Goal: Task Accomplishment & Management: Use online tool/utility

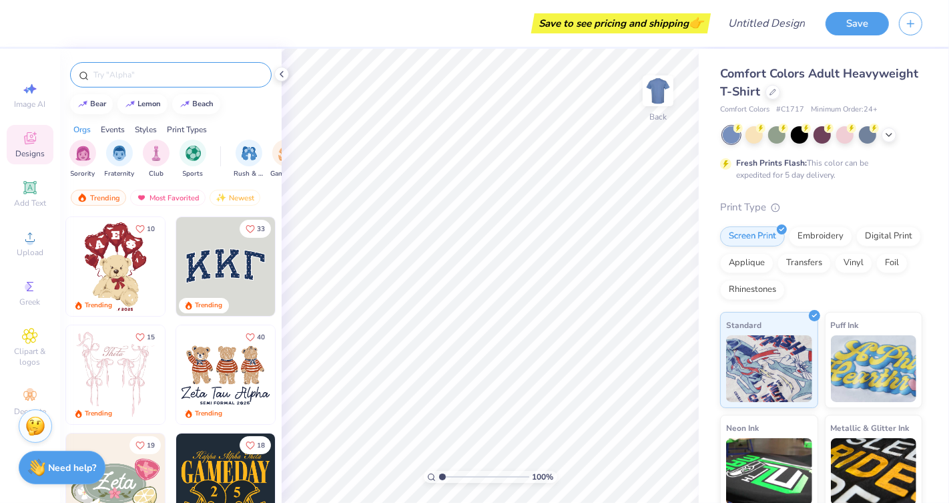
click at [151, 64] on div at bounding box center [171, 74] width 202 height 25
click at [151, 74] on input "text" at bounding box center [177, 74] width 171 height 13
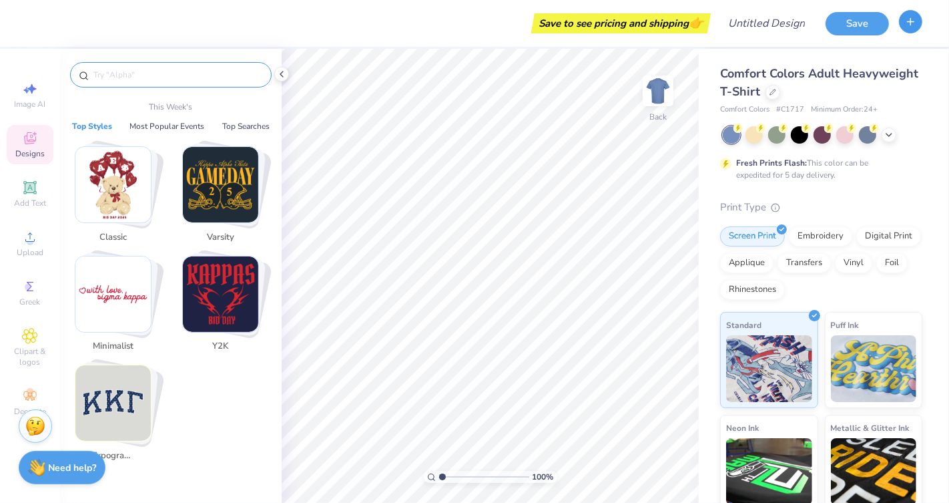
click at [916, 31] on button "button" at bounding box center [910, 21] width 23 height 23
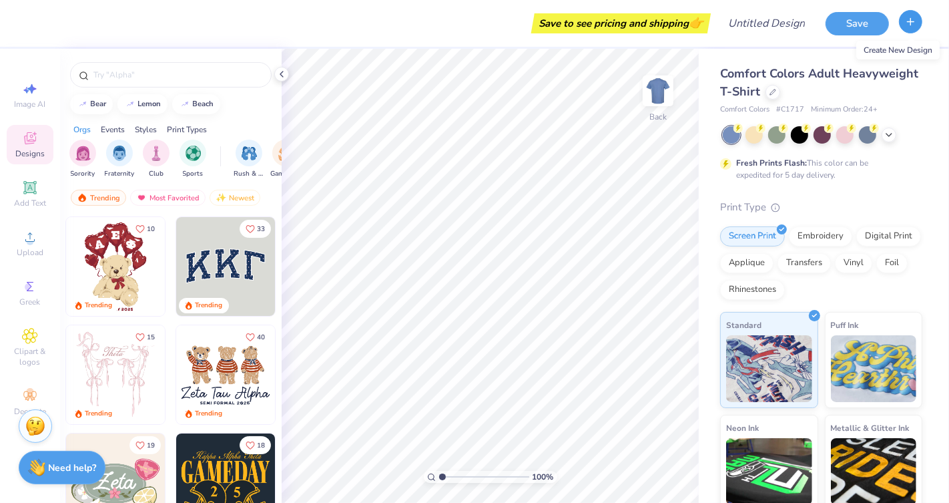
click at [913, 29] on button "button" at bounding box center [910, 21] width 23 height 23
click at [186, 152] on img "filter for Sports" at bounding box center [193, 151] width 15 height 15
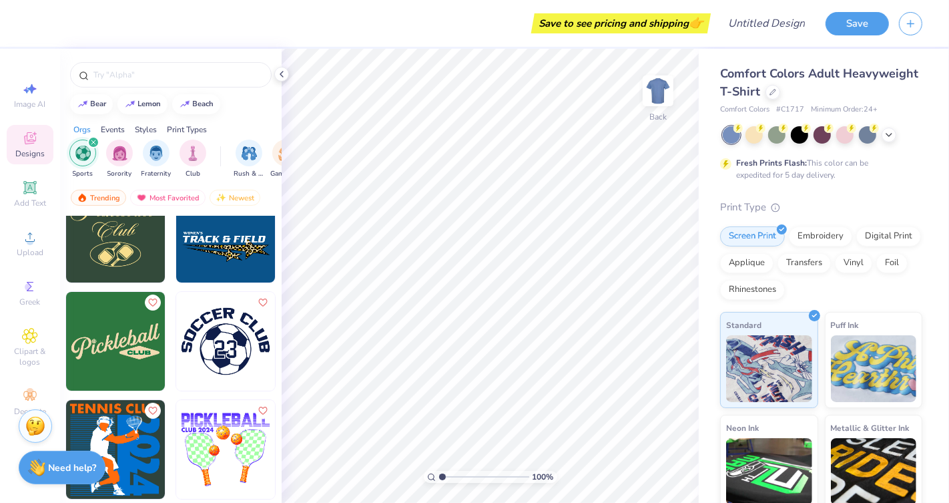
scroll to position [147, 0]
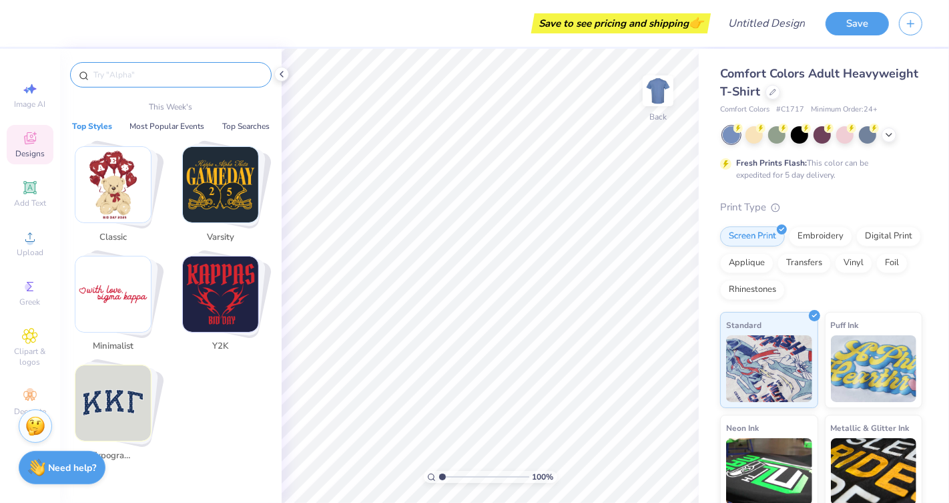
click at [162, 81] on input "text" at bounding box center [177, 74] width 171 height 13
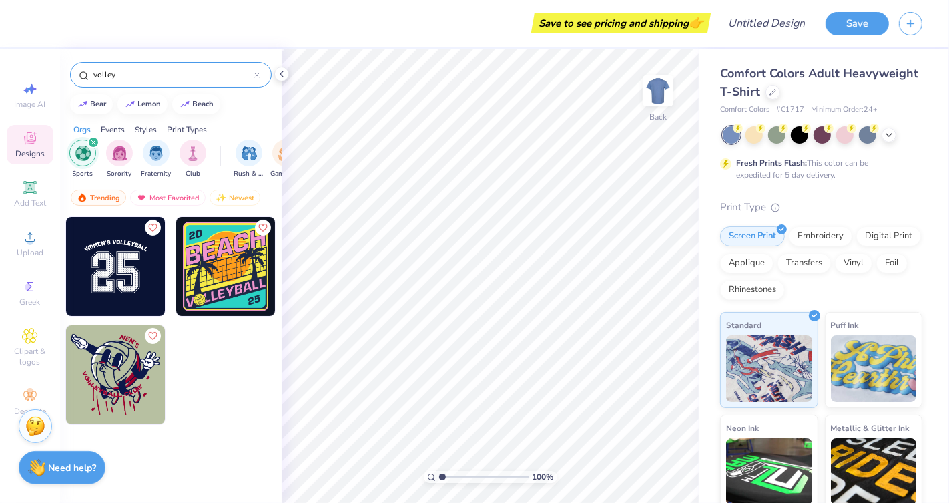
click at [138, 74] on input "volley" at bounding box center [173, 74] width 162 height 13
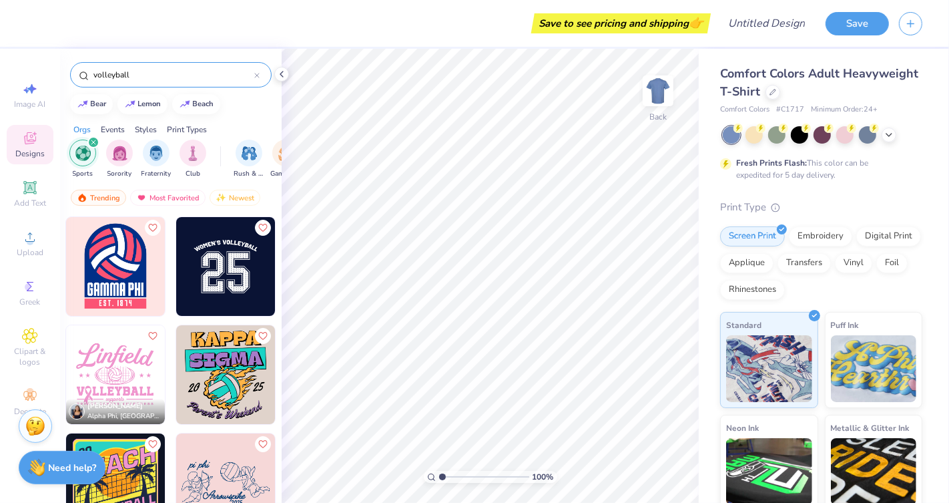
type input "volleyball"
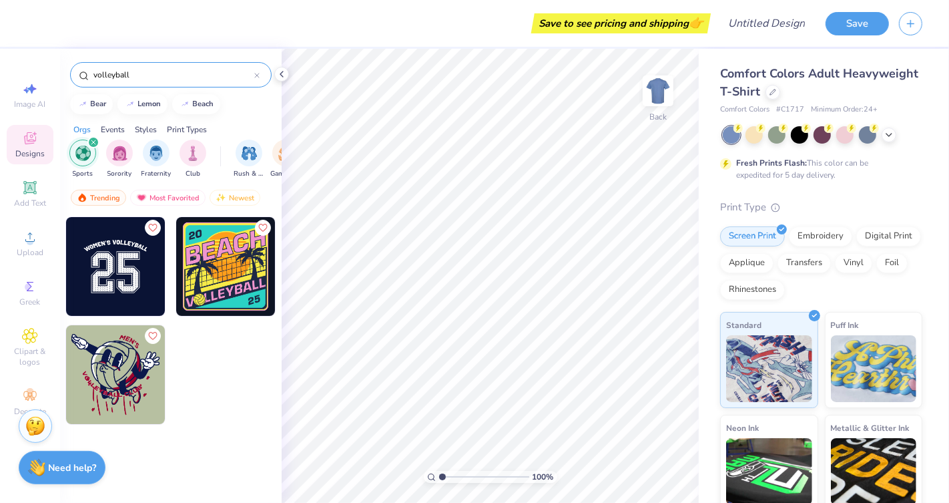
click at [260, 75] on icon at bounding box center [256, 75] width 5 height 5
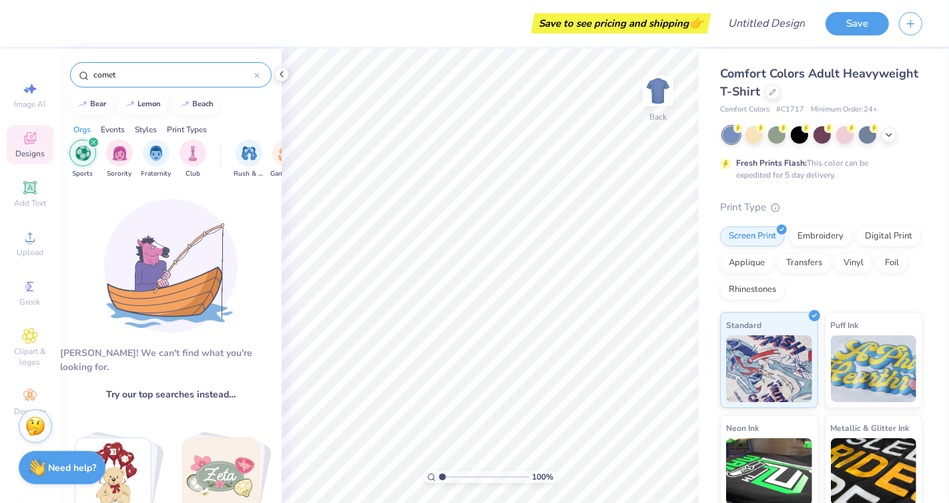
click at [204, 71] on input "comet" at bounding box center [173, 74] width 162 height 13
type input "shooting star"
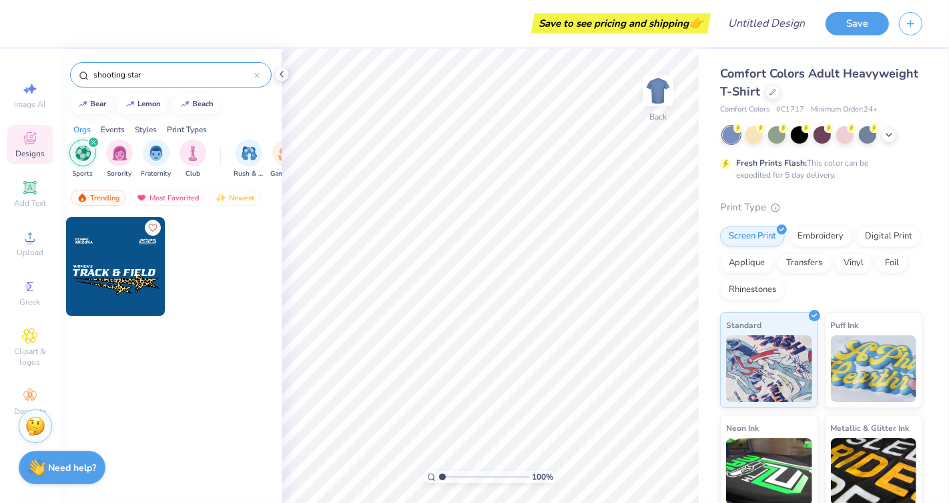
click at [258, 76] on icon at bounding box center [257, 75] width 4 height 4
click at [219, 76] on input "text" at bounding box center [177, 74] width 171 height 13
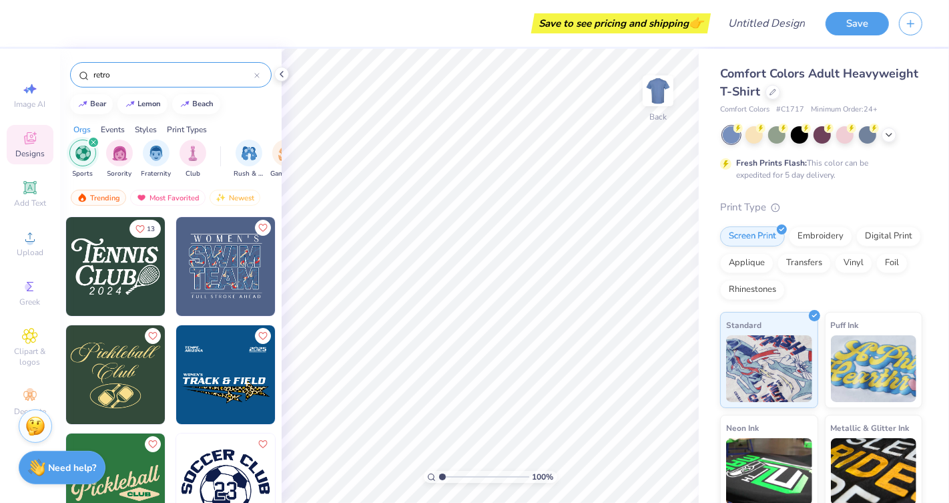
type input "retro"
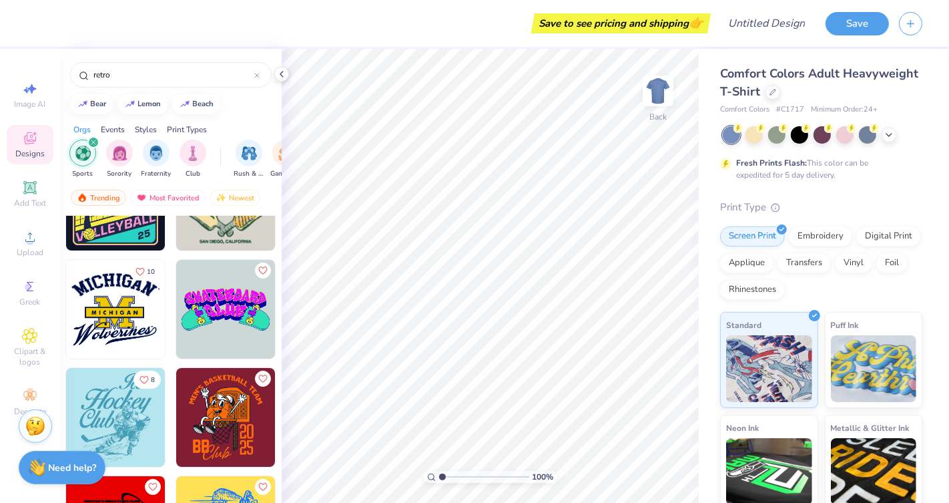
scroll to position [245, 0]
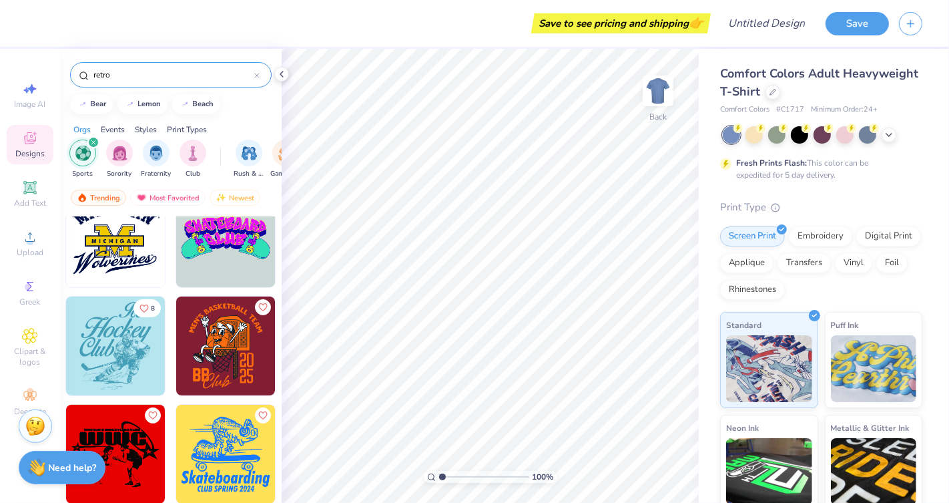
click at [162, 84] on div "retro" at bounding box center [171, 74] width 202 height 25
click at [121, 421] on img at bounding box center [115, 454] width 99 height 99
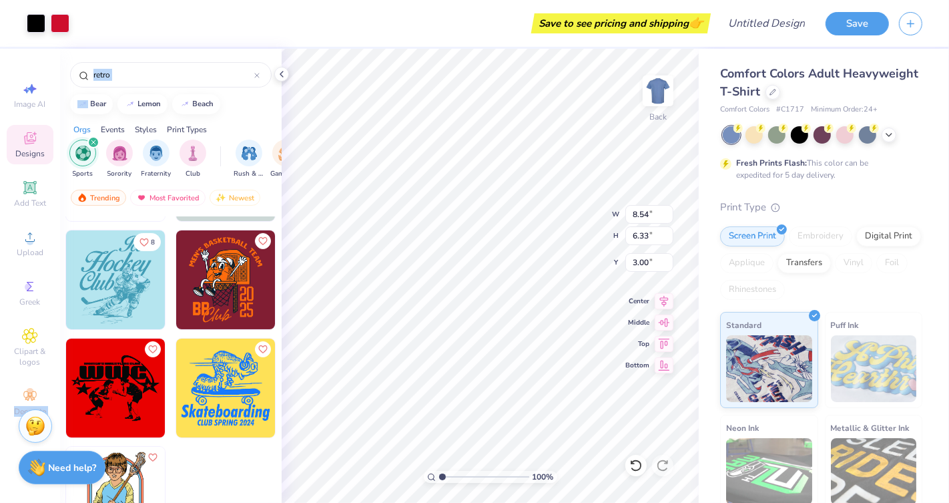
scroll to position [312, 0]
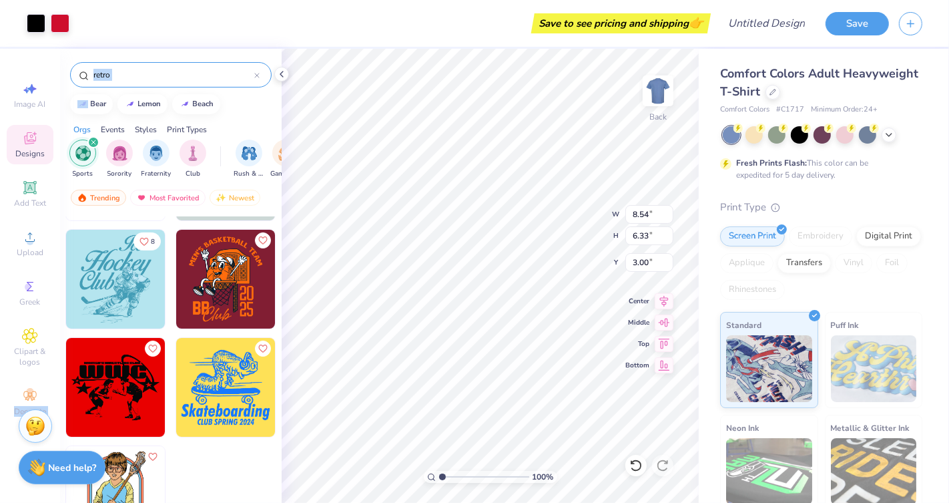
click at [160, 68] on input "retro" at bounding box center [173, 74] width 162 height 13
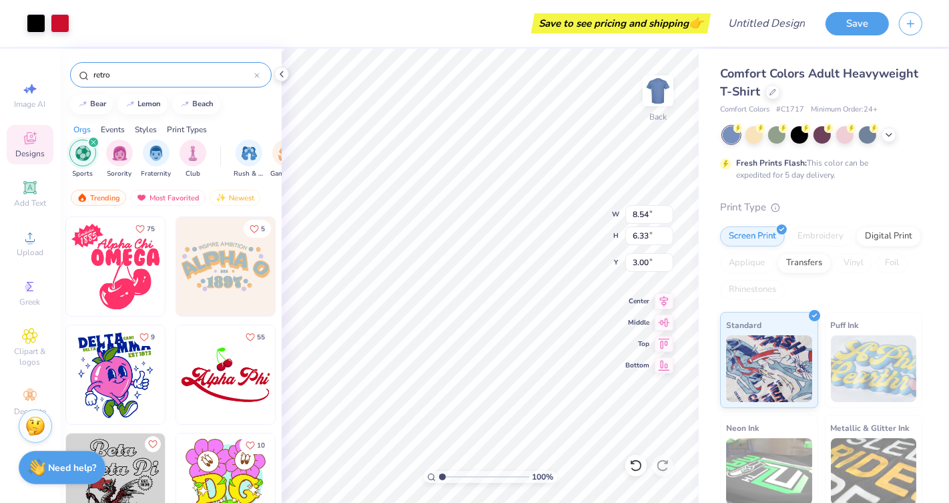
click at [264, 71] on div "retro" at bounding box center [171, 74] width 202 height 25
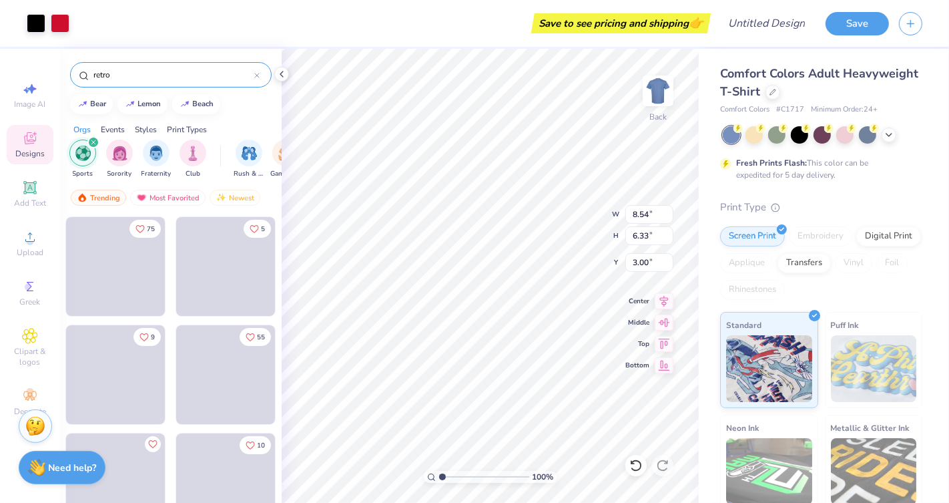
click at [257, 71] on div at bounding box center [256, 75] width 5 height 12
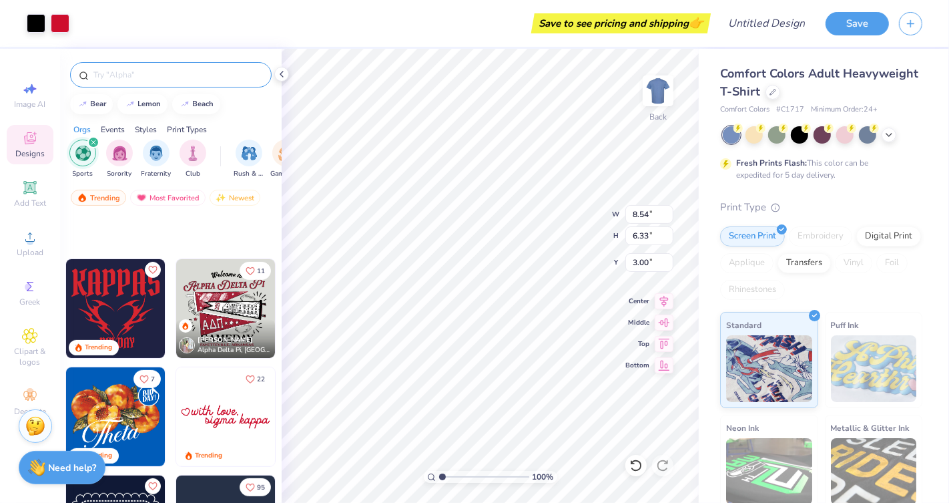
scroll to position [622, 0]
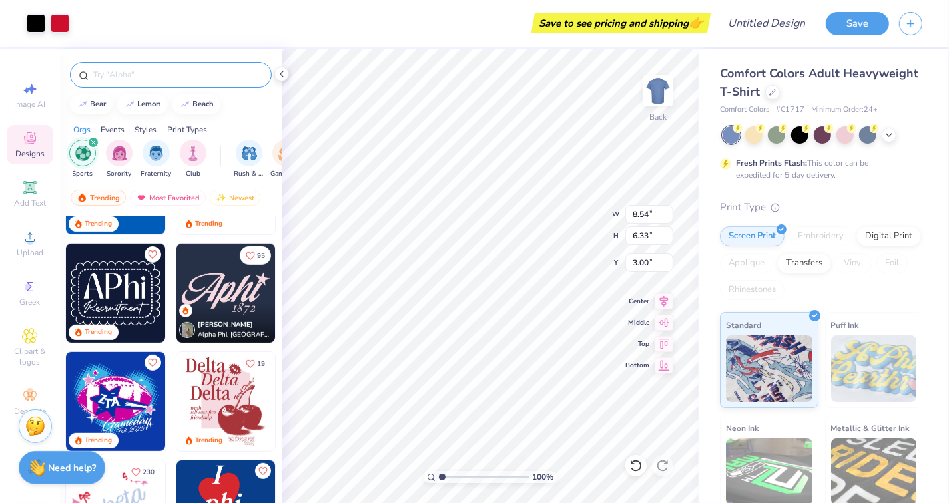
click at [230, 309] on div "Hannah Suh Alpha Phi, University of California, Davis" at bounding box center [225, 323] width 99 height 39
type input "6.69"
type input "3.35"
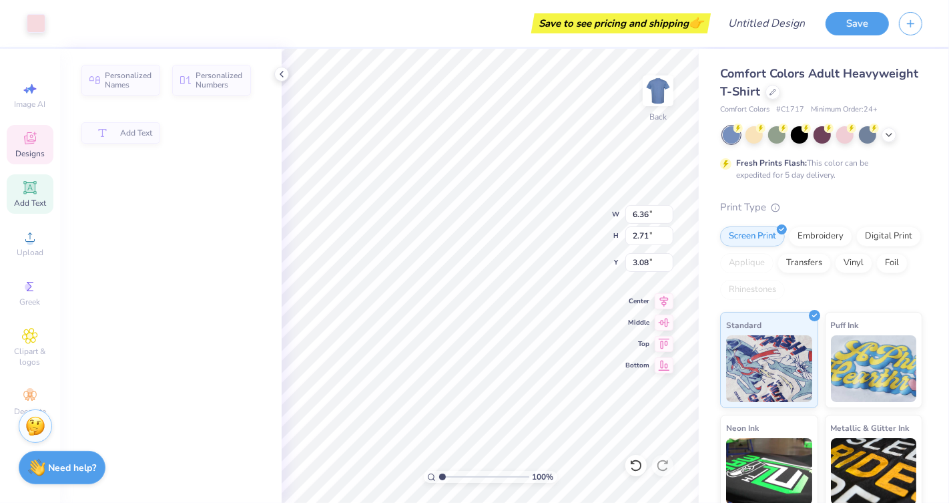
type input "6.36"
type input "2.71"
type input "3.08"
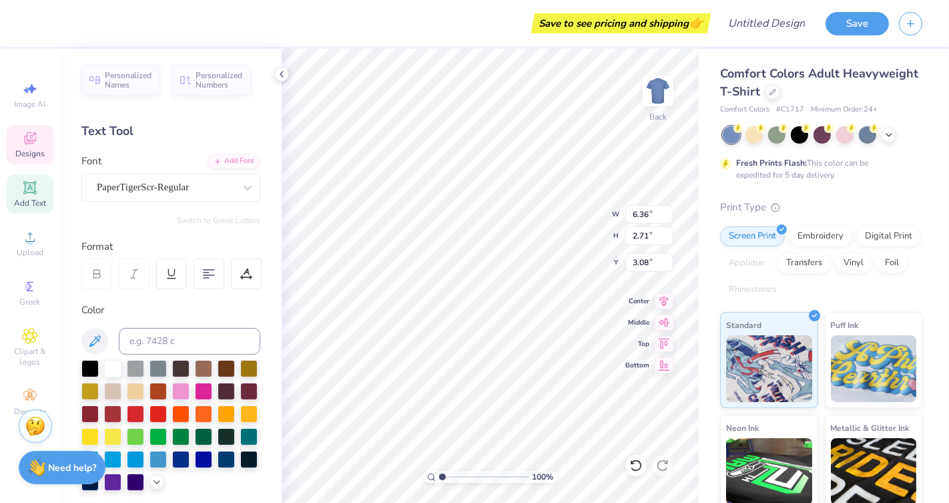
scroll to position [0, 1]
type textarea "dallas"
type input "1.07"
type input "1.04"
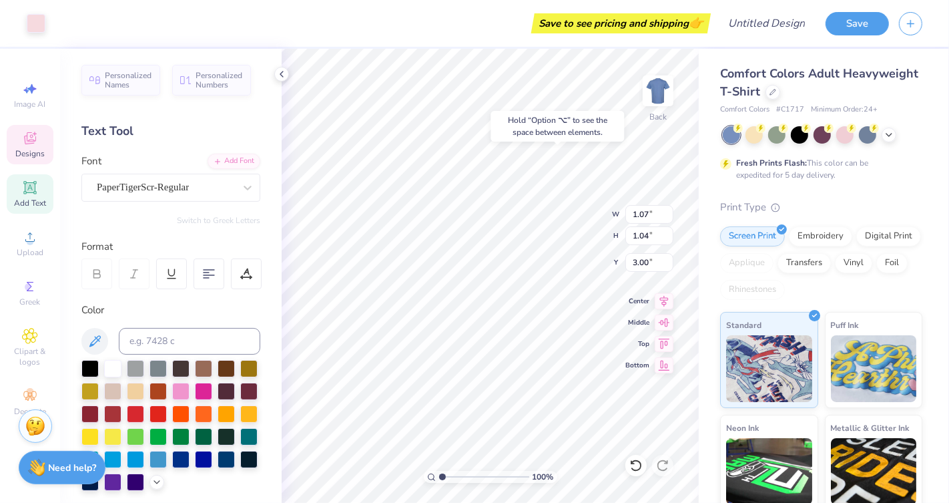
type input "3.39"
type input "5.87"
type textarea "women's club volleyball"
click at [557, 216] on div "100 % Back W 1.82 1.82 " H 0.94 0.94 " Y 5.87 5.87 " Center Middle Top Bottom" at bounding box center [490, 276] width 417 height 454
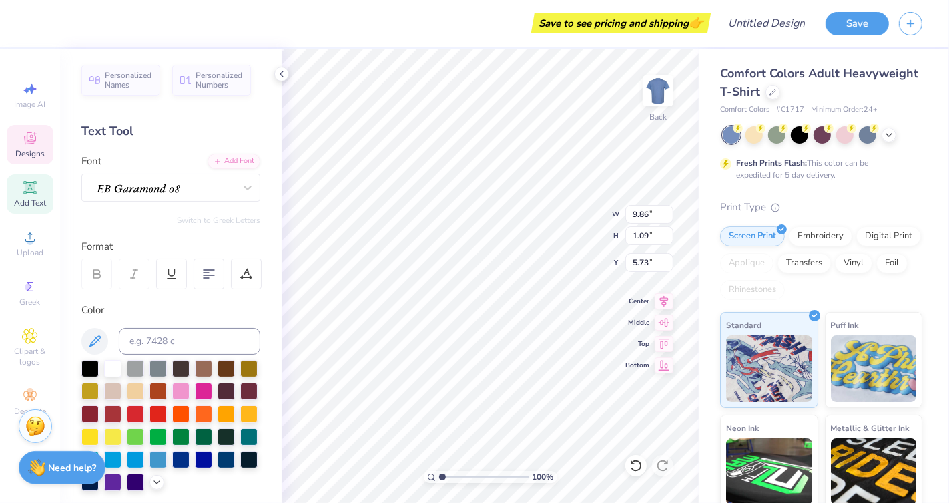
type input "6.98"
type input "0.77"
type input "6.05"
type input "5.47"
type input "7.31"
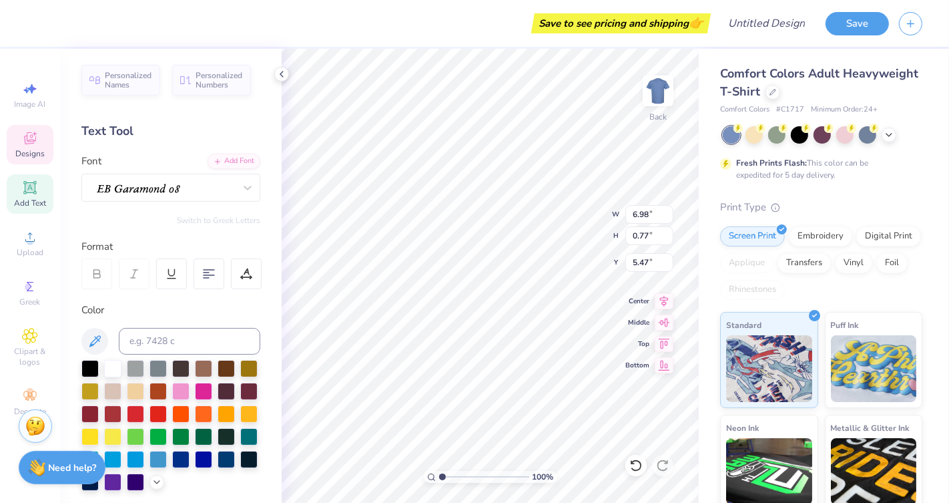
type input "2.85"
type input "3.39"
click at [177, 434] on div at bounding box center [180, 435] width 17 height 17
click at [200, 433] on div at bounding box center [203, 436] width 17 height 17
type input "7.14"
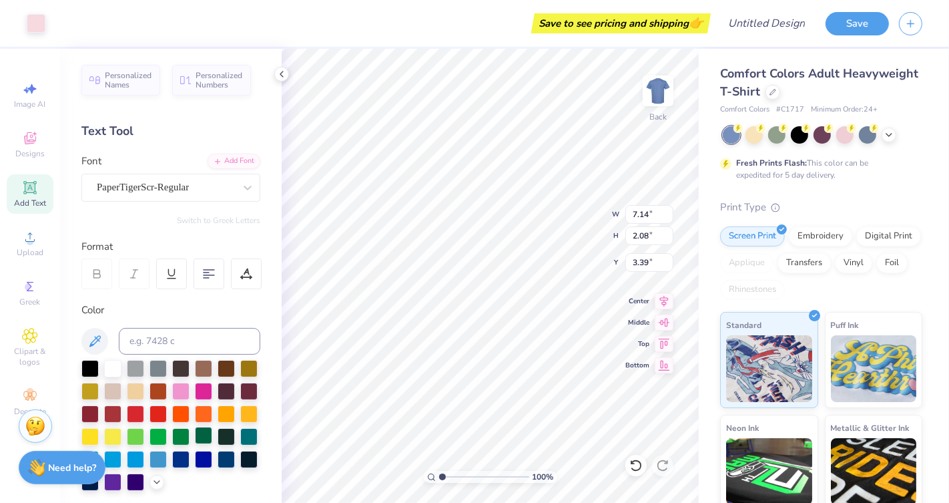
click at [201, 435] on div at bounding box center [203, 435] width 17 height 17
click at [136, 391] on div at bounding box center [135, 389] width 17 height 17
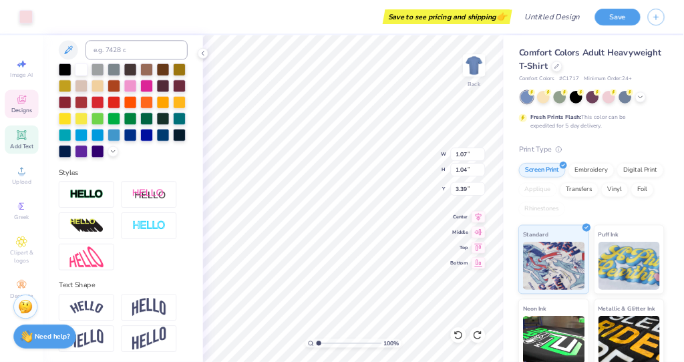
scroll to position [0, 0]
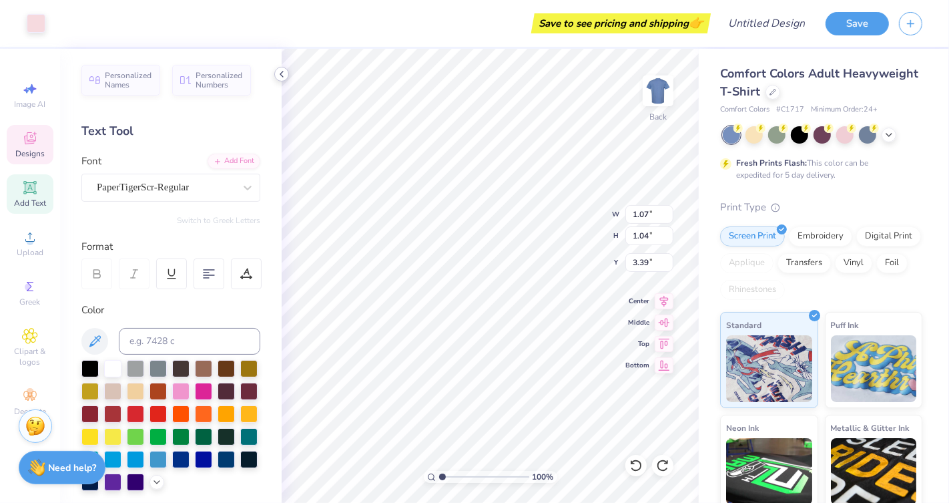
click at [278, 69] on icon at bounding box center [281, 74] width 11 height 11
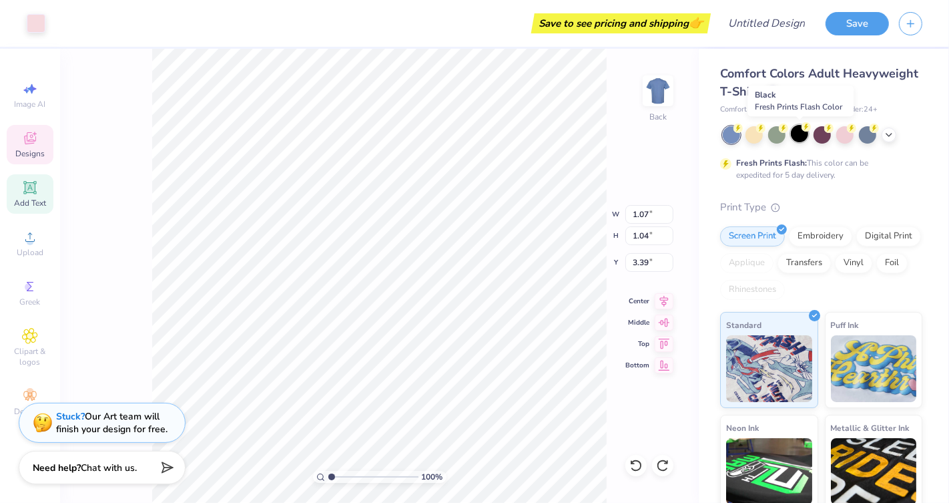
click at [791, 137] on div at bounding box center [799, 133] width 17 height 17
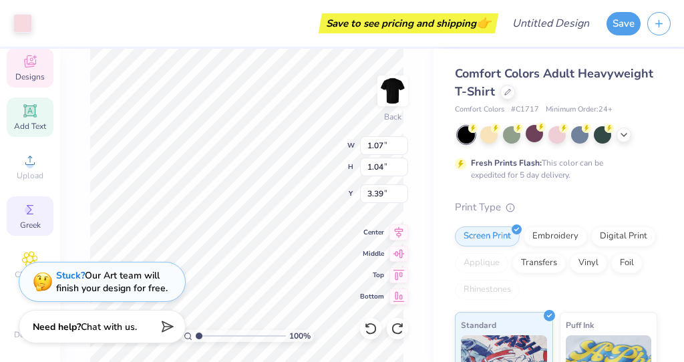
scroll to position [88, 0]
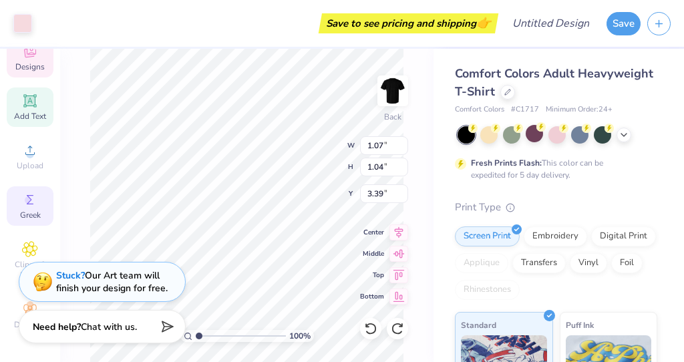
click at [34, 208] on div "Greek" at bounding box center [30, 205] width 47 height 39
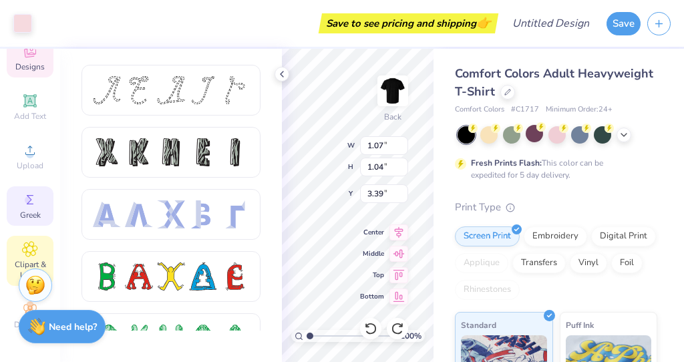
click at [31, 248] on icon at bounding box center [30, 249] width 7 height 7
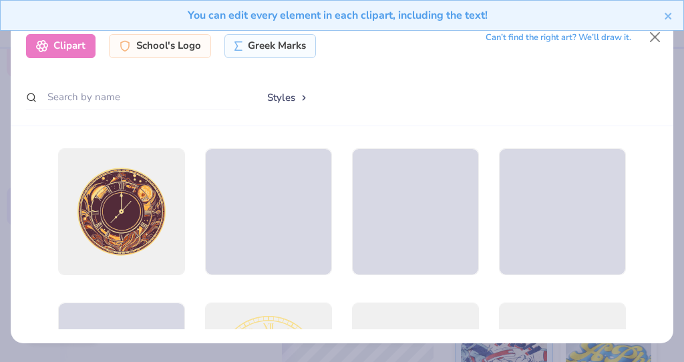
click at [662, 39] on div "You can edit every element in each clipart, including the text!" at bounding box center [342, 20] width 684 height 41
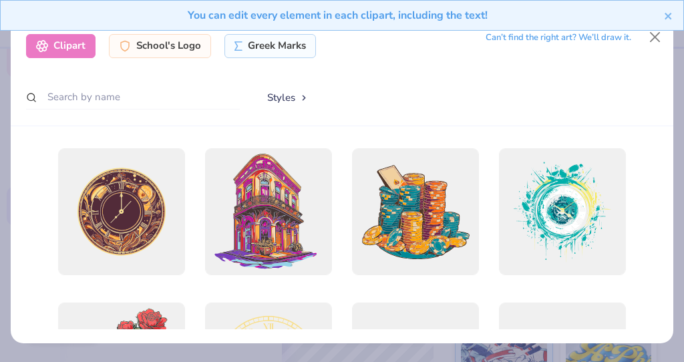
click at [658, 37] on div "You can edit every element in each clipart, including the text!" at bounding box center [342, 20] width 684 height 41
click at [652, 35] on div "You can edit every element in each clipart, including the text!" at bounding box center [342, 20] width 684 height 41
click at [670, 14] on icon "close" at bounding box center [667, 16] width 7 height 7
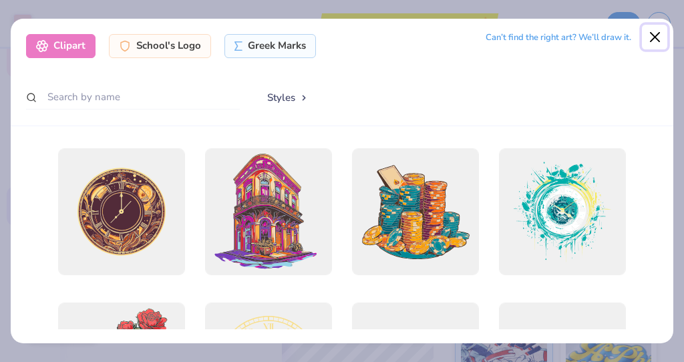
click at [652, 40] on button "Close" at bounding box center [654, 37] width 25 height 25
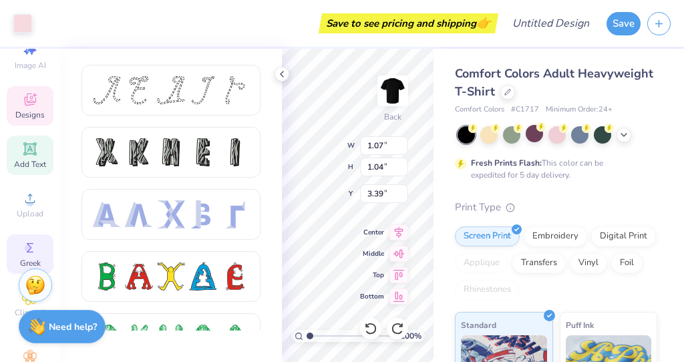
scroll to position [0, 0]
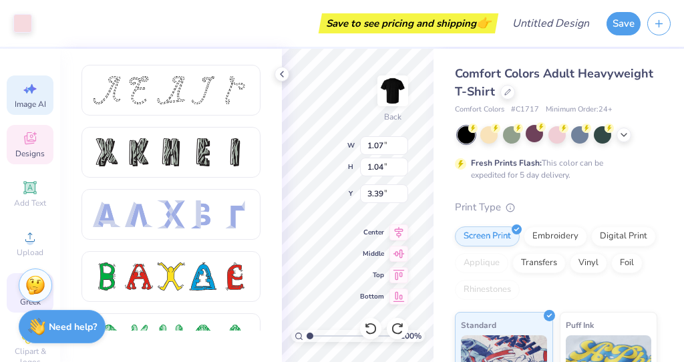
click at [30, 99] on span "Image AI" at bounding box center [30, 104] width 31 height 11
select select "4"
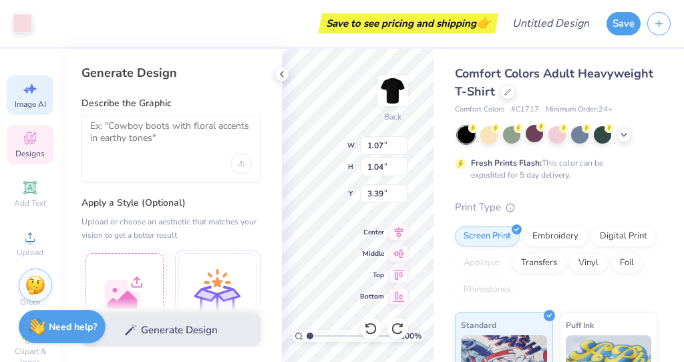
click at [38, 139] on div "Designs" at bounding box center [30, 144] width 47 height 39
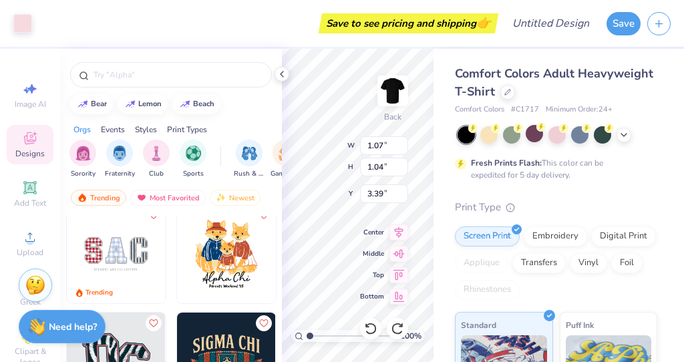
scroll to position [2497, 0]
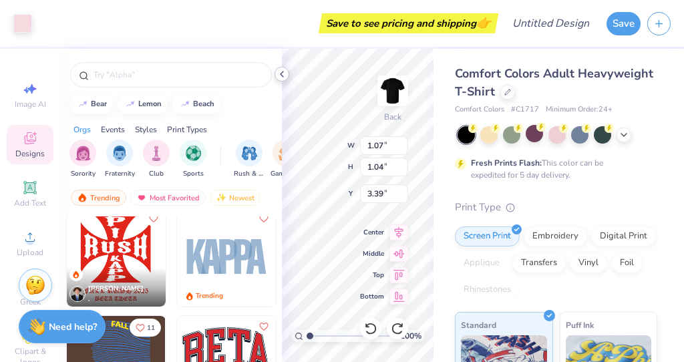
click at [282, 77] on icon at bounding box center [281, 74] width 11 height 11
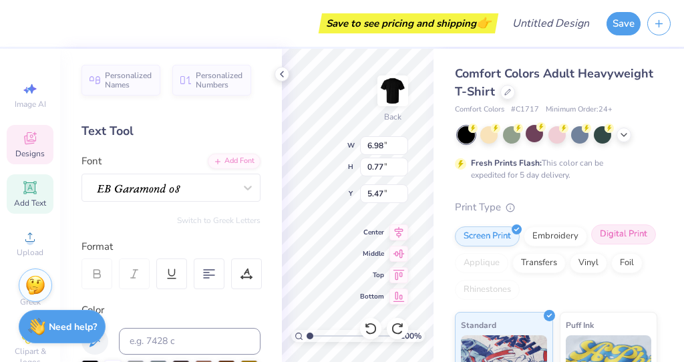
click at [613, 234] on div "Digital Print" at bounding box center [623, 234] width 65 height 20
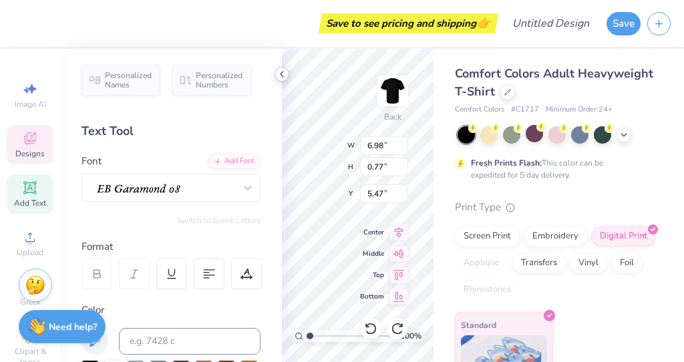
click at [281, 73] on polyline at bounding box center [281, 73] width 3 height 5
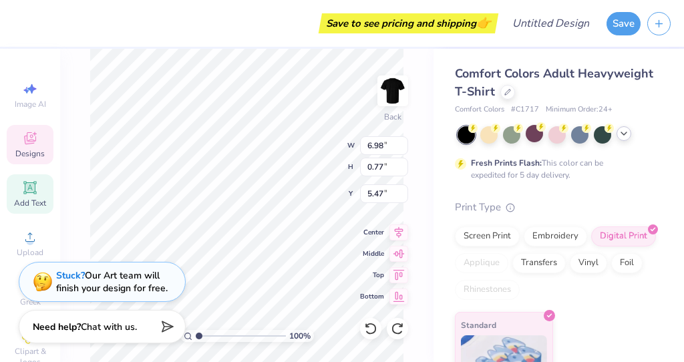
click at [624, 134] on polyline at bounding box center [623, 133] width 5 height 3
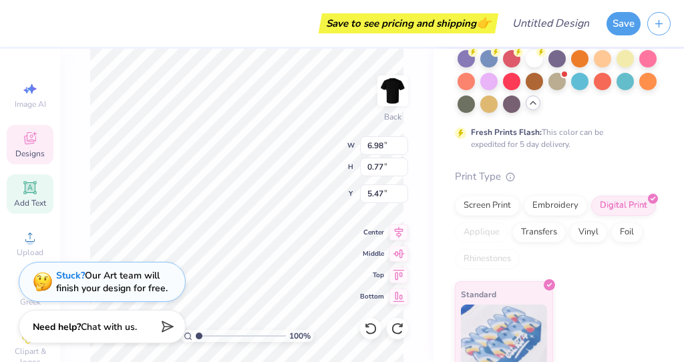
scroll to position [204, 0]
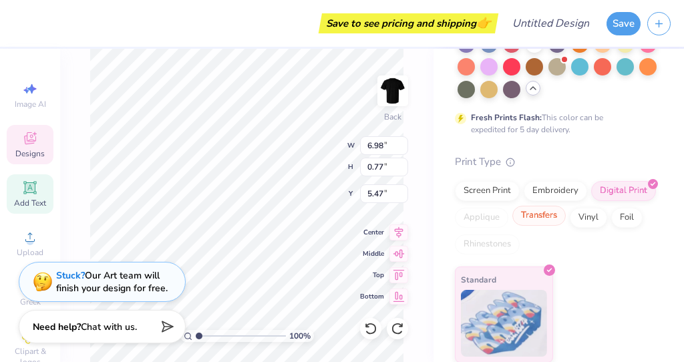
click at [551, 218] on div "Transfers" at bounding box center [538, 216] width 53 height 20
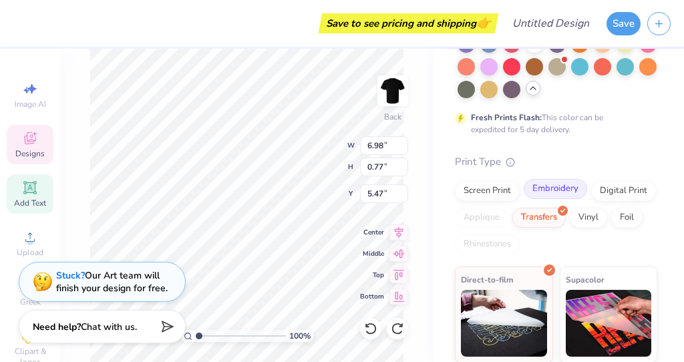
click at [551, 190] on div "Embroidery" at bounding box center [554, 189] width 63 height 20
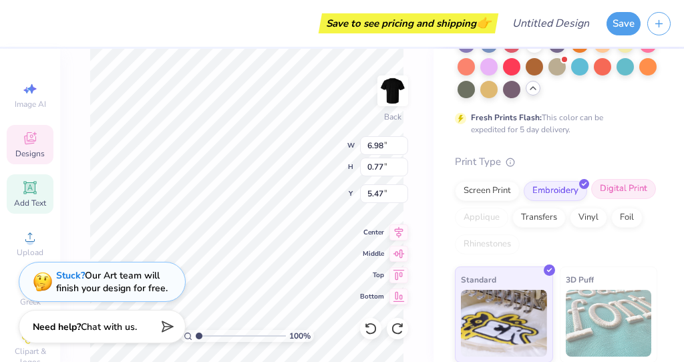
click at [608, 190] on div "Digital Print" at bounding box center [623, 189] width 65 height 20
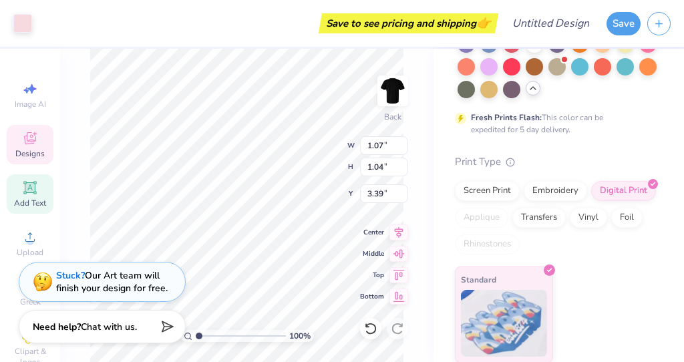
click at [35, 157] on span "Designs" at bounding box center [29, 153] width 29 height 11
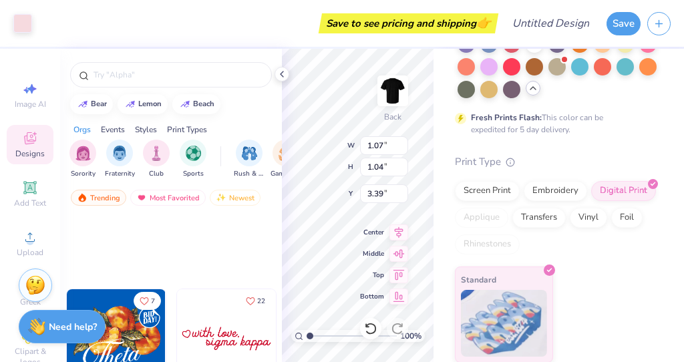
scroll to position [654, 0]
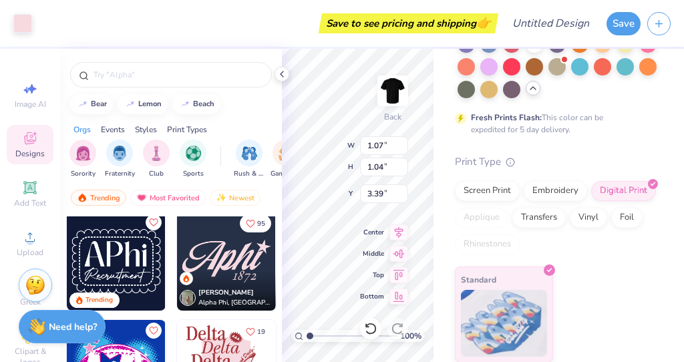
click at [232, 268] on img at bounding box center [226, 261] width 99 height 99
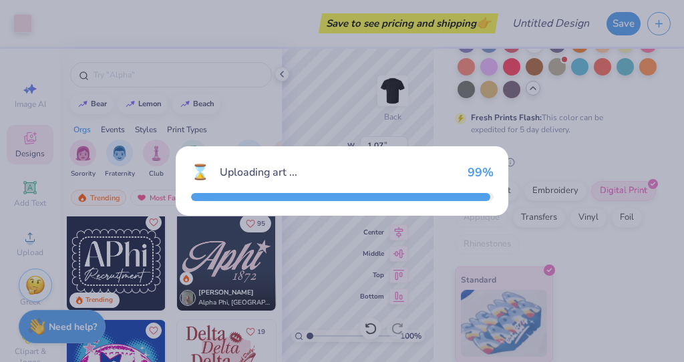
type input "6.69"
type input "3.35"
type input "3.00"
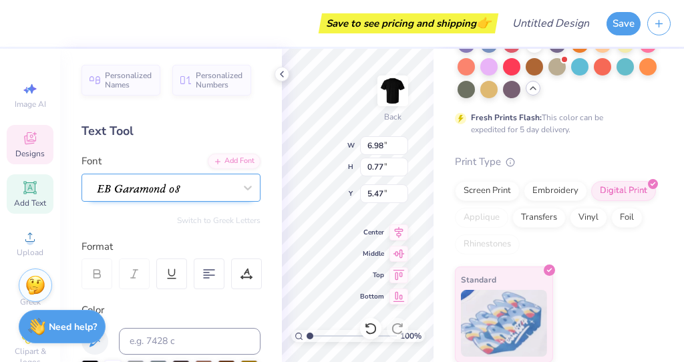
click at [175, 186] on div at bounding box center [165, 187] width 140 height 21
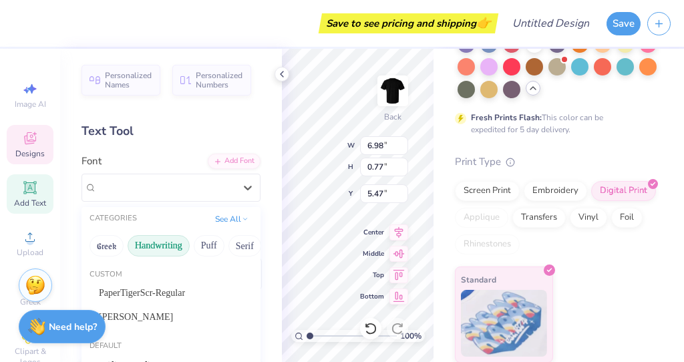
click at [148, 247] on button "Handwriting" at bounding box center [159, 245] width 62 height 21
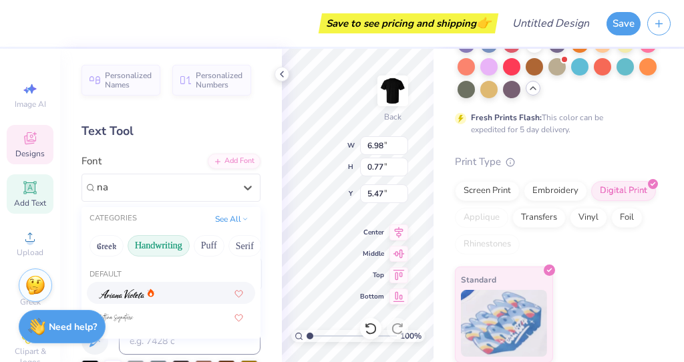
scroll to position [0, 0]
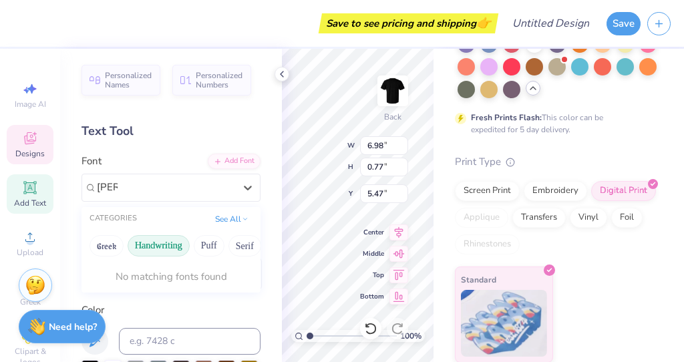
type input "narrow"
click at [109, 243] on button "Greek" at bounding box center [106, 245] width 34 height 21
click at [222, 220] on button "See All" at bounding box center [231, 217] width 41 height 13
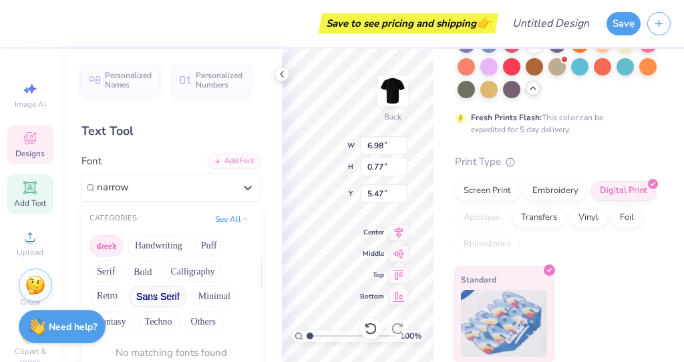
click at [152, 293] on button "Sans Serif" at bounding box center [158, 296] width 58 height 21
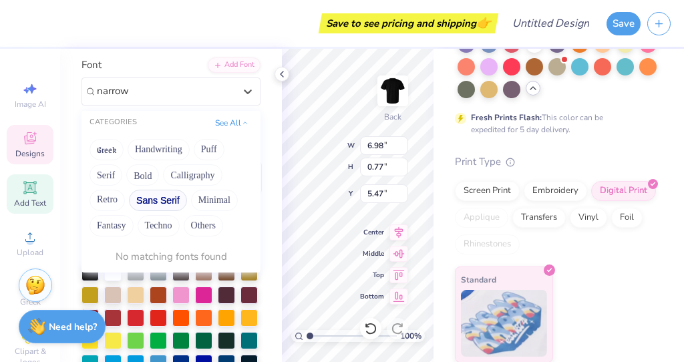
scroll to position [101, 0]
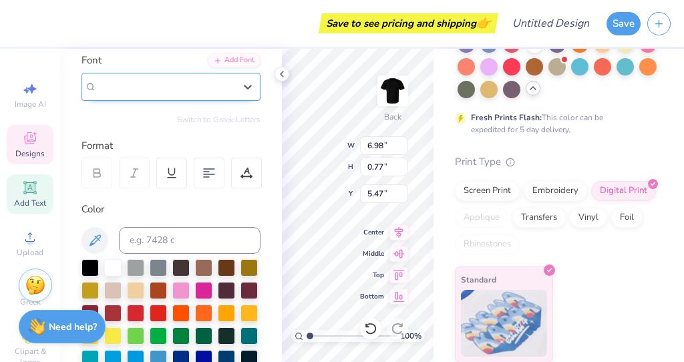
click at [196, 99] on div at bounding box center [170, 87] width 179 height 28
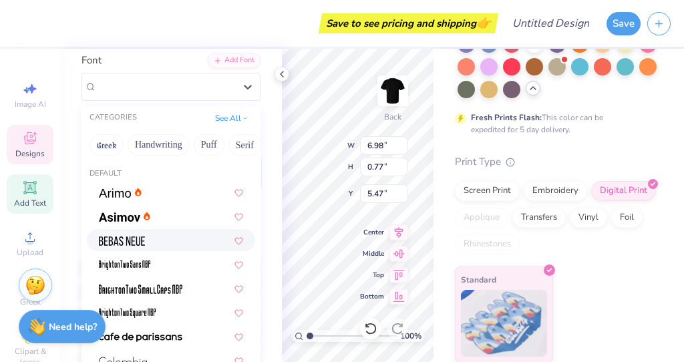
click at [150, 246] on div at bounding box center [171, 240] width 144 height 14
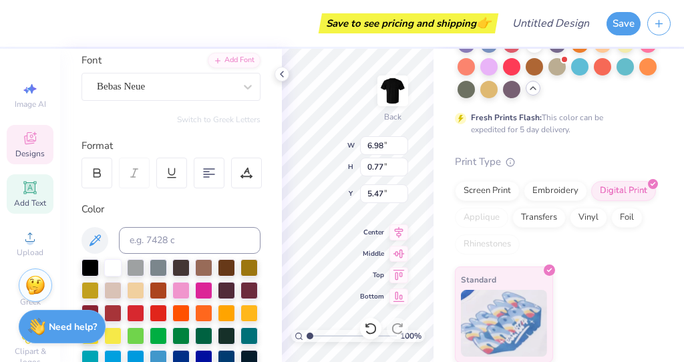
type input "6.76"
type input "0.58"
type input "5.55"
click at [381, 152] on div "100 % Back W 6.76 6.76 " H 0.58 0.58 " Y 5.55 5.55 " Center Middle Top Bottom" at bounding box center [358, 205] width 152 height 313
type input "5.87"
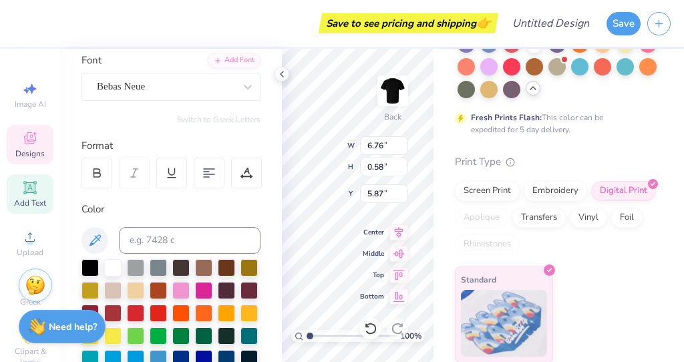
click at [273, 71] on div "Personalized Names Personalized Numbers Text Tool Add Font Font Bebas Neue Swit…" at bounding box center [171, 205] width 222 height 313
click at [277, 72] on icon at bounding box center [281, 74] width 11 height 11
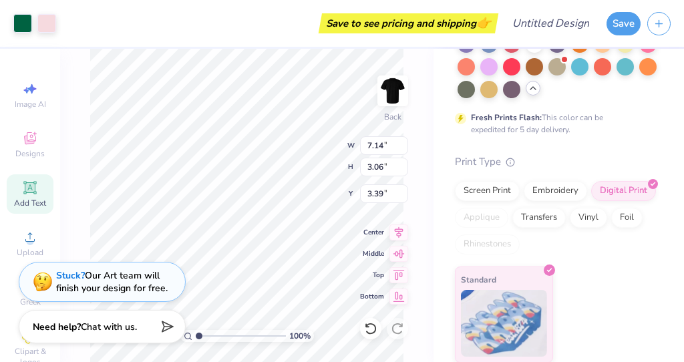
type input "9.05"
type input "3.88"
type input "5.02"
type input "11.98"
type input "5.14"
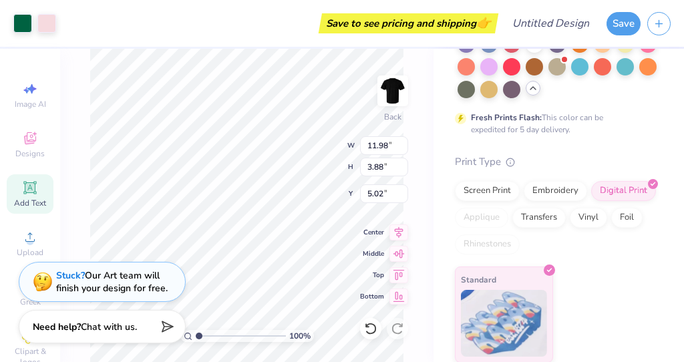
type input "3.77"
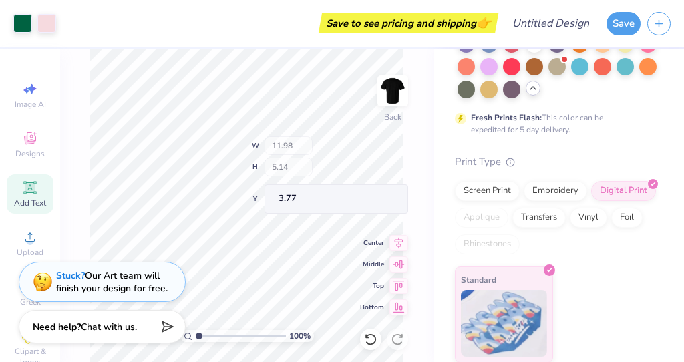
click at [328, 147] on div "100 % Back W 11.98 H 5.14 Y 3.77 Center Middle Top Bottom" at bounding box center [246, 205] width 373 height 313
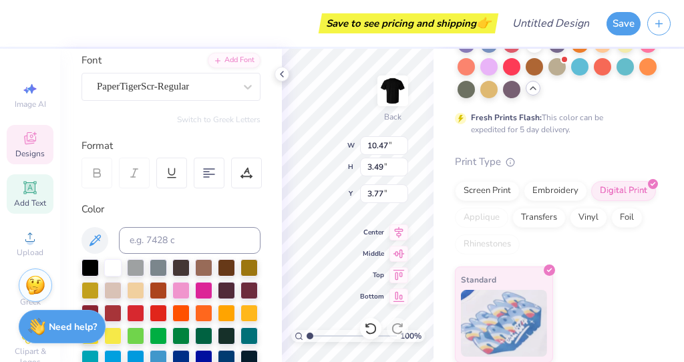
click at [263, 148] on div "Save to see pricing and shipping 👉 Design Title Save Image AI Designs Add Text …" at bounding box center [342, 181] width 684 height 362
click at [282, 69] on icon at bounding box center [281, 74] width 11 height 11
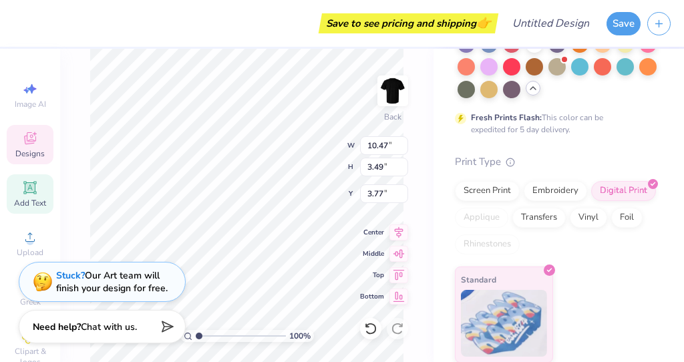
type input "7.91"
type input "2.64"
type input "2.57"
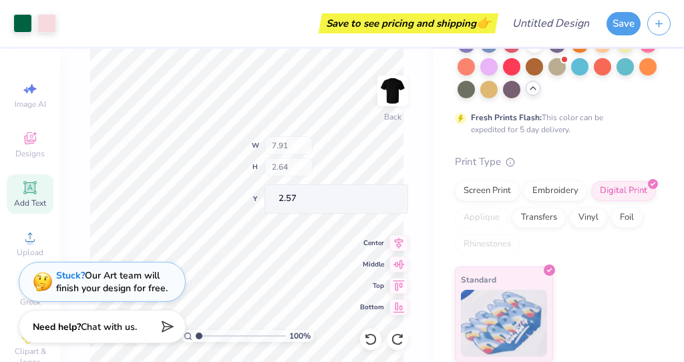
type input "1.35"
type input "1.32"
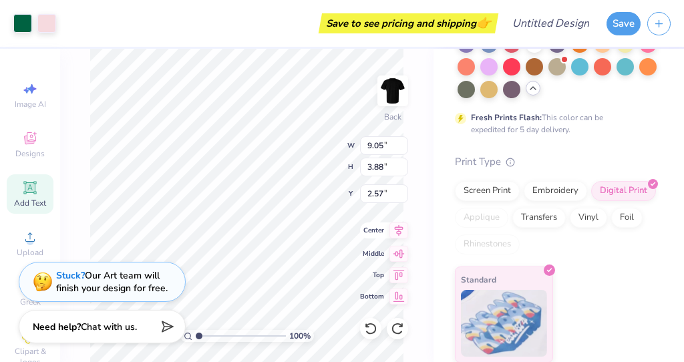
click at [401, 236] on icon at bounding box center [398, 230] width 19 height 16
type input "11.28"
type input "4.84"
click at [393, 232] on icon at bounding box center [398, 230] width 19 height 16
click at [398, 232] on icon at bounding box center [399, 230] width 9 height 11
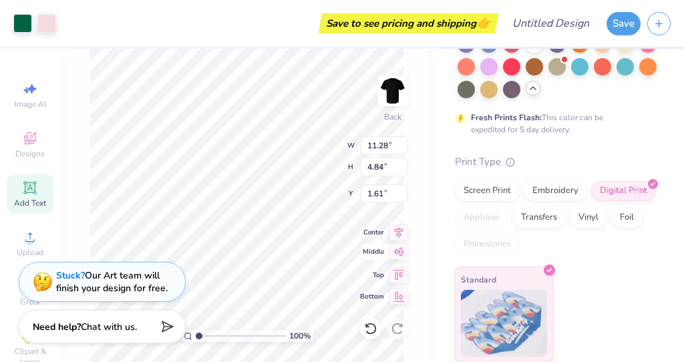
click at [397, 252] on icon at bounding box center [398, 252] width 11 height 9
type input "10.08"
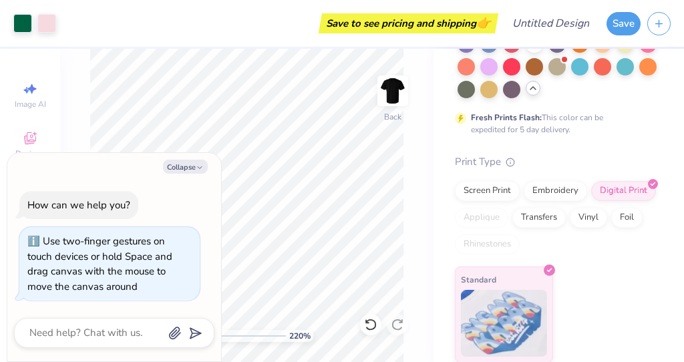
drag, startPoint x: 200, startPoint y: 339, endPoint x: 210, endPoint y: 339, distance: 9.4
type input "2.28"
click at [210, 339] on input "range" at bounding box center [241, 336] width 90 height 12
click at [200, 164] on icon "button" at bounding box center [200, 168] width 8 height 8
type textarea "x"
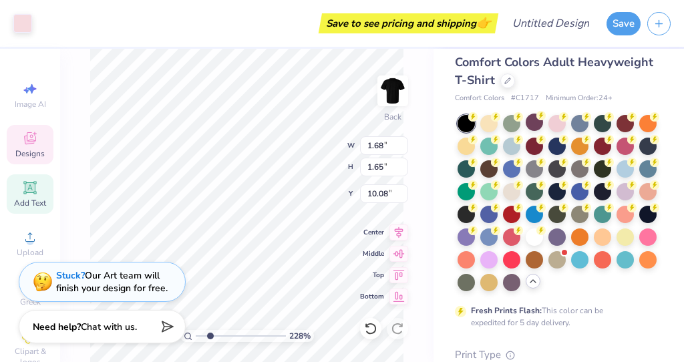
scroll to position [0, 0]
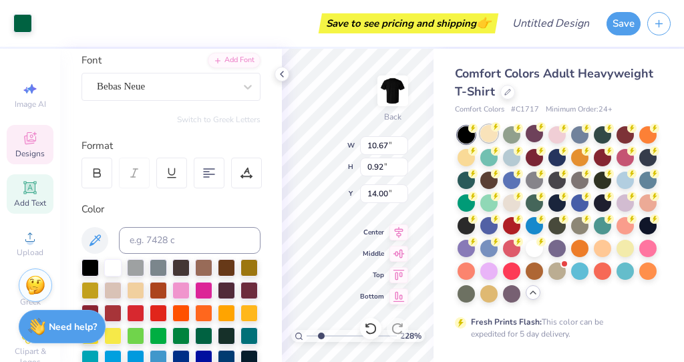
type input "10.67"
type input "0.92"
type input "14.00"
click at [154, 94] on div "Bebas Neue" at bounding box center [165, 86] width 140 height 21
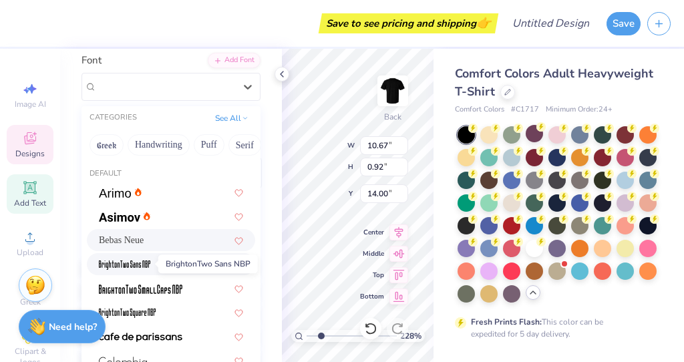
click at [137, 261] on img at bounding box center [124, 264] width 51 height 9
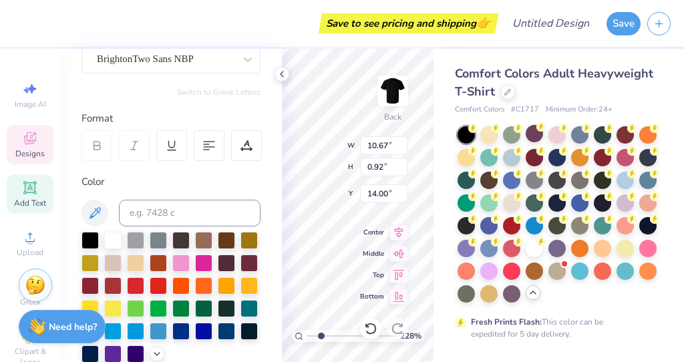
type input "6.44"
type input "1.05"
type input "13.93"
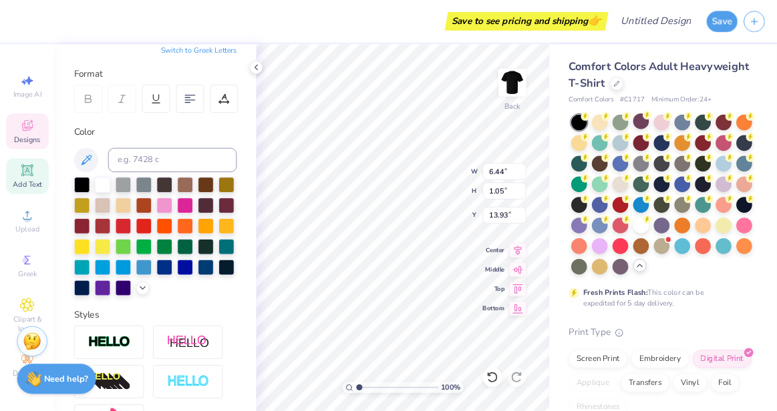
scroll to position [166, 0]
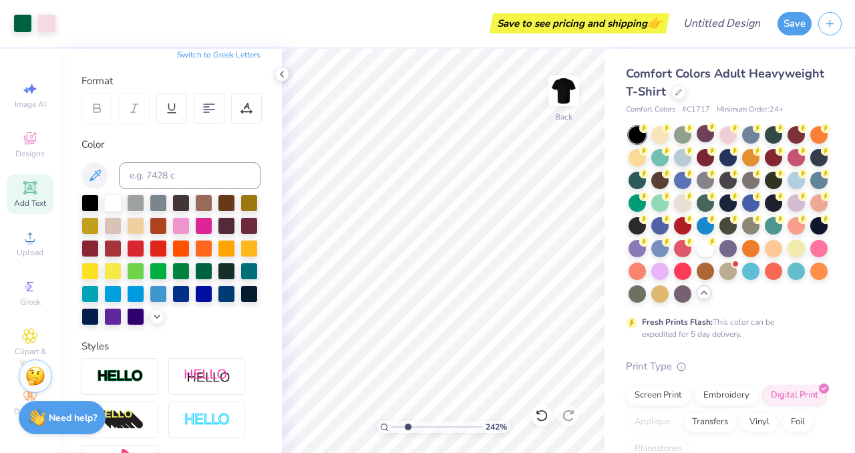
click at [407, 427] on input "range" at bounding box center [437, 427] width 90 height 12
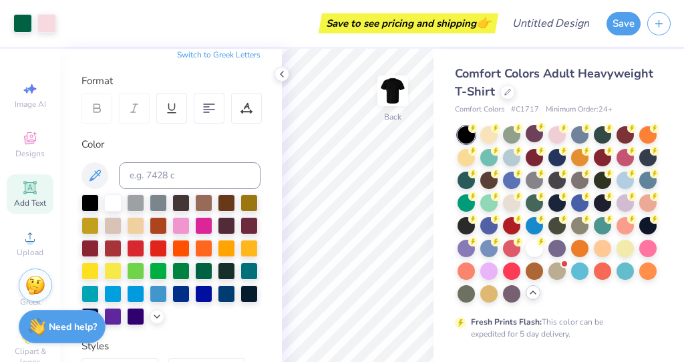
type input "1"
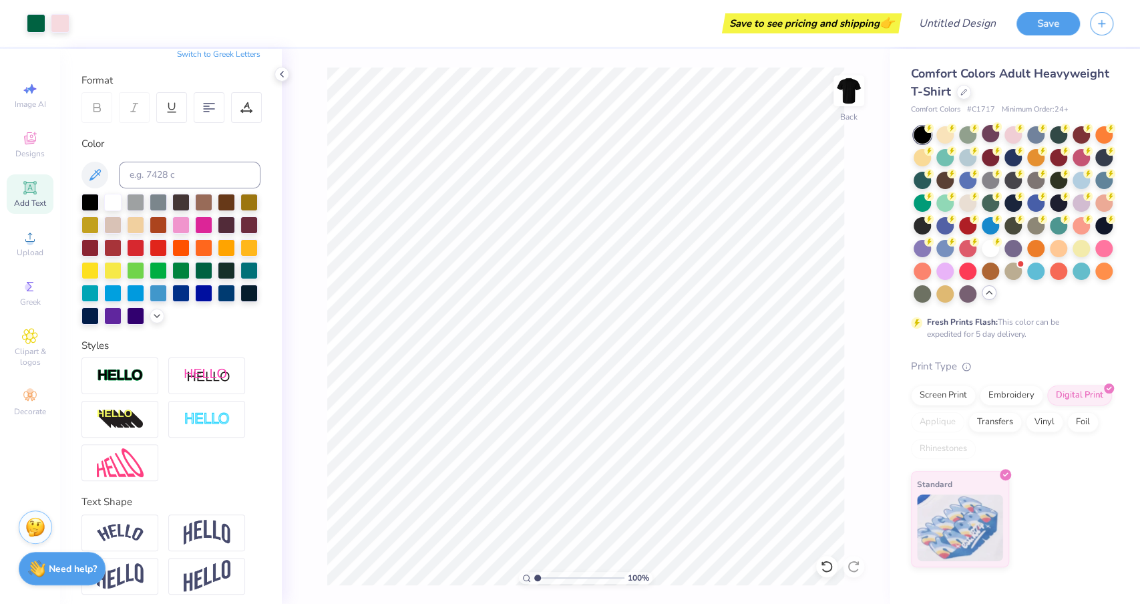
scroll to position [166, 0]
click at [280, 75] on icon at bounding box center [281, 74] width 11 height 11
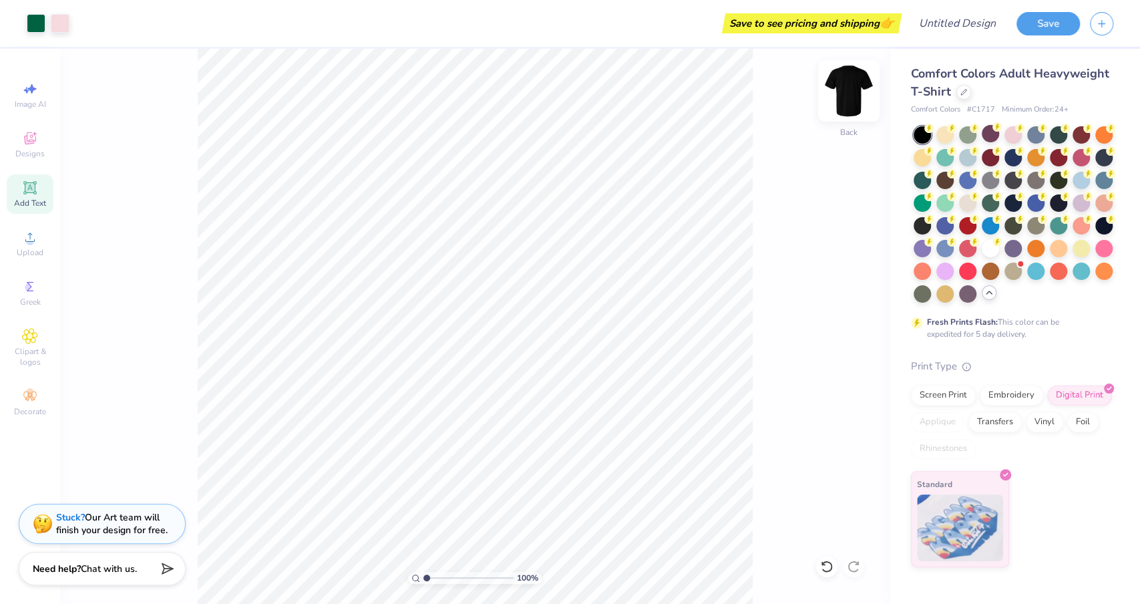
click at [849, 89] on img at bounding box center [848, 90] width 53 height 53
click at [850, 91] on img at bounding box center [848, 90] width 53 height 53
click at [949, 19] on button "Save" at bounding box center [1047, 21] width 63 height 23
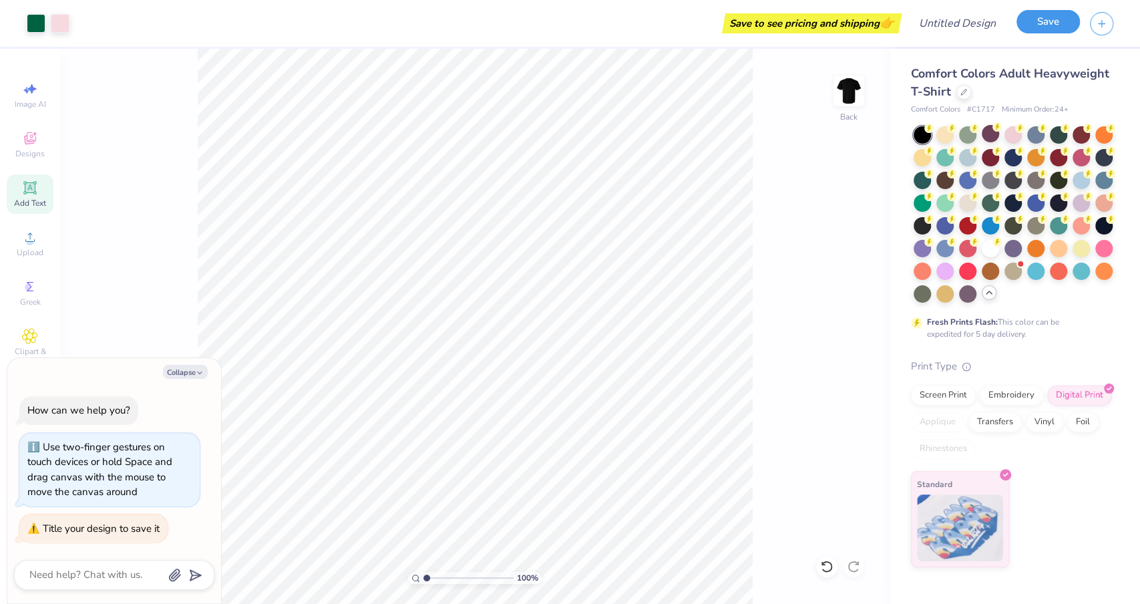
click at [949, 27] on button "Save" at bounding box center [1047, 21] width 63 height 23
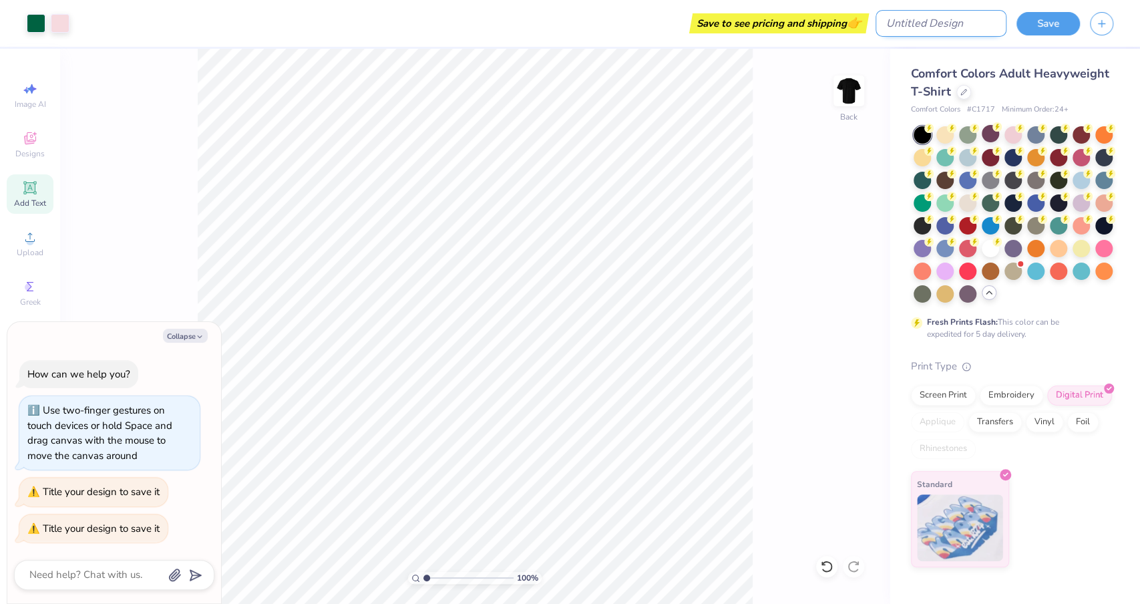
type textarea "x"
click at [949, 17] on input "Design Title" at bounding box center [940, 23] width 131 height 27
type input "d"
type textarea "x"
type input "d"
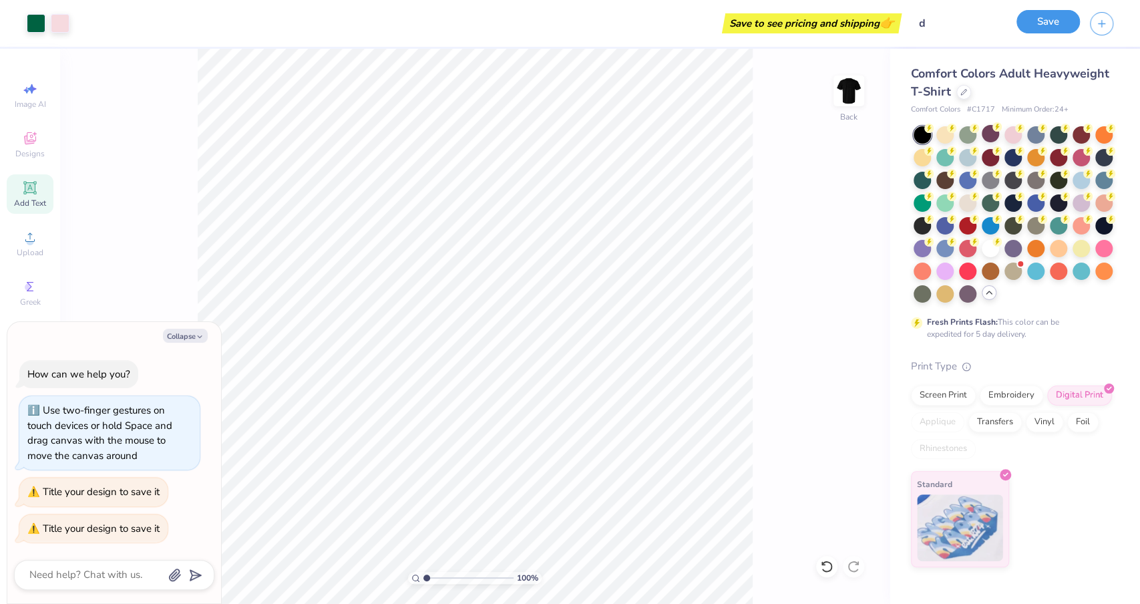
click at [949, 15] on button "Save" at bounding box center [1047, 21] width 63 height 23
type textarea "x"
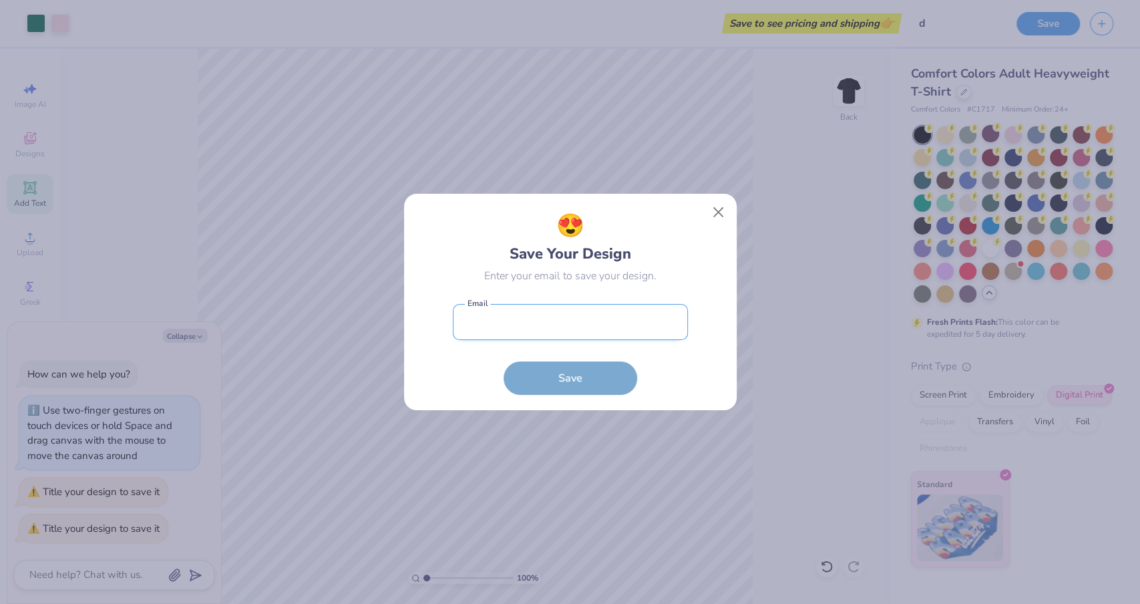
click at [556, 310] on input "email" at bounding box center [570, 322] width 235 height 37
type input "theminnie0@gmail.com"
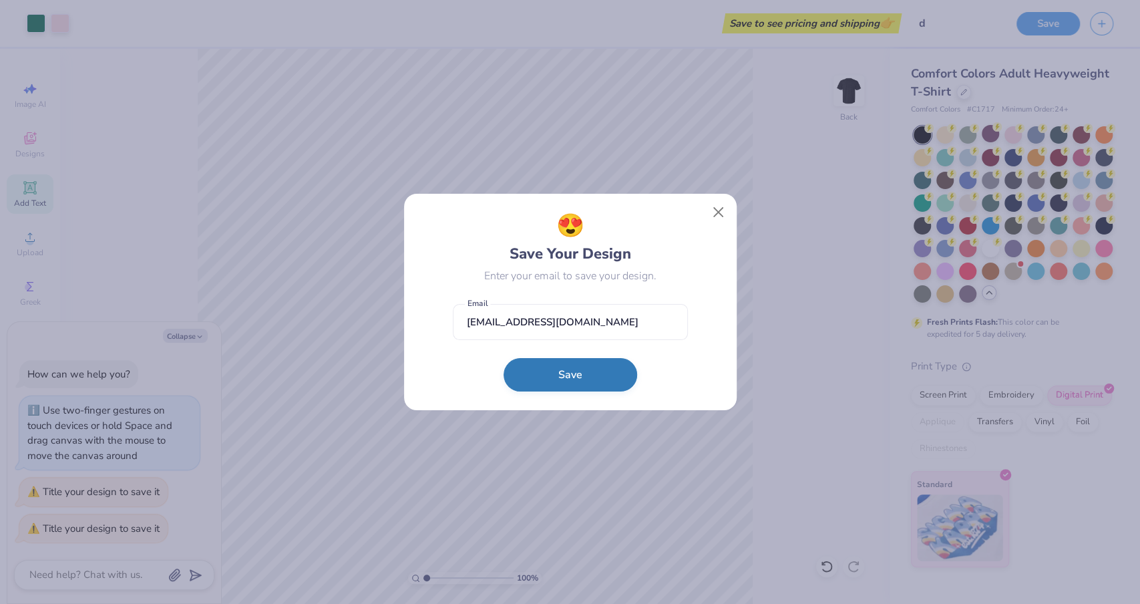
click at [557, 371] on button "Save" at bounding box center [570, 374] width 134 height 33
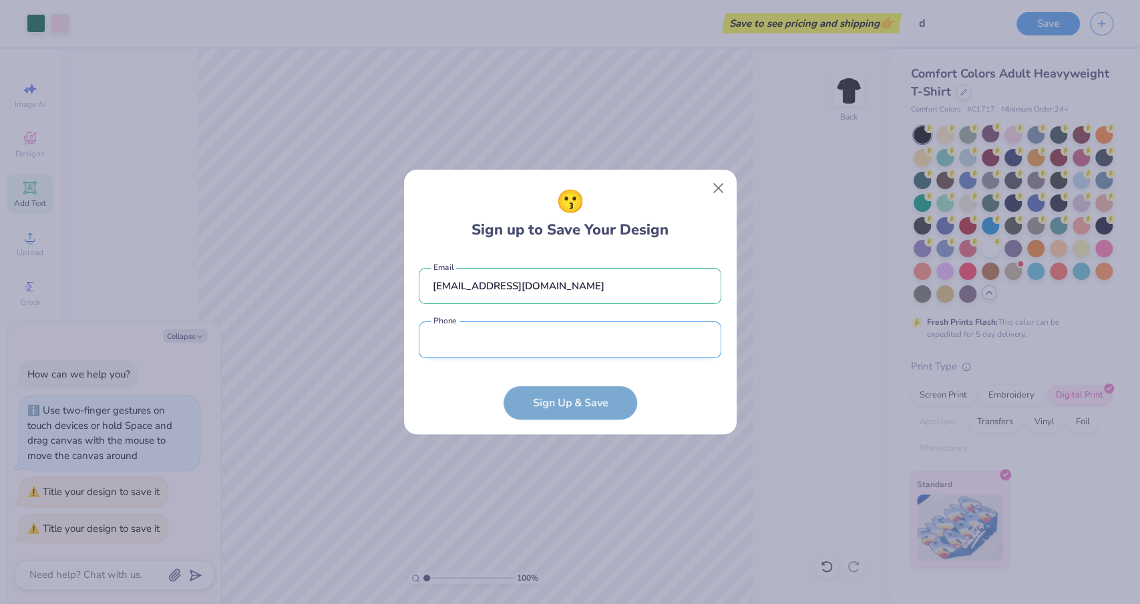
click at [558, 356] on input "tel" at bounding box center [570, 339] width 302 height 37
type input "(214) 415-7007"
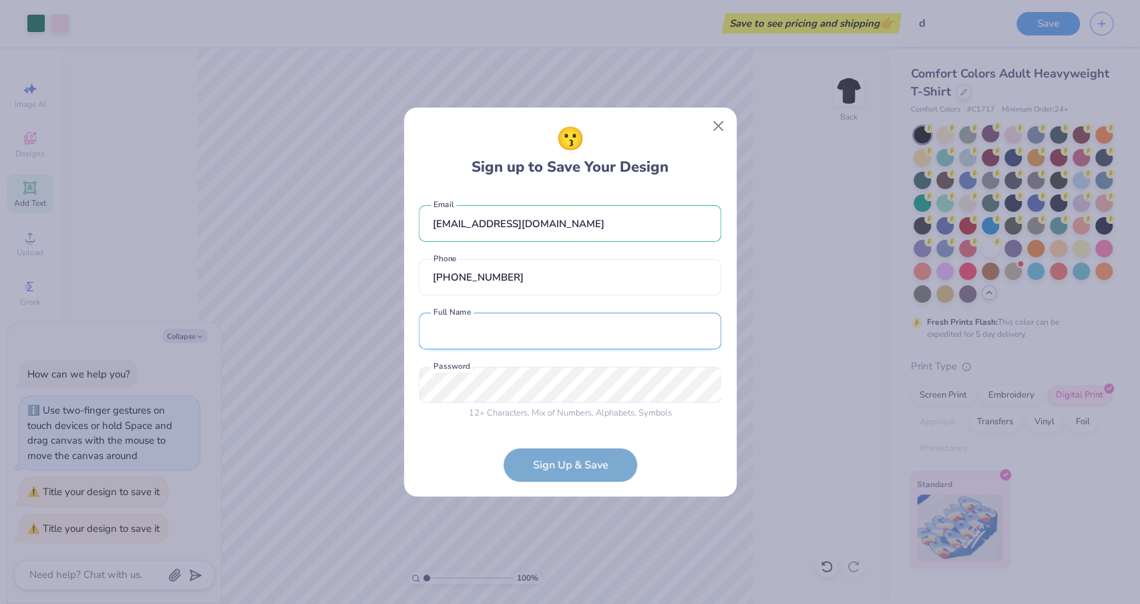
click at [535, 314] on input "text" at bounding box center [570, 330] width 302 height 37
type input "theminnie0@gmail.com"
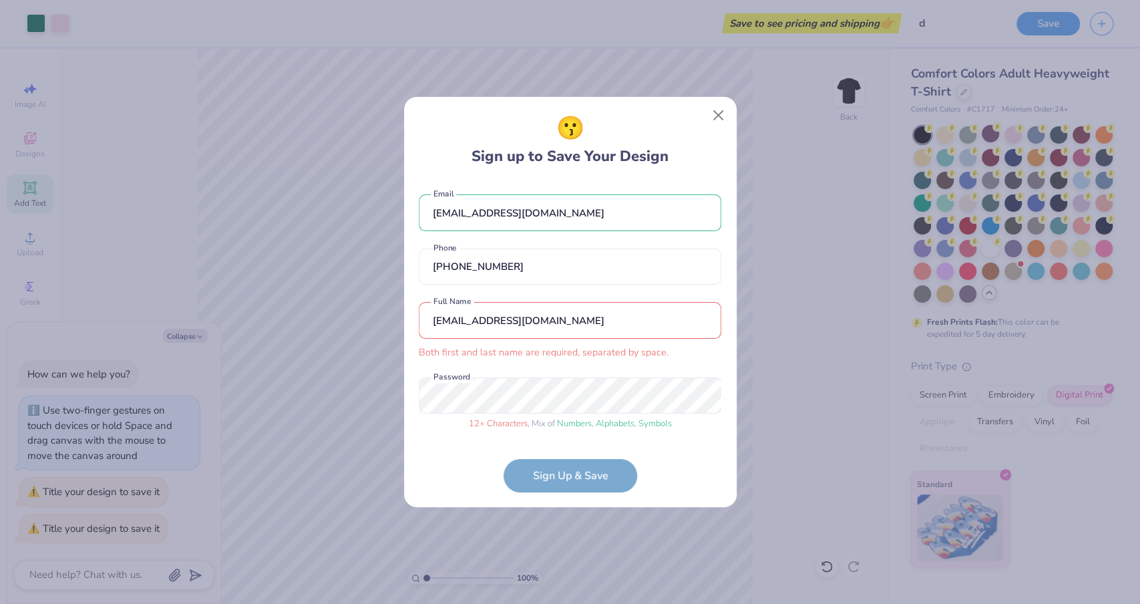
type textarea "x"
click at [459, 322] on input "theminnie0@gmail.com" at bounding box center [570, 320] width 302 height 37
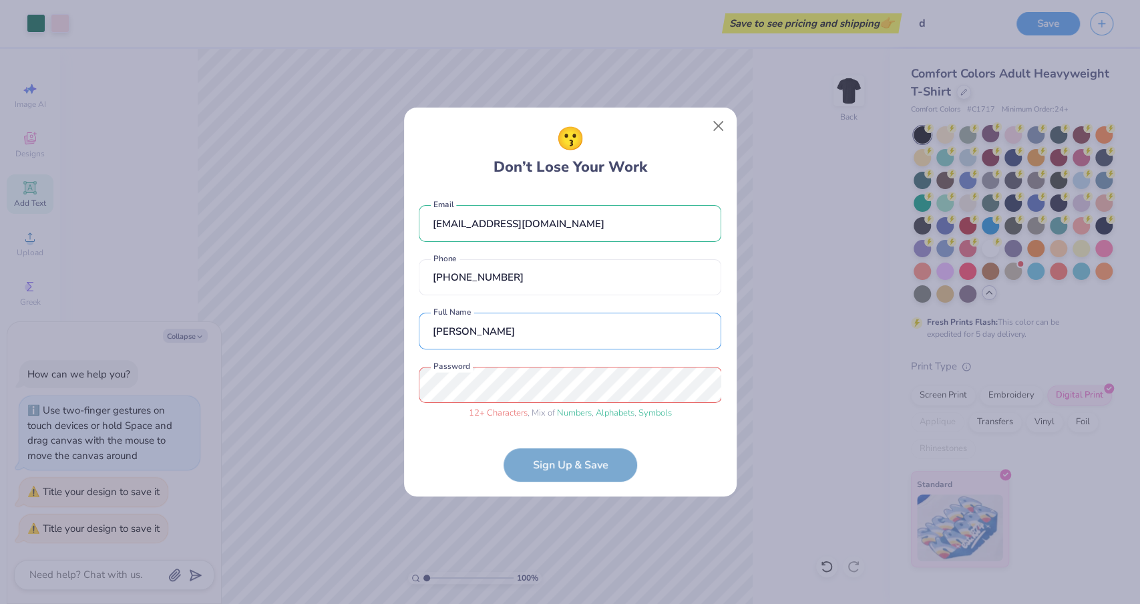
type input "minnie ziro"
click at [551, 456] on form "theminnie0@gmail.com Email (214) 415-7007 Phone minnie ziro Full Name 12 + Char…" at bounding box center [570, 337] width 302 height 290
click at [554, 463] on form "theminnie0@gmail.com Email (214) 415-7007 Phone minnie ziro Full Name 12 + Char…" at bounding box center [570, 337] width 302 height 290
click at [574, 467] on form "theminnie0@gmail.com Email (214) 415-7007 Phone minnie ziro Full Name 12 + Char…" at bounding box center [570, 337] width 302 height 290
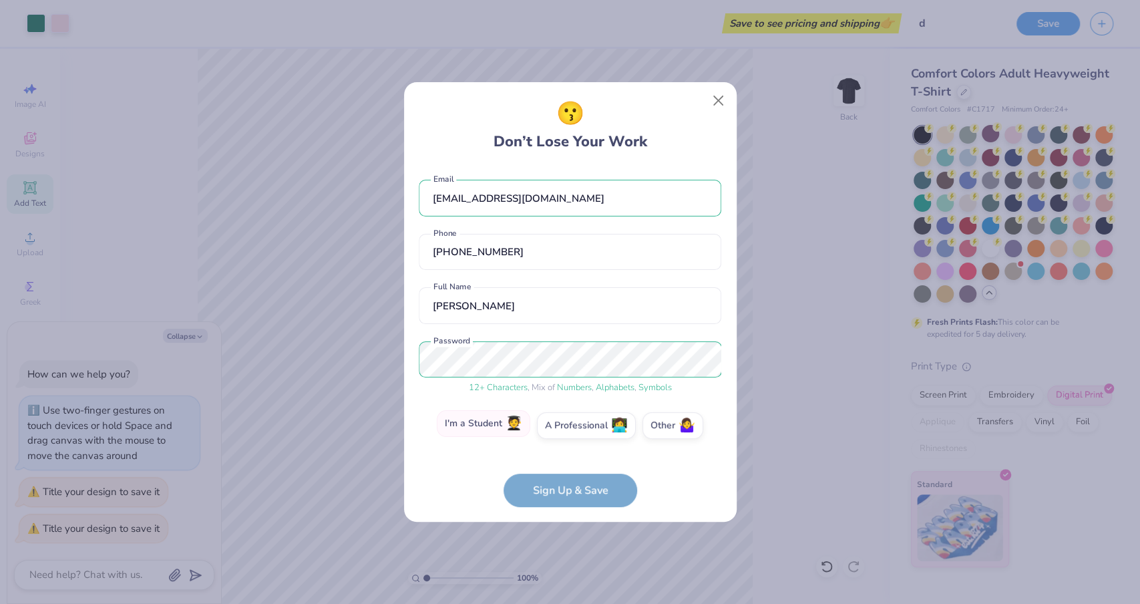
click at [462, 413] on label "I'm a Student 🧑‍🎓" at bounding box center [483, 423] width 93 height 27
click at [566, 424] on input "I'm a Student 🧑‍🎓" at bounding box center [570, 428] width 9 height 9
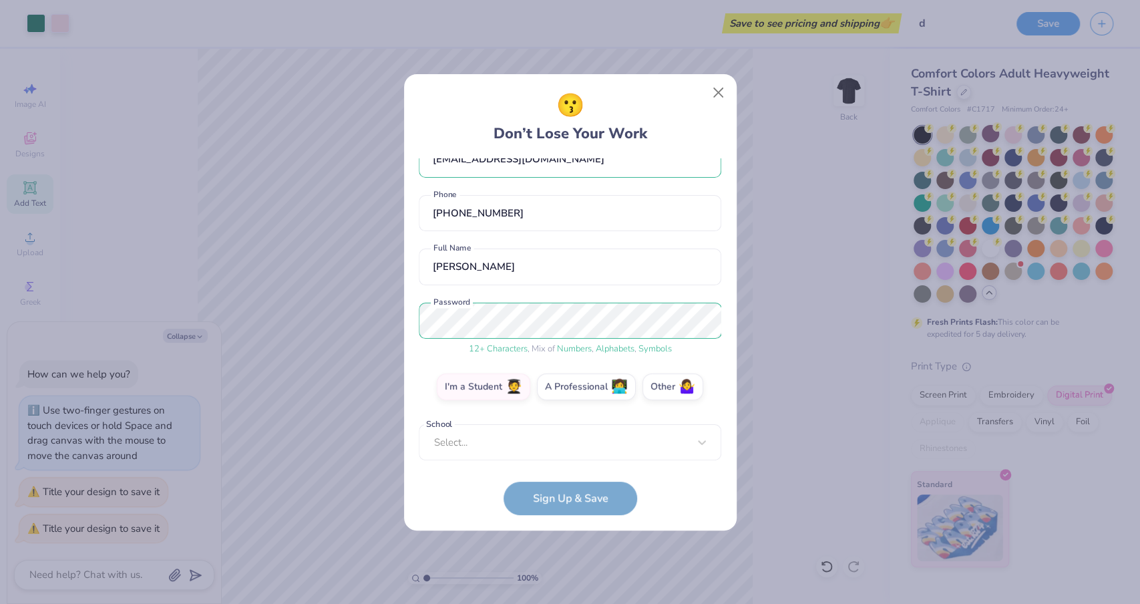
click at [519, 450] on div "theminnie0@gmail.com Email (214) 415-7007 Phone minnie ziro Full Name 12 + Char…" at bounding box center [570, 309] width 302 height 302
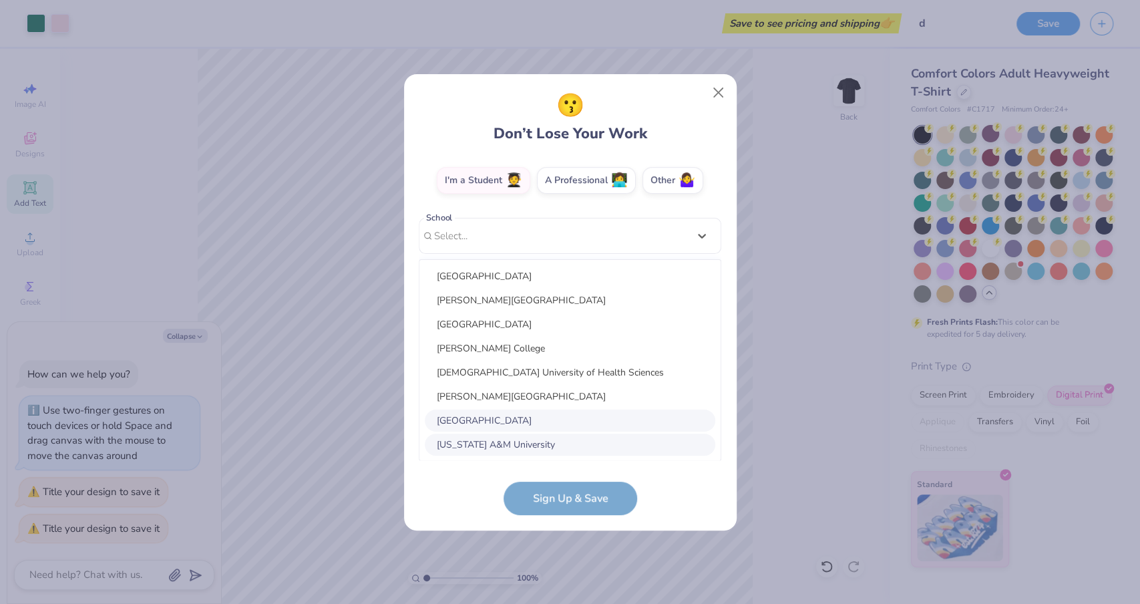
click at [497, 429] on div "Al Akhawayn University" at bounding box center [570, 420] width 290 height 22
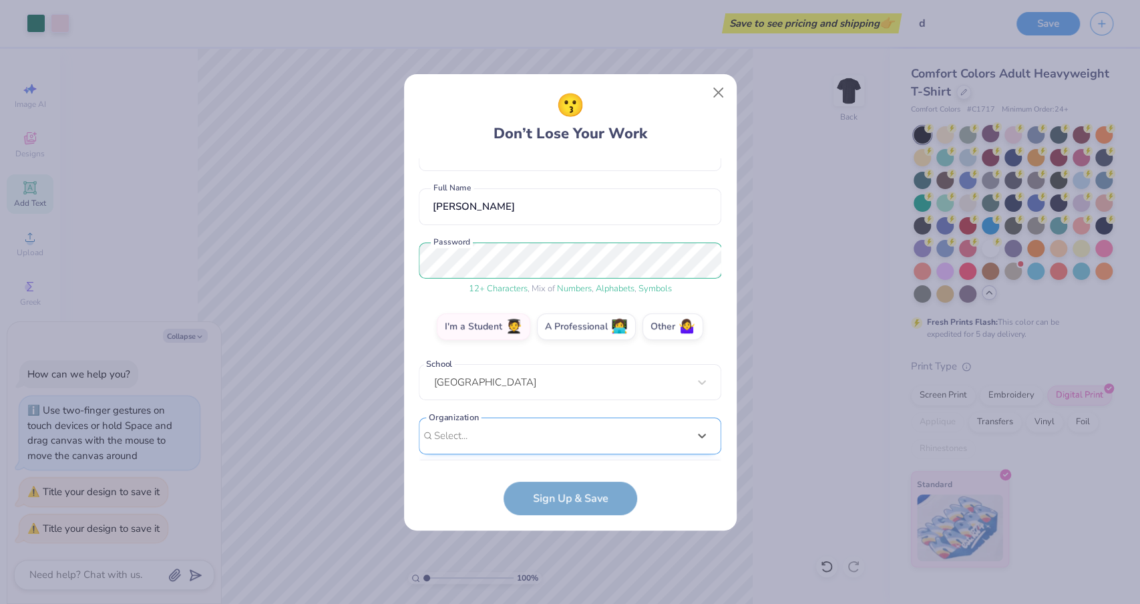
click at [497, 437] on div "option focused, 8 of 15. 15 results available. Use Up and Down to choose option…" at bounding box center [570, 539] width 302 height 244
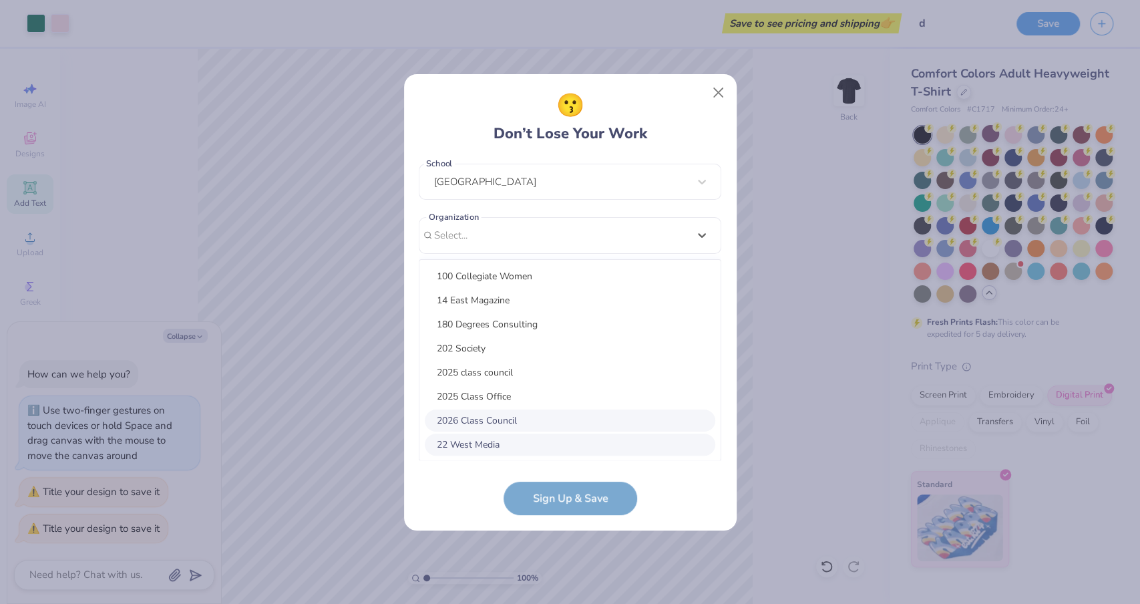
click at [477, 410] on div "2026 Class Council" at bounding box center [570, 420] width 290 height 22
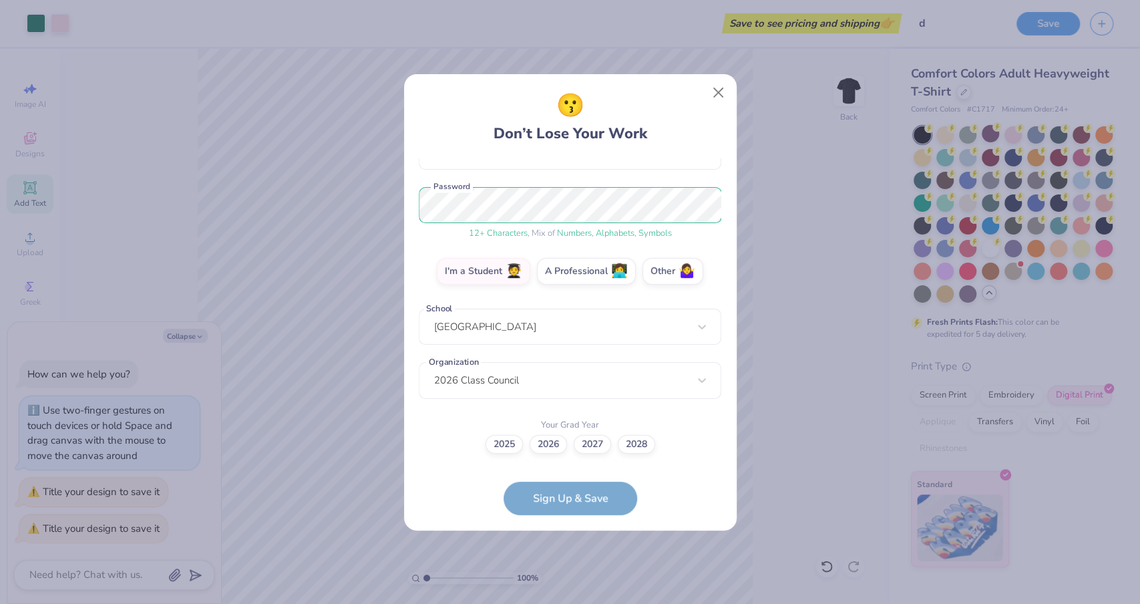
scroll to position [146, 0]
click at [546, 449] on label "2026" at bounding box center [547, 442] width 37 height 19
click at [566, 502] on input "2026" at bounding box center [570, 590] width 9 height 9
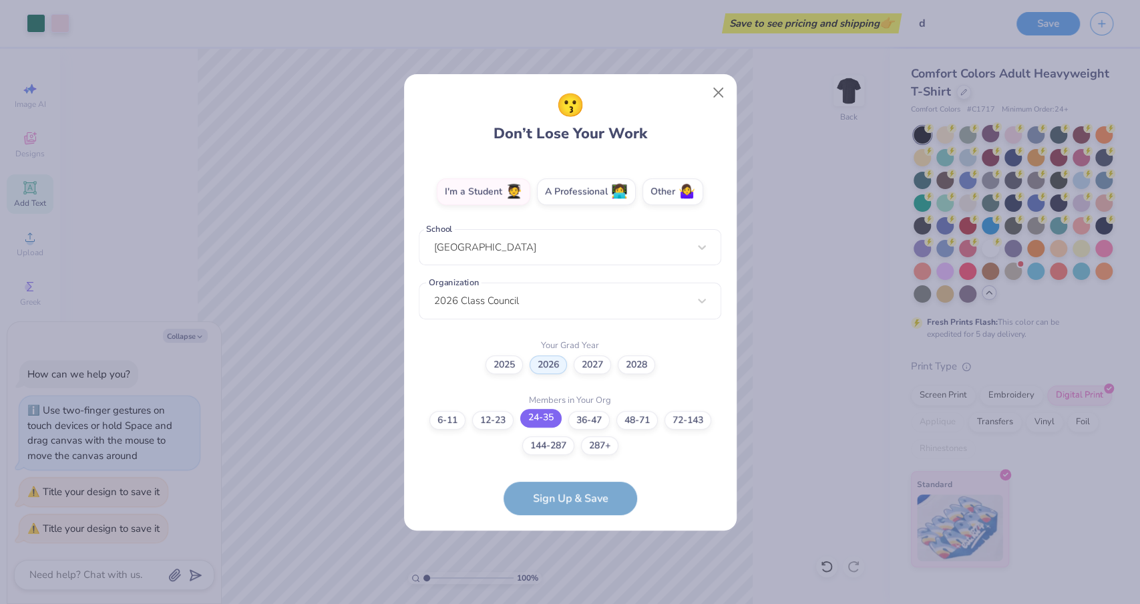
click at [539, 417] on label "24-35" at bounding box center [540, 418] width 41 height 19
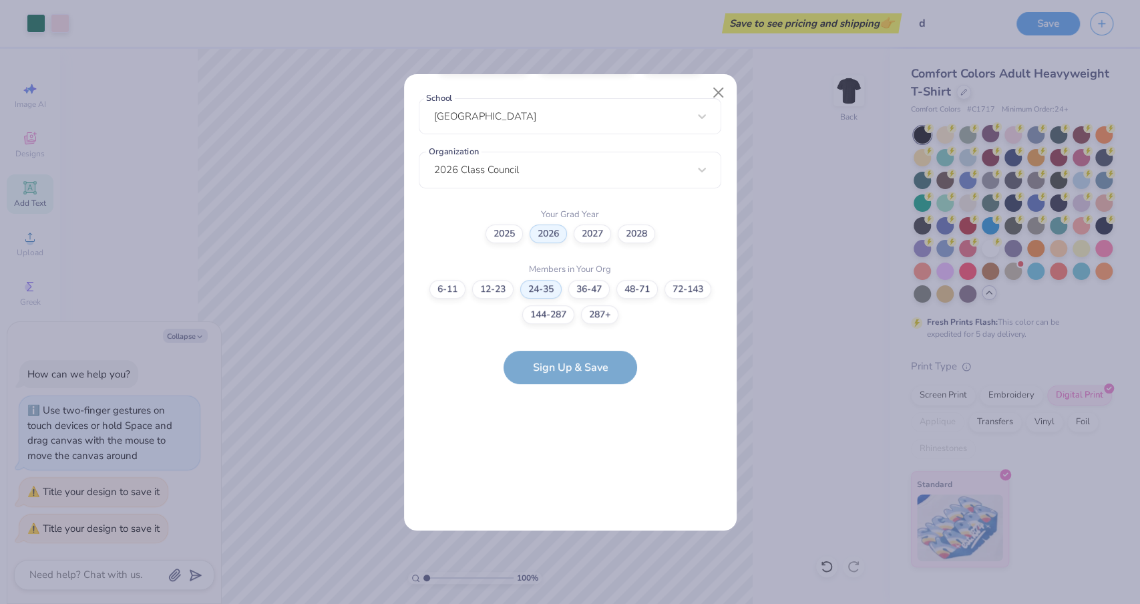
scroll to position [0, 0]
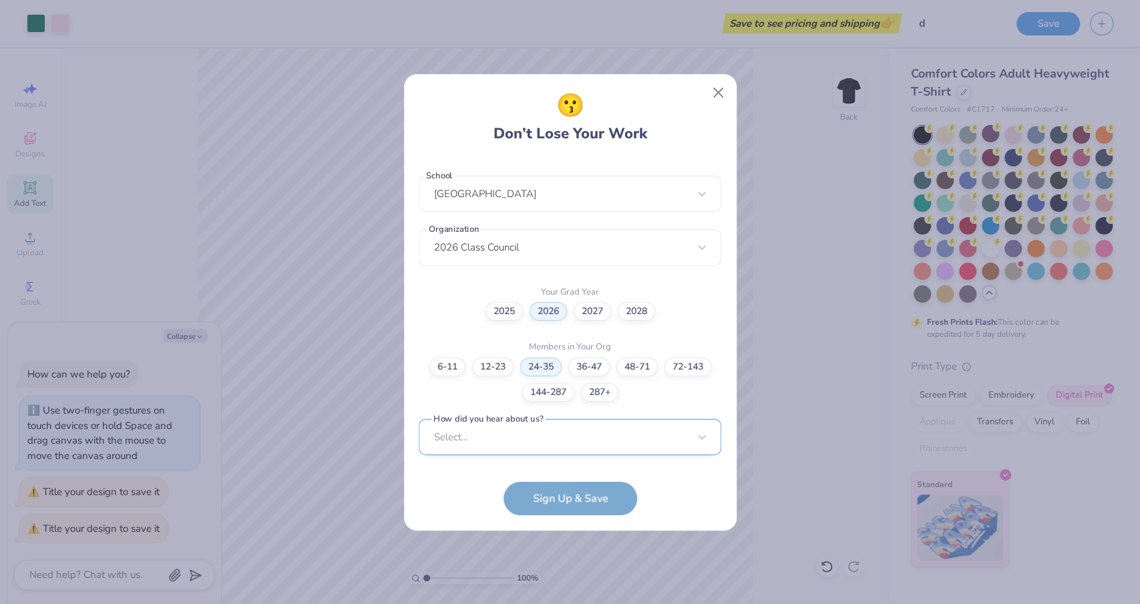
click at [511, 435] on div "Select..." at bounding box center [570, 437] width 302 height 37
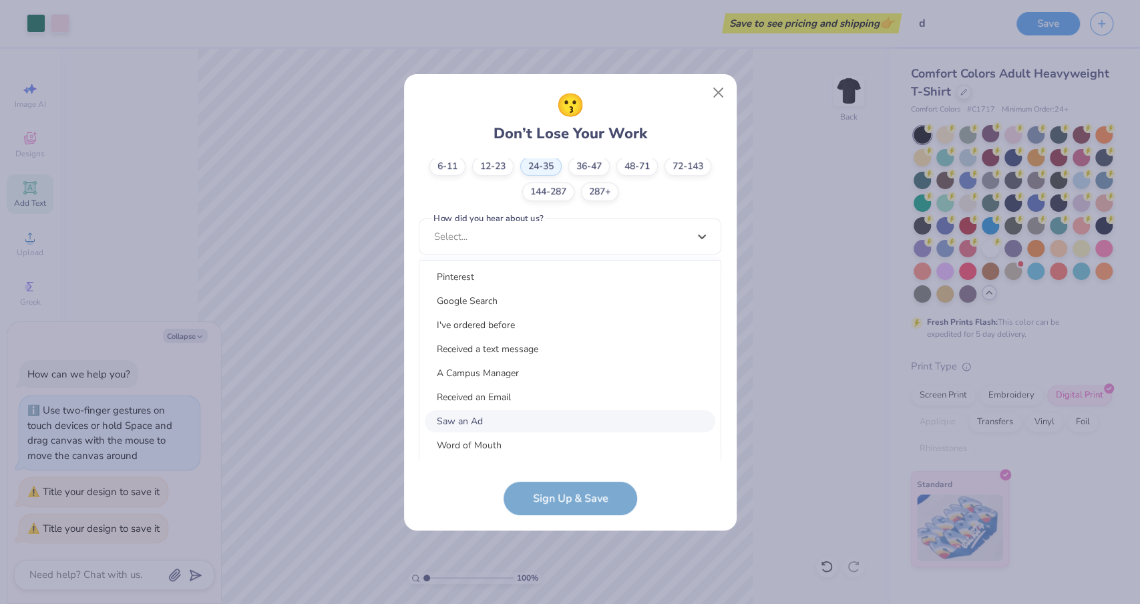
click at [502, 421] on div "Saw an Ad" at bounding box center [570, 421] width 290 height 22
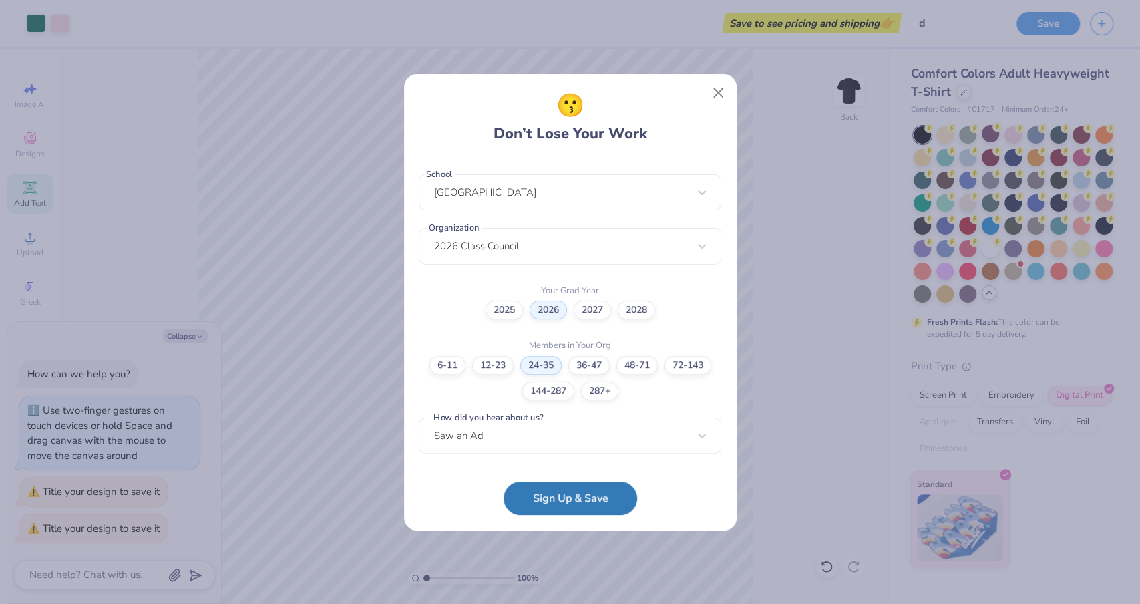
scroll to position [279, 0]
click at [536, 485] on button "Sign Up & Save" at bounding box center [570, 494] width 134 height 33
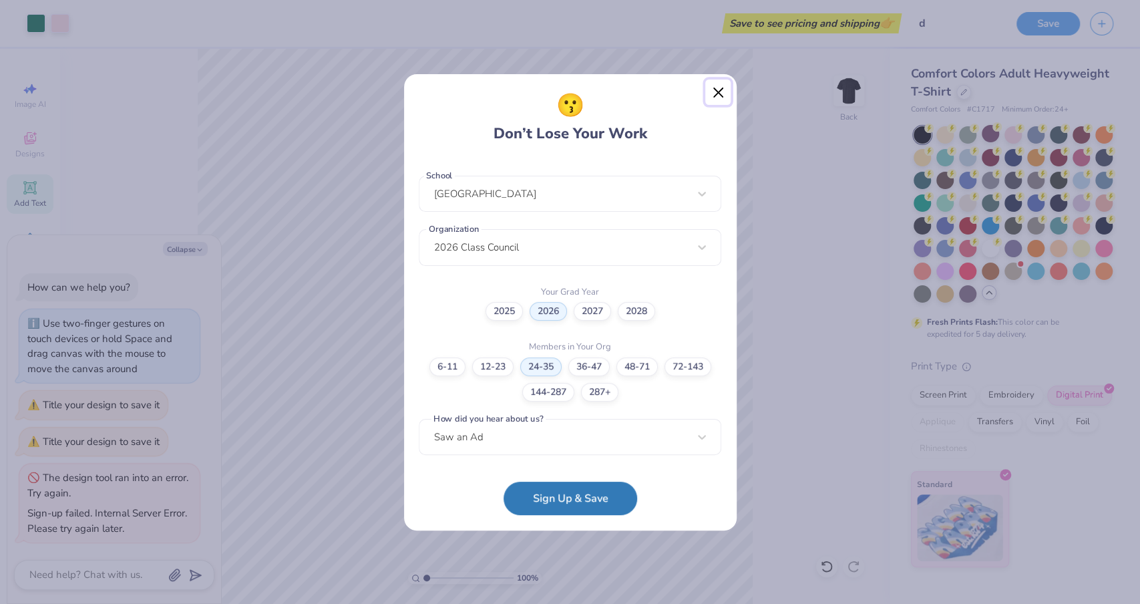
click at [714, 84] on button "Close" at bounding box center [717, 91] width 25 height 25
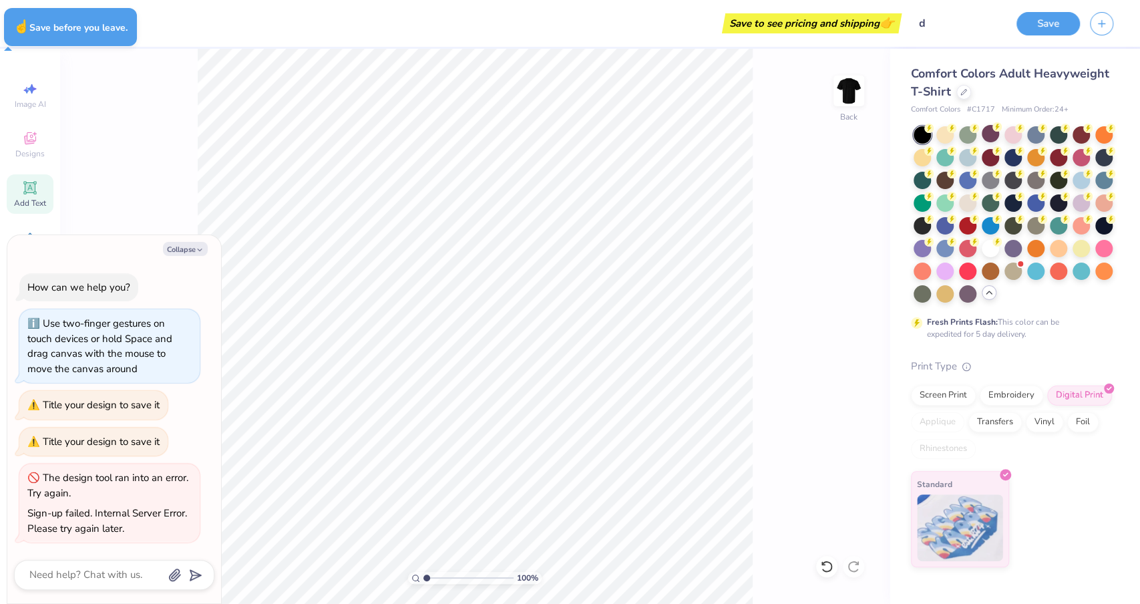
type textarea "x"
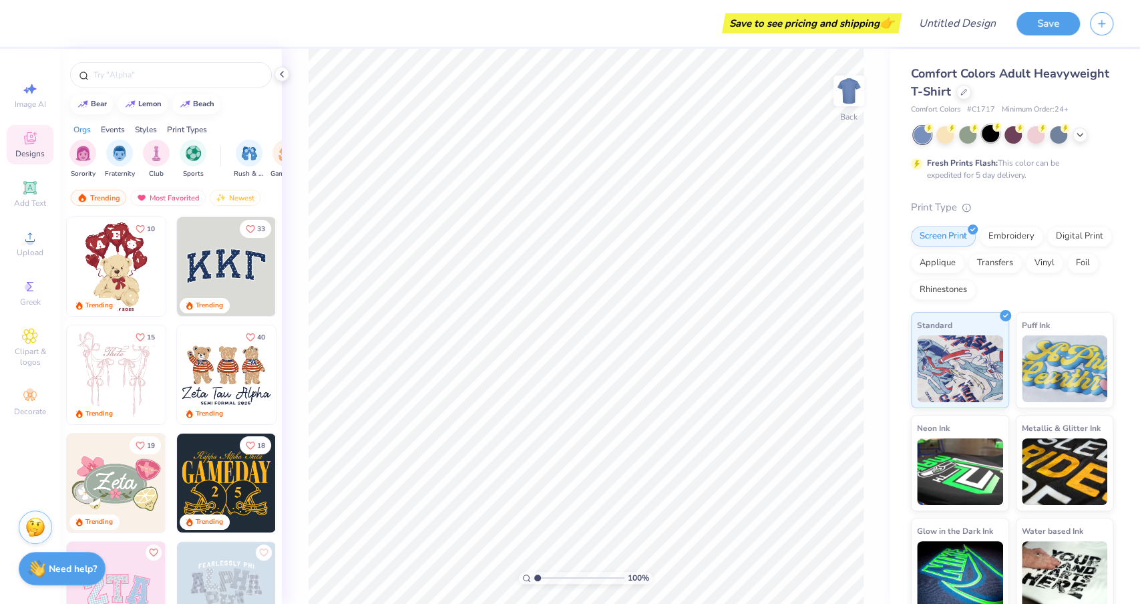
click at [987, 134] on div at bounding box center [989, 133] width 17 height 17
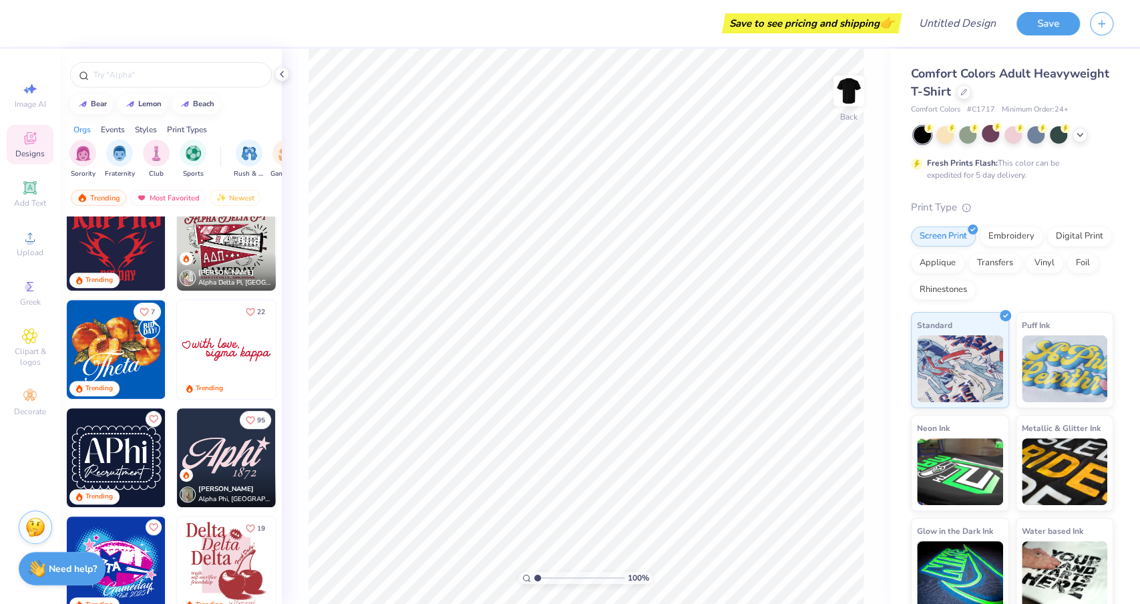
scroll to position [473, 0]
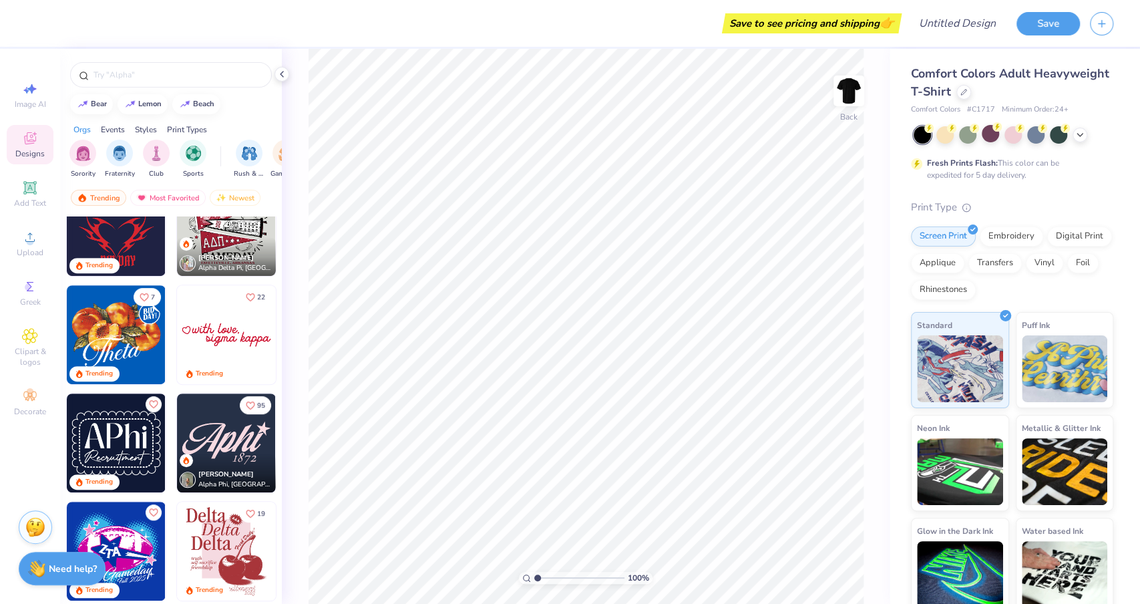
click at [208, 431] on img at bounding box center [226, 442] width 99 height 99
drag, startPoint x: 537, startPoint y: 580, endPoint x: 545, endPoint y: 580, distance: 8.0
type input "1.85"
click at [545, 580] on input "range" at bounding box center [579, 578] width 90 height 12
type input "8.86"
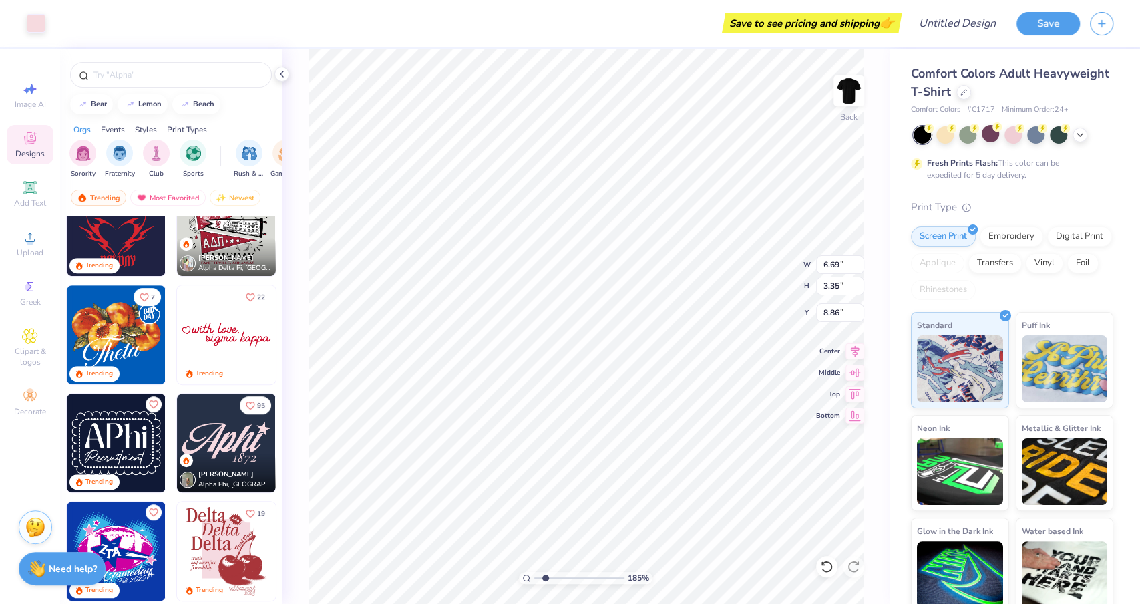
type input "10.79"
type input "5.40"
type input "7.24"
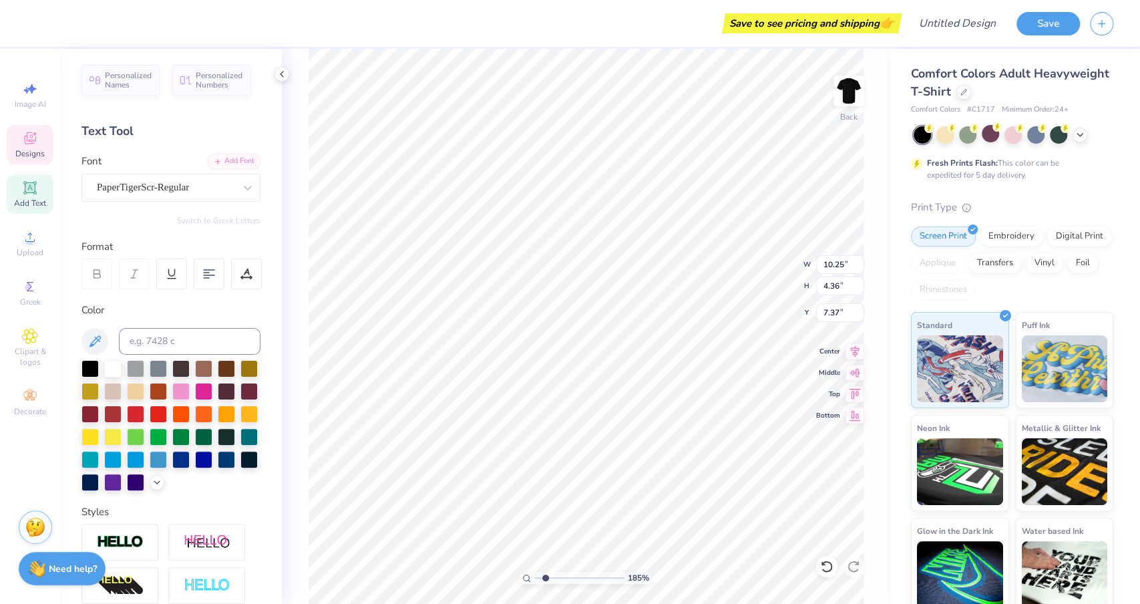
type textarea "[GEOGRAPHIC_DATA]"
type input "8.04"
type input "12.24"
type input "4.59"
type input "11.11"
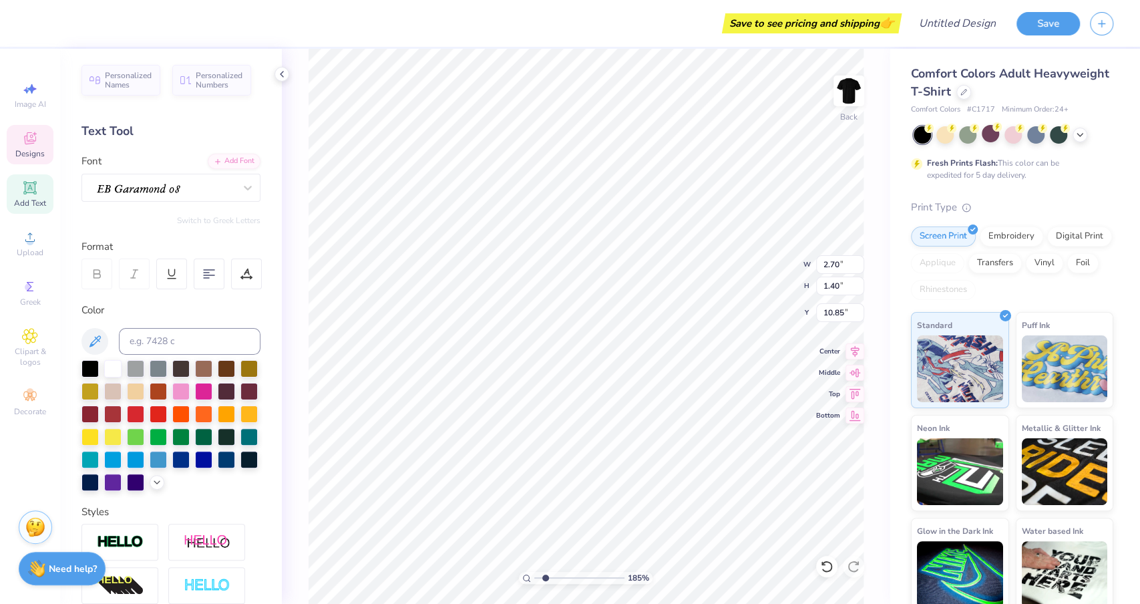
type input "3.49"
type input "7.66"
type textarea "2025"
click at [202, 431] on div at bounding box center [203, 435] width 17 height 17
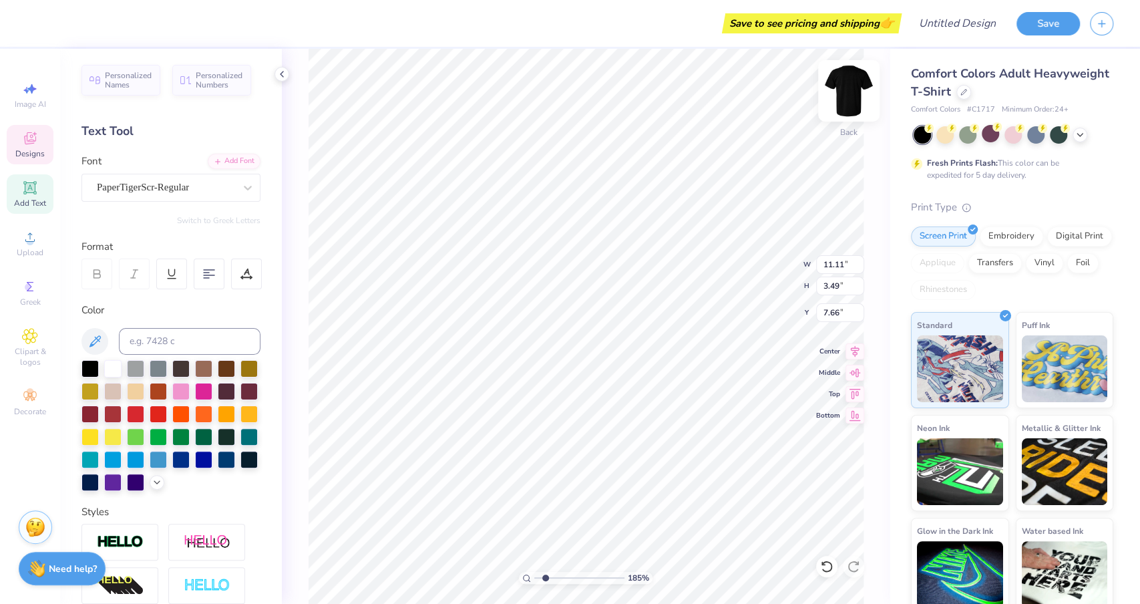
type input "2.82"
type input "1.10"
type input "11.15"
click at [250, 413] on div at bounding box center [248, 412] width 17 height 17
click at [134, 389] on div at bounding box center [135, 389] width 17 height 17
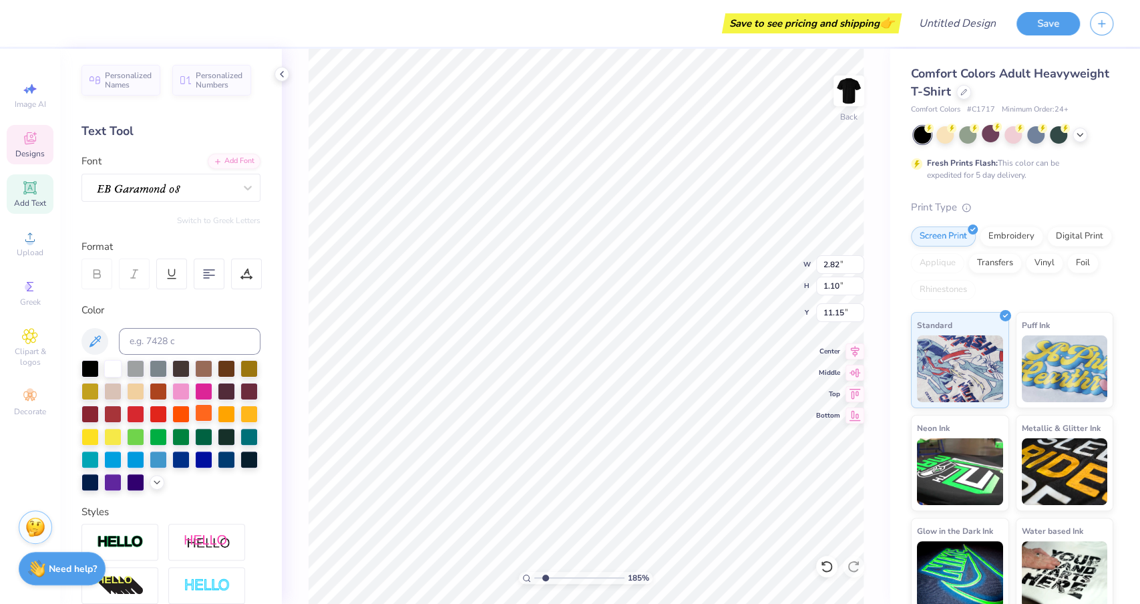
click at [202, 416] on div at bounding box center [203, 412] width 17 height 17
click at [97, 347] on icon at bounding box center [95, 341] width 16 height 16
click at [134, 389] on div at bounding box center [135, 389] width 17 height 17
type input "1.58"
type input "1.55"
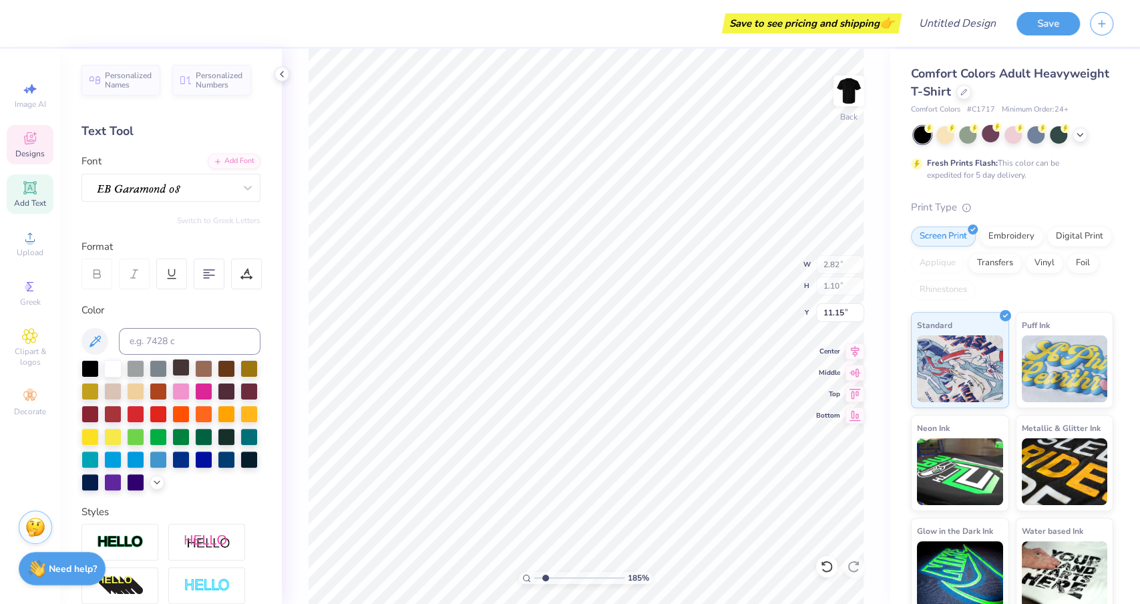
type input "8.01"
click at [127, 390] on div at bounding box center [135, 389] width 17 height 17
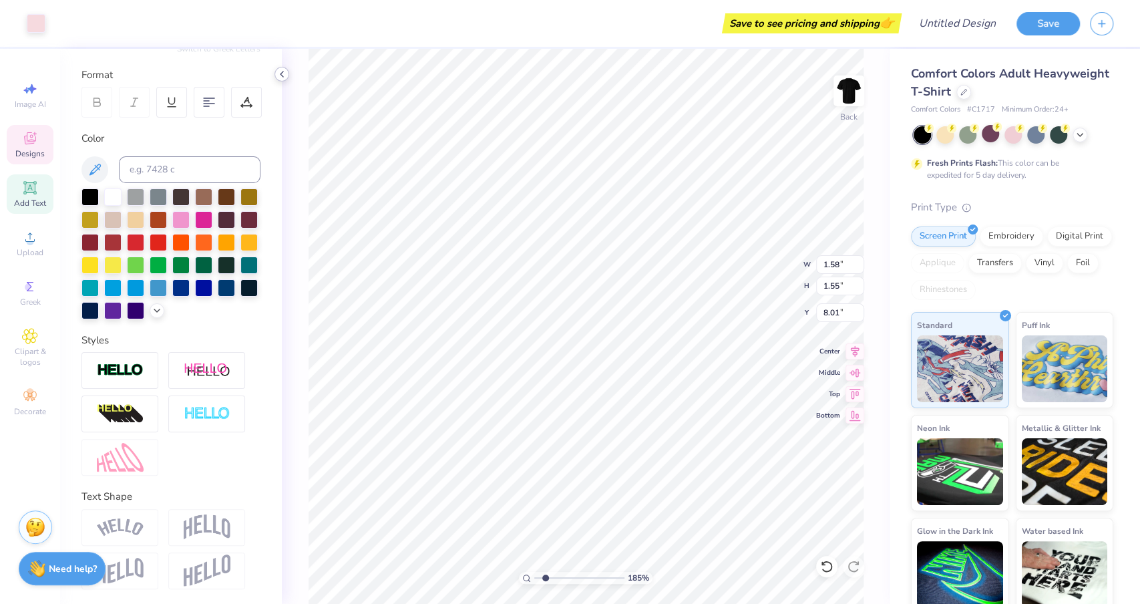
click at [284, 73] on icon at bounding box center [281, 74] width 11 height 11
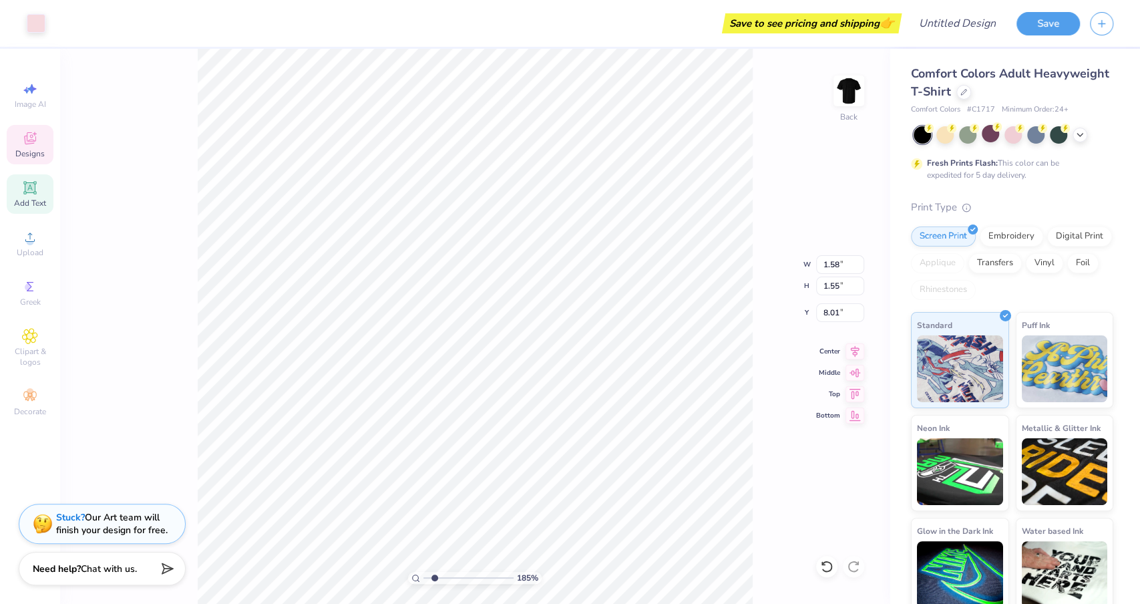
click at [31, 143] on icon at bounding box center [30, 138] width 12 height 12
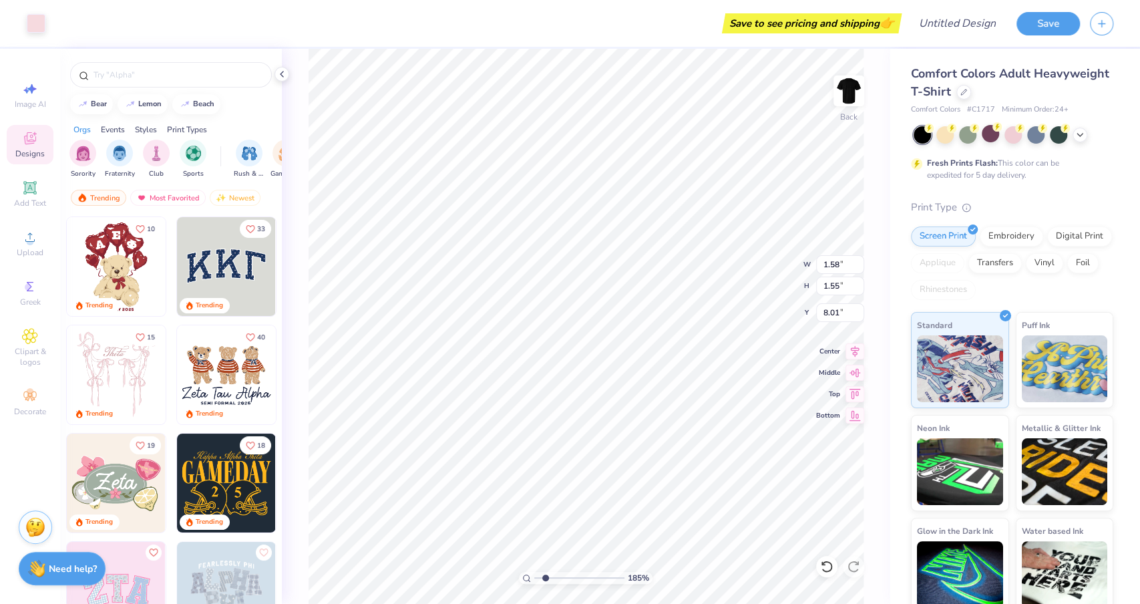
click at [31, 143] on icon at bounding box center [30, 138] width 12 height 12
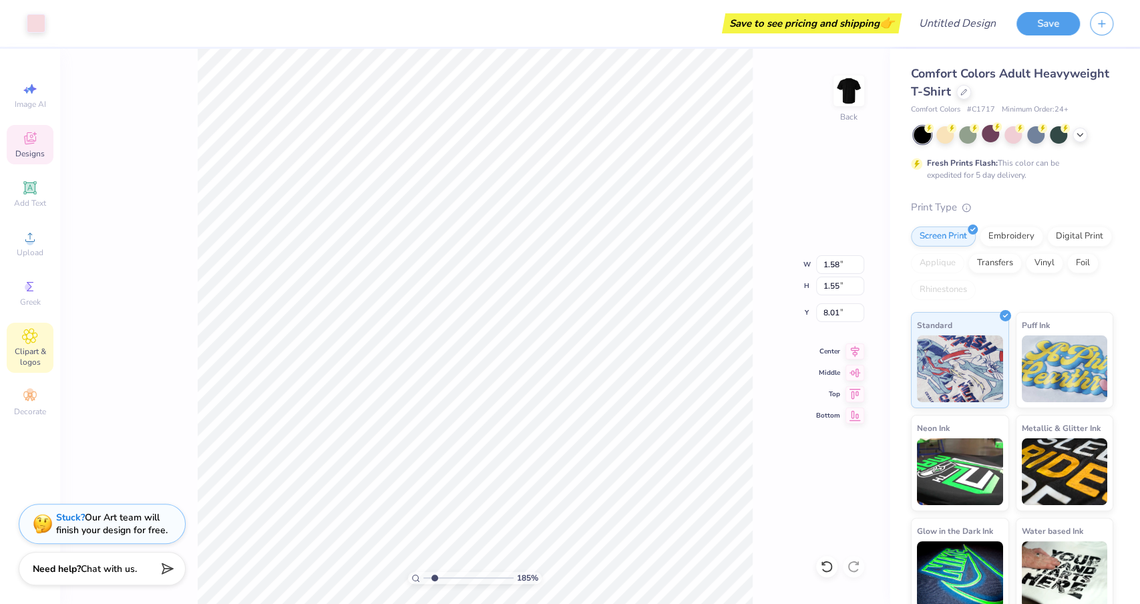
click at [28, 344] on div "Clipart & logos" at bounding box center [30, 347] width 47 height 50
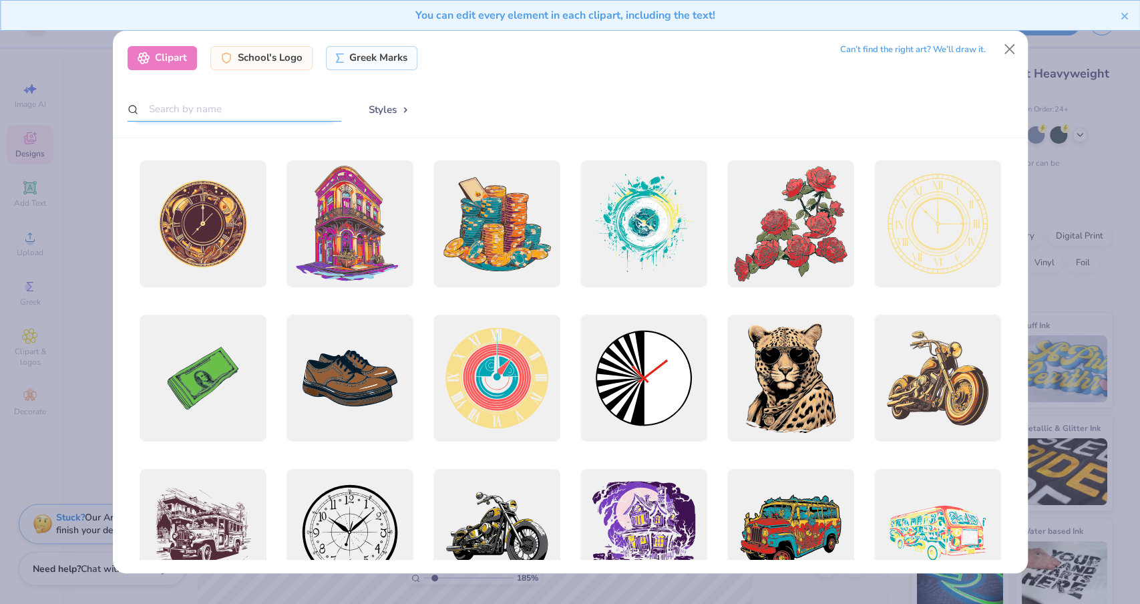
click at [295, 114] on input "text" at bounding box center [235, 109] width 214 height 25
type input "star"
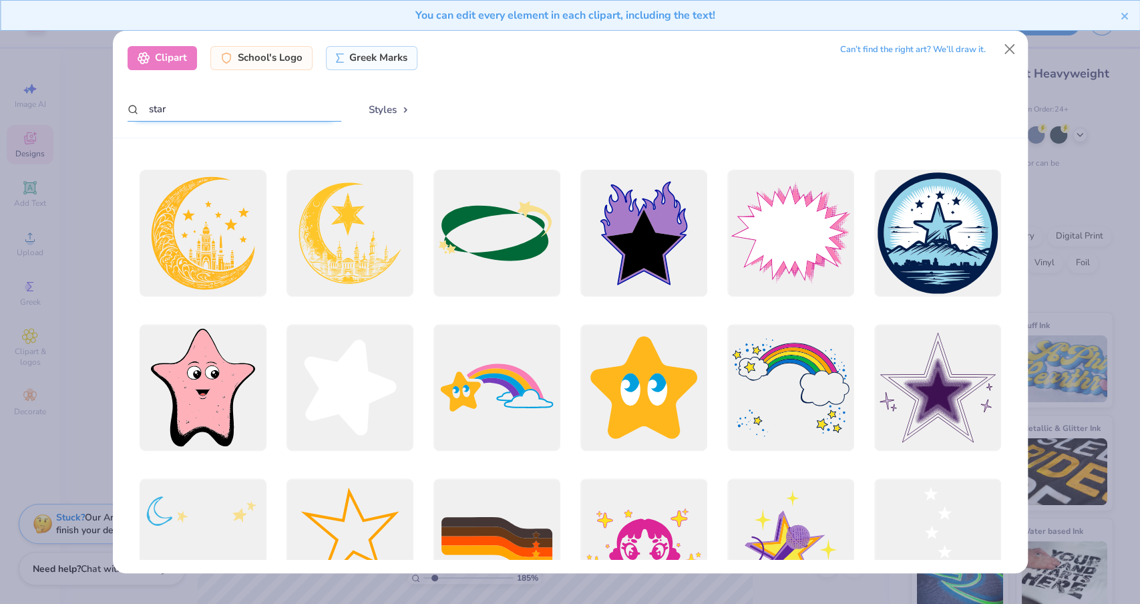
scroll to position [260, 0]
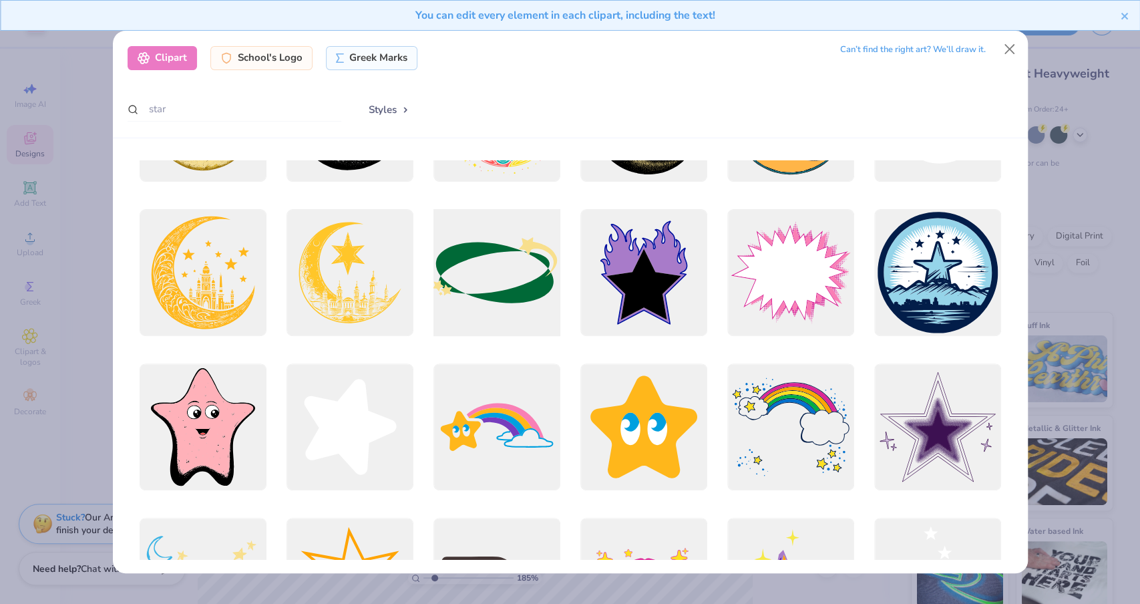
click at [491, 264] on div at bounding box center [497, 272] width 140 height 140
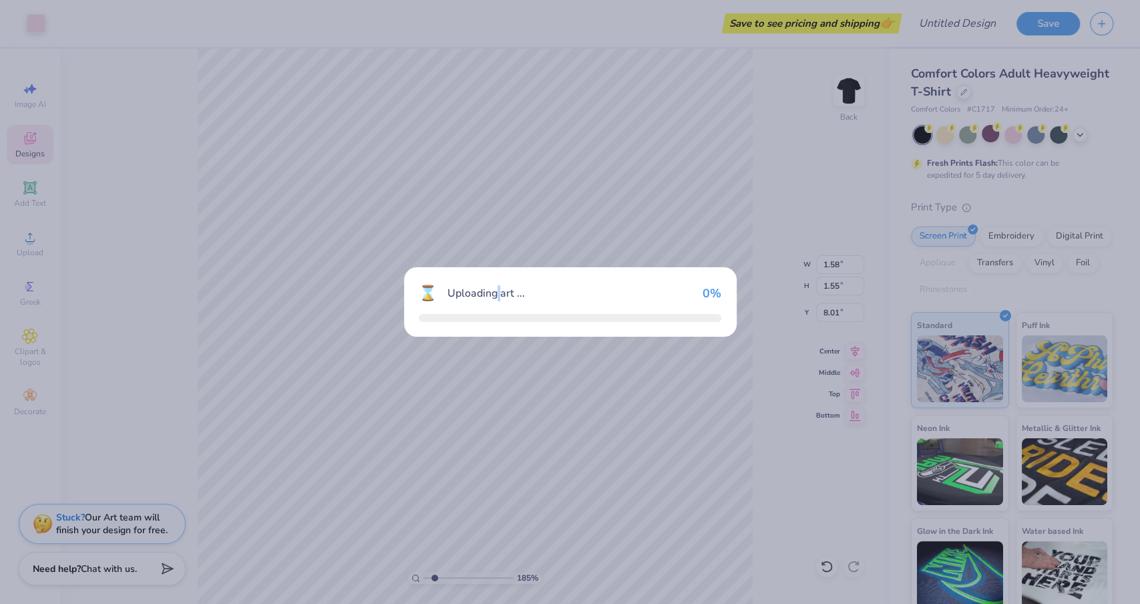
click at [491, 267] on div "⌛ Uploading art ... 0 %" at bounding box center [570, 301] width 333 height 69
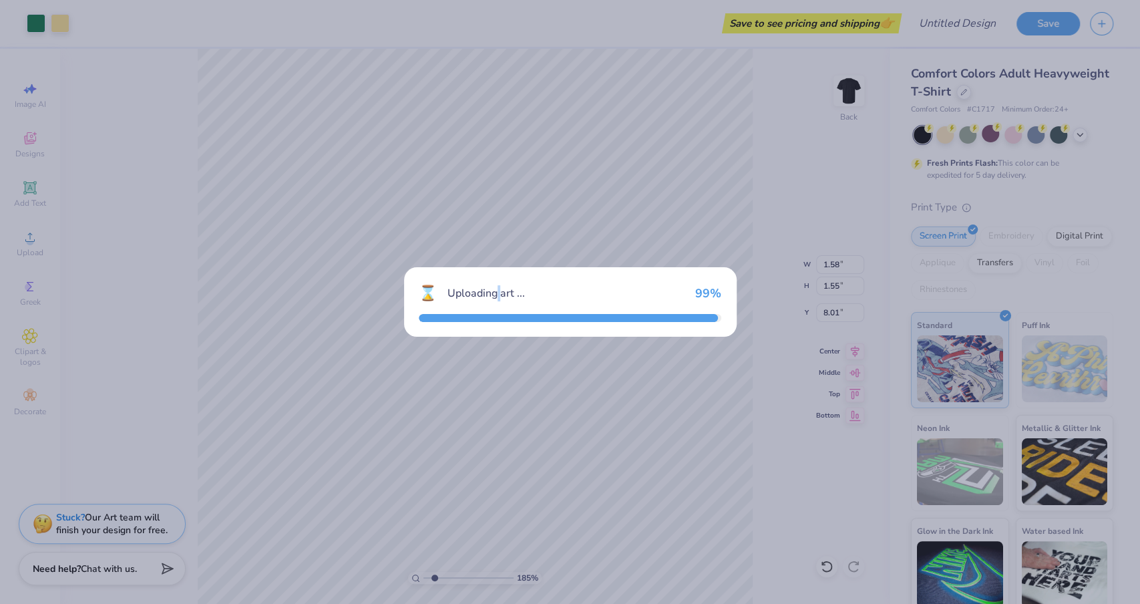
type input "14.17"
type input "7.49"
type input "3.00"
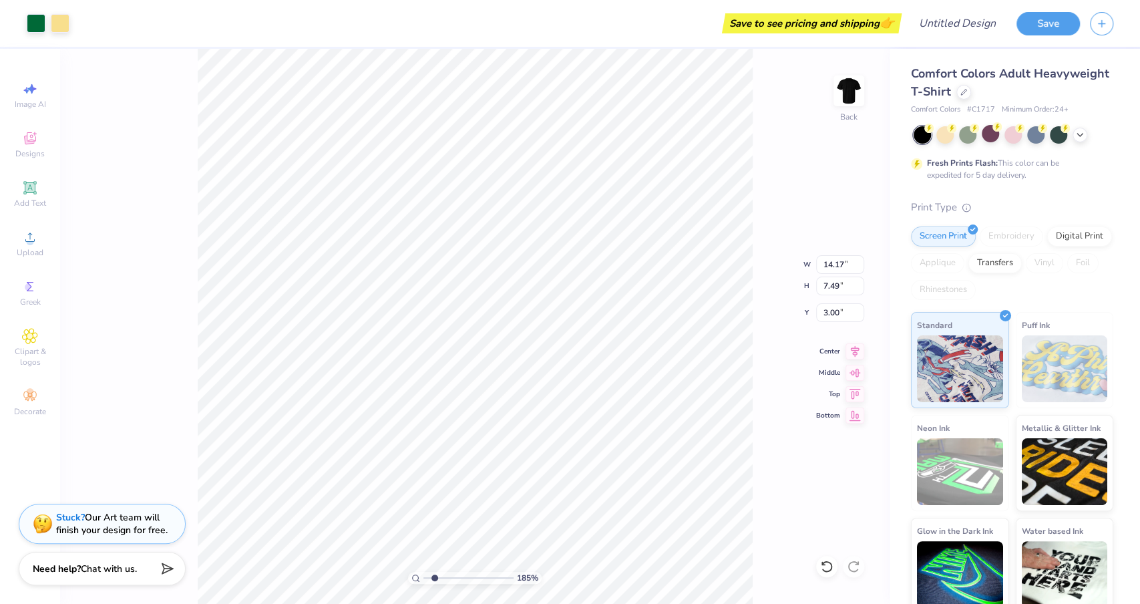
type input "6.47"
type input "3.42"
type input "1.51"
type input "2.82"
type input "1.10"
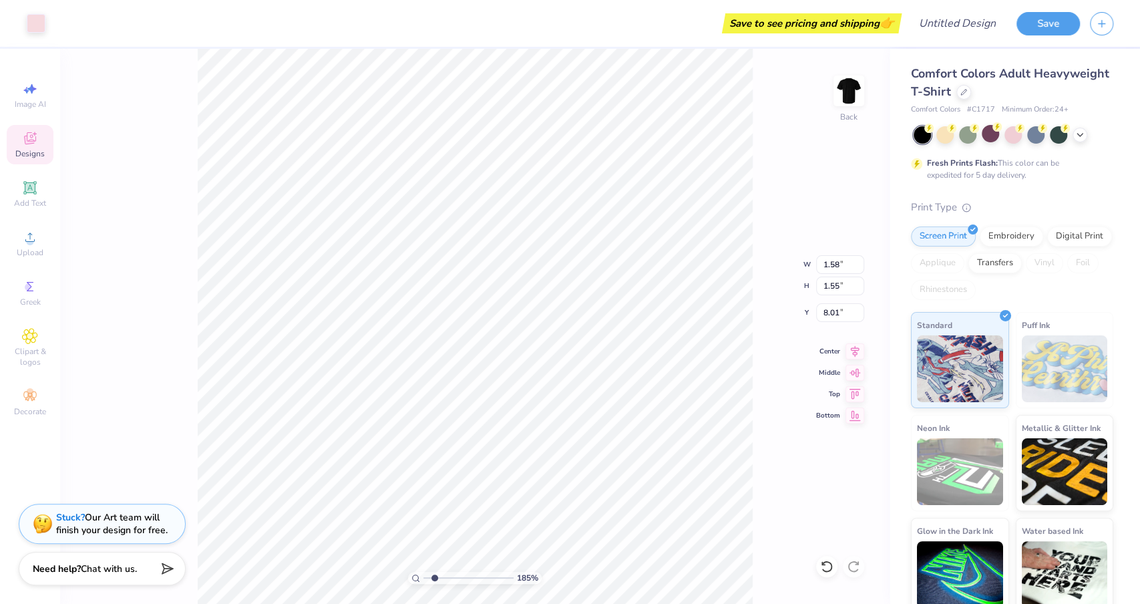
type input "11.15"
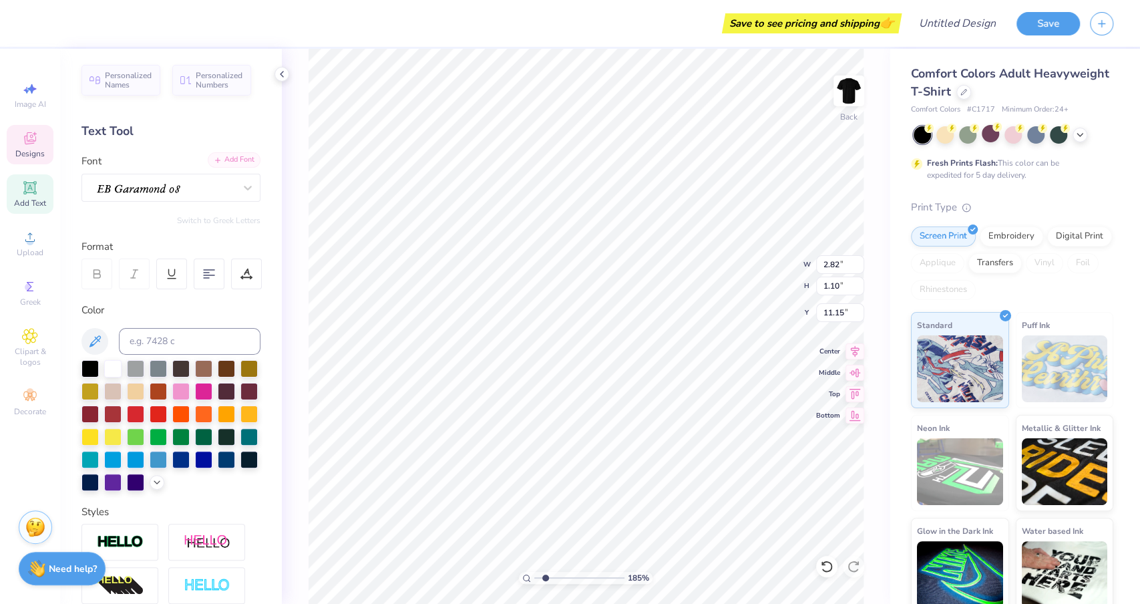
click at [234, 154] on div "Add Font" at bounding box center [234, 159] width 53 height 15
click at [283, 75] on icon at bounding box center [281, 74] width 11 height 11
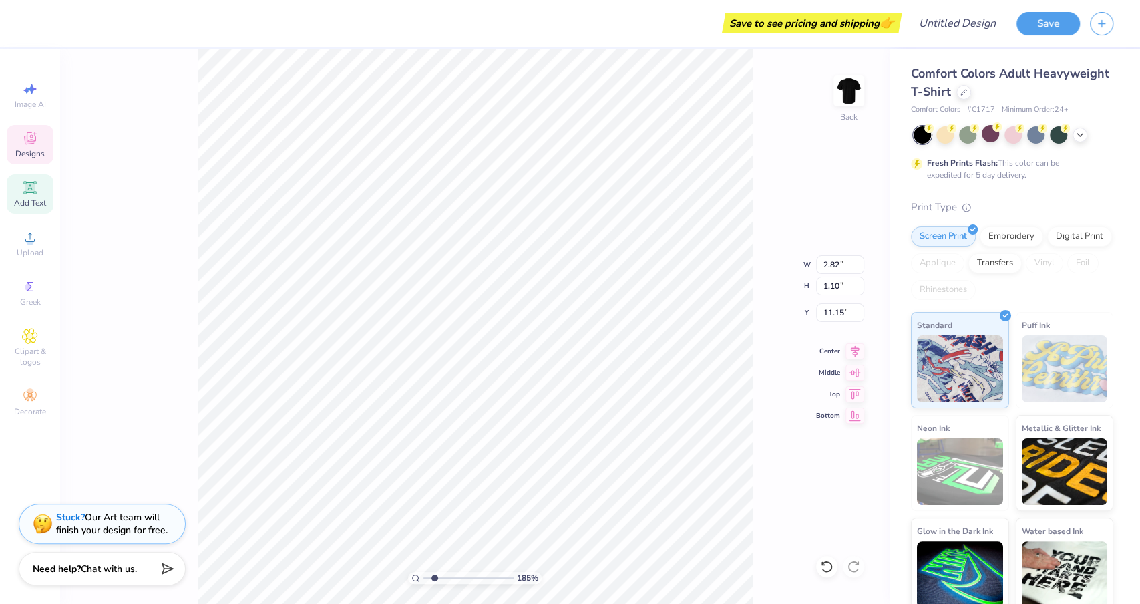
type input "1.58"
type input "1.55"
type input "8.01"
click at [35, 28] on div at bounding box center [36, 22] width 19 height 19
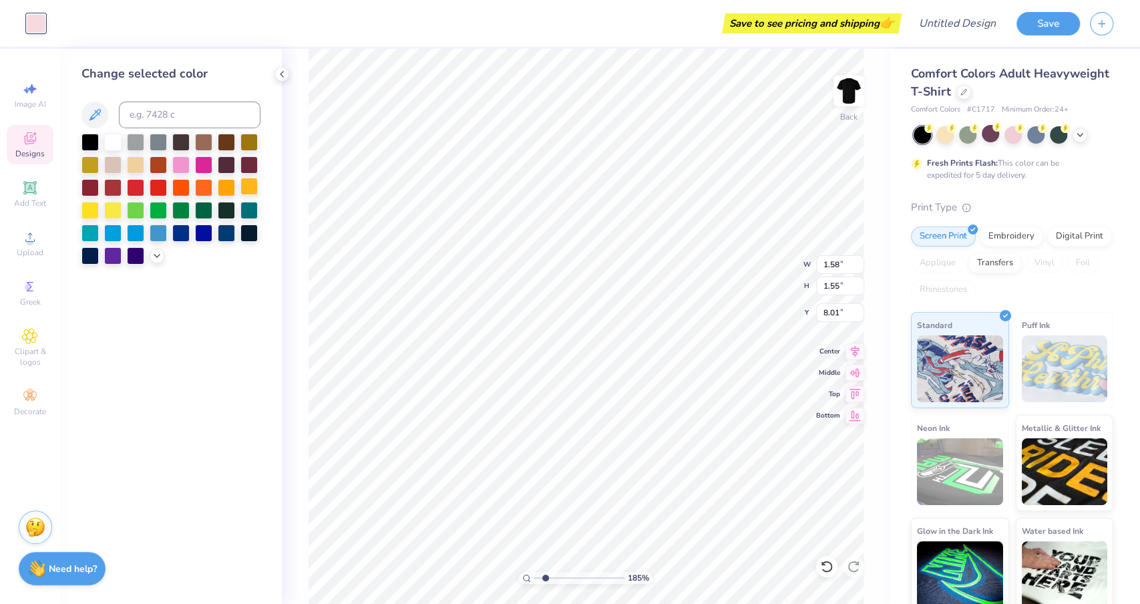
click at [248, 188] on div at bounding box center [248, 186] width 17 height 17
click at [199, 187] on div at bounding box center [203, 186] width 17 height 17
click at [160, 254] on icon at bounding box center [157, 254] width 11 height 11
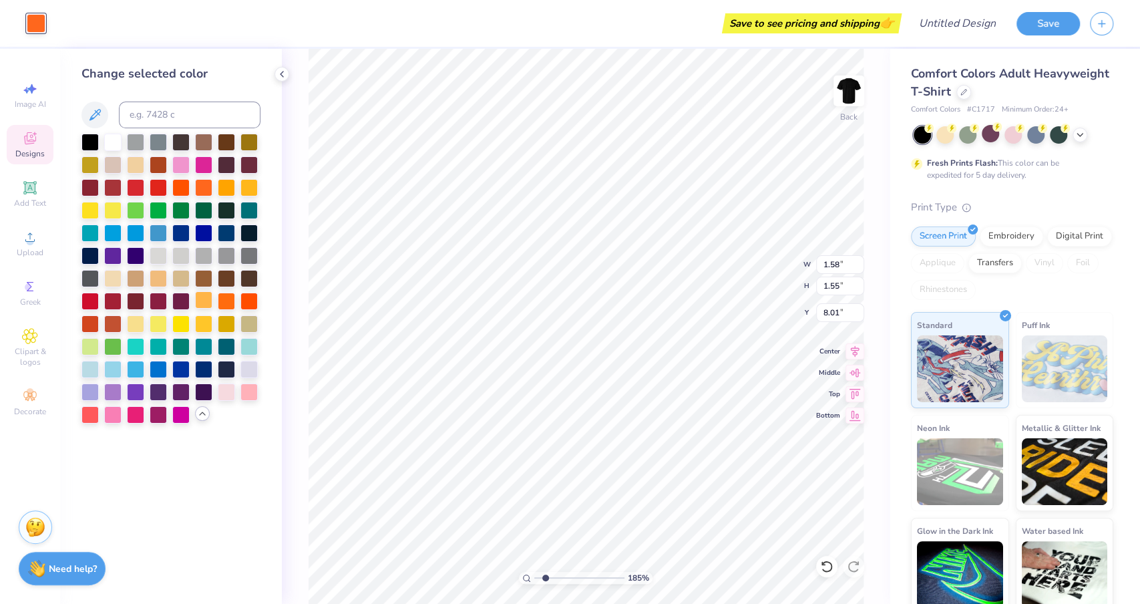
click at [207, 300] on div at bounding box center [203, 299] width 17 height 17
click at [222, 298] on div at bounding box center [226, 299] width 17 height 17
click at [156, 276] on div at bounding box center [158, 276] width 17 height 17
click at [208, 299] on div at bounding box center [203, 299] width 17 height 17
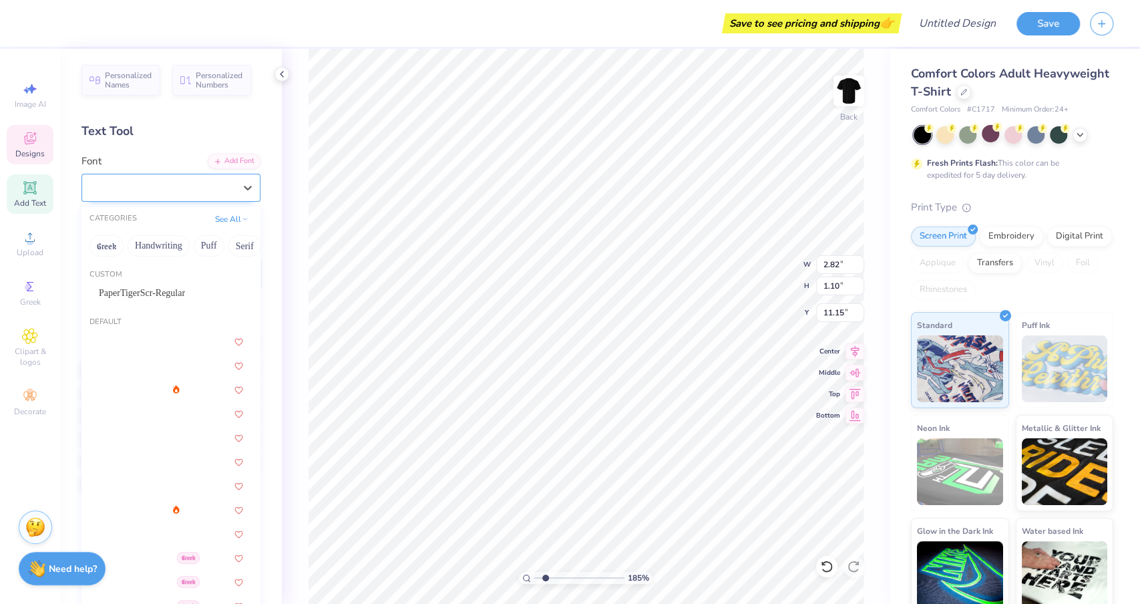
click at [176, 190] on div at bounding box center [165, 187] width 140 height 21
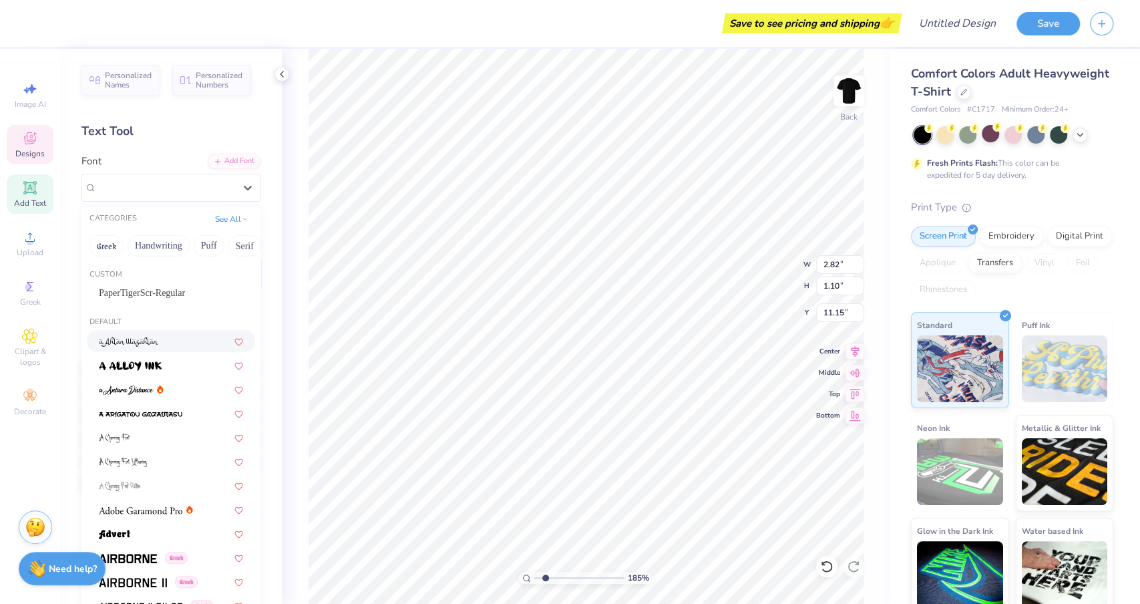
scroll to position [27, 0]
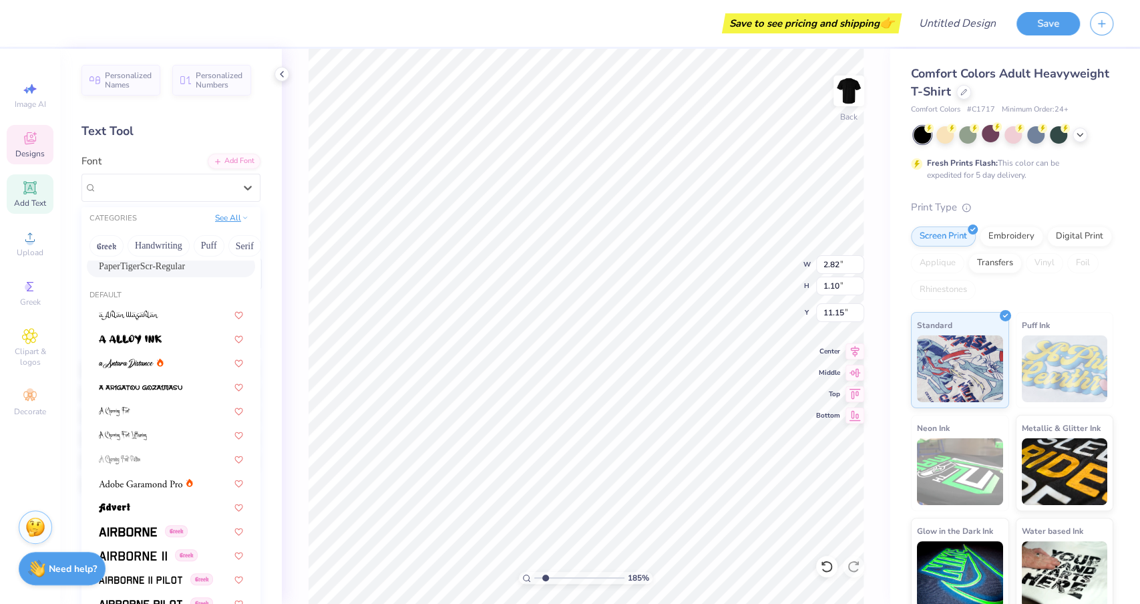
click at [236, 222] on button "See All" at bounding box center [231, 217] width 41 height 13
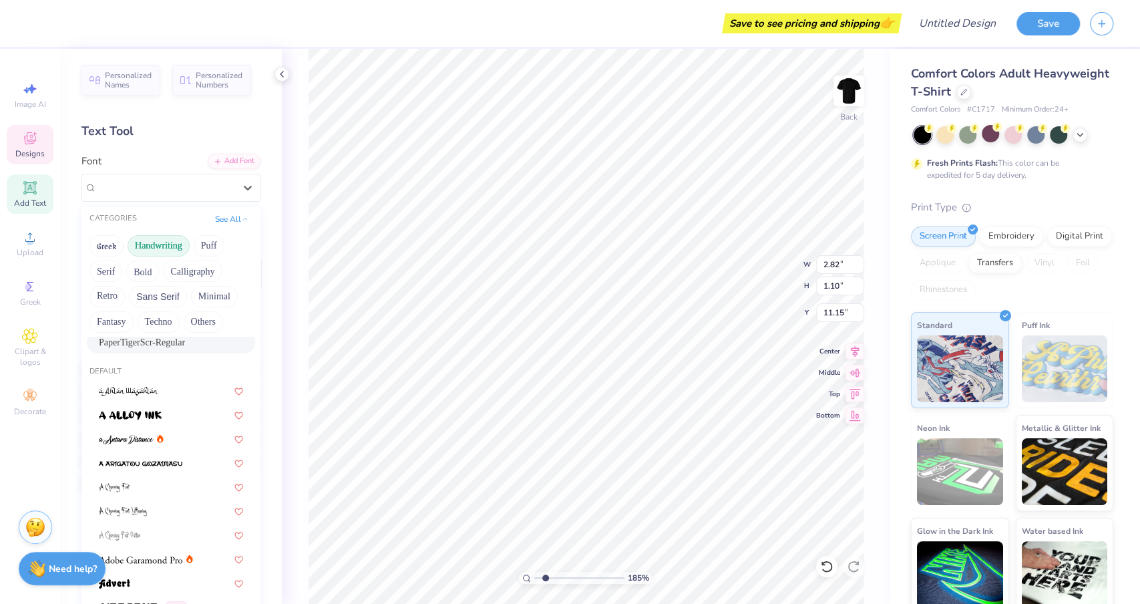
click at [155, 246] on button "Handwriting" at bounding box center [159, 245] width 62 height 21
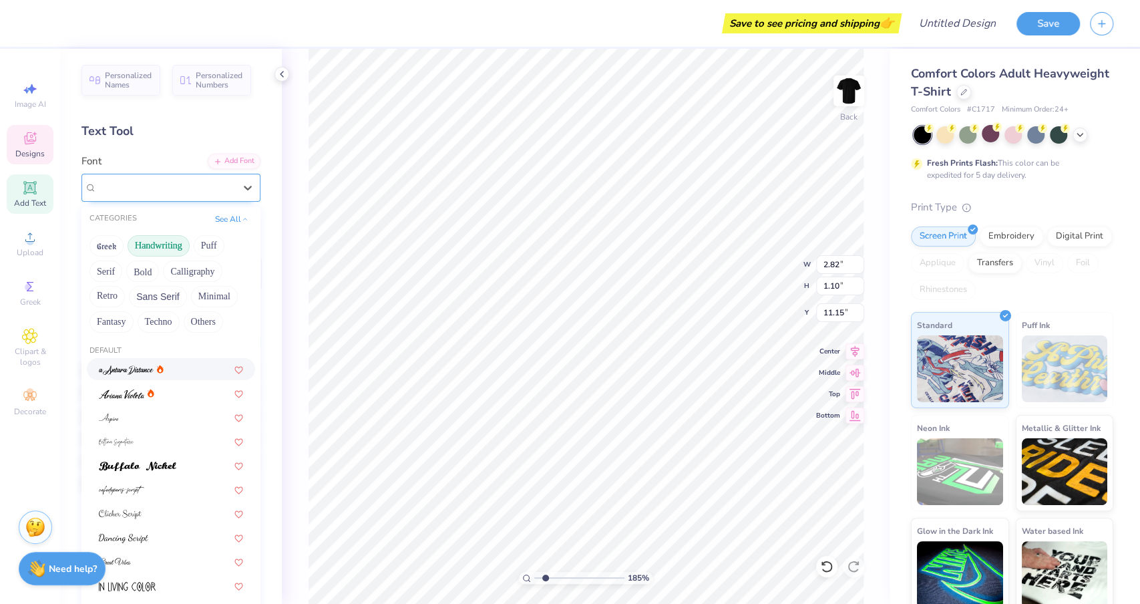
type input "a"
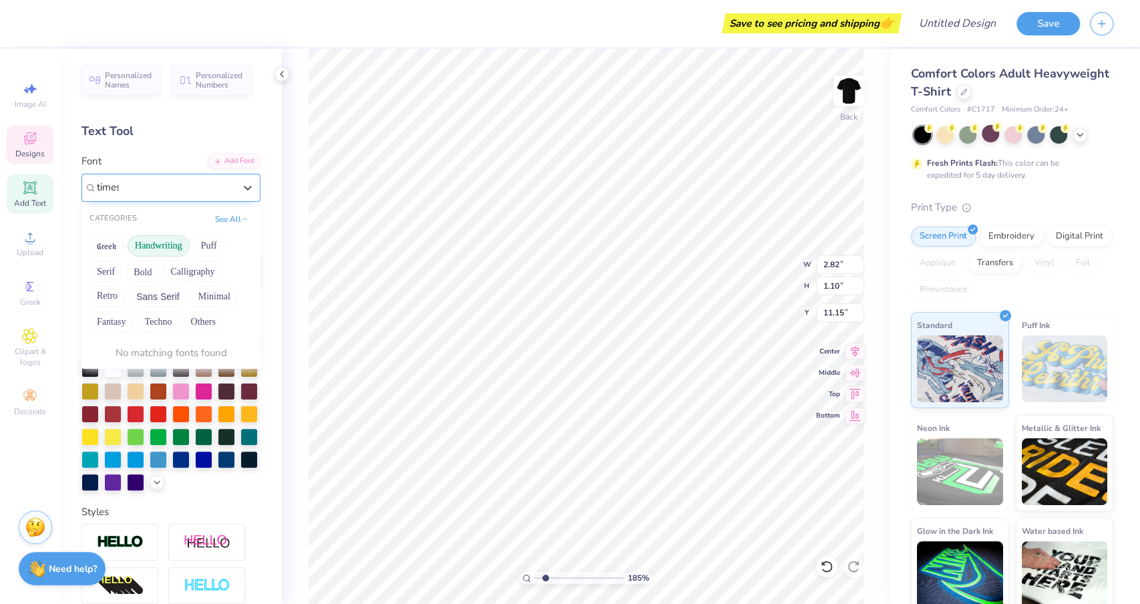
type input "times"
click at [163, 248] on button "Handwriting" at bounding box center [159, 245] width 62 height 21
click at [167, 371] on span "Times New Roman" at bounding box center [135, 369] width 72 height 14
type input "3.34"
type input "1.22"
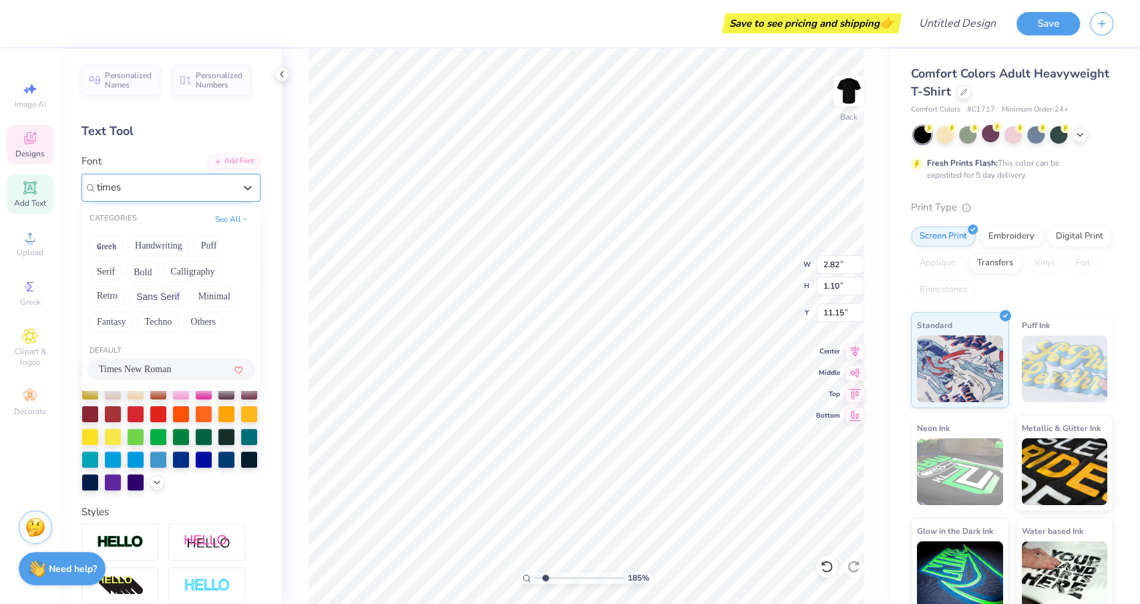
type input "10.72"
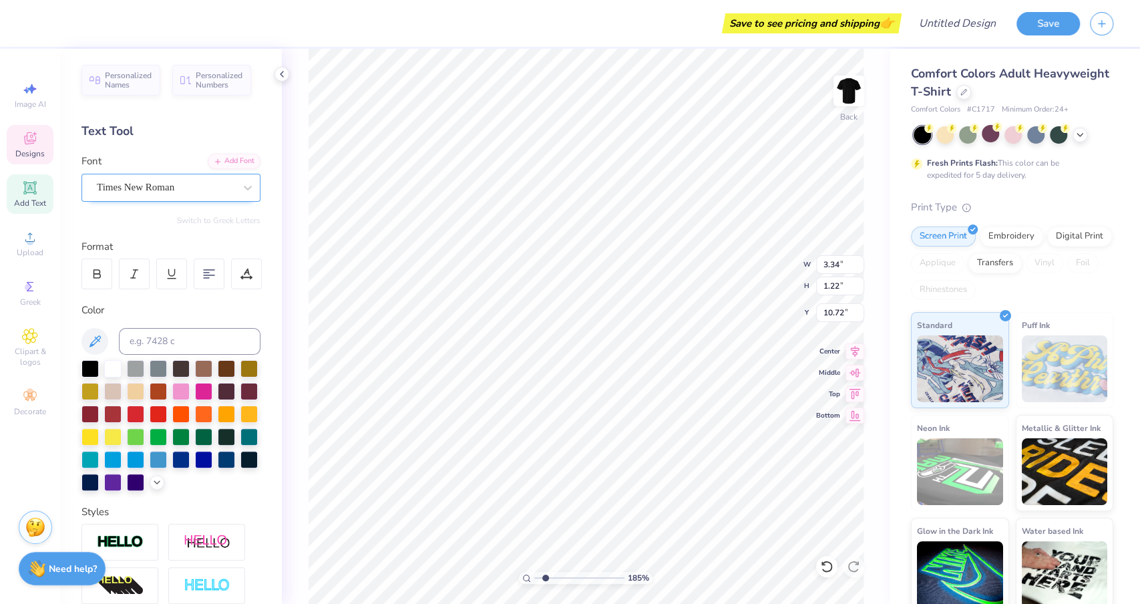
type input "2.82"
type input "1.10"
type input "11.15"
type input "11.11"
type input "3.49"
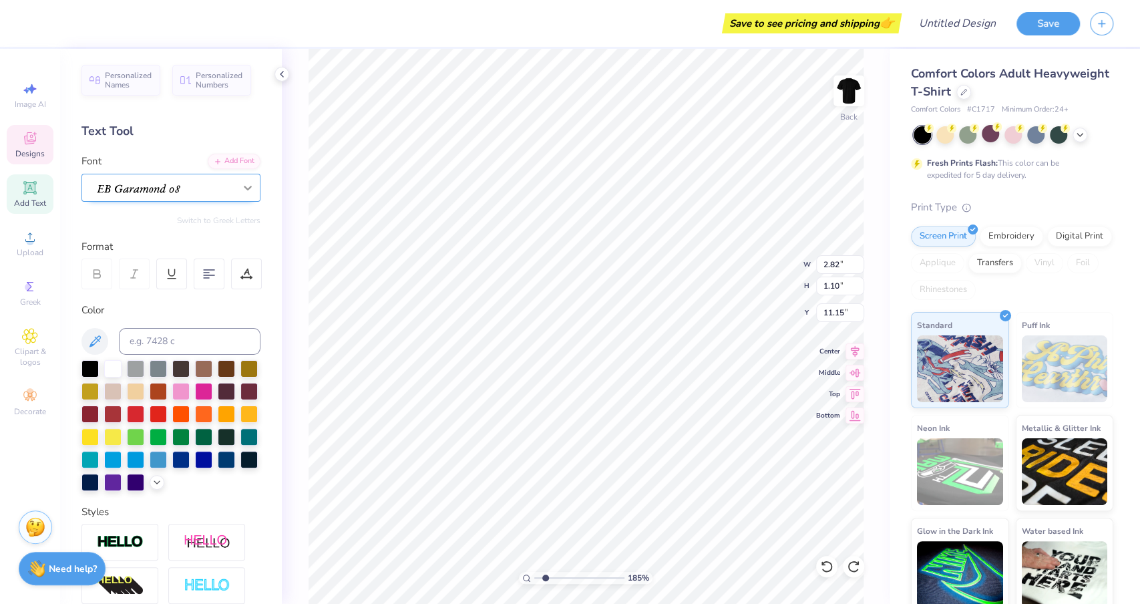
type input "7.66"
type input "2.82"
type input "1.10"
type input "11.15"
click at [156, 483] on icon at bounding box center [157, 480] width 11 height 11
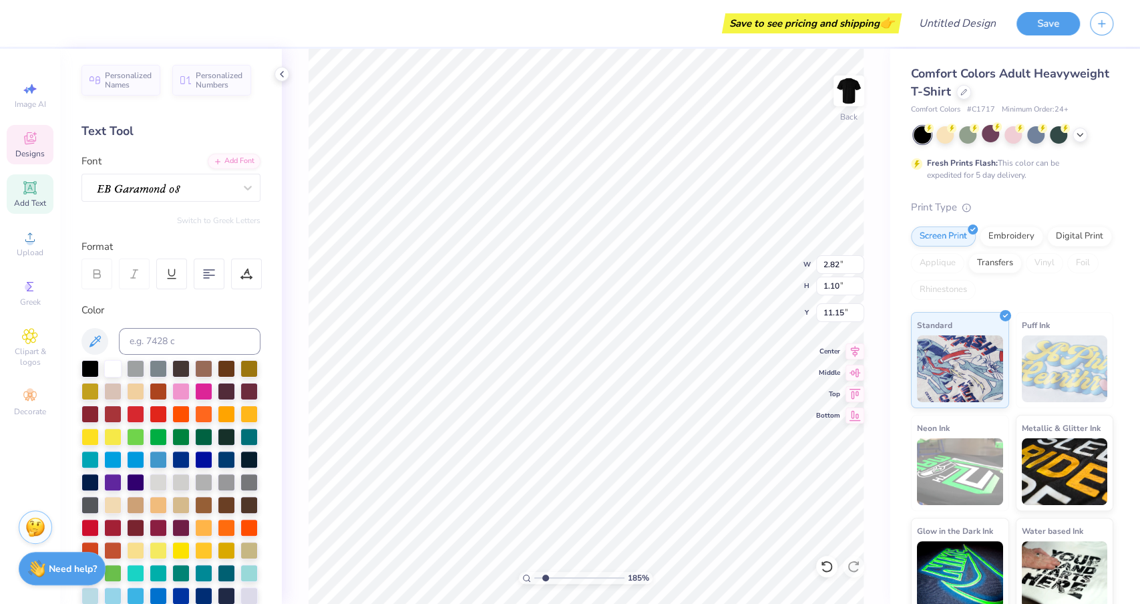
scroll to position [88, 0]
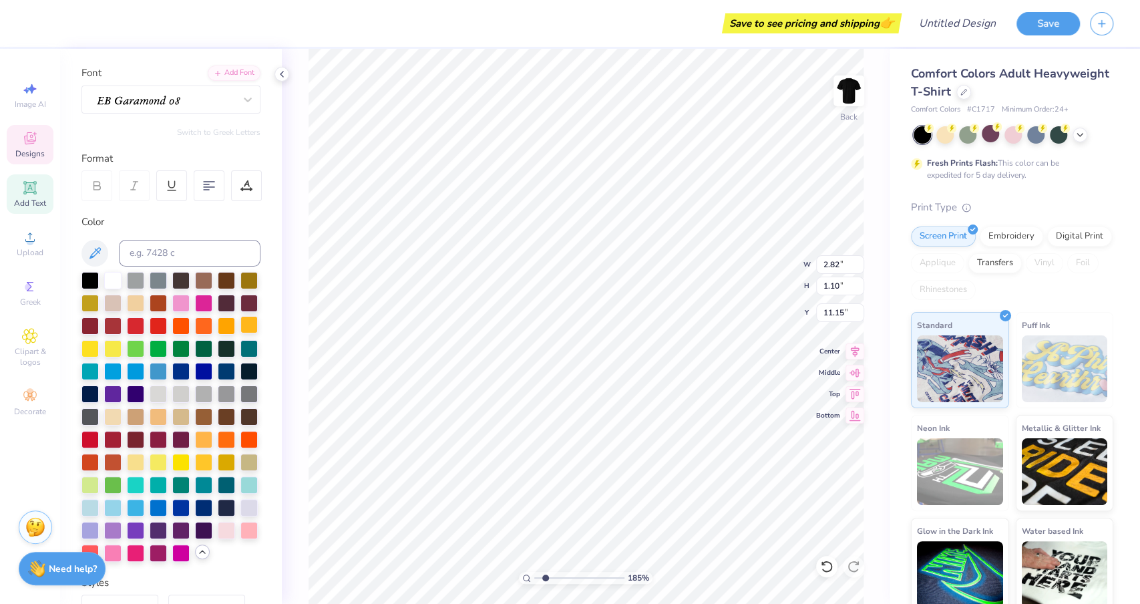
click at [248, 326] on div at bounding box center [248, 324] width 17 height 17
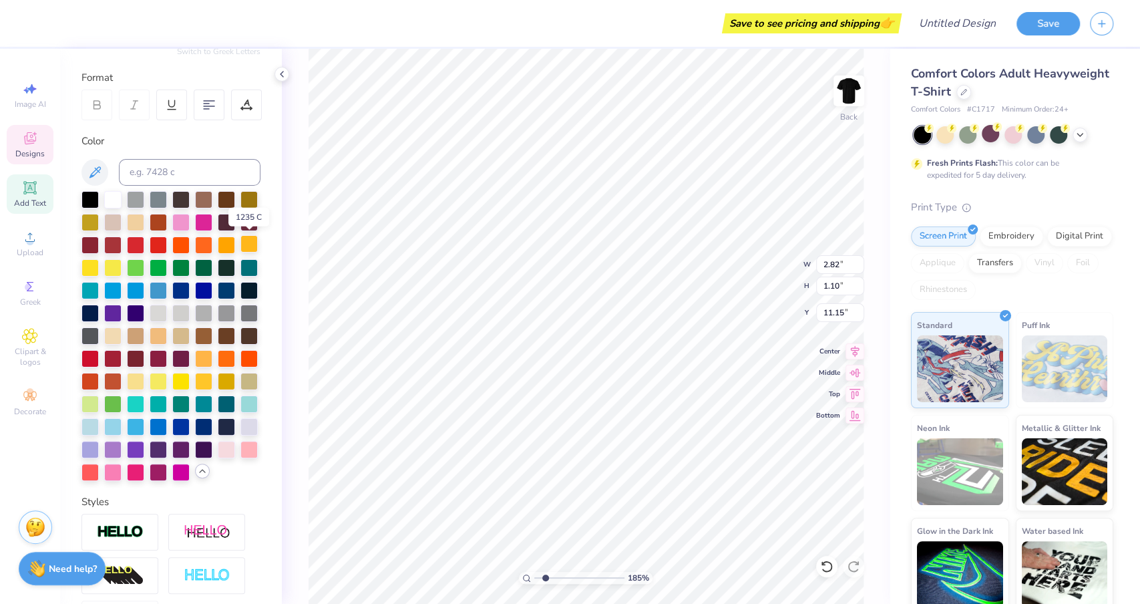
scroll to position [170, 0]
click at [204, 352] on div at bounding box center [203, 356] width 17 height 17
type input "1.58"
type input "1.55"
type input "8.02"
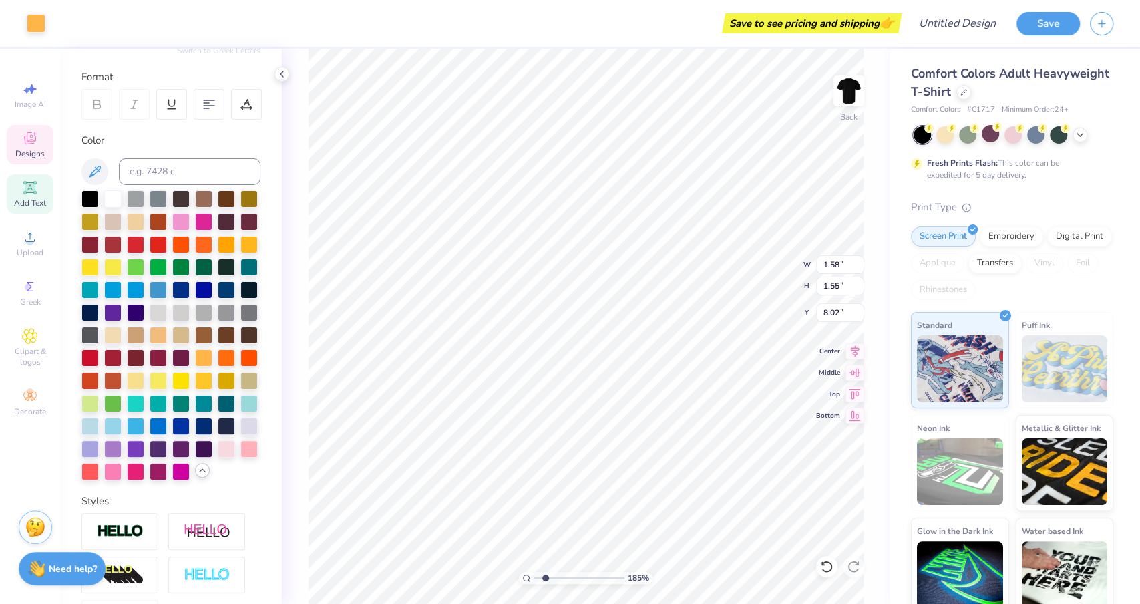
type input "2.82"
type input "1.10"
type input "11.15"
click at [198, 263] on div at bounding box center [203, 265] width 17 height 17
click at [280, 76] on icon at bounding box center [281, 74] width 11 height 11
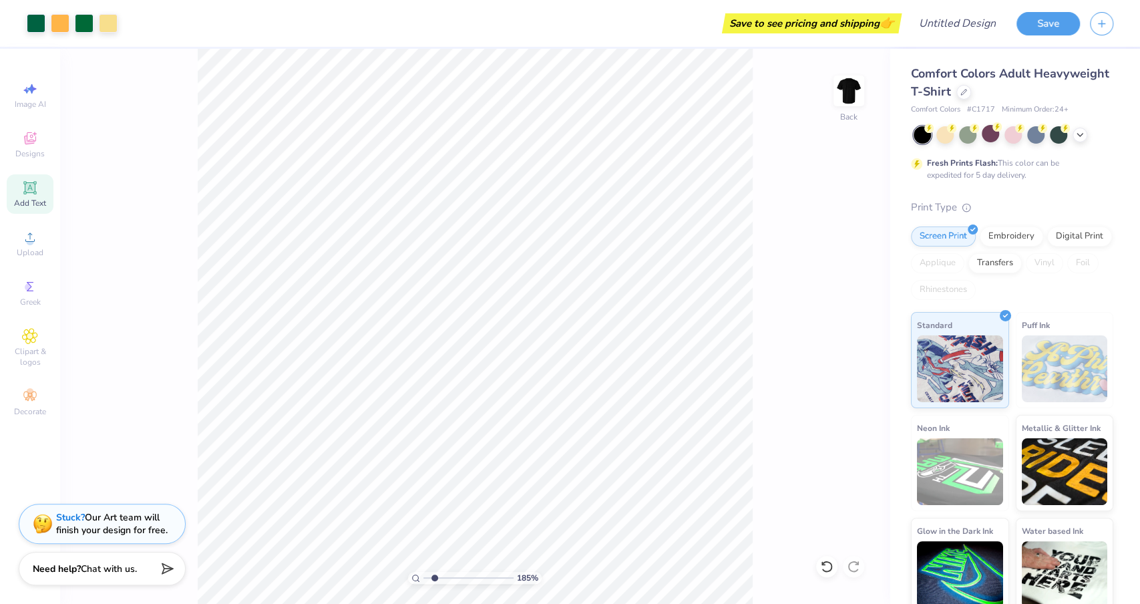
click at [32, 188] on icon at bounding box center [30, 187] width 10 height 10
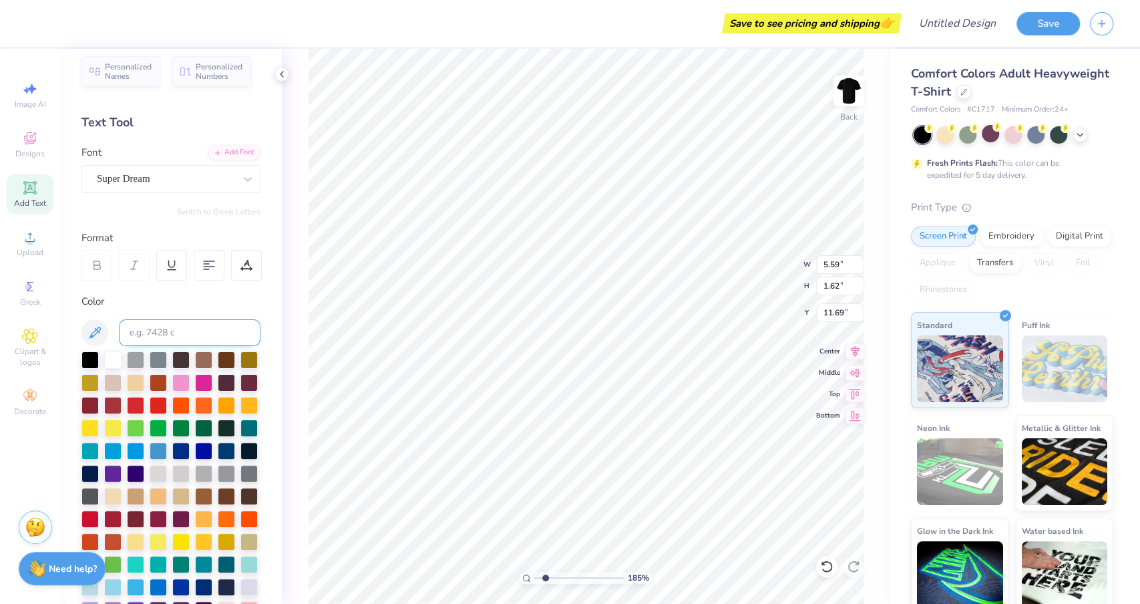
scroll to position [0, 0]
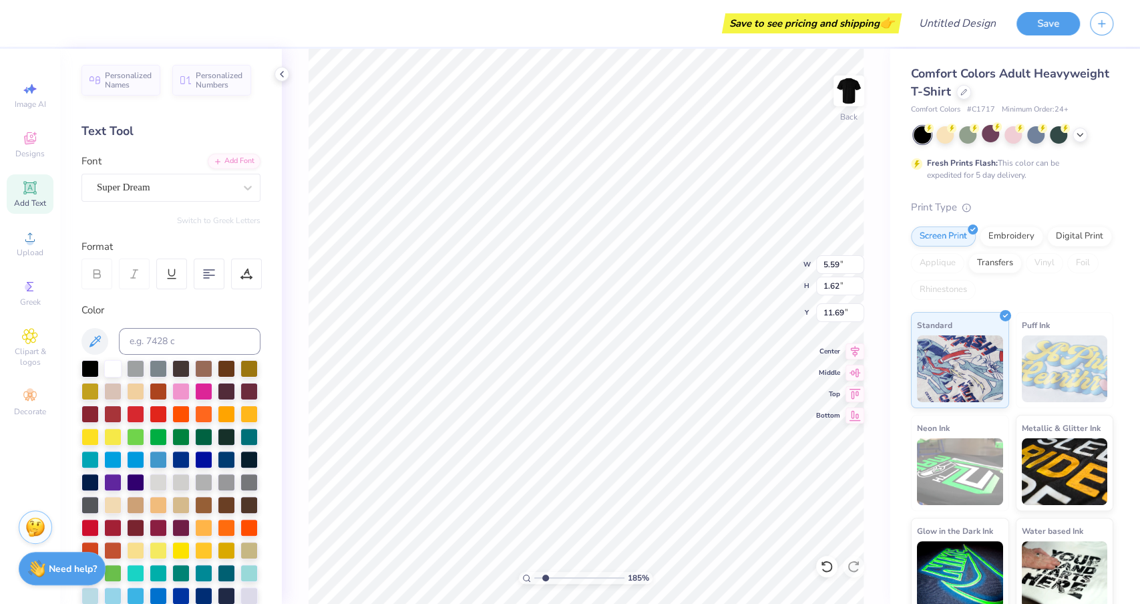
click at [154, 186] on div "Super Dream" at bounding box center [165, 187] width 140 height 21
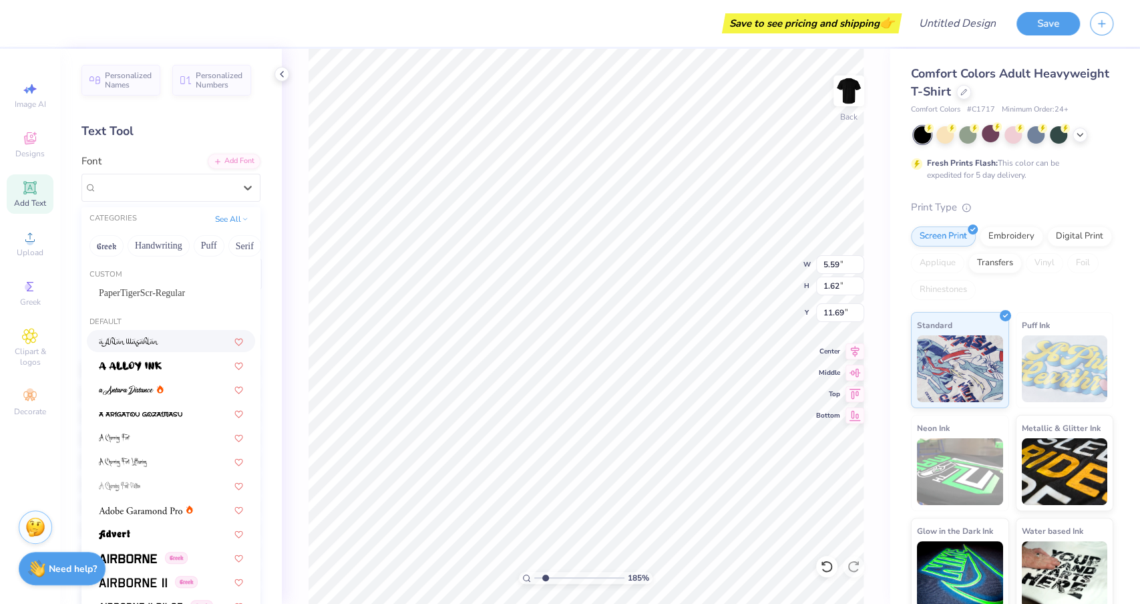
click at [169, 334] on div at bounding box center [171, 341] width 144 height 14
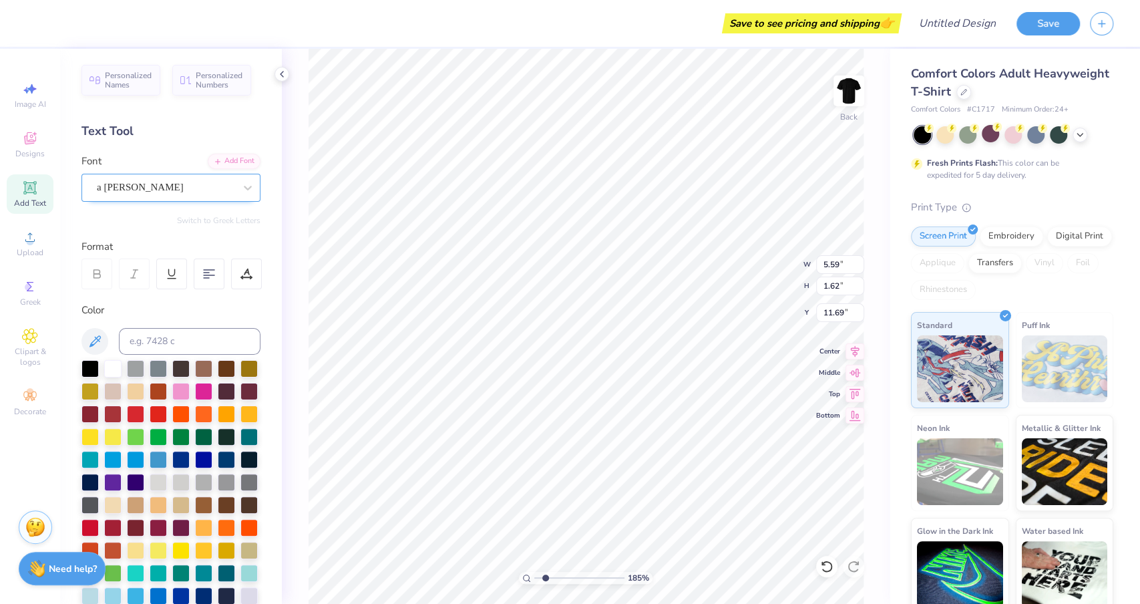
click at [178, 182] on div "a [PERSON_NAME]" at bounding box center [165, 187] width 140 height 21
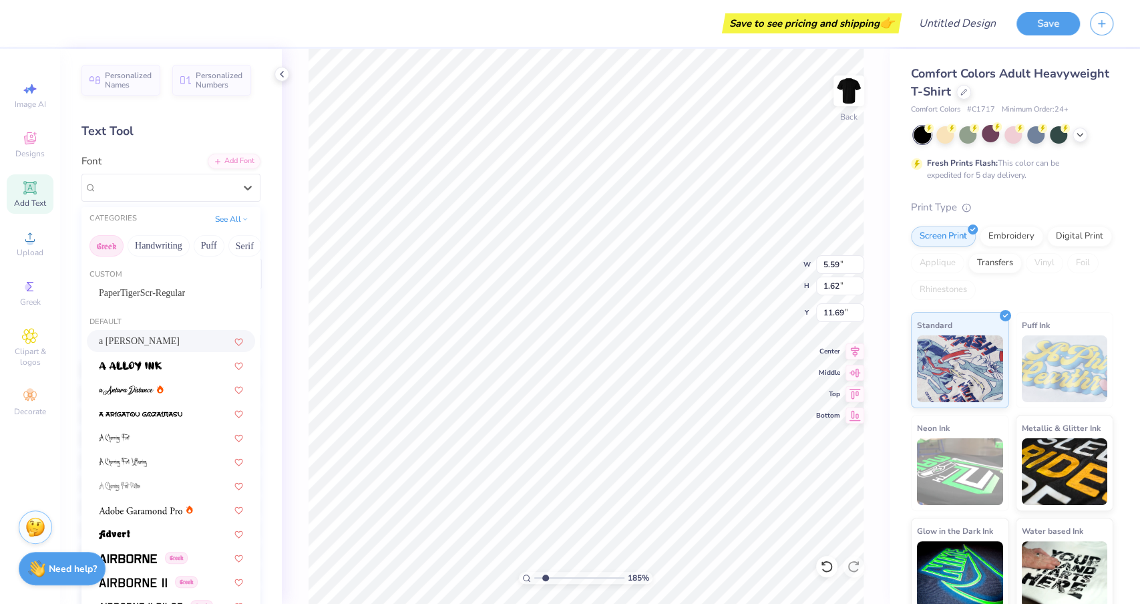
click at [109, 250] on button "Greek" at bounding box center [106, 245] width 34 height 21
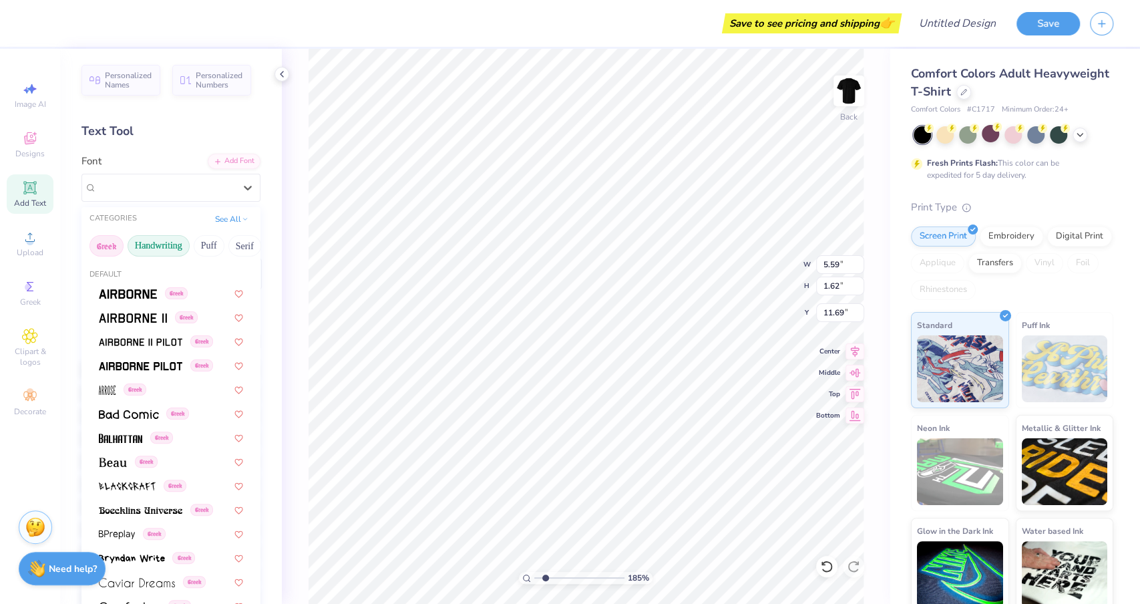
click at [154, 248] on button "Handwriting" at bounding box center [159, 245] width 62 height 21
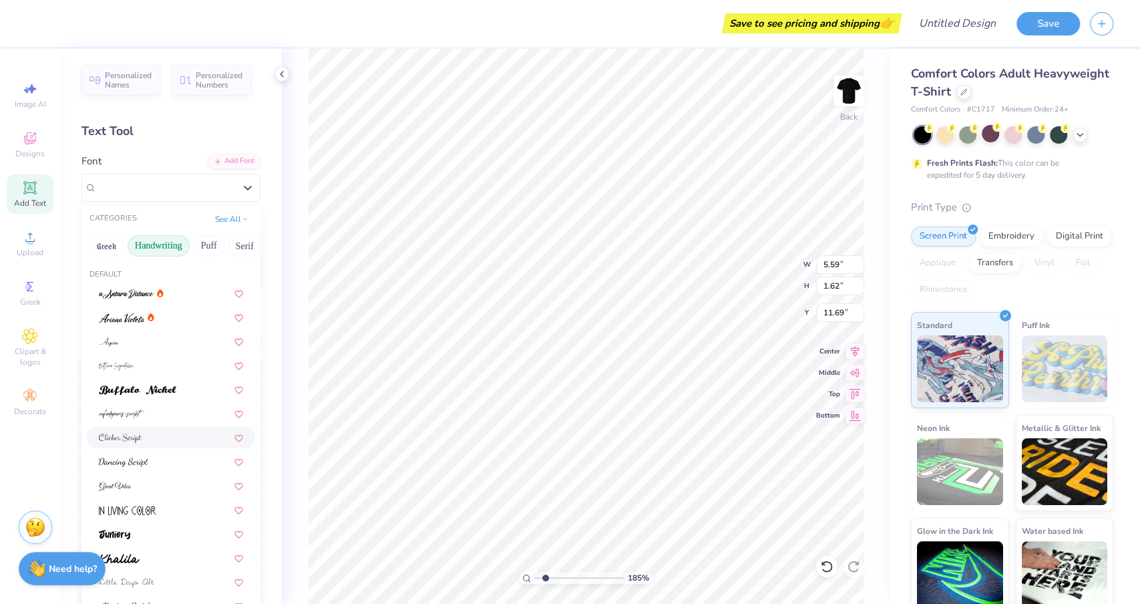
scroll to position [303, 0]
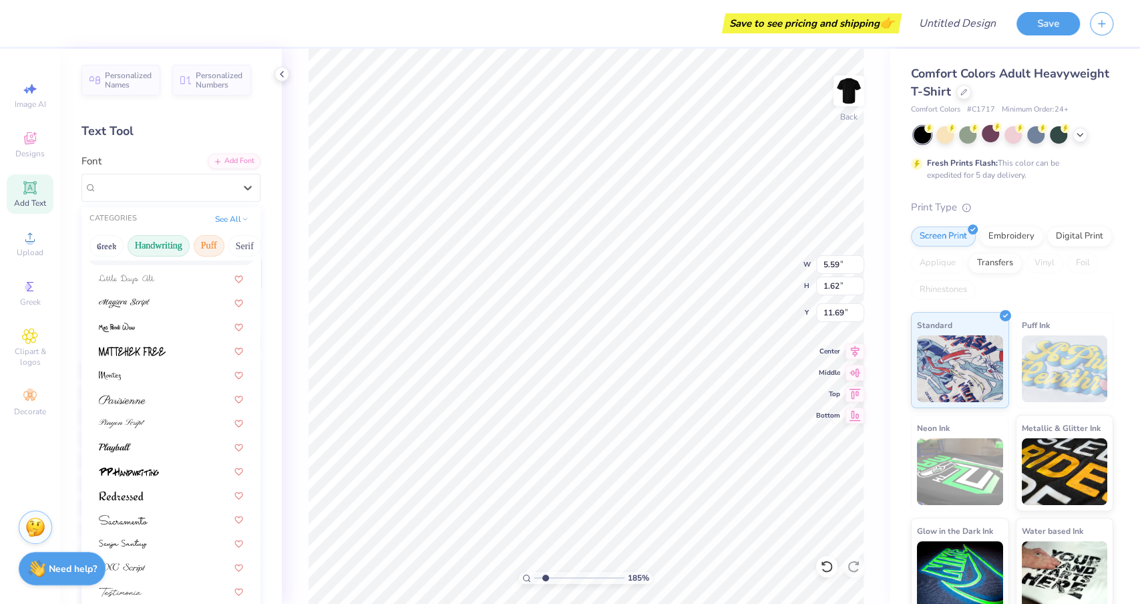
click at [218, 254] on button "Puff" at bounding box center [209, 245] width 31 height 21
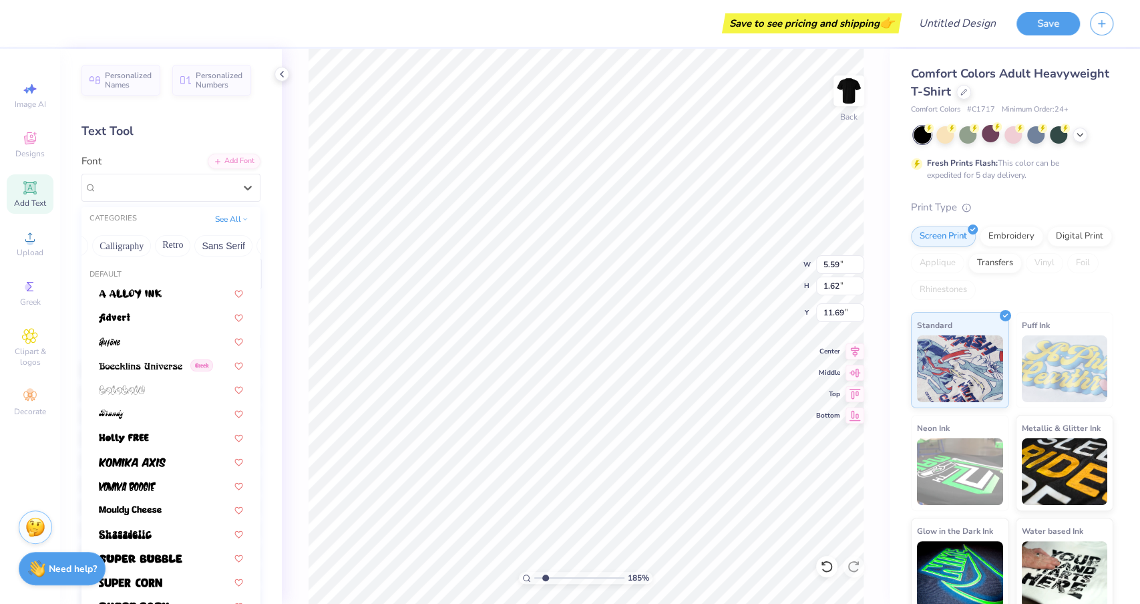
scroll to position [0, 235]
click at [182, 247] on button "Sans Serif" at bounding box center [198, 245] width 58 height 21
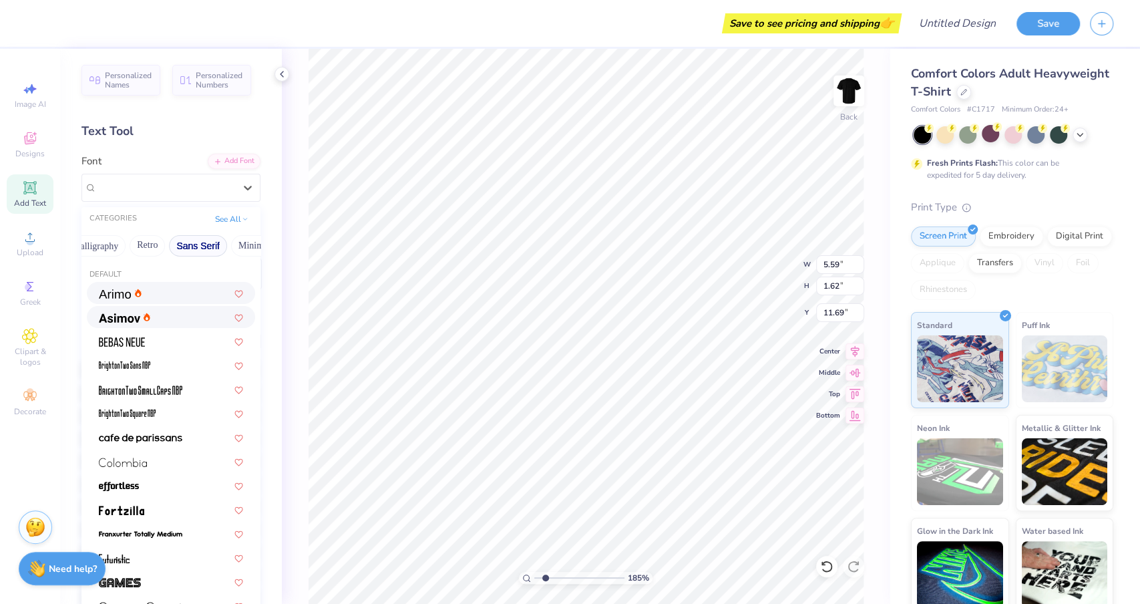
click at [146, 298] on div at bounding box center [171, 293] width 144 height 14
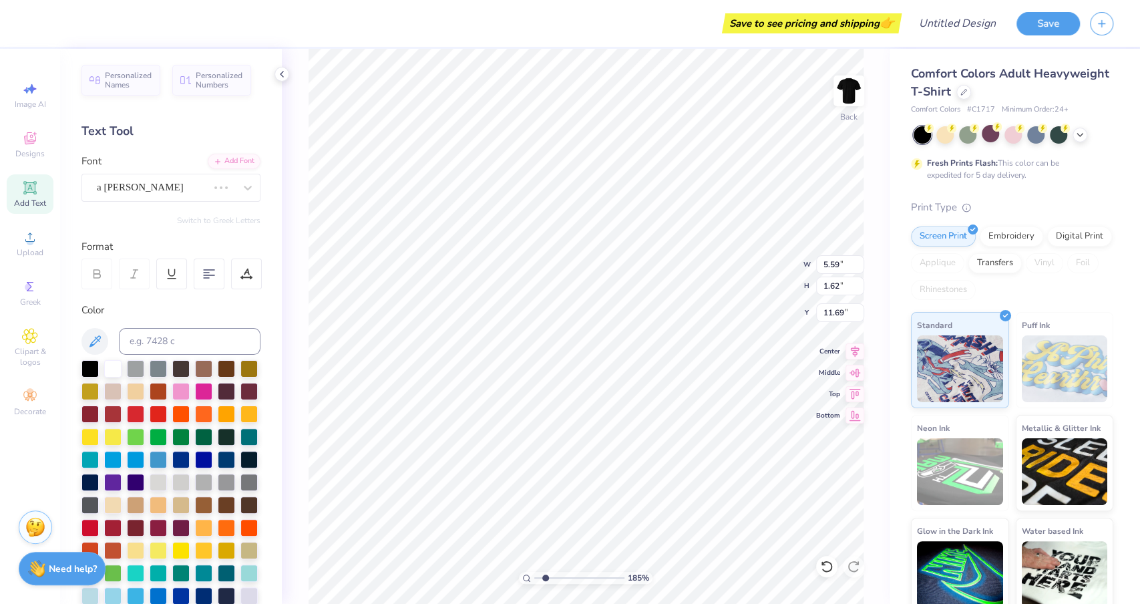
scroll to position [0, 1]
click at [162, 182] on div "Arimo" at bounding box center [165, 187] width 140 height 21
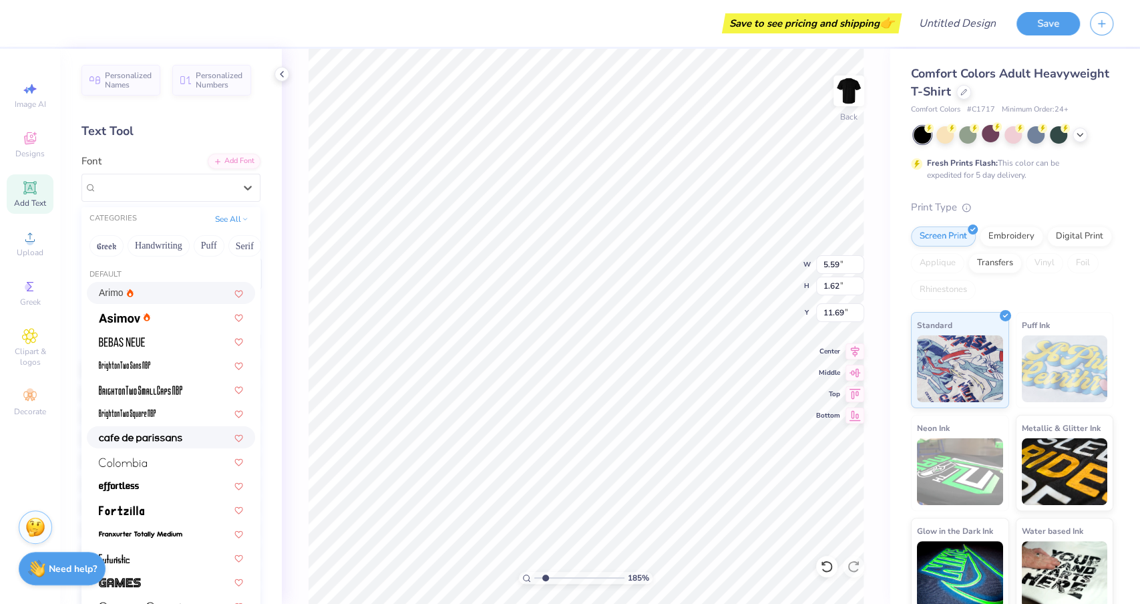
click at [156, 433] on img at bounding box center [140, 437] width 83 height 9
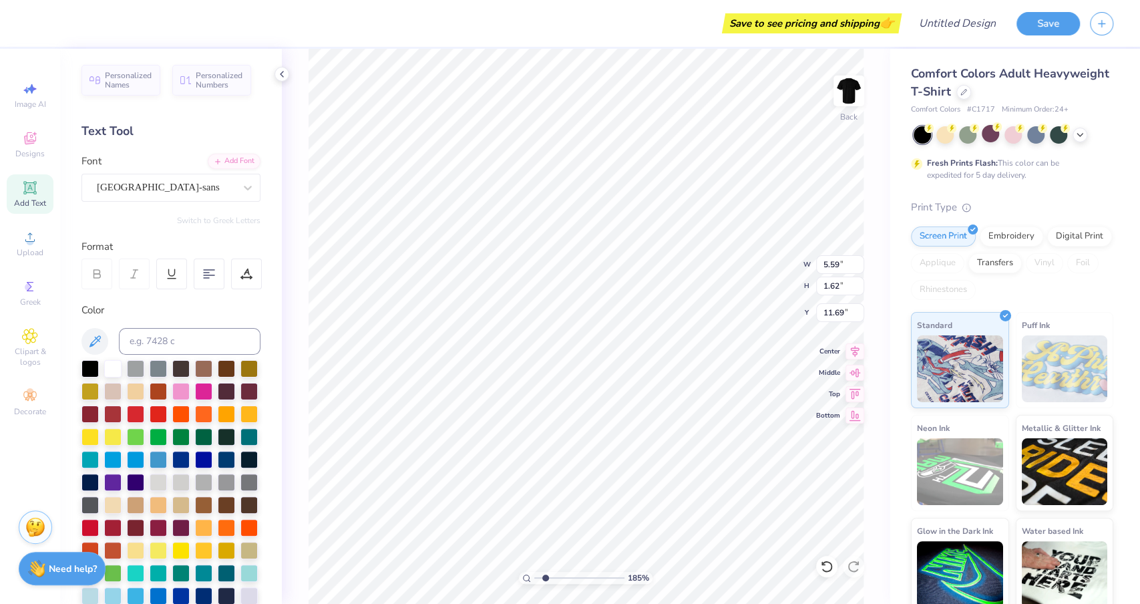
scroll to position [0, 0]
type textarea "women's volleyball"
type textarea "women's club volleyball"
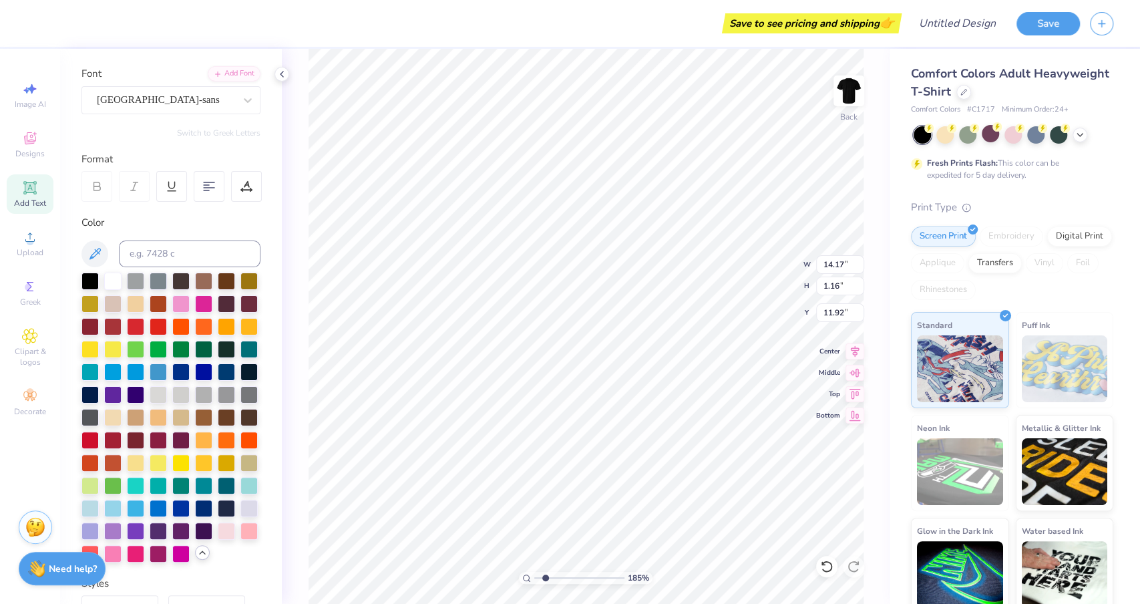
scroll to position [0, 0]
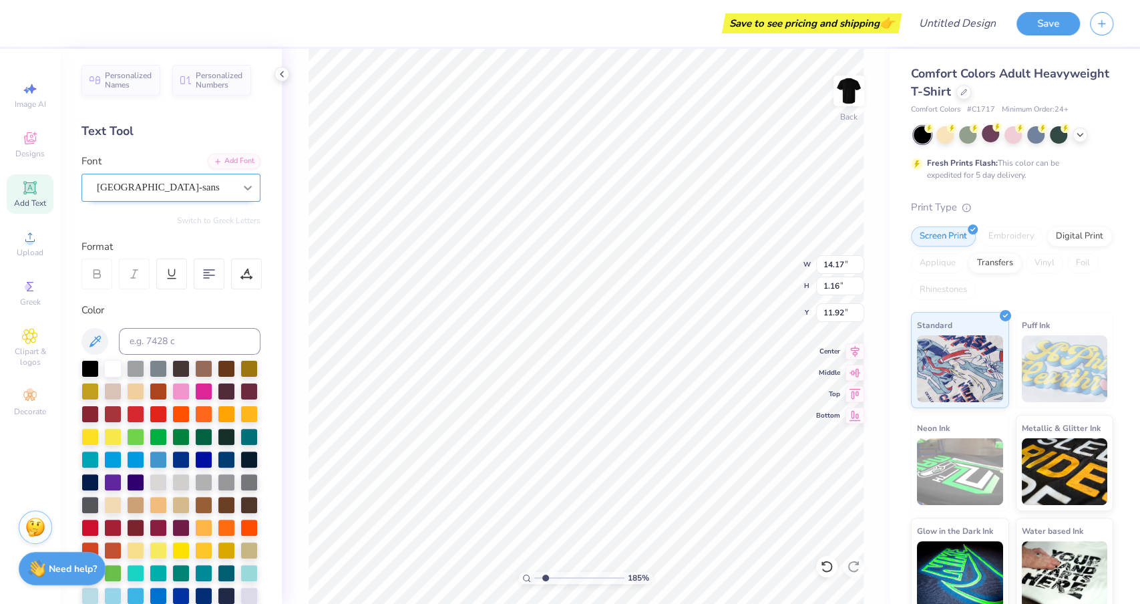
click at [241, 182] on icon at bounding box center [247, 187] width 13 height 13
type input "6.34"
type input "0.52"
type input "11.18"
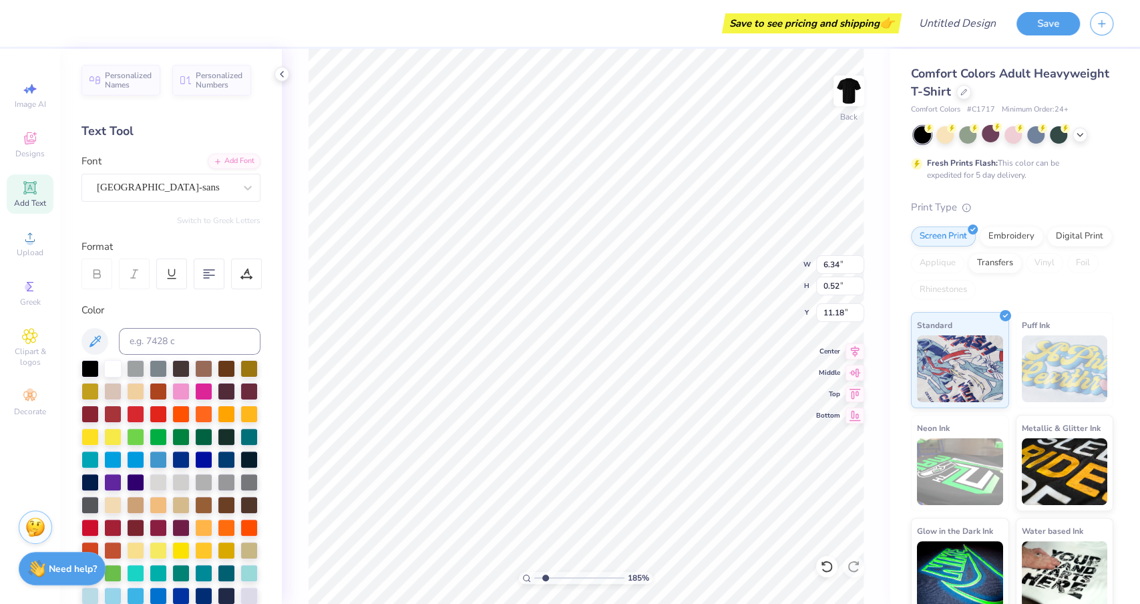
type input "2.82"
type input "1.10"
type input "11.15"
click at [206, 525] on div at bounding box center [203, 525] width 17 height 17
type input "11.52"
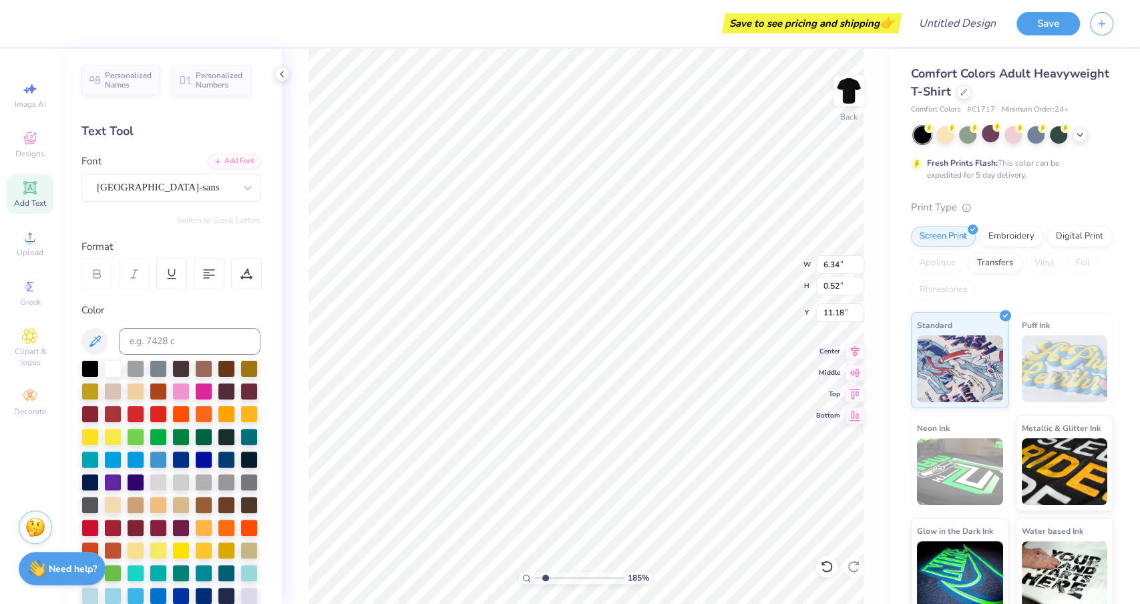
type input "3.68"
type input "8.02"
click at [153, 548] on div at bounding box center [158, 548] width 17 height 17
click at [197, 528] on div at bounding box center [203, 525] width 17 height 17
click at [137, 389] on div at bounding box center [135, 389] width 17 height 17
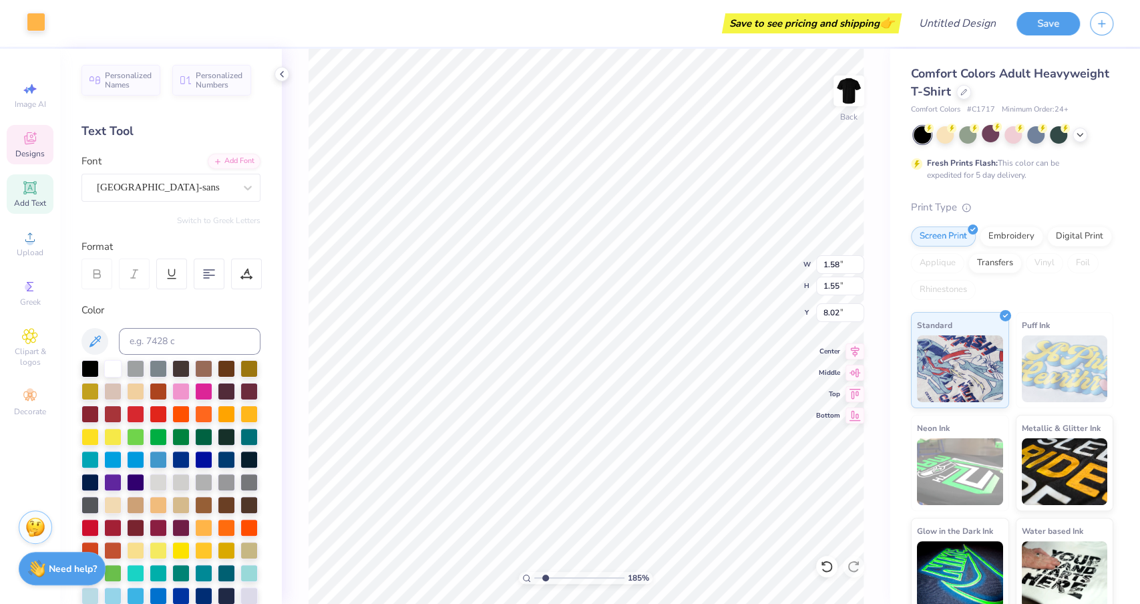
click at [37, 23] on div at bounding box center [36, 22] width 19 height 19
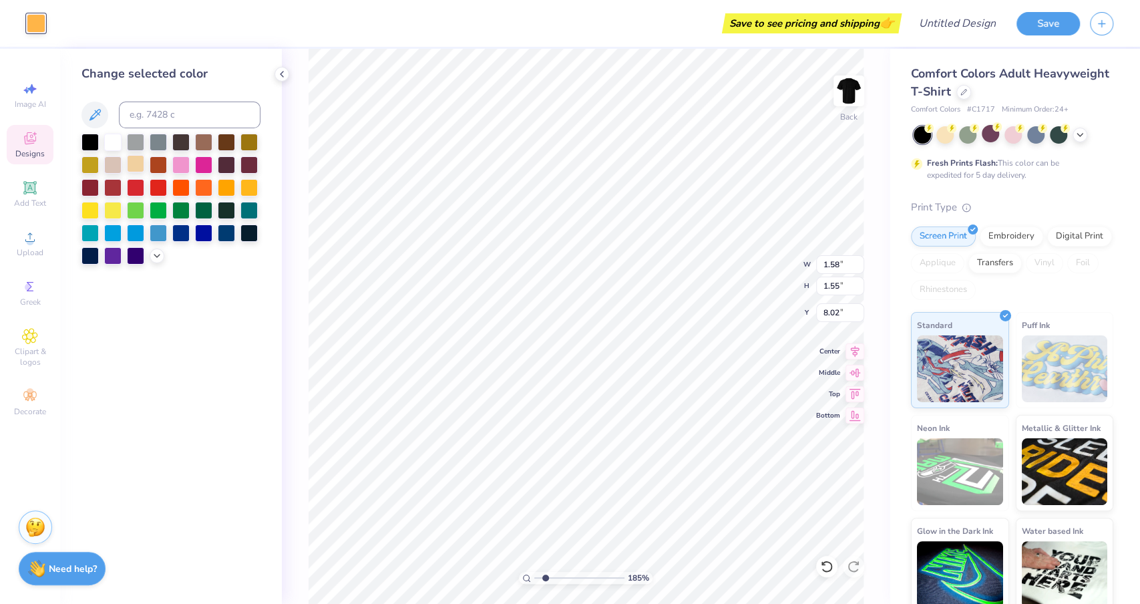
click at [137, 166] on div at bounding box center [135, 163] width 17 height 17
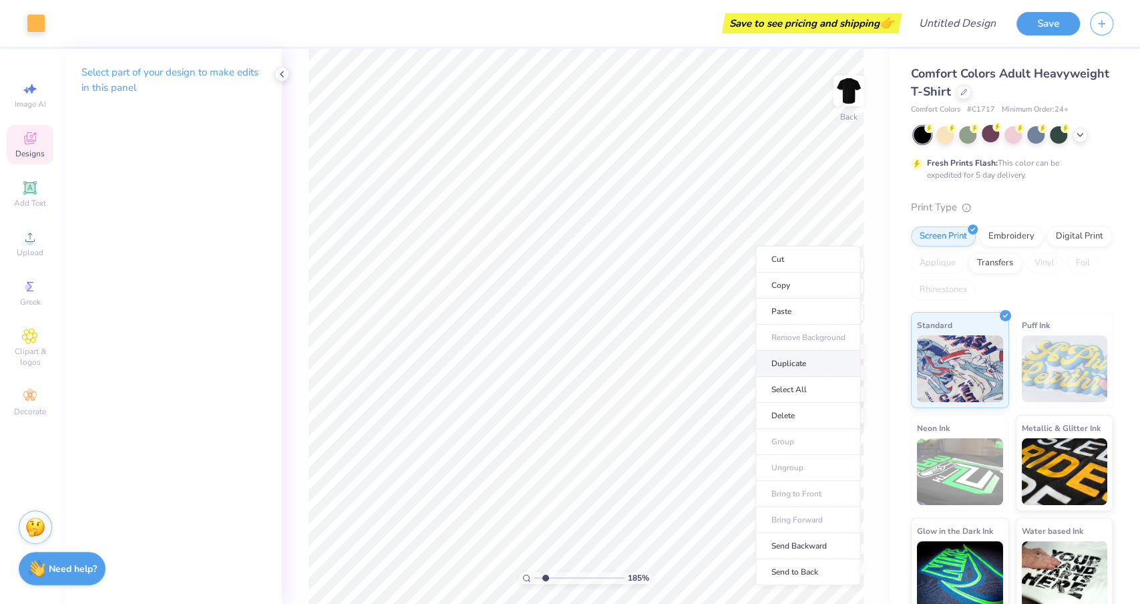
click at [785, 359] on li "Duplicate" at bounding box center [807, 364] width 105 height 26
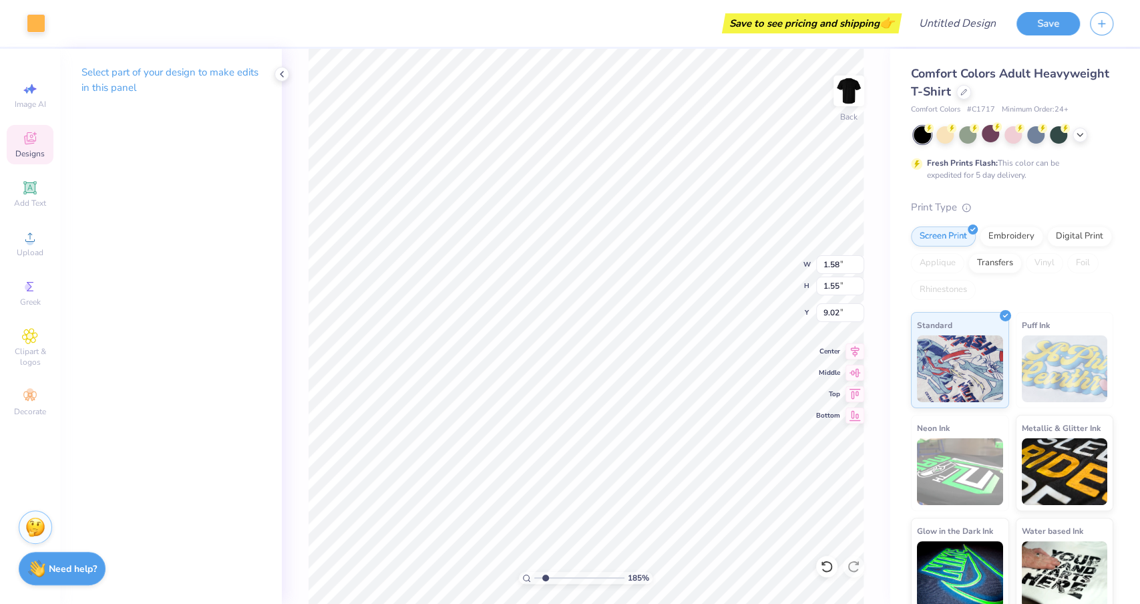
type input "7.85"
click at [45, 27] on div at bounding box center [36, 22] width 19 height 19
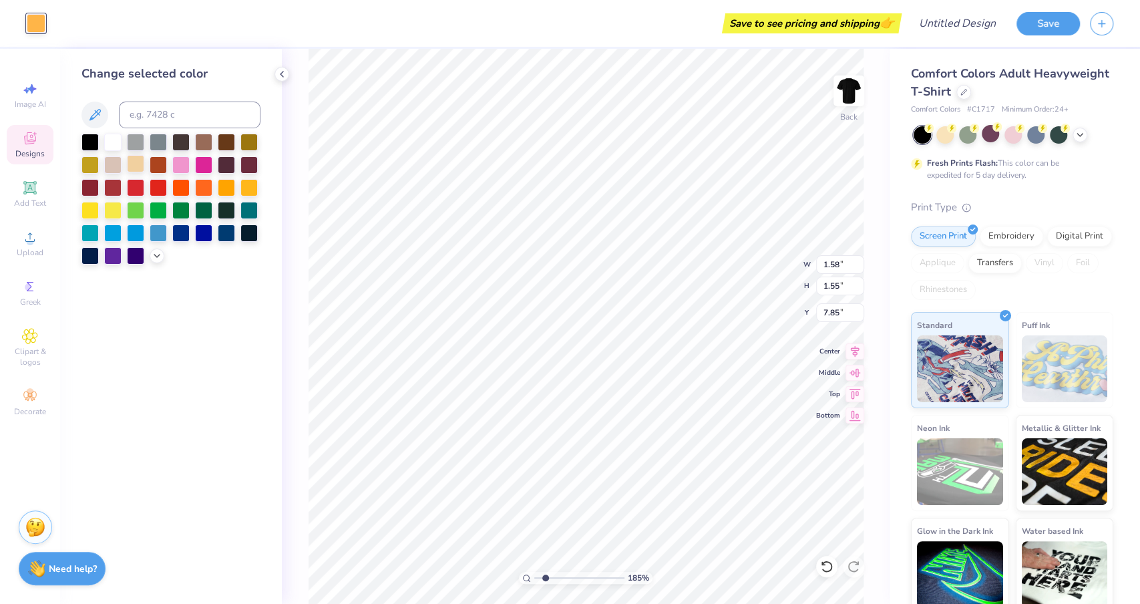
click at [130, 165] on div at bounding box center [135, 163] width 17 height 17
click at [184, 208] on div at bounding box center [180, 208] width 17 height 17
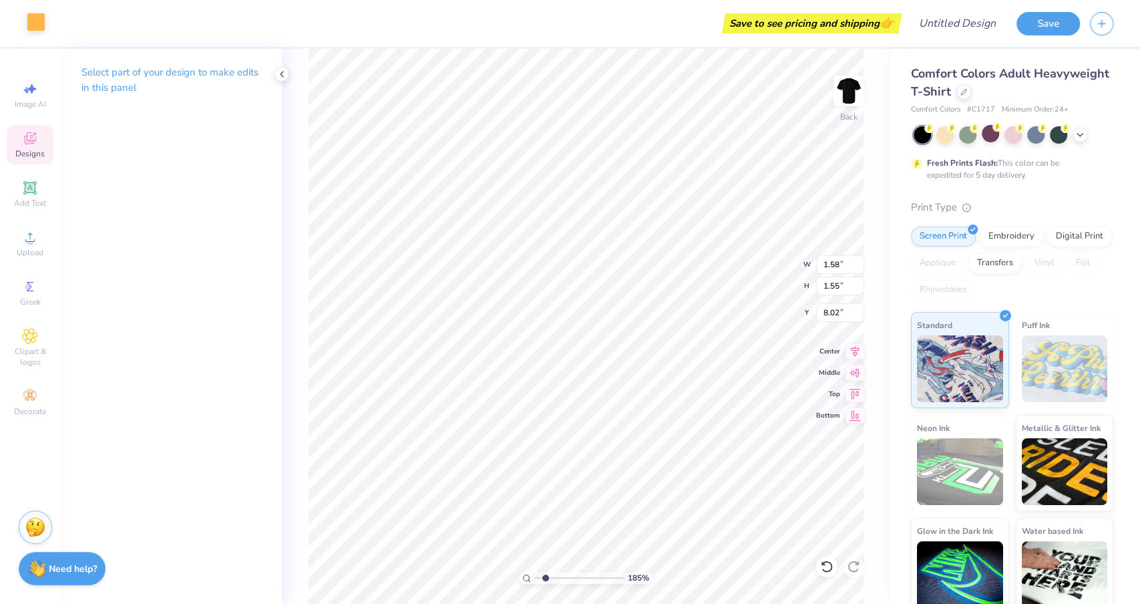
click at [37, 24] on div at bounding box center [36, 22] width 19 height 19
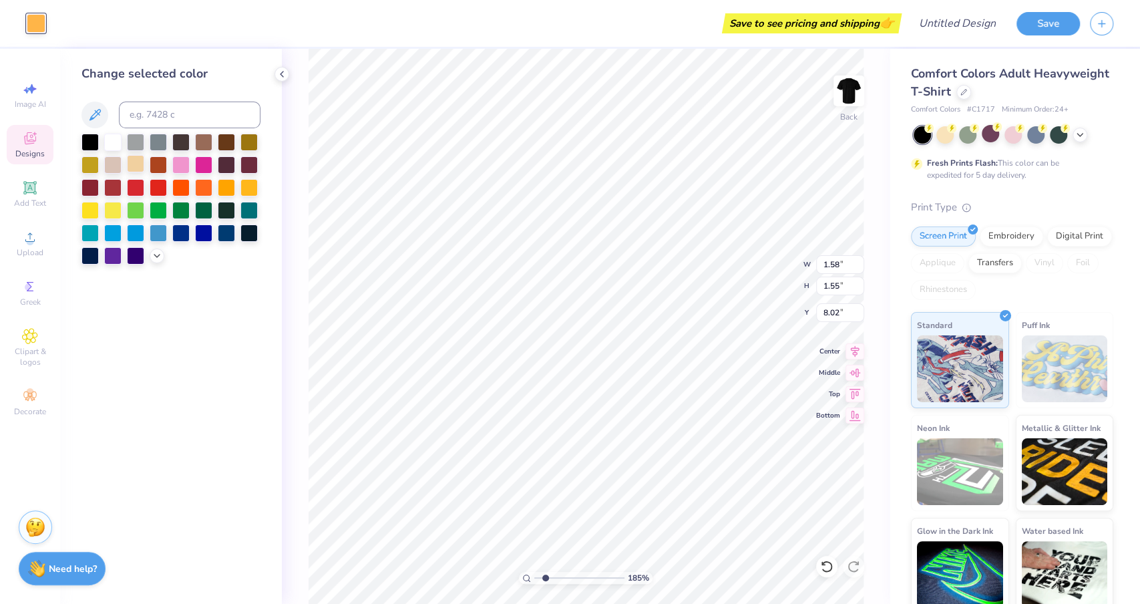
click at [136, 165] on div at bounding box center [135, 163] width 17 height 17
type input "7.85"
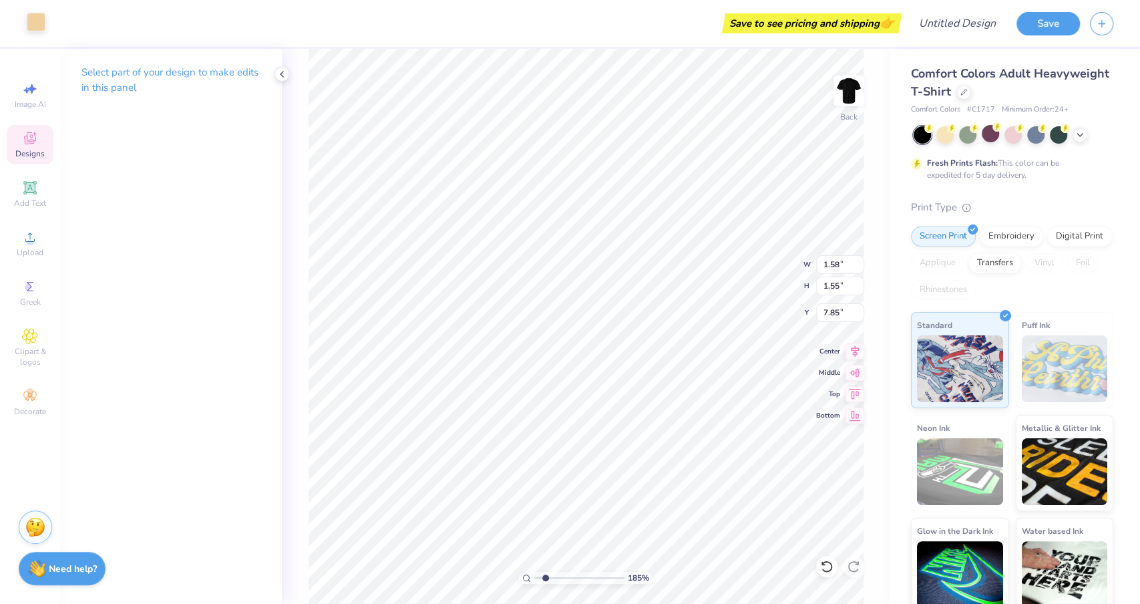
click at [31, 19] on div at bounding box center [36, 22] width 19 height 19
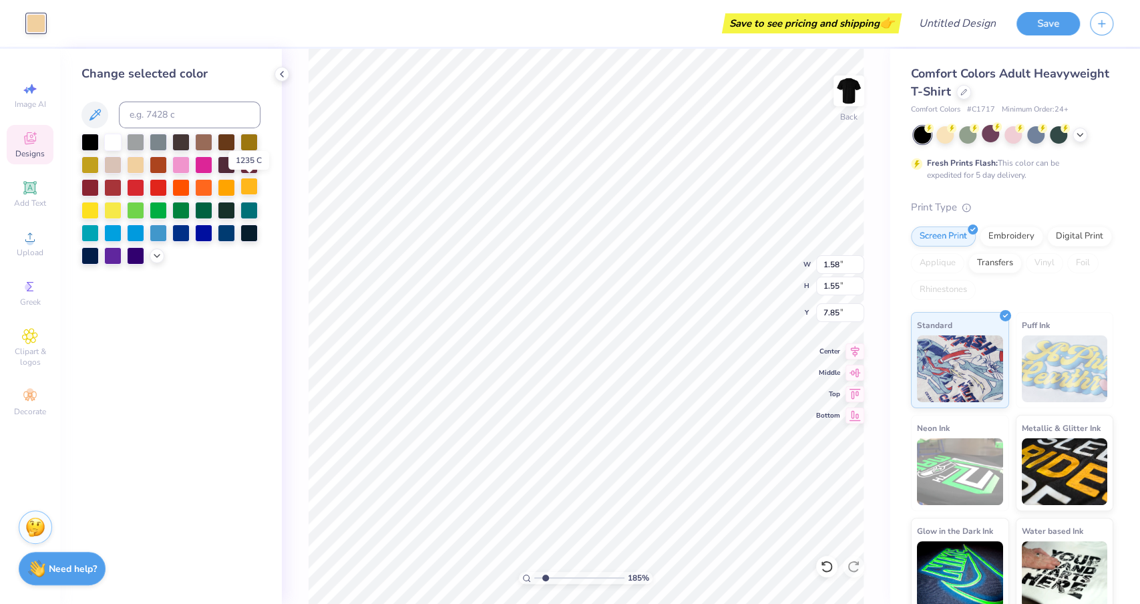
click at [254, 184] on div at bounding box center [248, 186] width 17 height 17
click at [226, 184] on div at bounding box center [226, 186] width 17 height 17
click at [235, 182] on div at bounding box center [226, 186] width 17 height 17
click at [257, 185] on div at bounding box center [248, 187] width 17 height 17
click at [157, 248] on div at bounding box center [157, 254] width 15 height 15
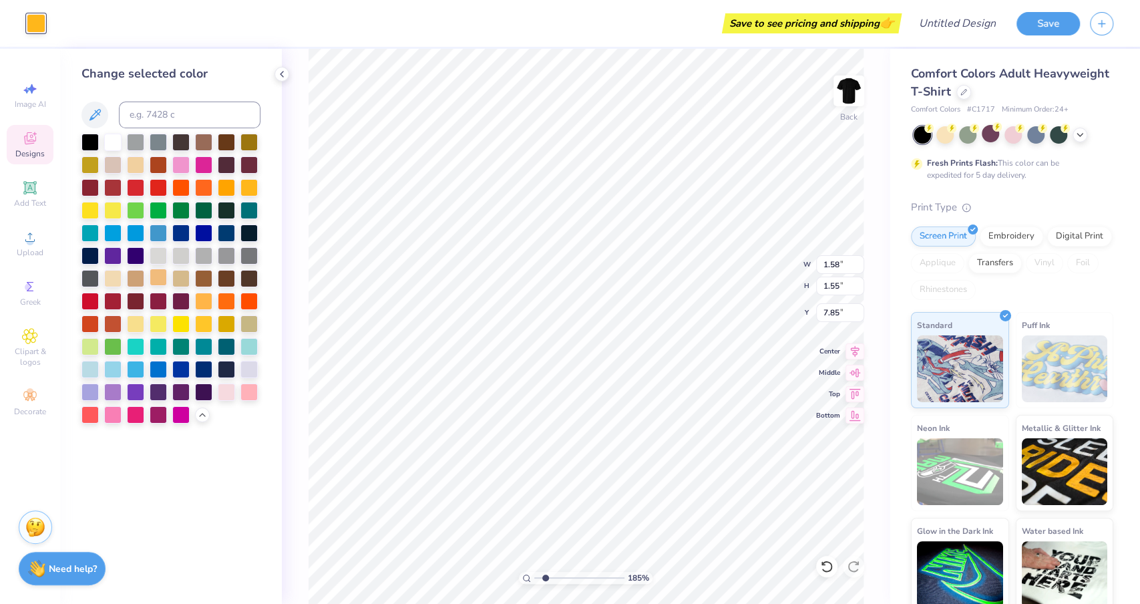
click at [158, 280] on div at bounding box center [158, 276] width 17 height 17
click at [204, 303] on div at bounding box center [203, 299] width 17 height 17
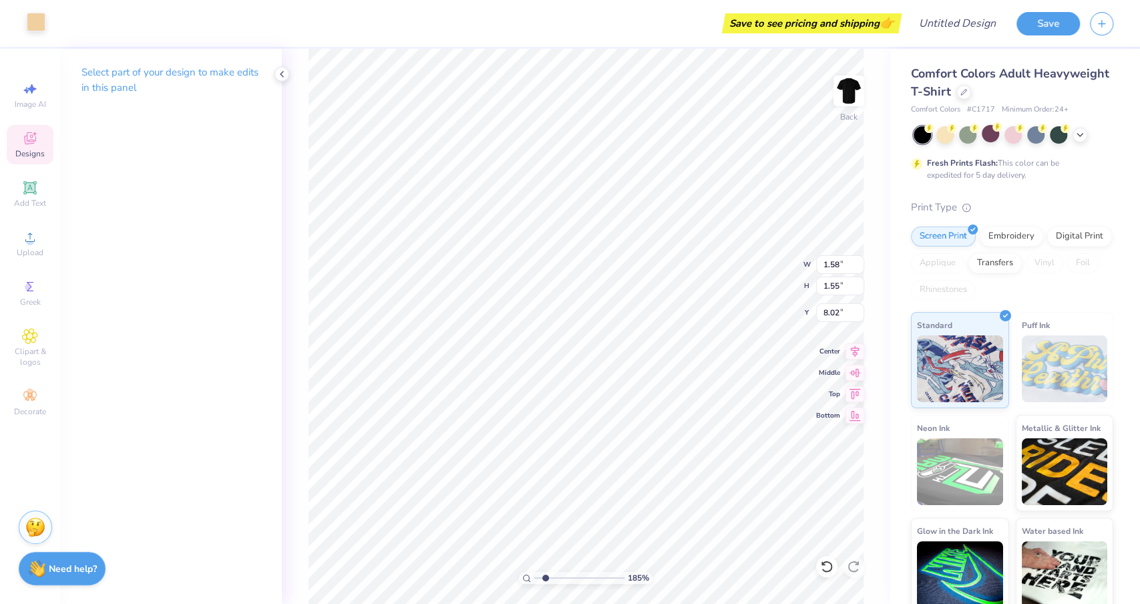
click at [32, 25] on div at bounding box center [36, 22] width 19 height 19
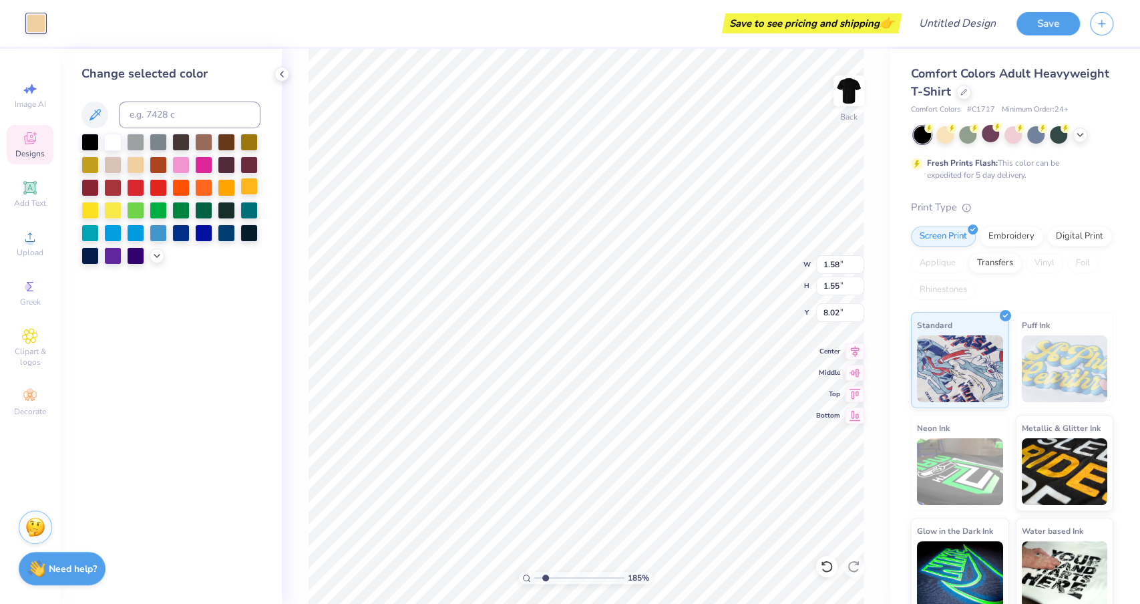
click at [245, 187] on div at bounding box center [248, 186] width 17 height 17
type input "6.34"
type input "0.52"
type input "11.18"
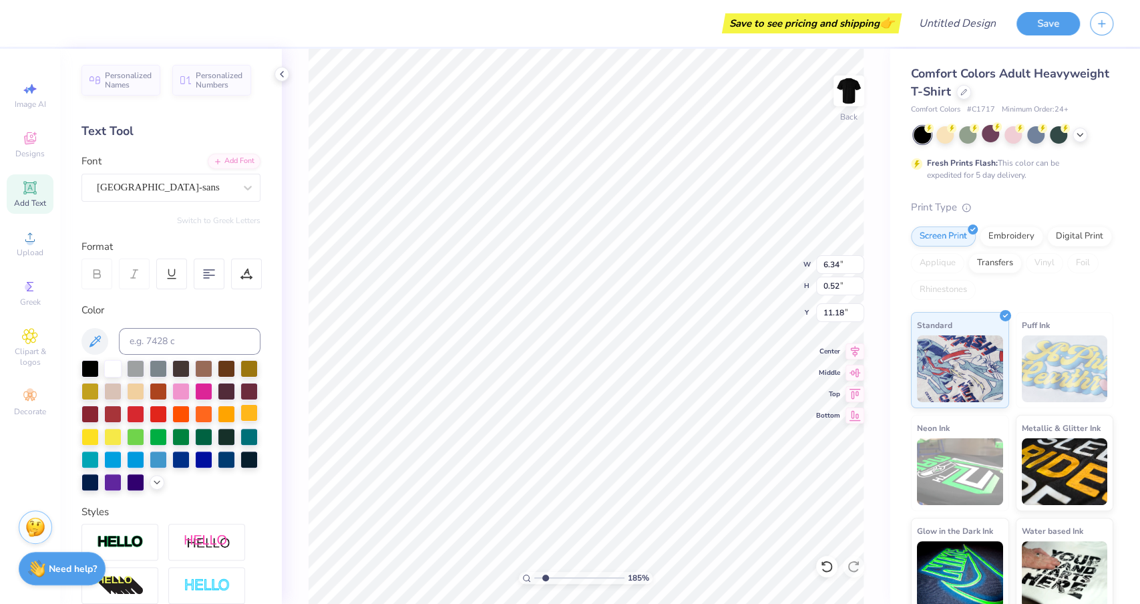
click at [256, 404] on div at bounding box center [248, 412] width 17 height 17
type input "2.82"
type input "1.10"
type input "11.15"
click at [154, 483] on icon at bounding box center [157, 480] width 11 height 11
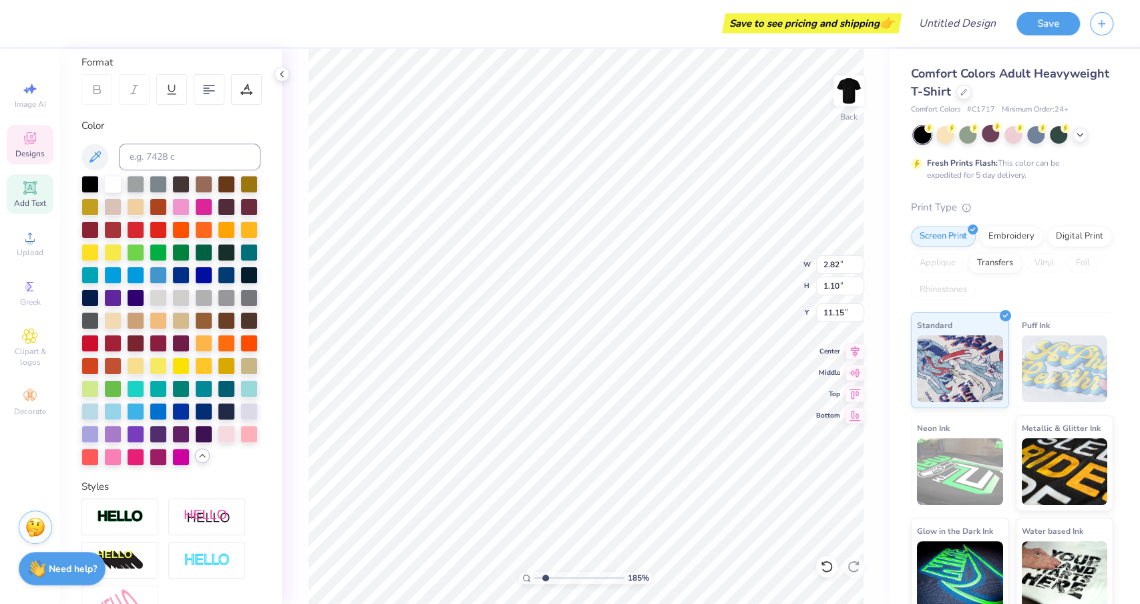
scroll to position [222, 0]
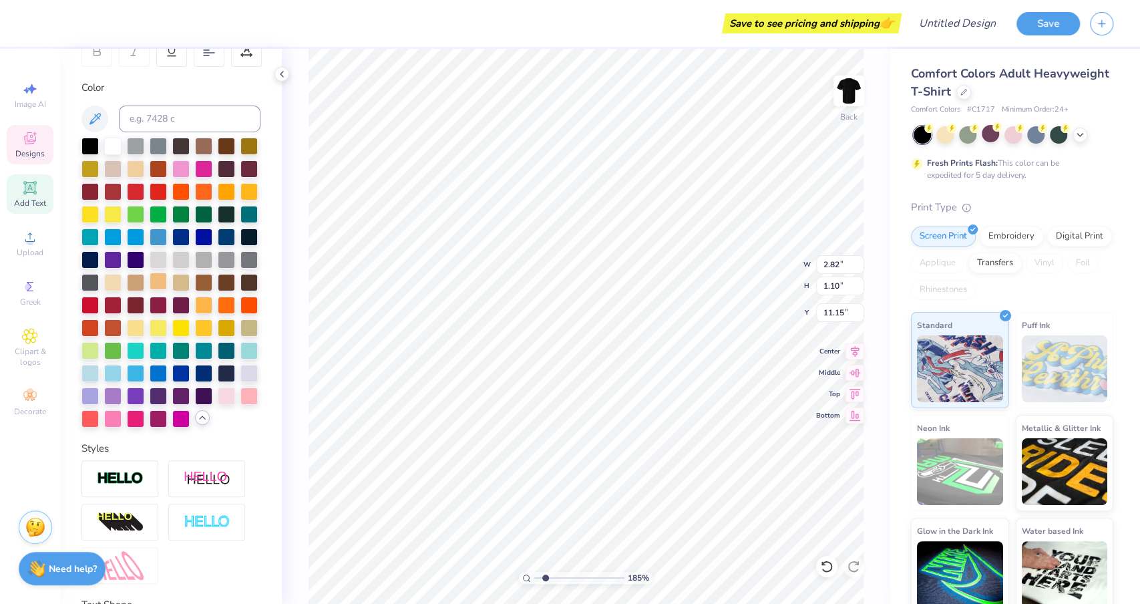
click at [158, 282] on div at bounding box center [158, 280] width 17 height 17
click at [280, 70] on icon at bounding box center [281, 74] width 11 height 11
type input "11.42"
type input "3.68"
type input "8.02"
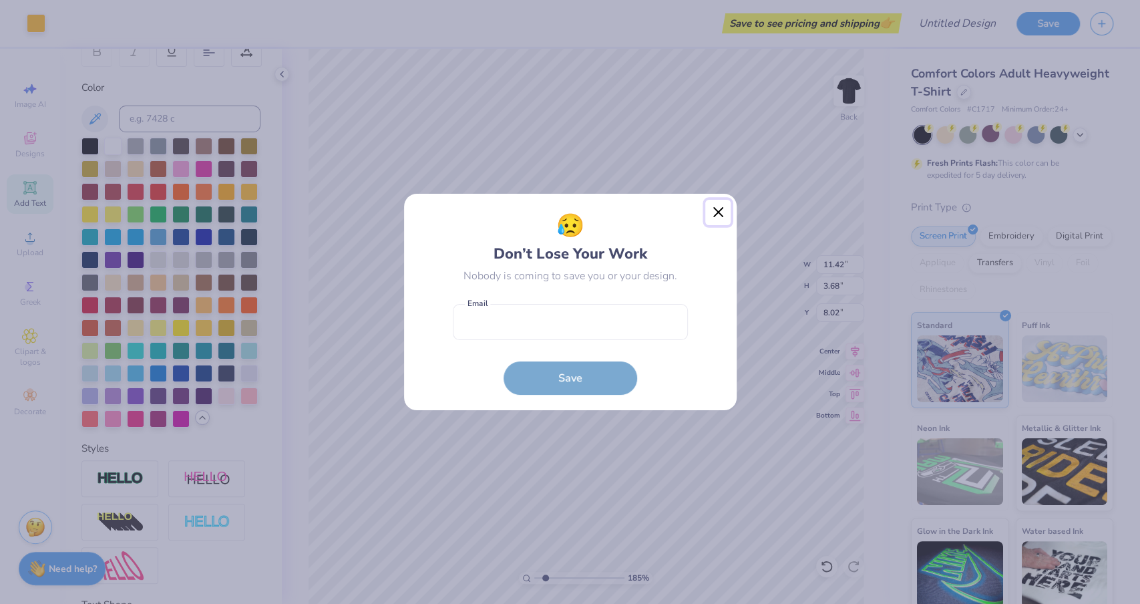
click at [720, 212] on button "Close" at bounding box center [717, 212] width 25 height 25
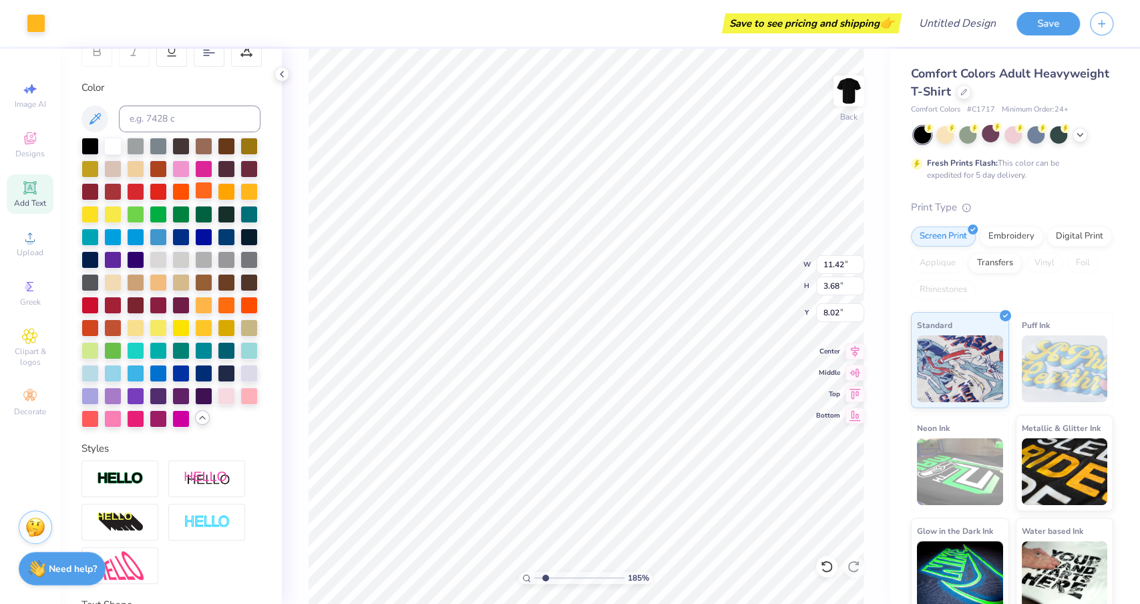
click at [196, 190] on div at bounding box center [203, 190] width 17 height 17
click at [201, 186] on div at bounding box center [203, 190] width 17 height 17
click at [226, 300] on div at bounding box center [226, 303] width 17 height 17
click at [195, 304] on div at bounding box center [203, 303] width 17 height 17
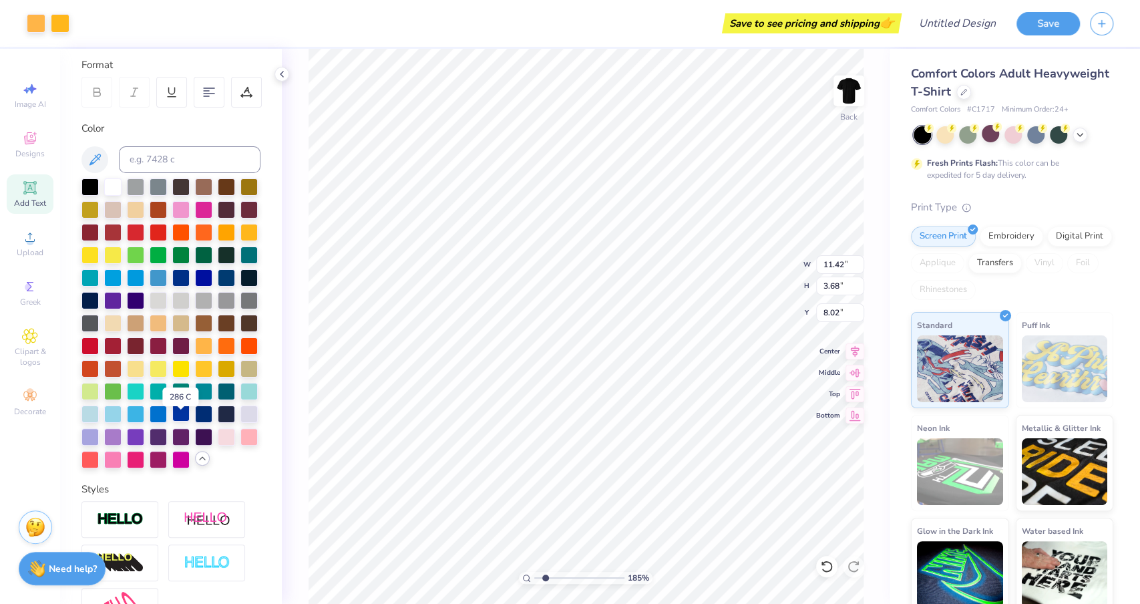
scroll to position [171, 0]
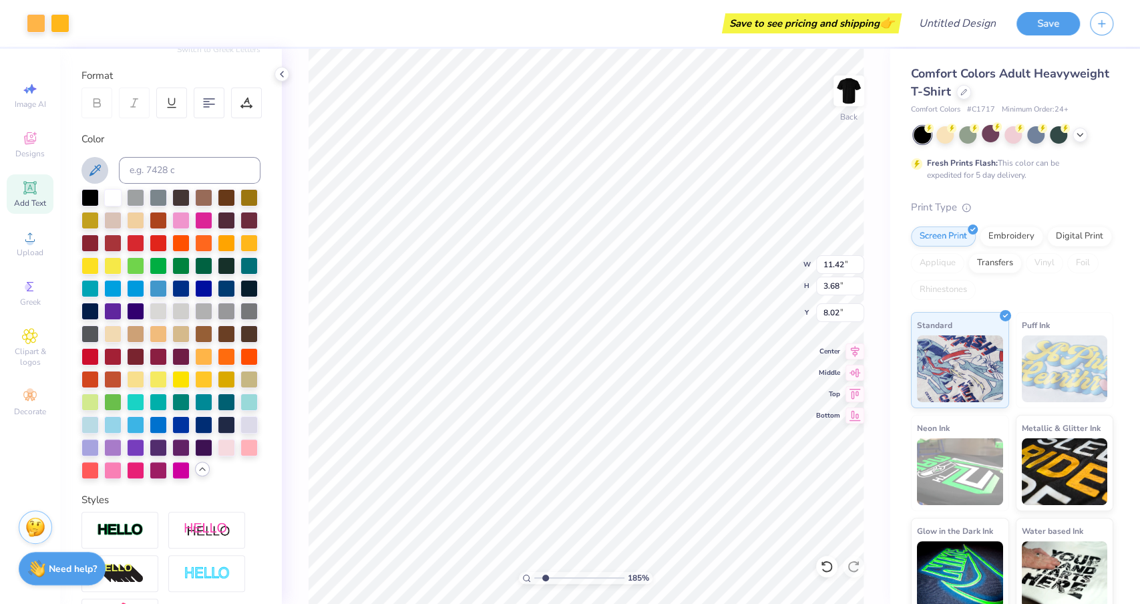
click at [93, 171] on icon at bounding box center [95, 170] width 16 height 16
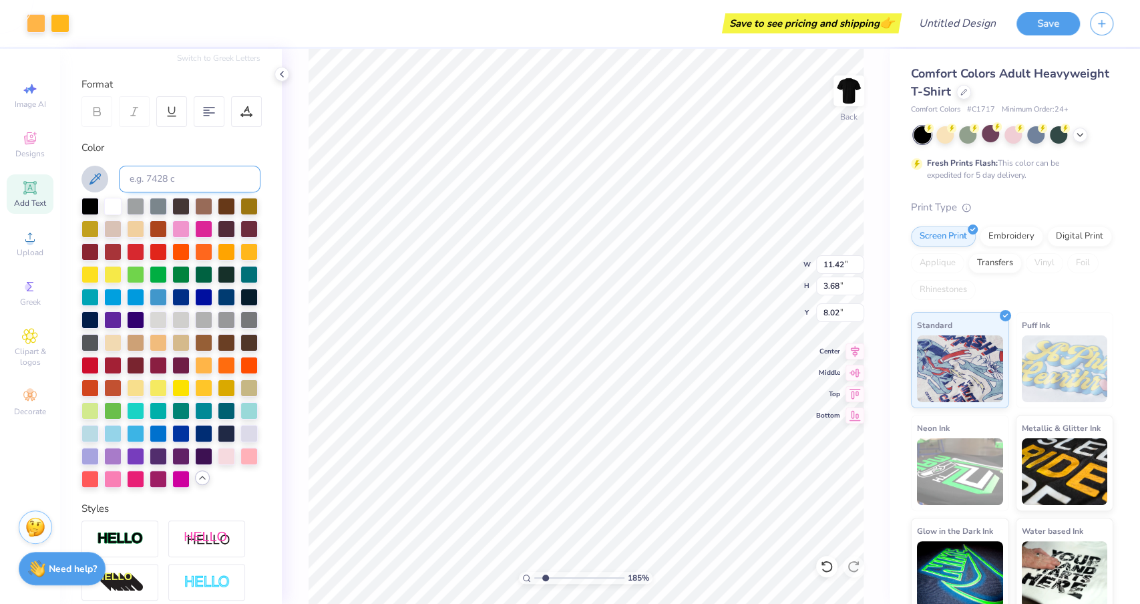
scroll to position [168, 0]
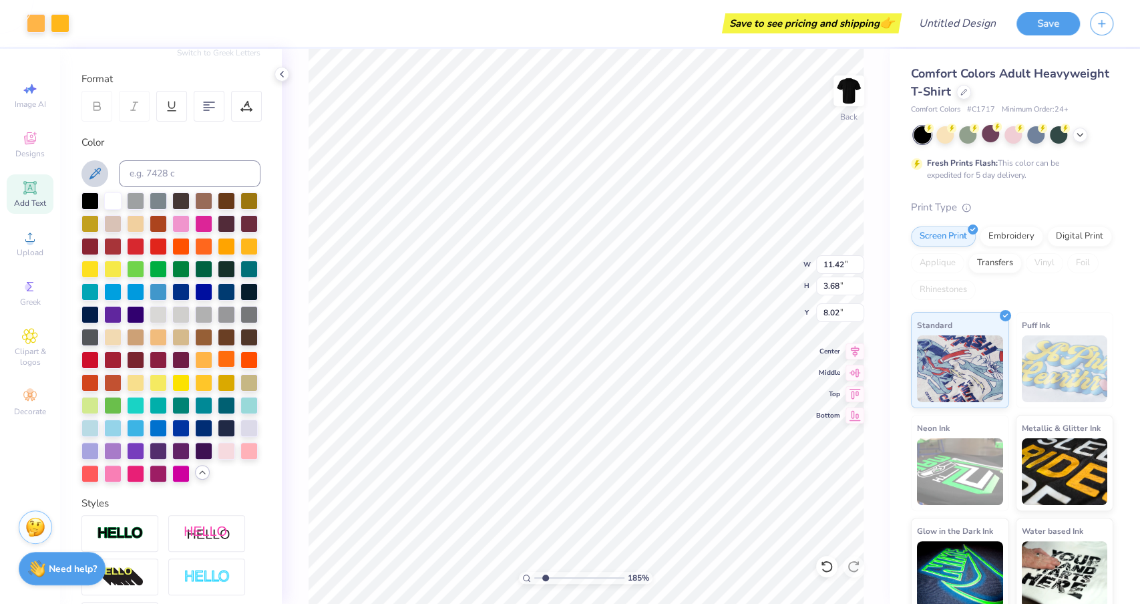
click at [228, 357] on div at bounding box center [226, 358] width 17 height 17
click at [190, 175] on input at bounding box center [190, 173] width 142 height 27
click at [204, 357] on div at bounding box center [203, 358] width 17 height 17
click at [156, 338] on div at bounding box center [158, 335] width 17 height 17
click at [156, 339] on div at bounding box center [158, 335] width 17 height 17
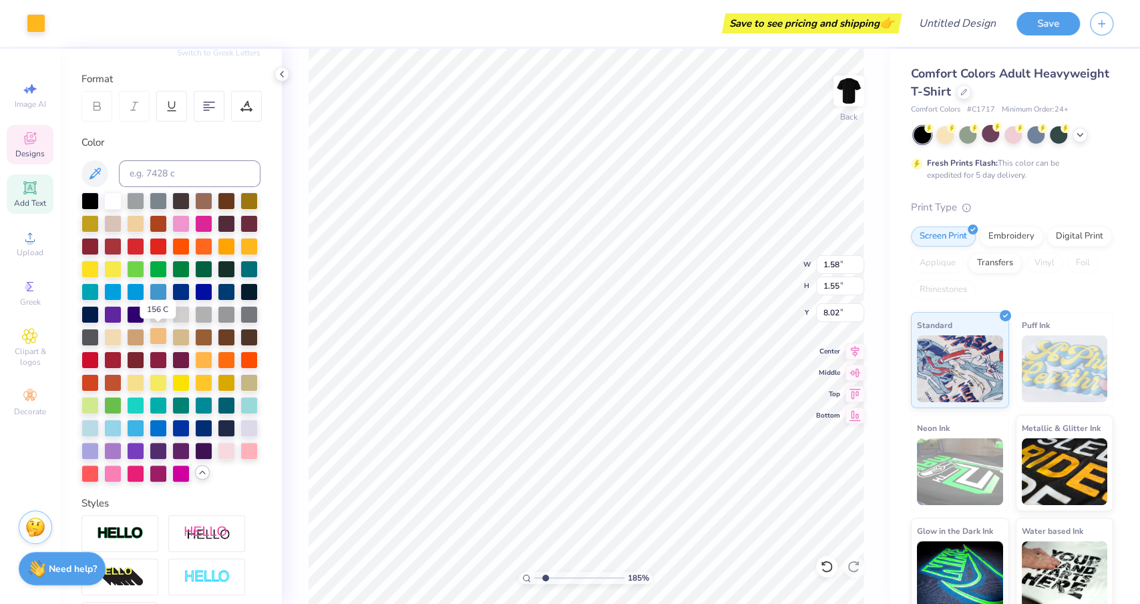
click at [155, 333] on div at bounding box center [158, 335] width 17 height 17
click at [118, 335] on div at bounding box center [112, 335] width 17 height 17
click at [32, 22] on div at bounding box center [36, 22] width 19 height 19
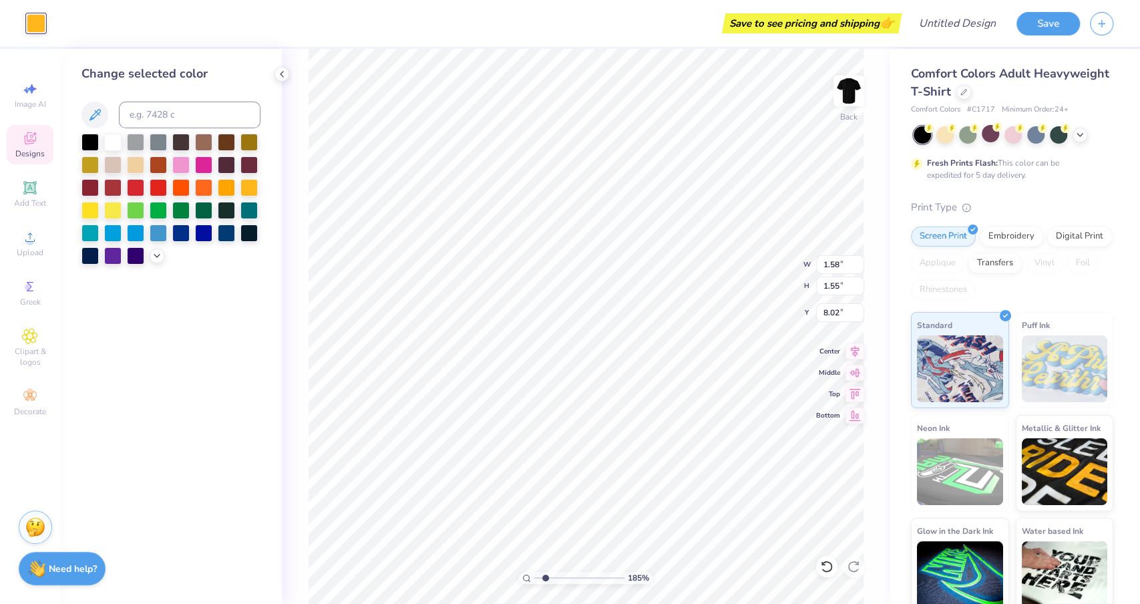
click at [154, 248] on div at bounding box center [170, 199] width 179 height 131
click at [156, 255] on icon at bounding box center [157, 254] width 11 height 11
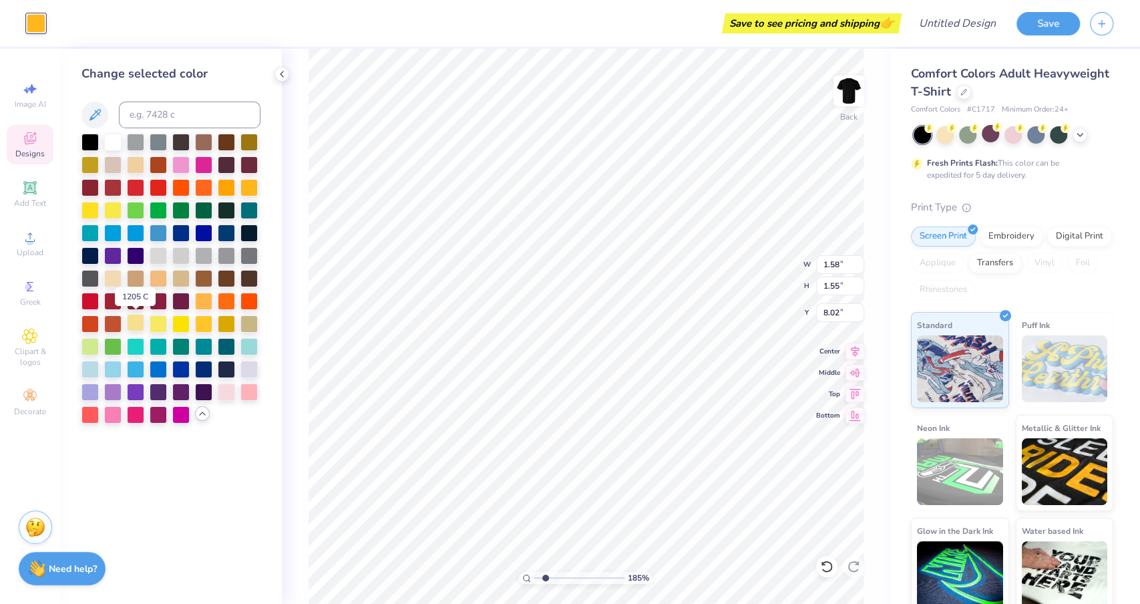
click at [137, 322] on div at bounding box center [135, 322] width 17 height 17
click at [113, 276] on div at bounding box center [112, 276] width 17 height 17
click at [282, 78] on icon at bounding box center [281, 74] width 11 height 11
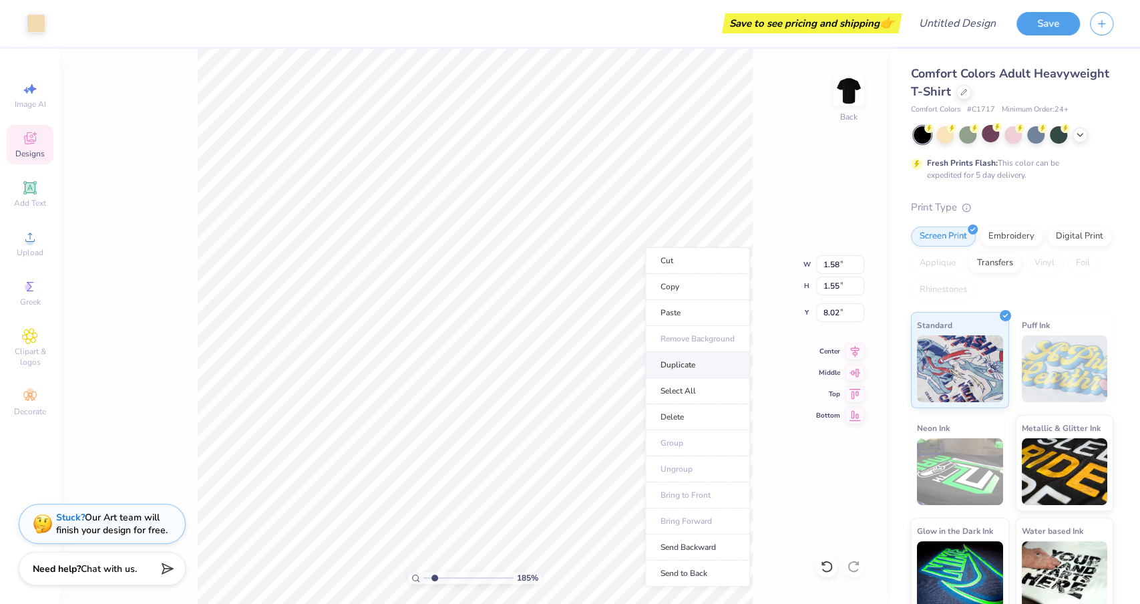
click at [688, 357] on li "Duplicate" at bounding box center [697, 365] width 105 height 26
type input "8.02"
type input "1.33"
type input "1.30"
type input "8.15"
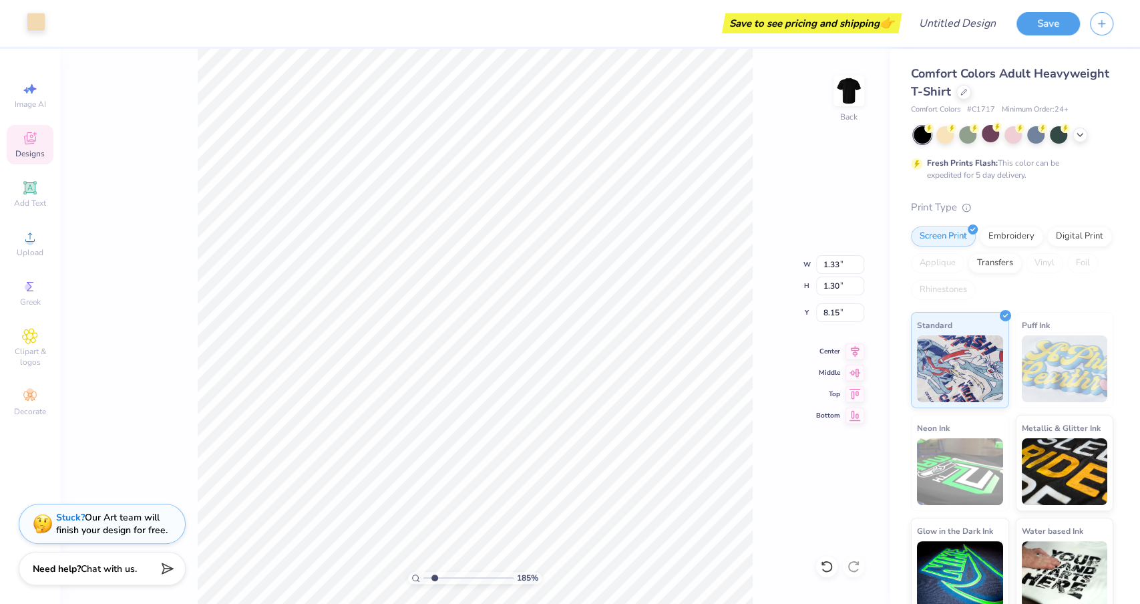
click at [43, 17] on div at bounding box center [36, 22] width 19 height 19
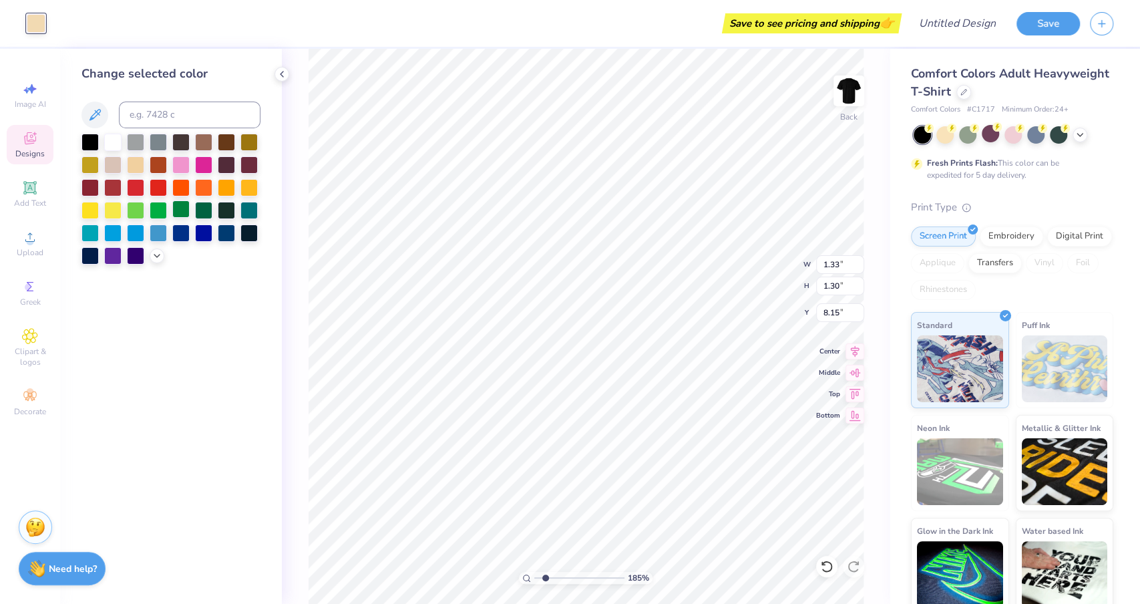
click at [185, 206] on div at bounding box center [180, 208] width 17 height 17
click at [201, 207] on div at bounding box center [203, 208] width 17 height 17
type input "1.58"
type input "1.55"
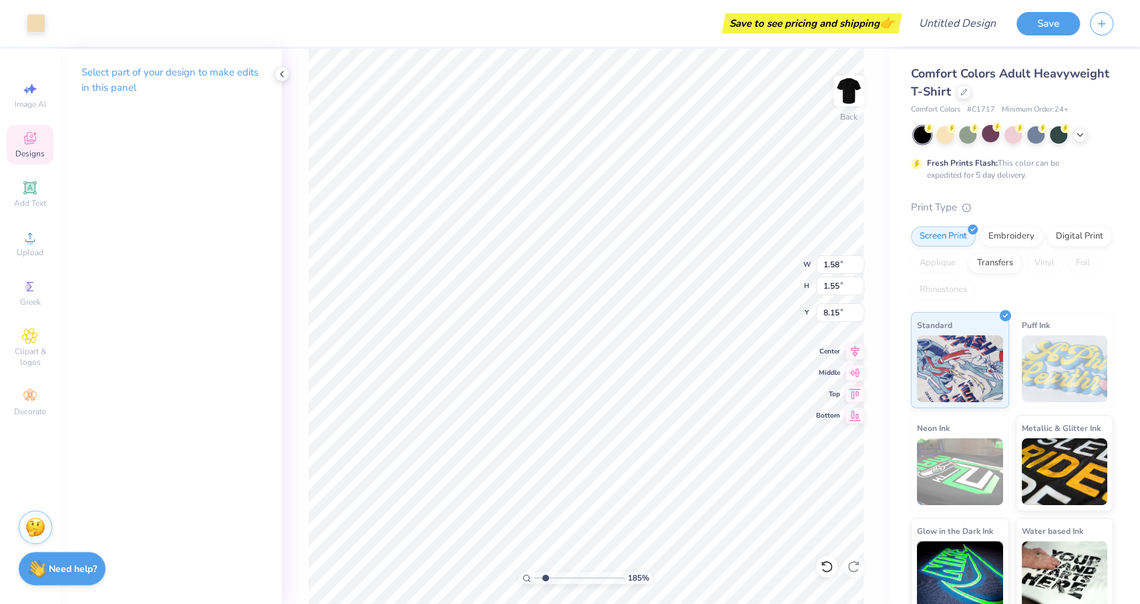
type input "8.02"
type input "1.33"
type input "1.30"
type input "8.15"
type input "1.32"
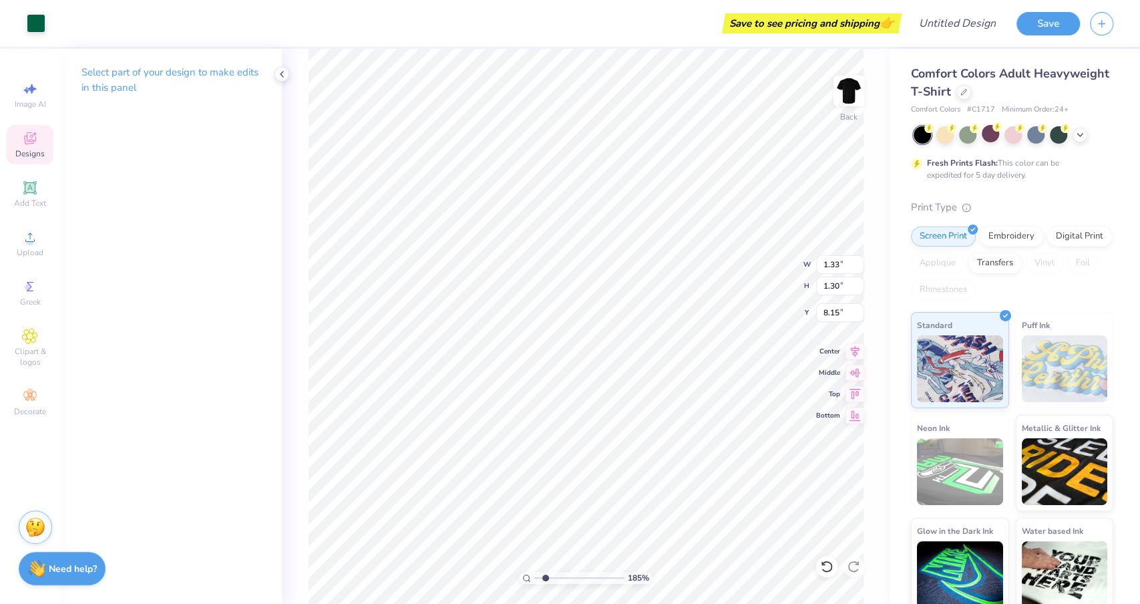
type input "1.29"
type input "1.19"
type input "1.17"
type input "8.21"
type input "1.58"
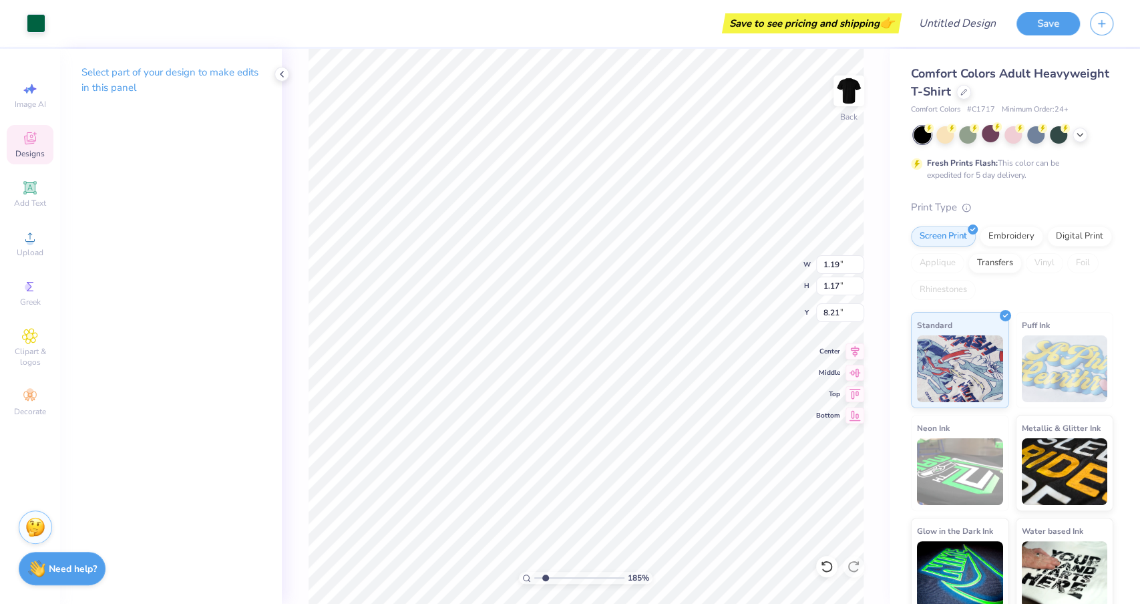
type input "1.55"
type input "8.02"
click at [29, 7] on div "Art colors" at bounding box center [22, 23] width 45 height 47
click at [31, 19] on div at bounding box center [36, 22] width 19 height 19
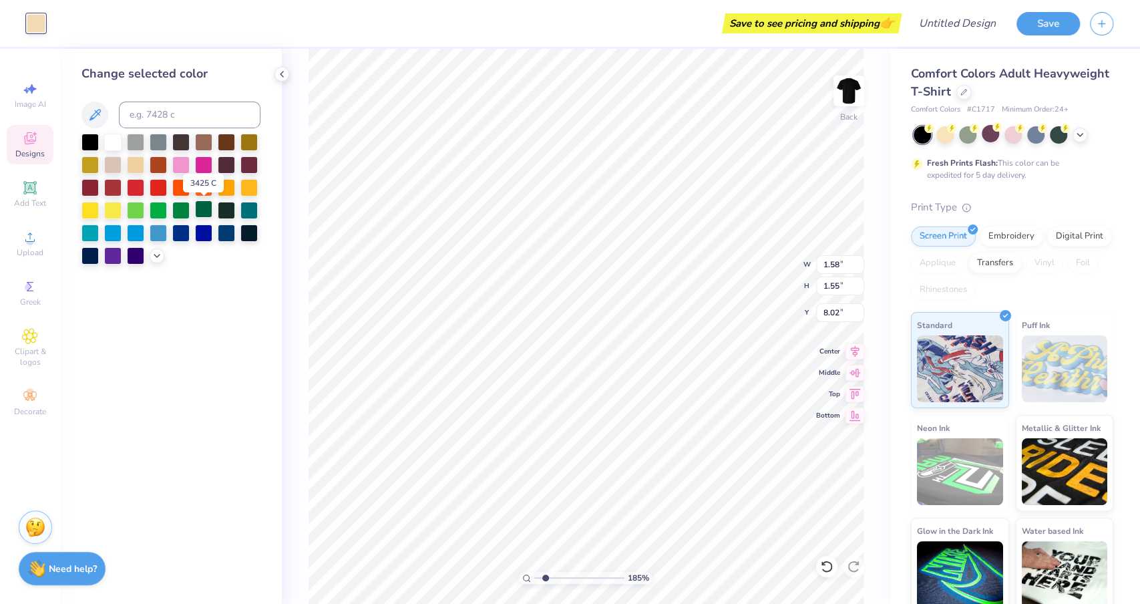
click at [206, 211] on div at bounding box center [203, 208] width 17 height 17
type input "1.19"
type input "1.17"
type input "8.21"
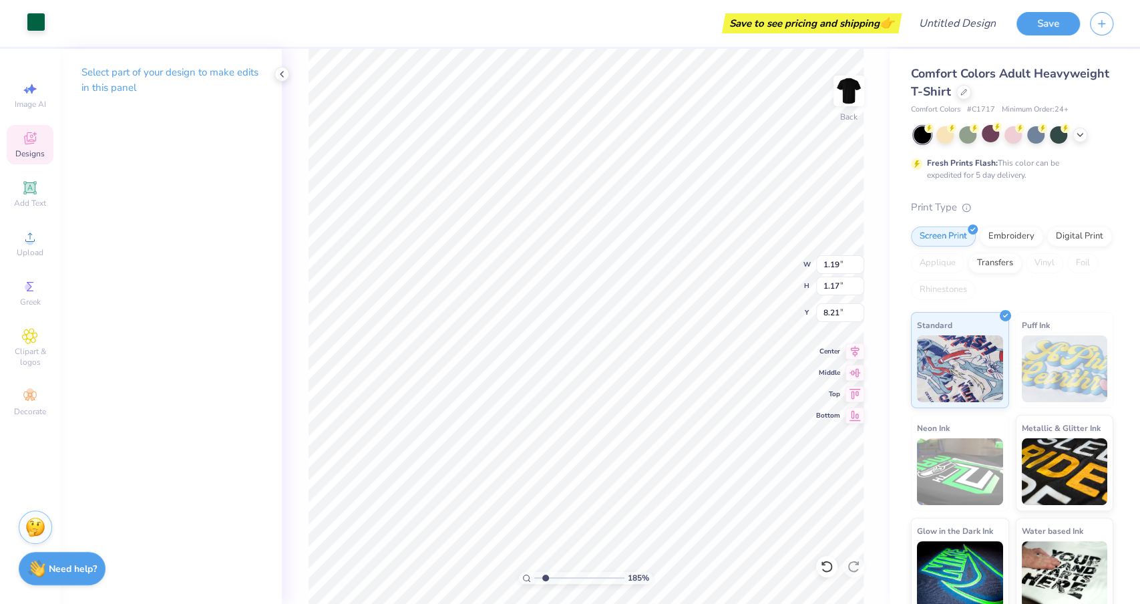
click at [45, 27] on div at bounding box center [36, 22] width 19 height 19
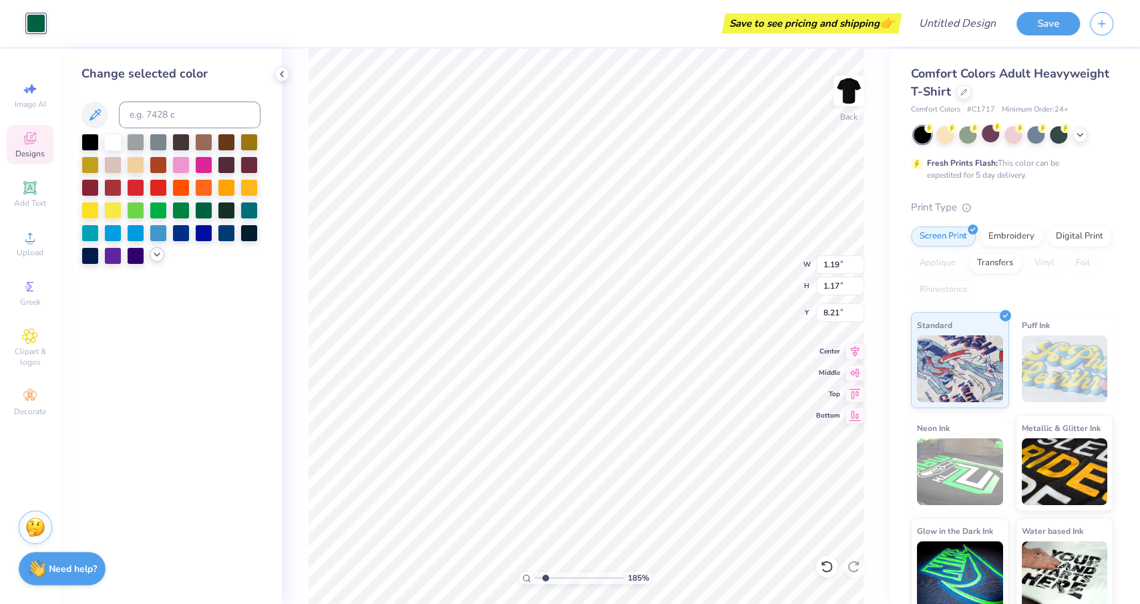
click at [156, 254] on icon at bounding box center [157, 254] width 11 height 11
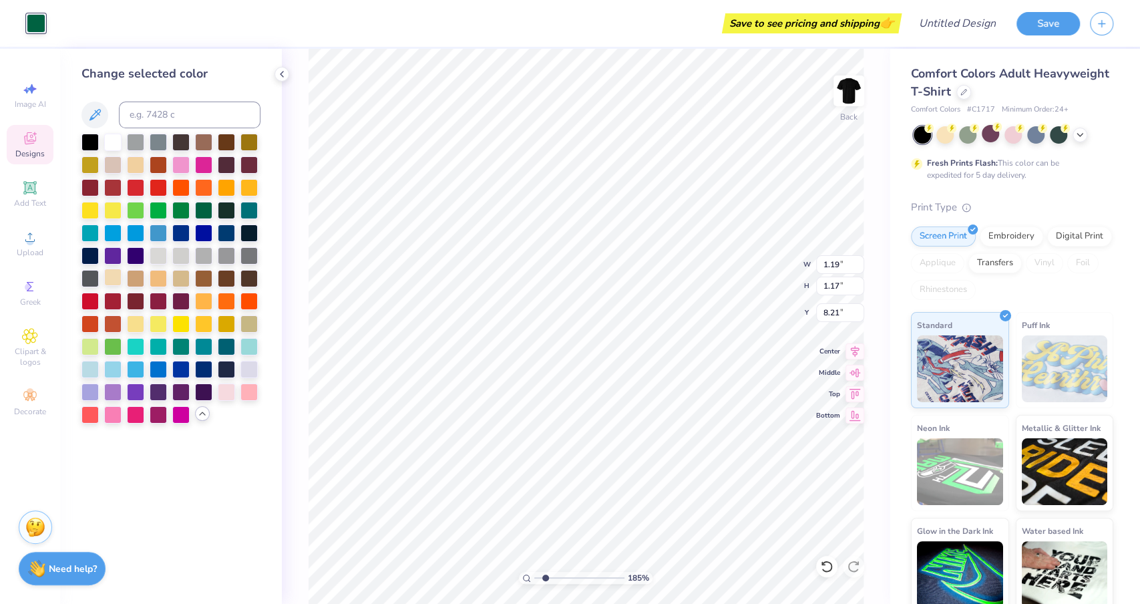
click at [115, 277] on div at bounding box center [112, 276] width 17 height 17
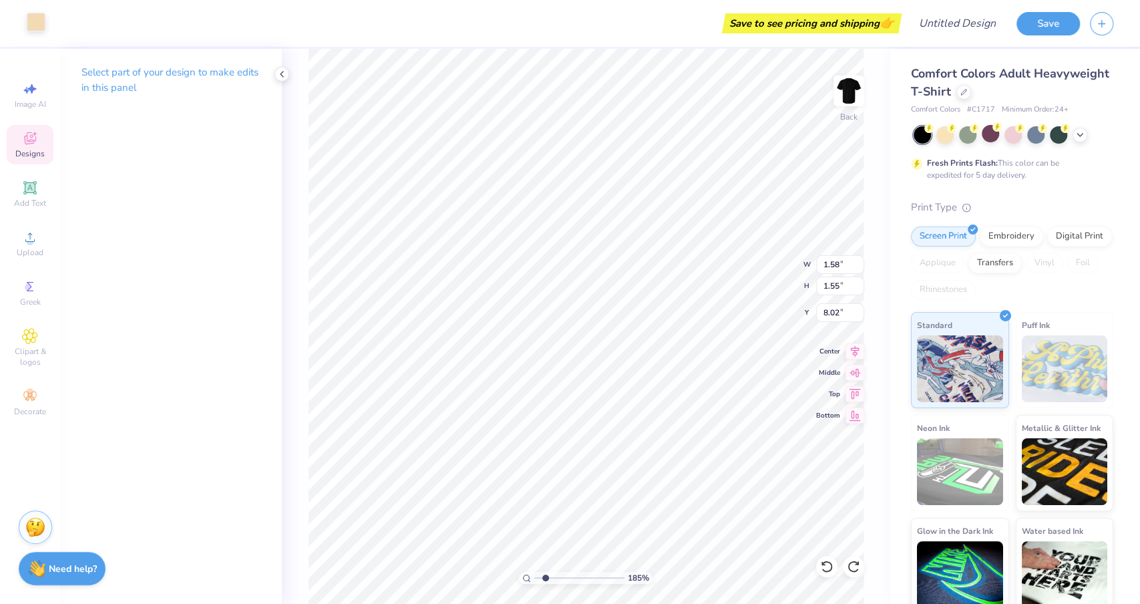
click at [29, 23] on div at bounding box center [36, 22] width 19 height 19
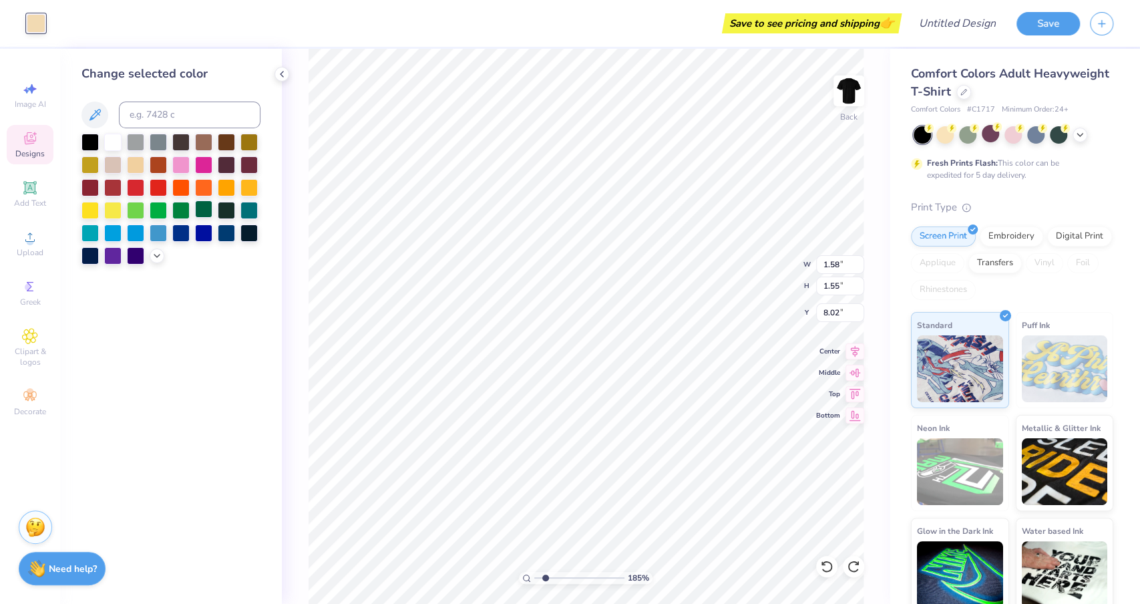
click at [200, 211] on div at bounding box center [203, 208] width 17 height 17
type input "1.37"
type input "1.34"
type input "8.12"
type input "1.10"
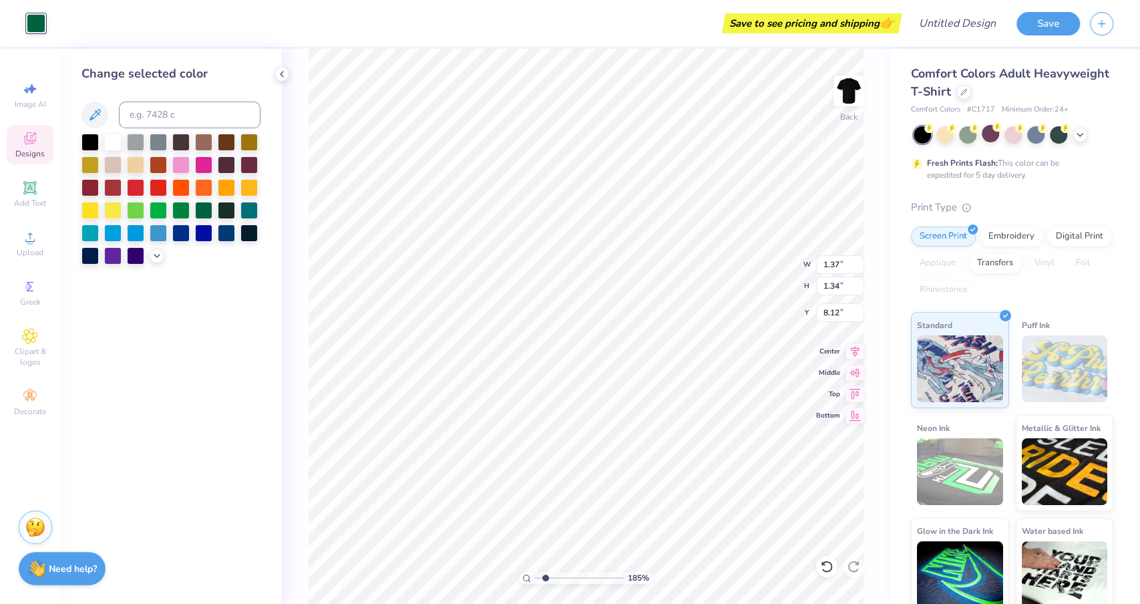
type input "1.08"
type input "8.26"
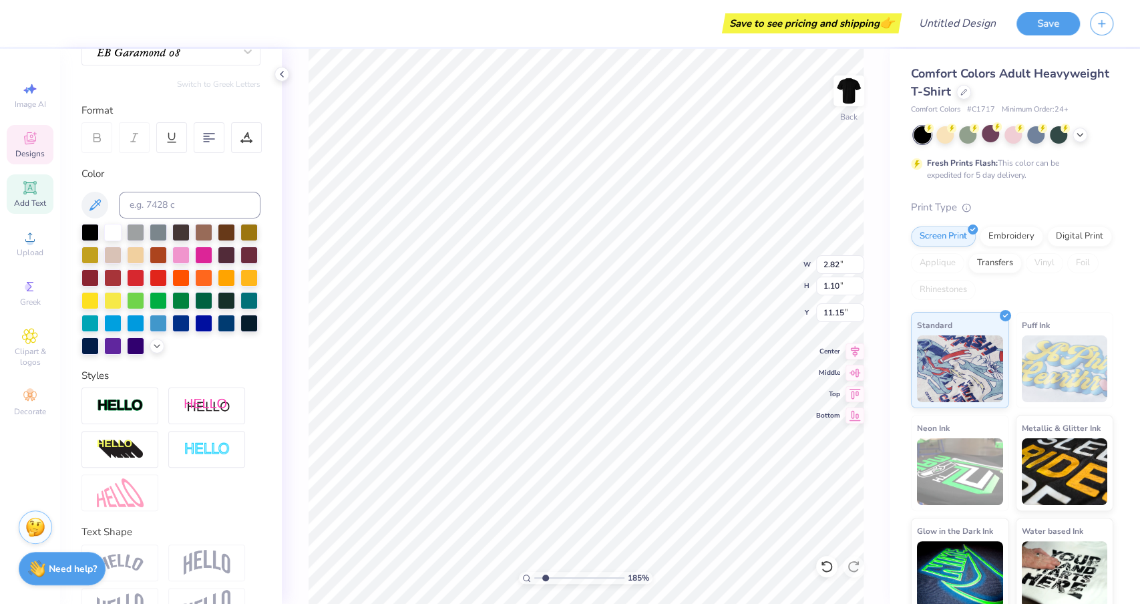
scroll to position [172, 0]
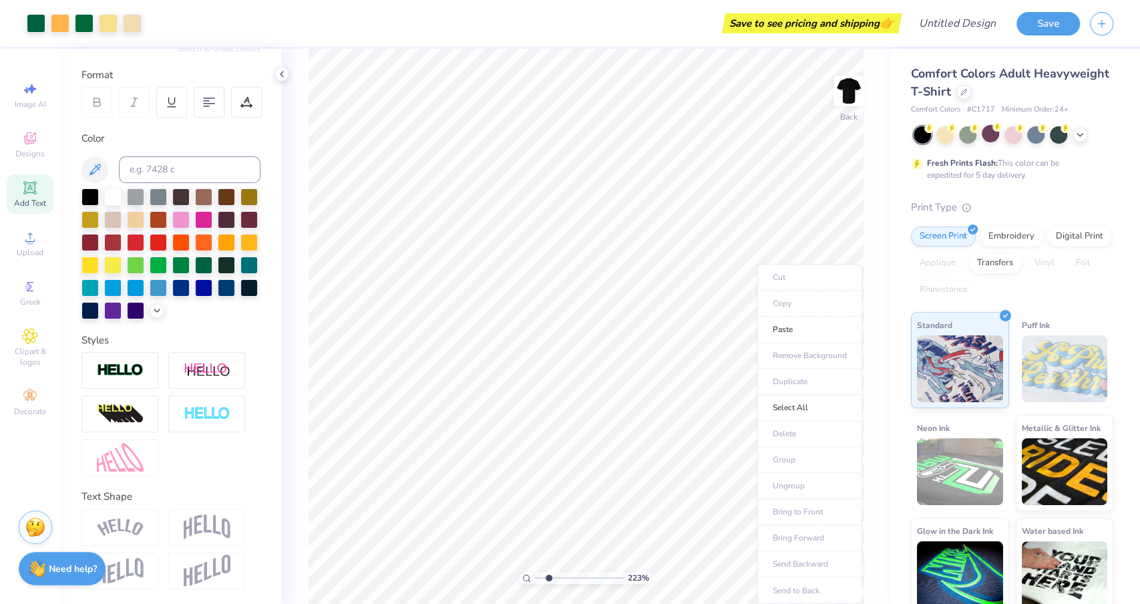
type input "2.18"
click at [547, 577] on input "range" at bounding box center [579, 578] width 90 height 12
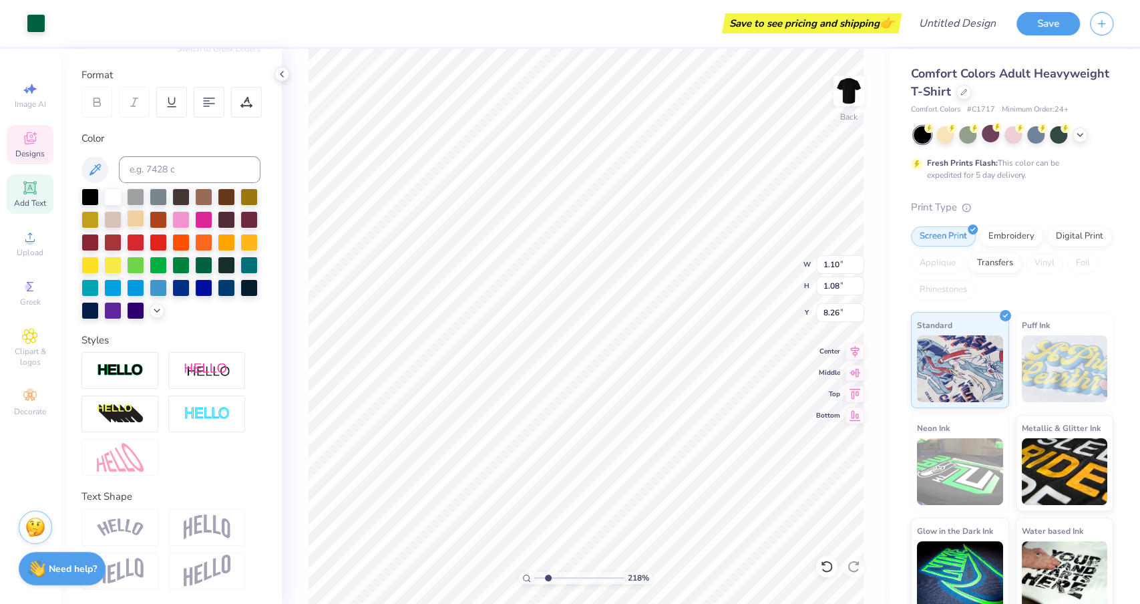
click at [134, 217] on div at bounding box center [135, 218] width 17 height 17
click at [35, 21] on div at bounding box center [36, 22] width 19 height 19
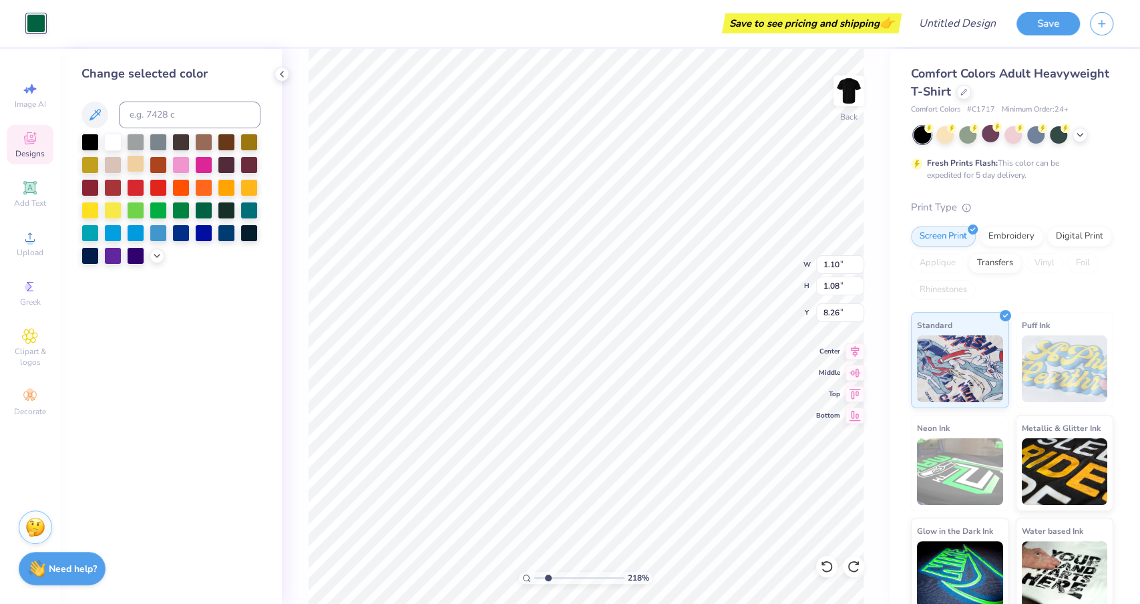
click at [132, 161] on div at bounding box center [135, 163] width 17 height 17
type input "1.58"
type input "1.55"
type input "8.02"
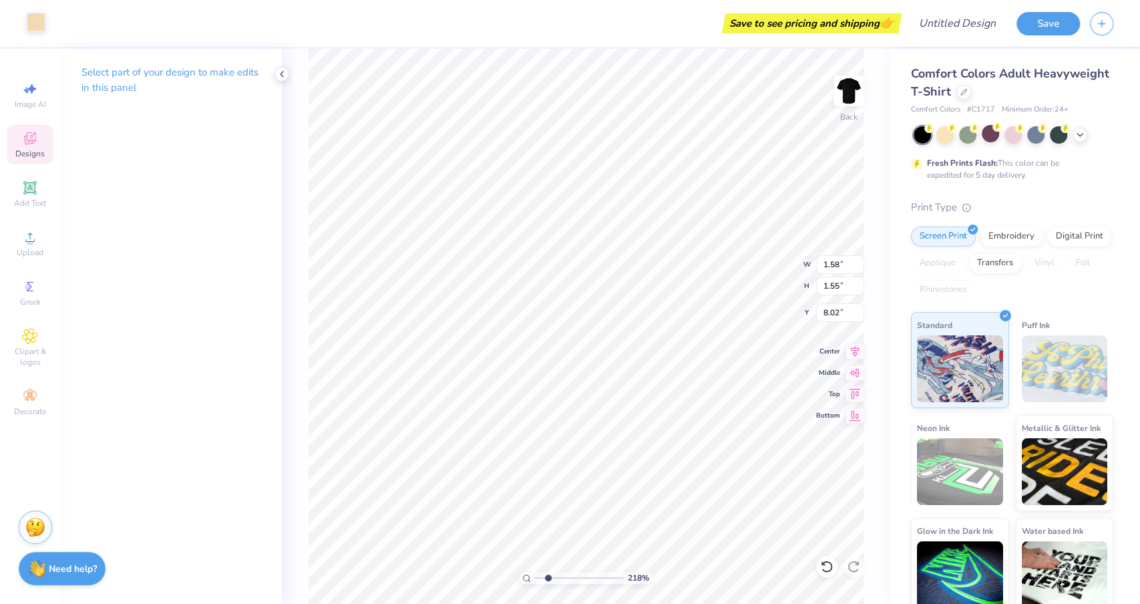
click at [32, 19] on div at bounding box center [36, 22] width 19 height 19
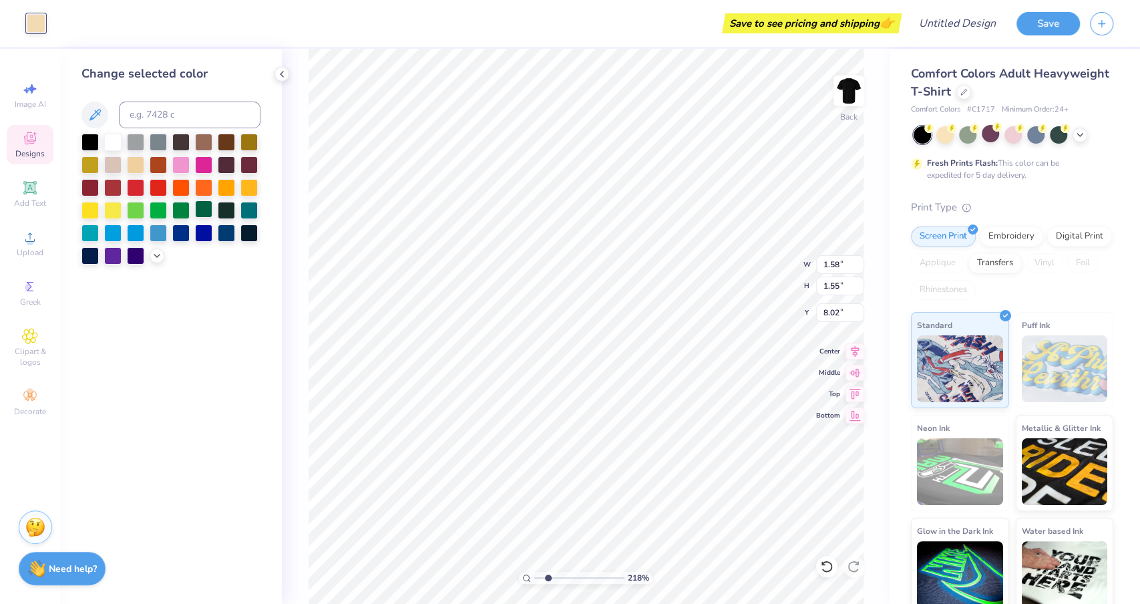
click at [204, 204] on div at bounding box center [203, 208] width 17 height 17
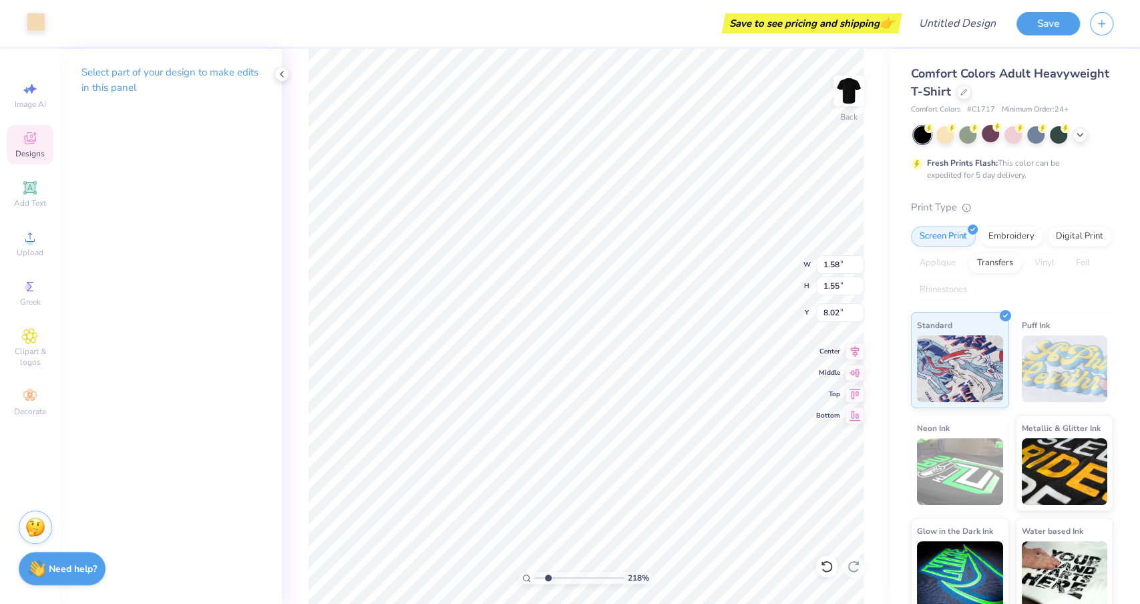
click at [31, 17] on div at bounding box center [36, 22] width 19 height 19
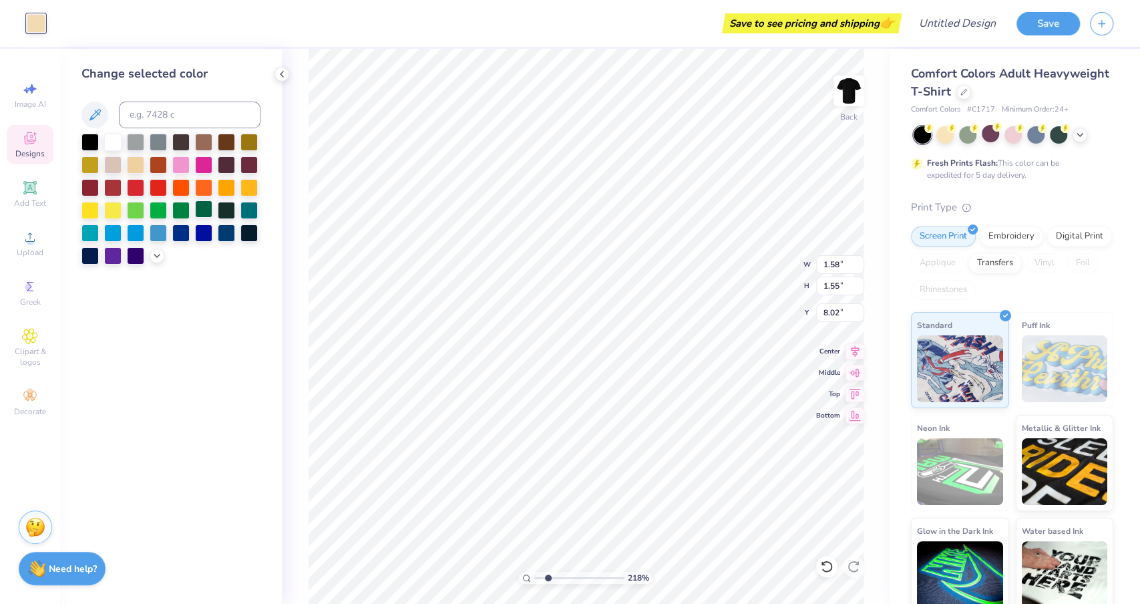
click at [201, 208] on div at bounding box center [203, 208] width 17 height 17
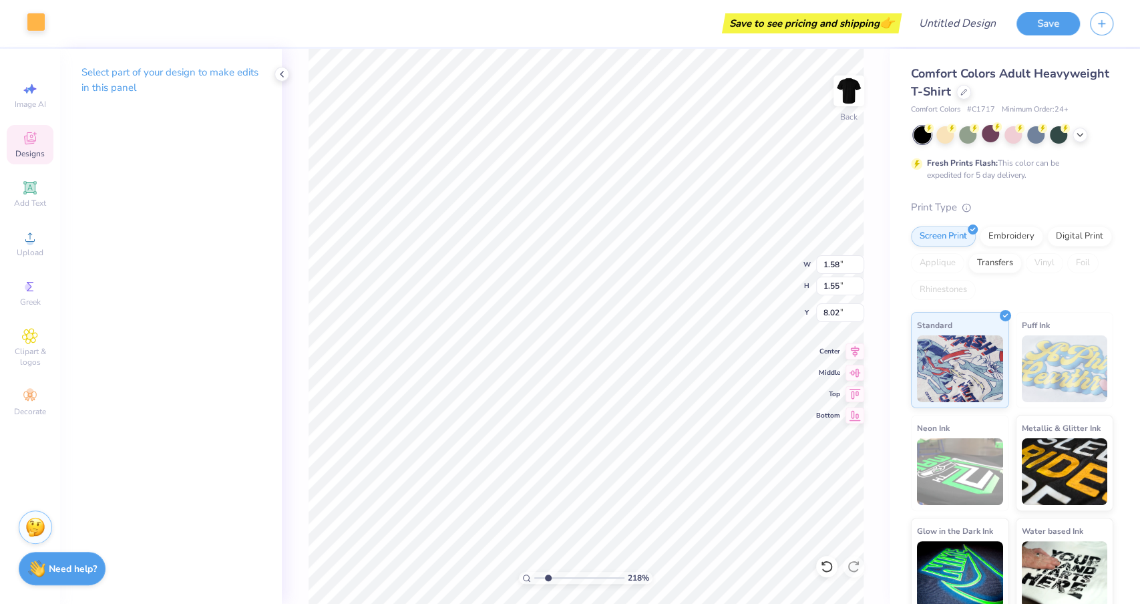
click at [27, 23] on div at bounding box center [36, 22] width 19 height 19
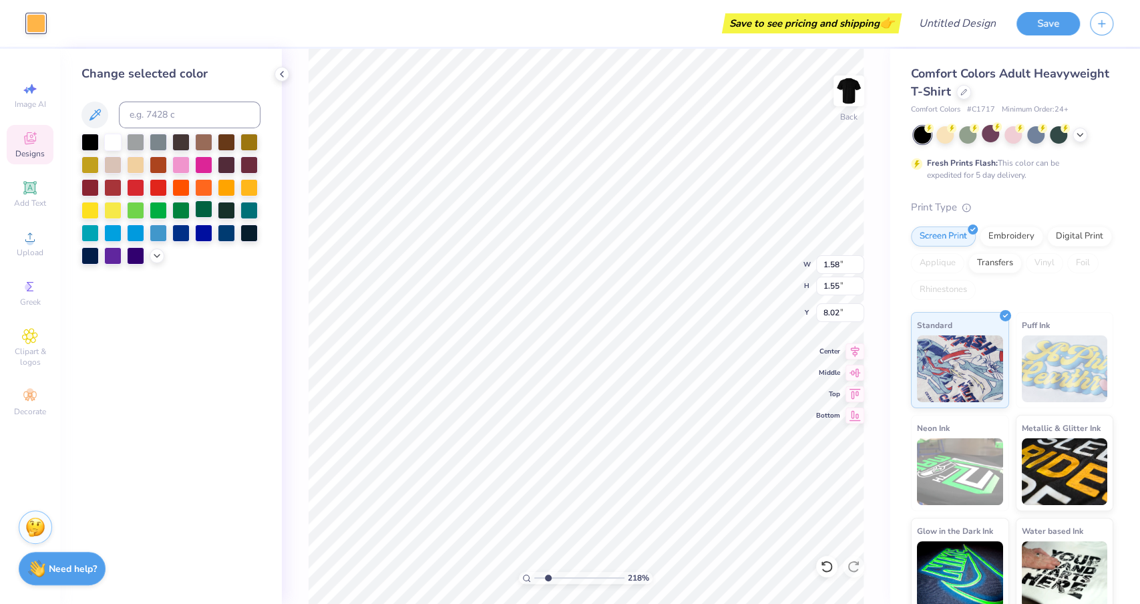
click at [200, 207] on div at bounding box center [203, 208] width 17 height 17
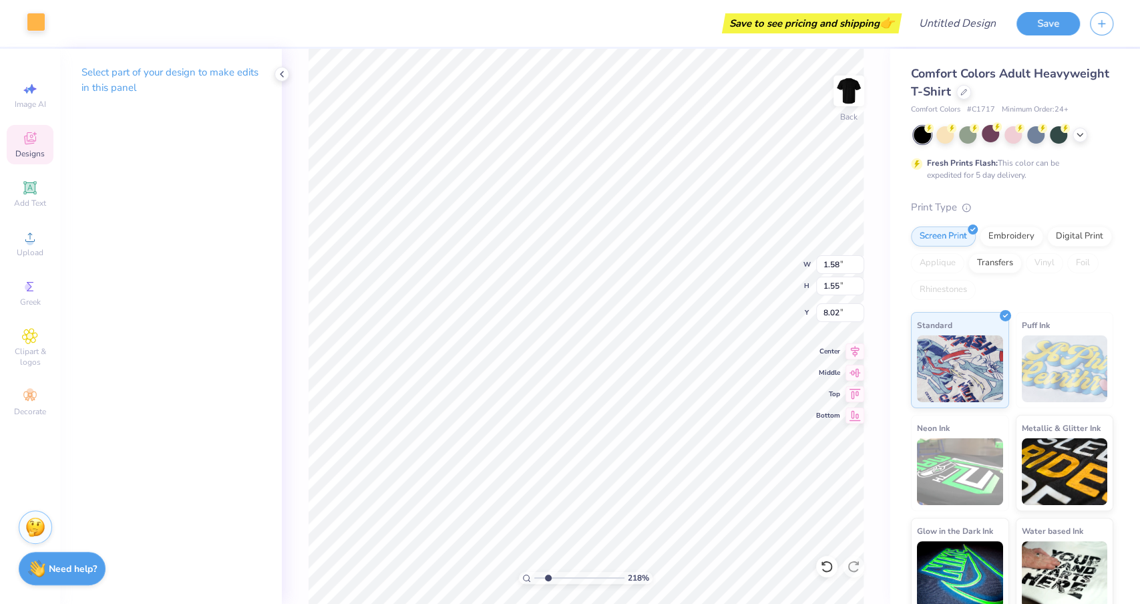
click at [45, 27] on div at bounding box center [36, 22] width 19 height 19
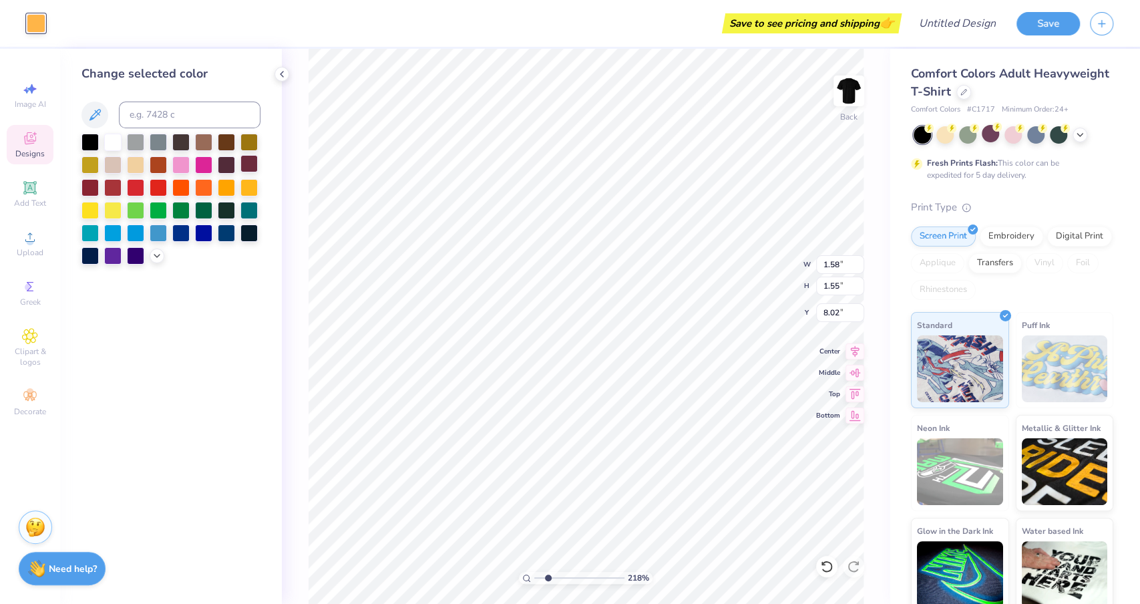
click at [205, 208] on div at bounding box center [203, 210] width 17 height 17
click at [280, 71] on icon at bounding box center [281, 74] width 11 height 11
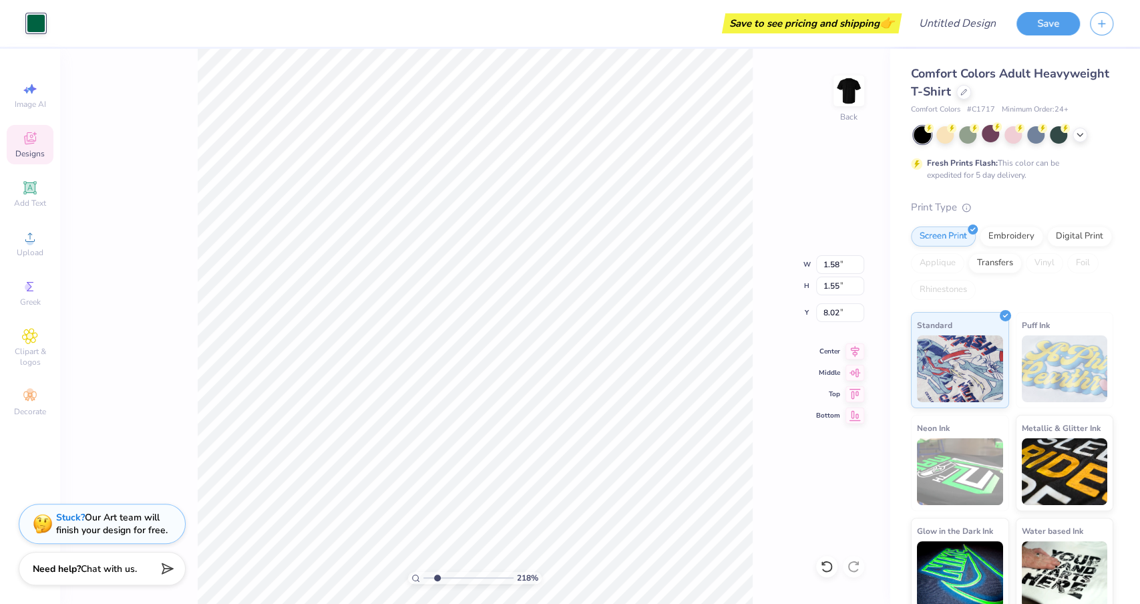
type input "1.10"
type input "1.08"
type input "8.26"
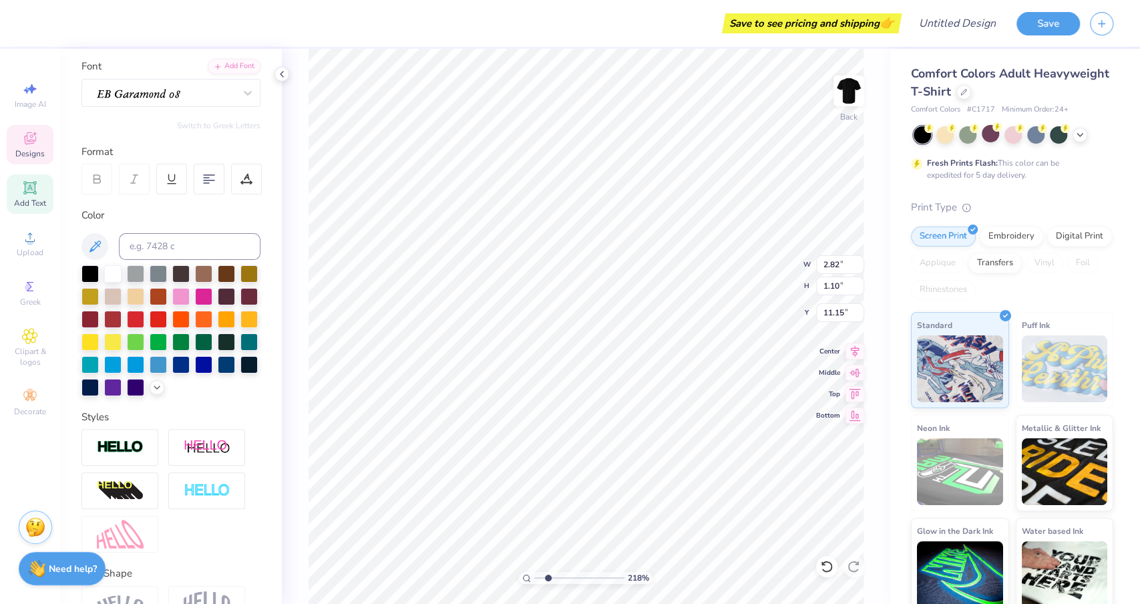
scroll to position [96, 0]
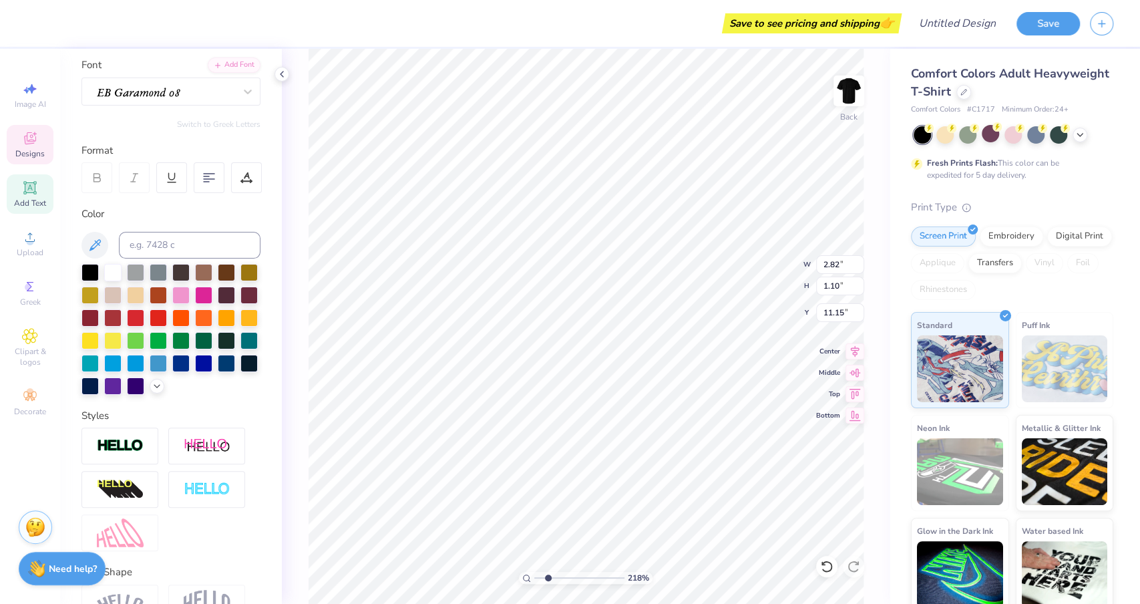
click at [302, 419] on div "218 % Back W 2.82 2.82 " H 1.10 1.10 " Y 11.15 11.15 " Center Middle Top Bottom" at bounding box center [586, 326] width 608 height 555
click at [34, 136] on icon at bounding box center [30, 138] width 16 height 16
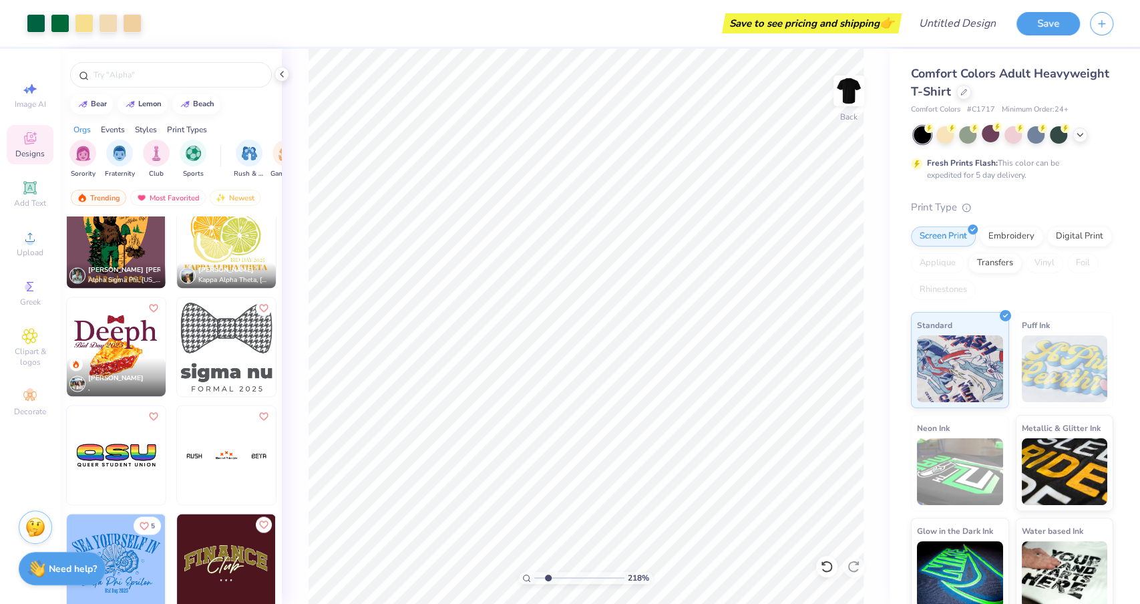
scroll to position [4794, 0]
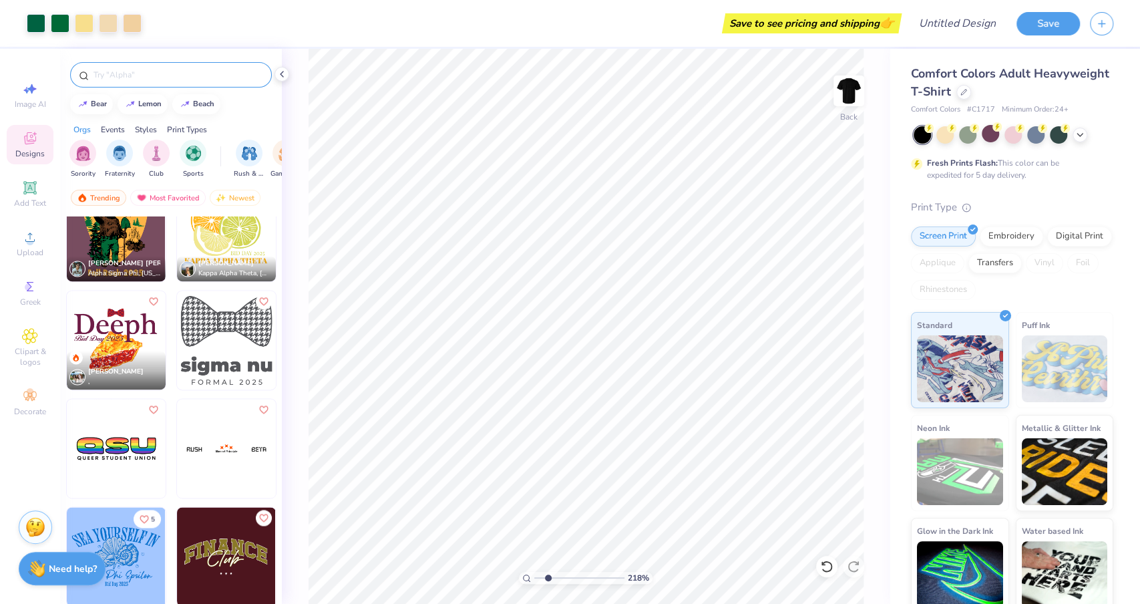
click at [163, 75] on input "text" at bounding box center [177, 74] width 171 height 13
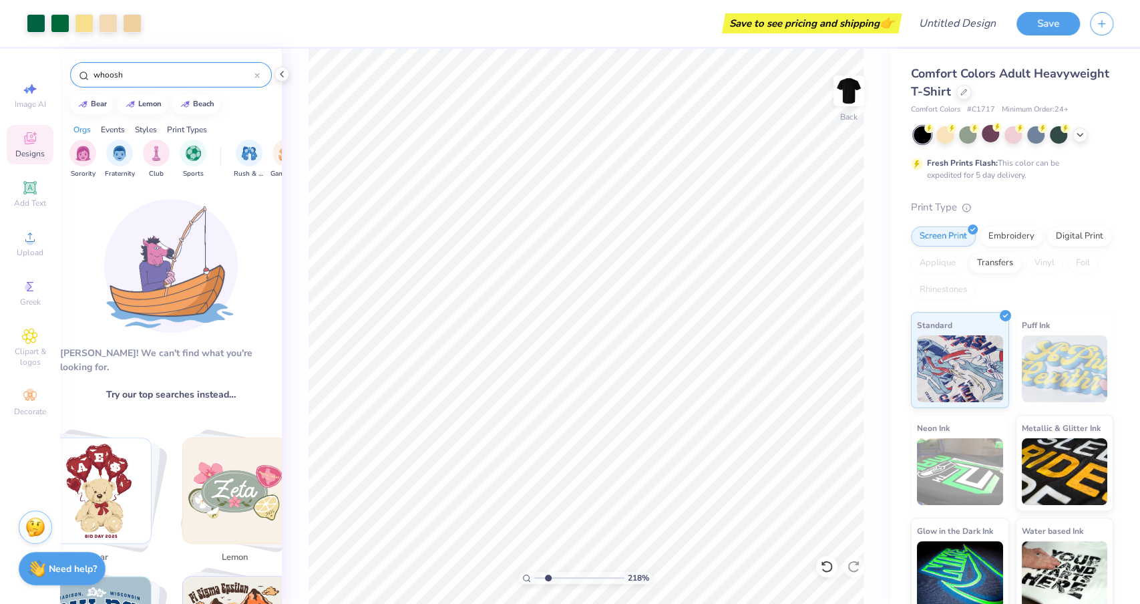
click at [133, 71] on input "whoosh" at bounding box center [173, 74] width 162 height 13
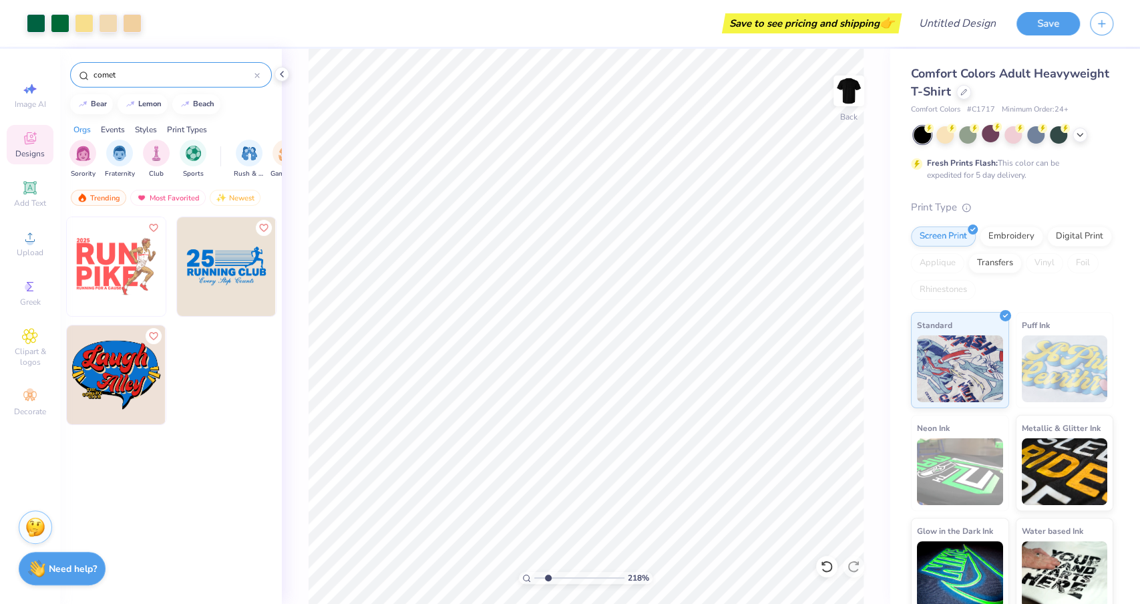
click at [133, 70] on input "comet" at bounding box center [173, 74] width 162 height 13
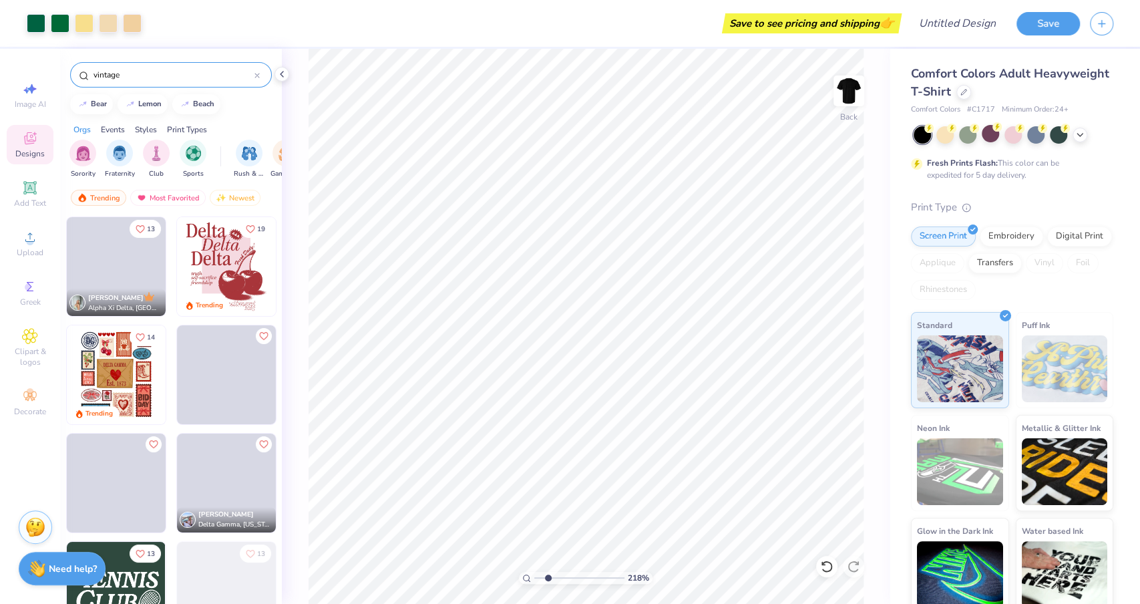
click at [134, 71] on input "vintage" at bounding box center [173, 74] width 162 height 13
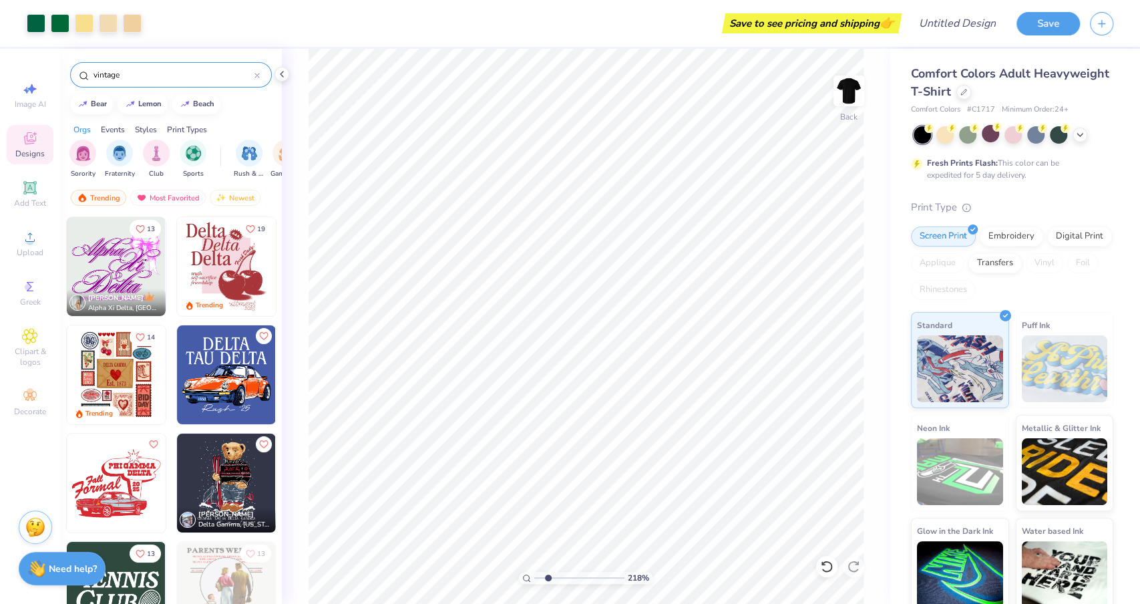
click at [134, 71] on input "vintage" at bounding box center [173, 74] width 162 height 13
type input "star"
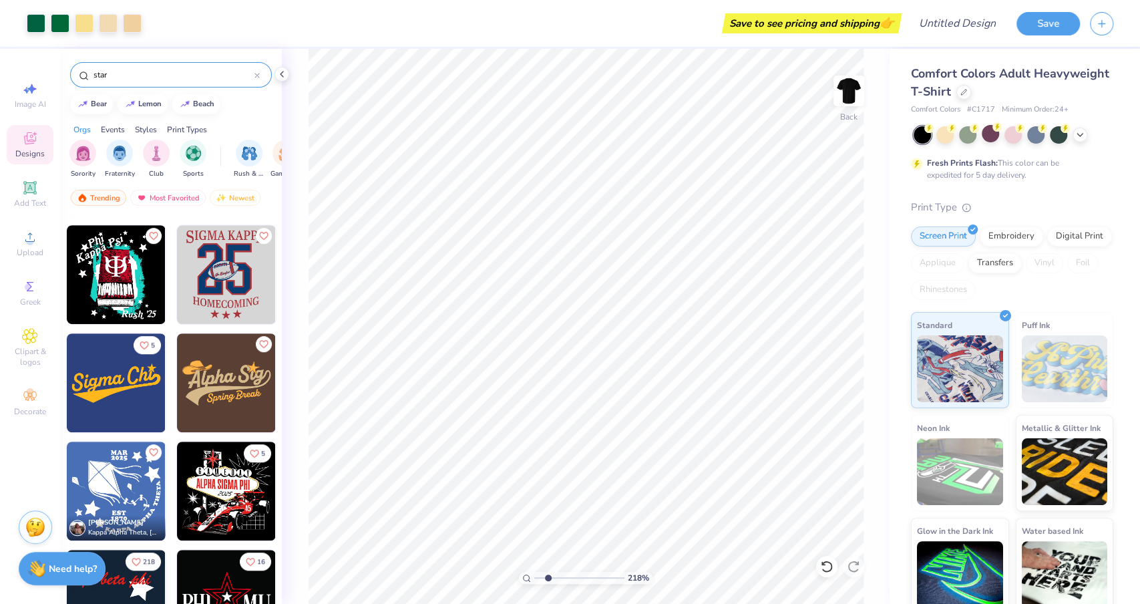
scroll to position [535, 0]
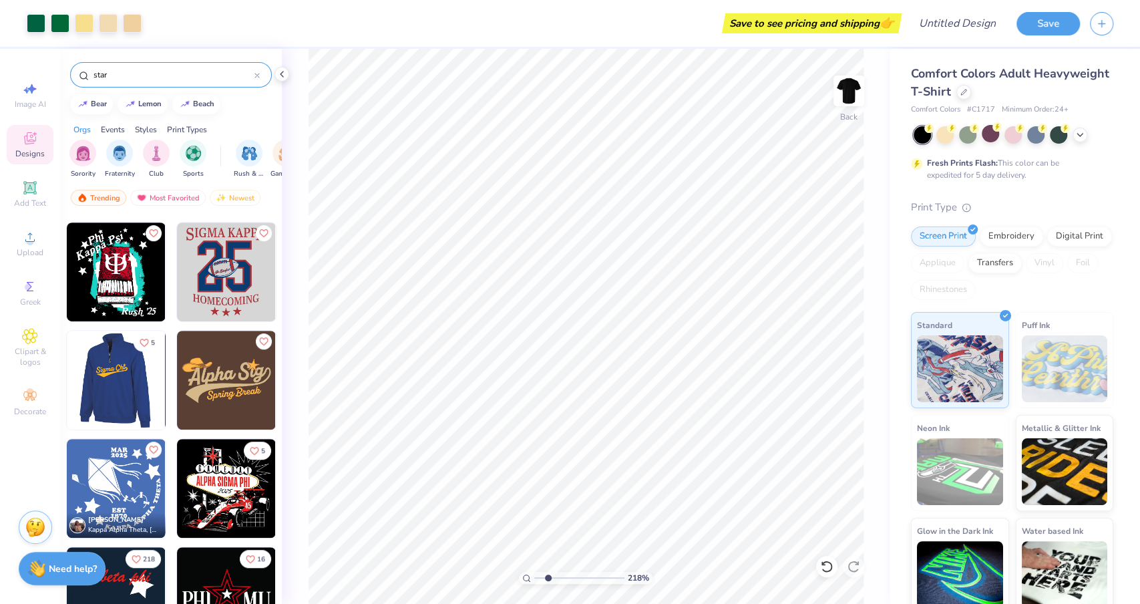
click at [144, 388] on img at bounding box center [115, 379] width 99 height 99
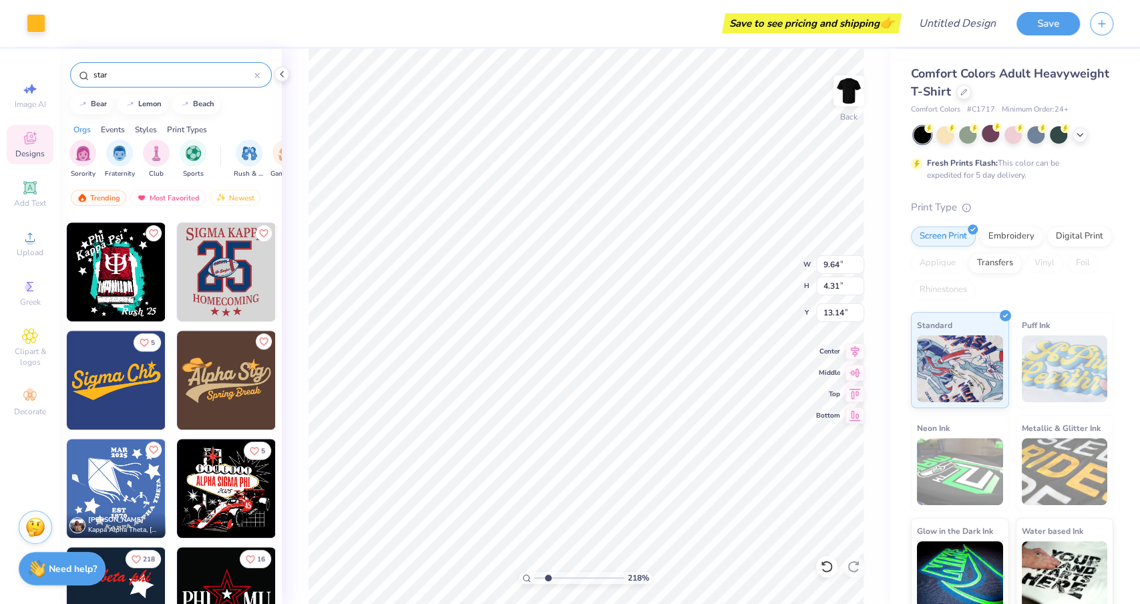
type input "13.14"
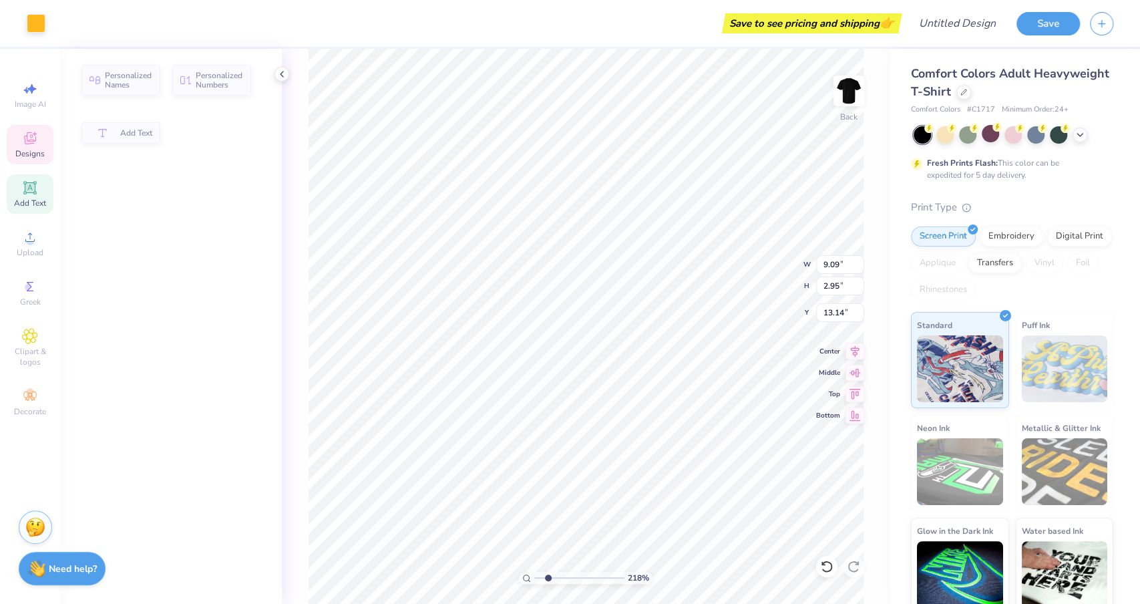
type input "9.09"
type input "2.95"
type input "16.35"
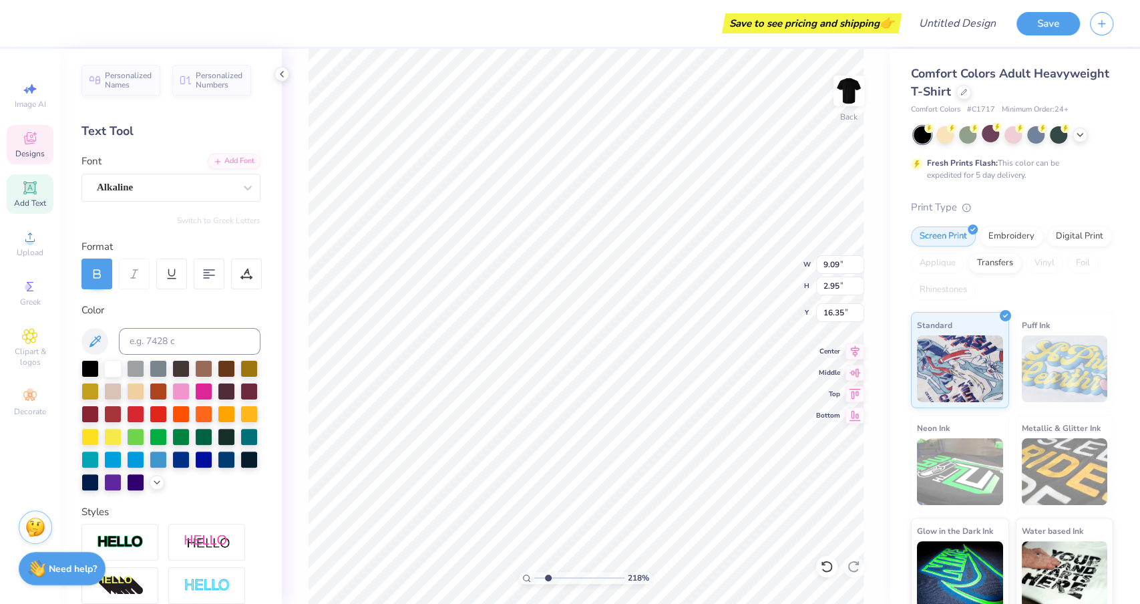
scroll to position [0, 0]
type textarea "Dallasi"
type input "9.55"
type input "3.15"
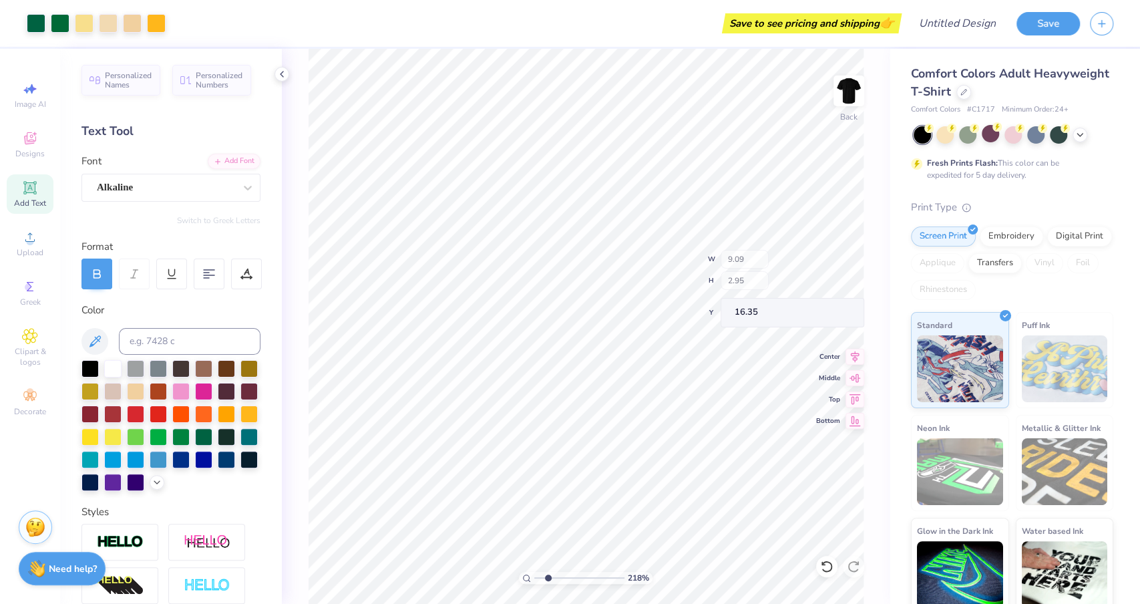
type input "17.18"
type input "6.47"
type input "2.36"
type input "16.76"
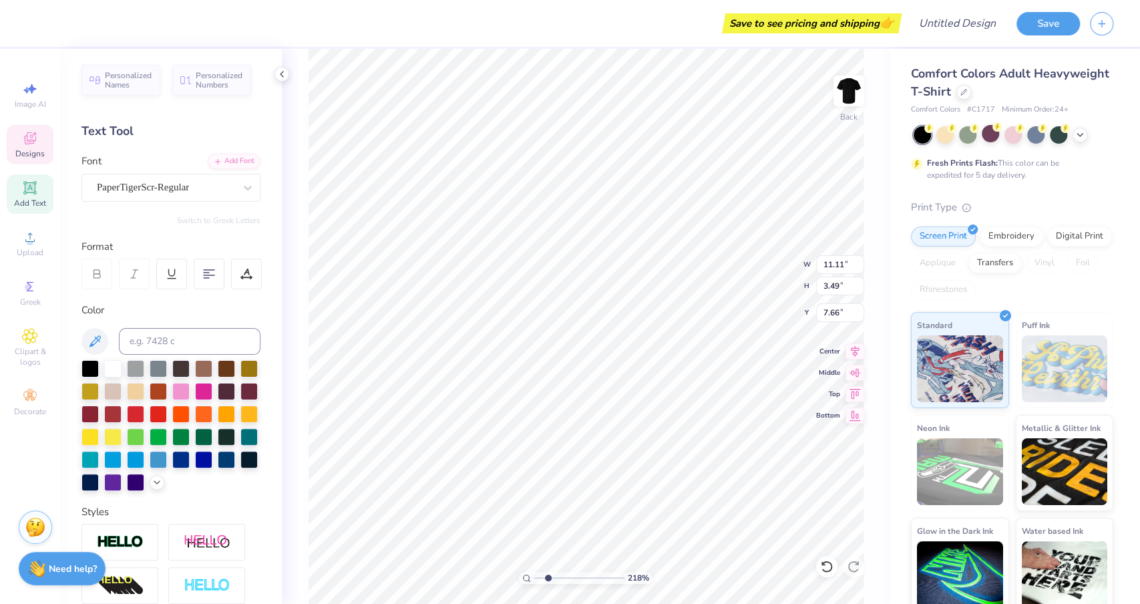
type textarea "dallas"
type input "8.05"
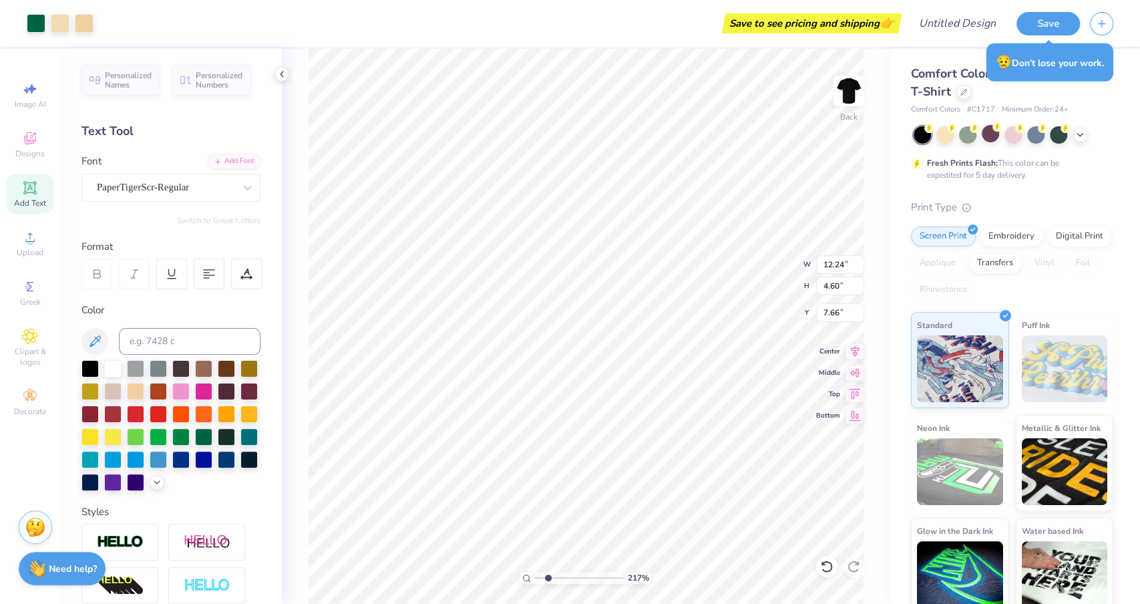
type input "2.16839849647064"
type input "13.70"
click at [1081, 136] on icon at bounding box center [1079, 133] width 11 height 11
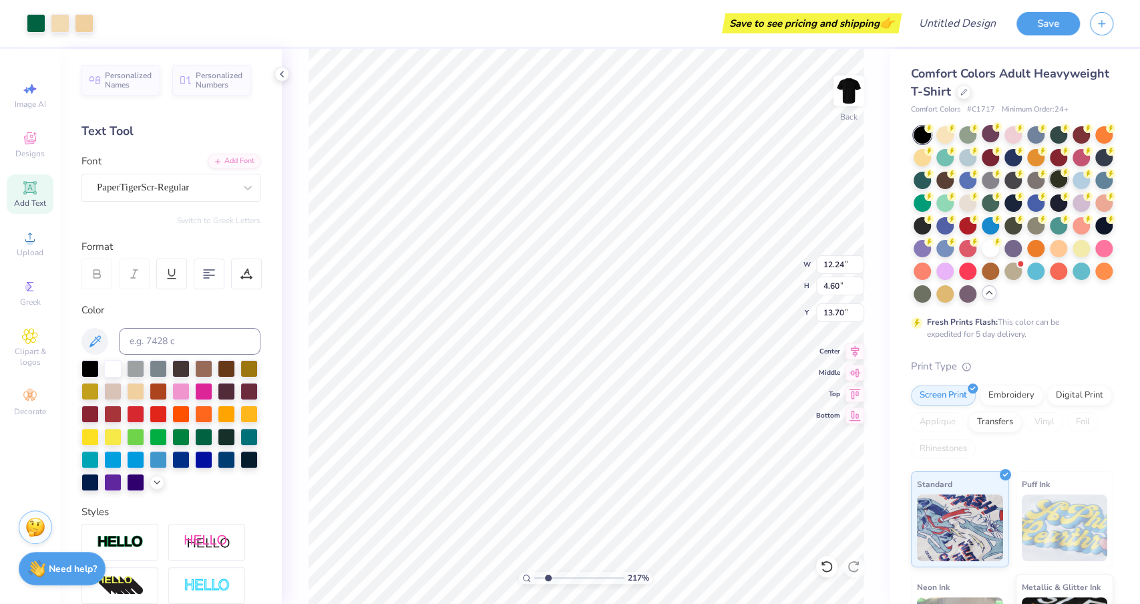
click at [1056, 182] on div at bounding box center [1058, 178] width 17 height 17
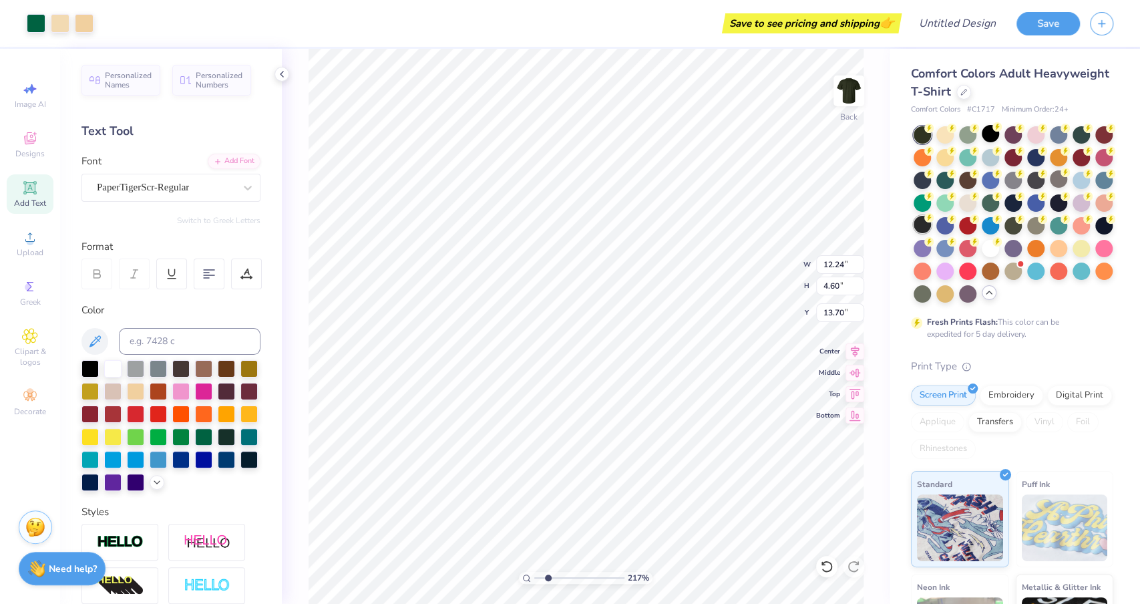
click at [925, 225] on div at bounding box center [921, 224] width 17 height 17
click at [987, 133] on div at bounding box center [989, 133] width 17 height 17
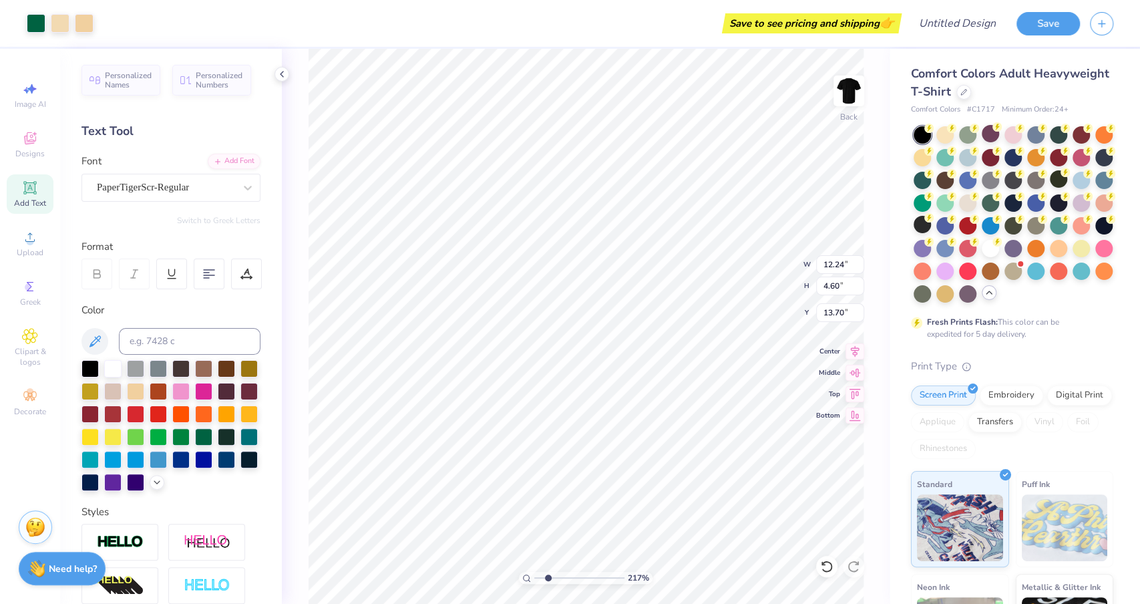
click at [989, 290] on icon at bounding box center [988, 292] width 11 height 11
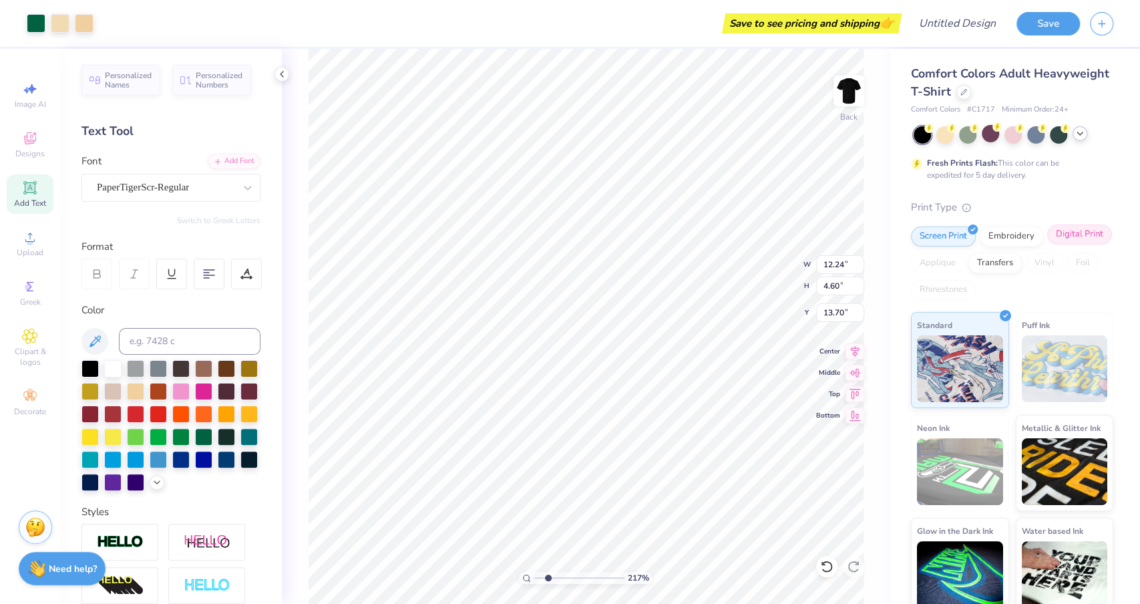
click at [1065, 232] on div "Digital Print" at bounding box center [1079, 234] width 65 height 20
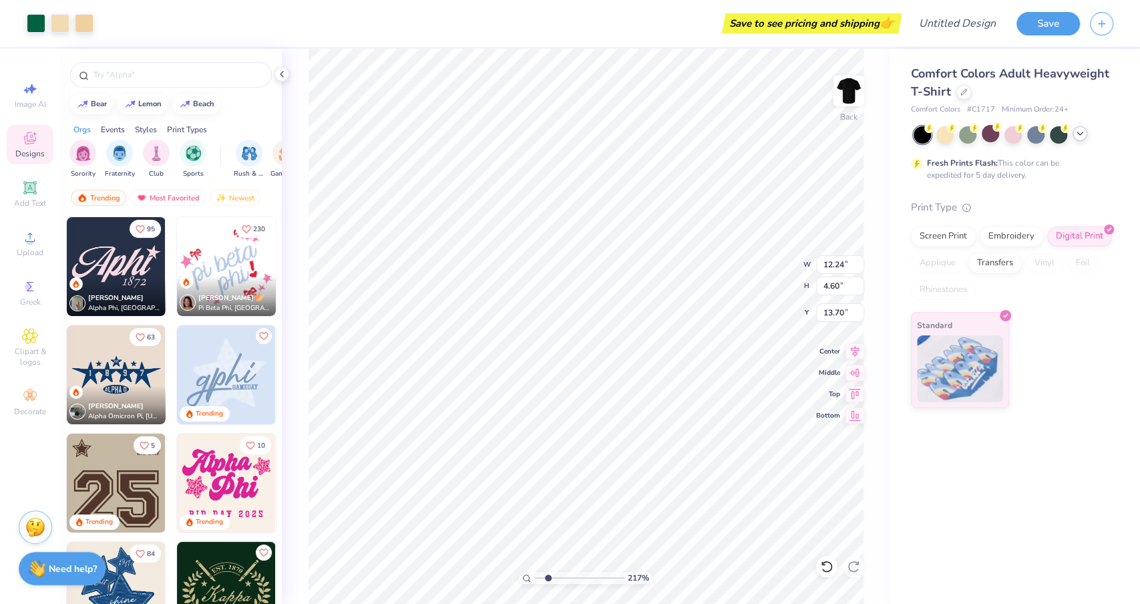
click at [1080, 132] on icon at bounding box center [1079, 133] width 11 height 11
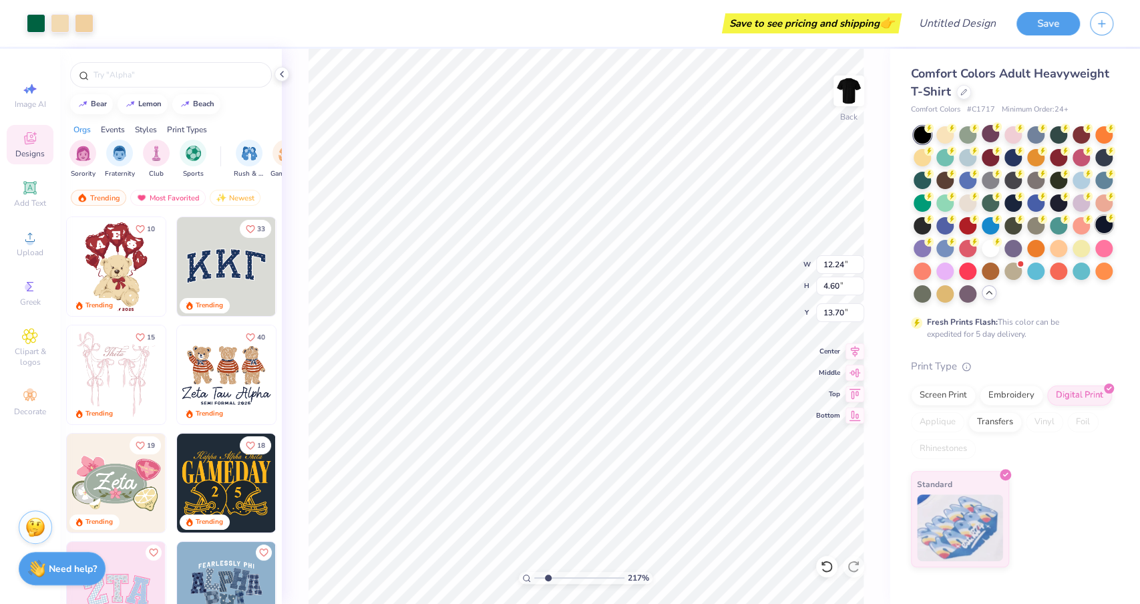
click at [1096, 220] on div at bounding box center [1103, 224] width 17 height 17
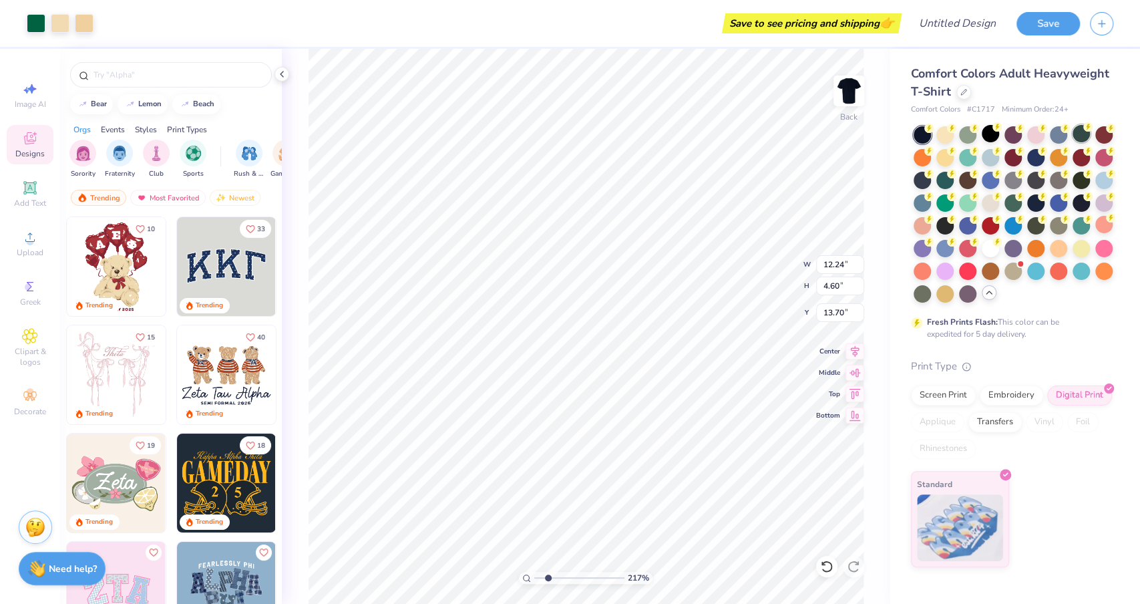
click at [1074, 134] on div at bounding box center [1080, 133] width 17 height 17
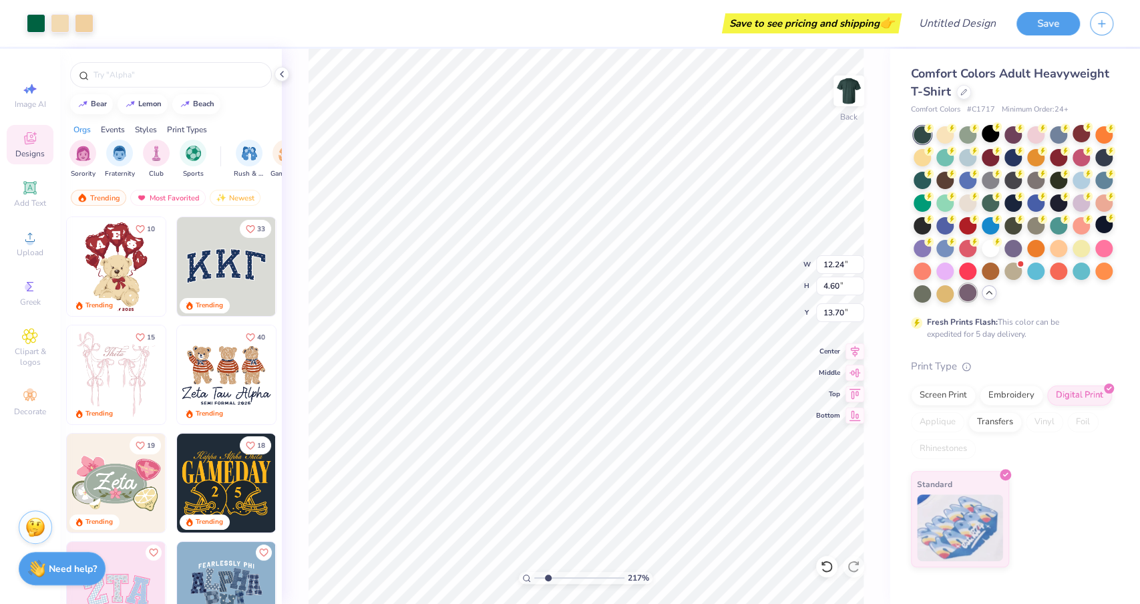
click at [970, 291] on div at bounding box center [967, 292] width 17 height 17
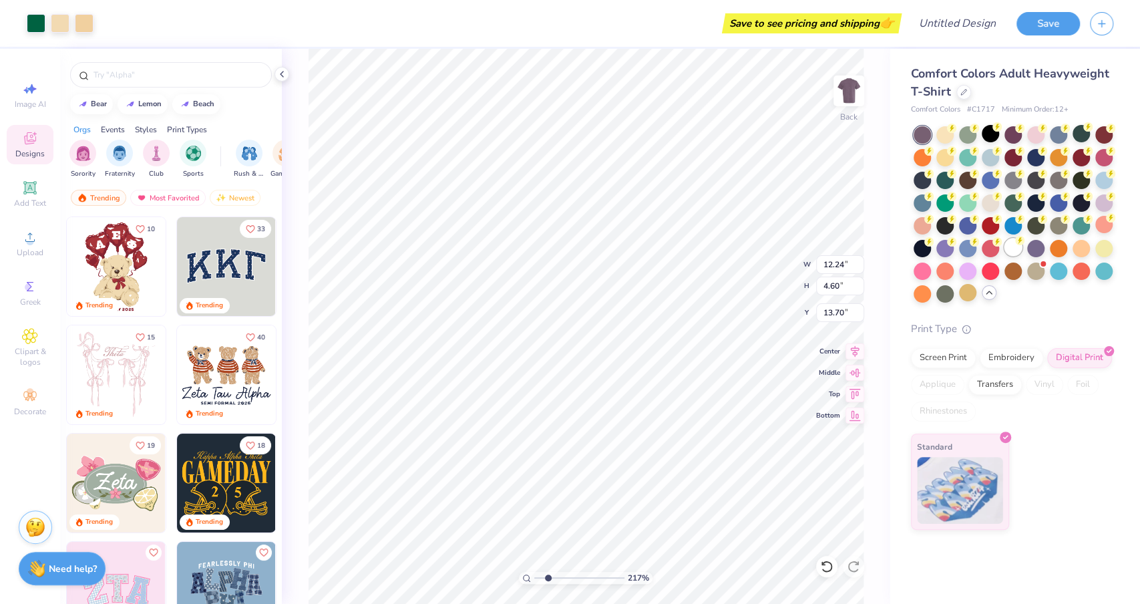
click at [1014, 246] on div at bounding box center [1012, 246] width 17 height 17
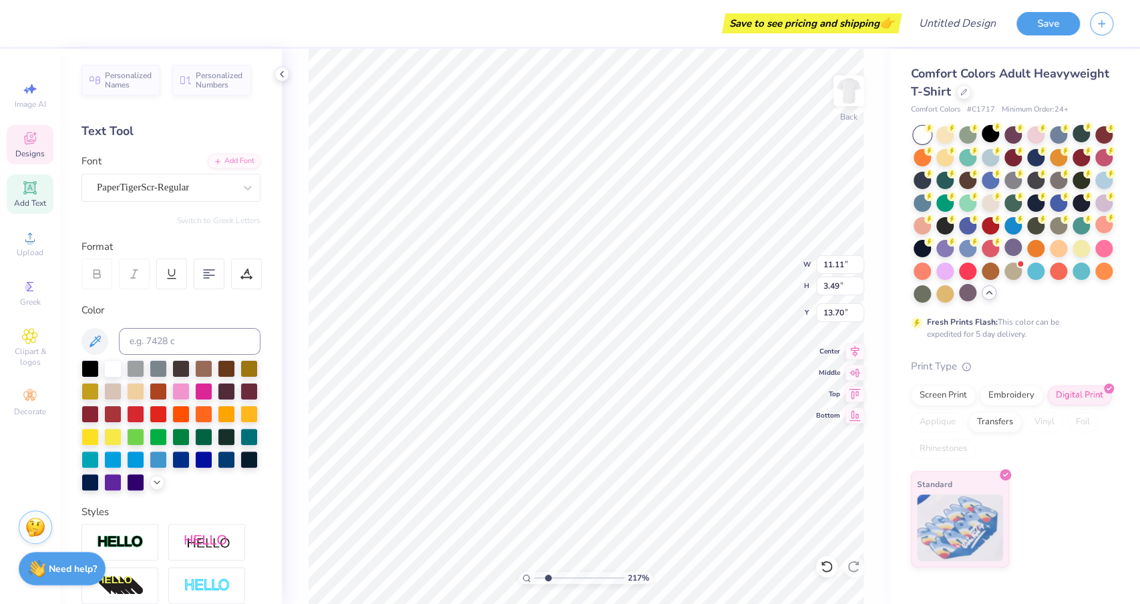
type input "2.16839849647064"
type textarea "allas"
type input "2.16839849647064"
type textarea "dallas"
type input "2.16839849647064"
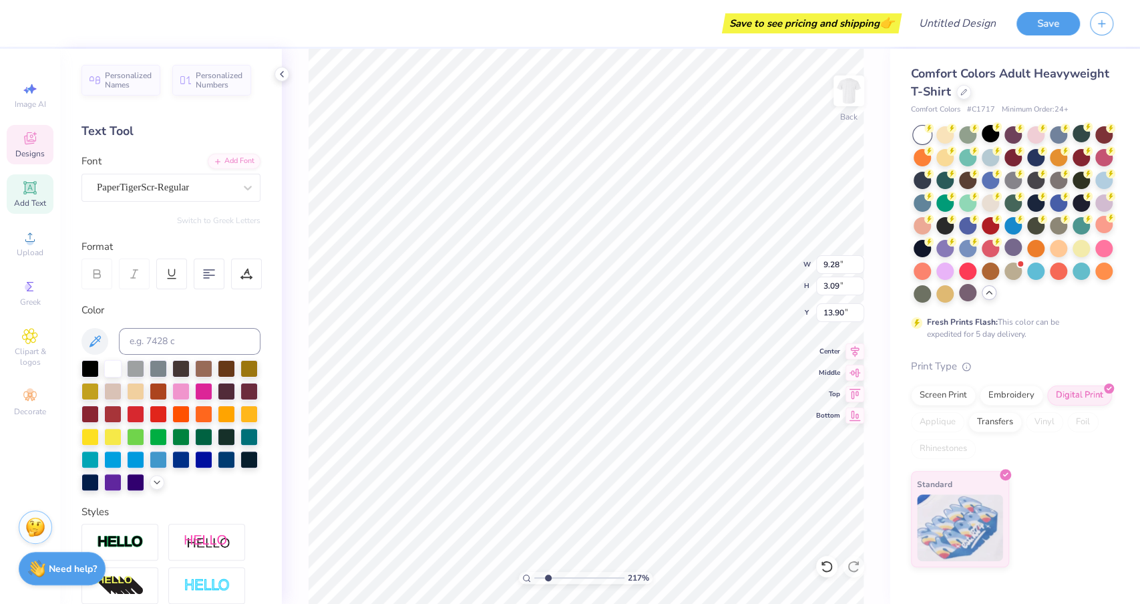
type input "14.07"
type input "2.16839849647064"
type input "14.22"
type input "2.16839849647064"
type input "9.69"
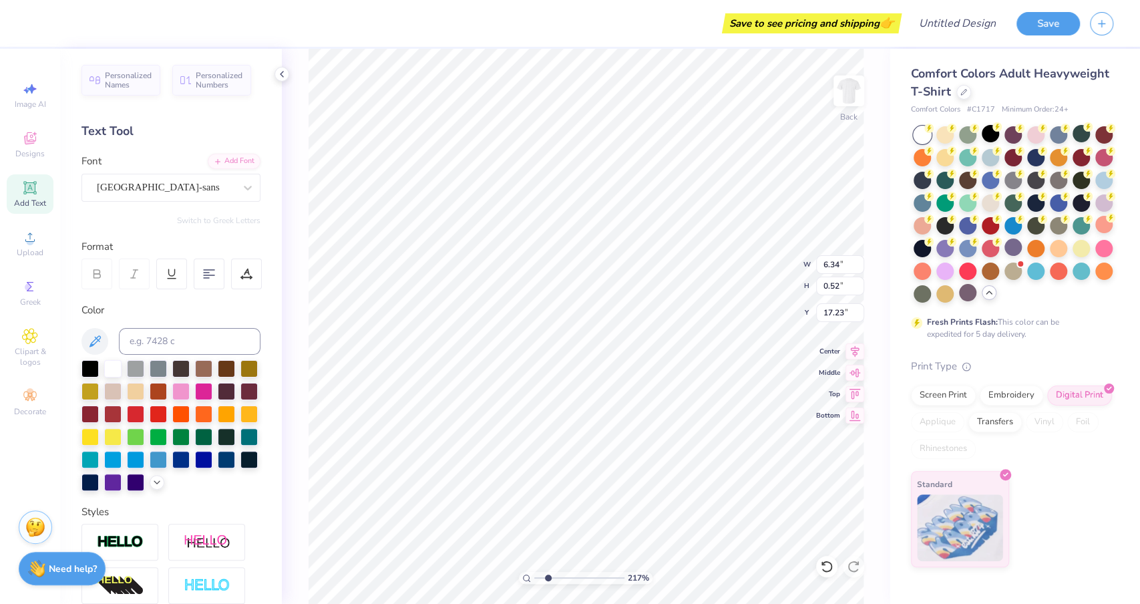
type input "3.29"
type input "14.46"
click at [203, 414] on div at bounding box center [203, 412] width 17 height 17
click at [159, 479] on icon at bounding box center [157, 480] width 11 height 11
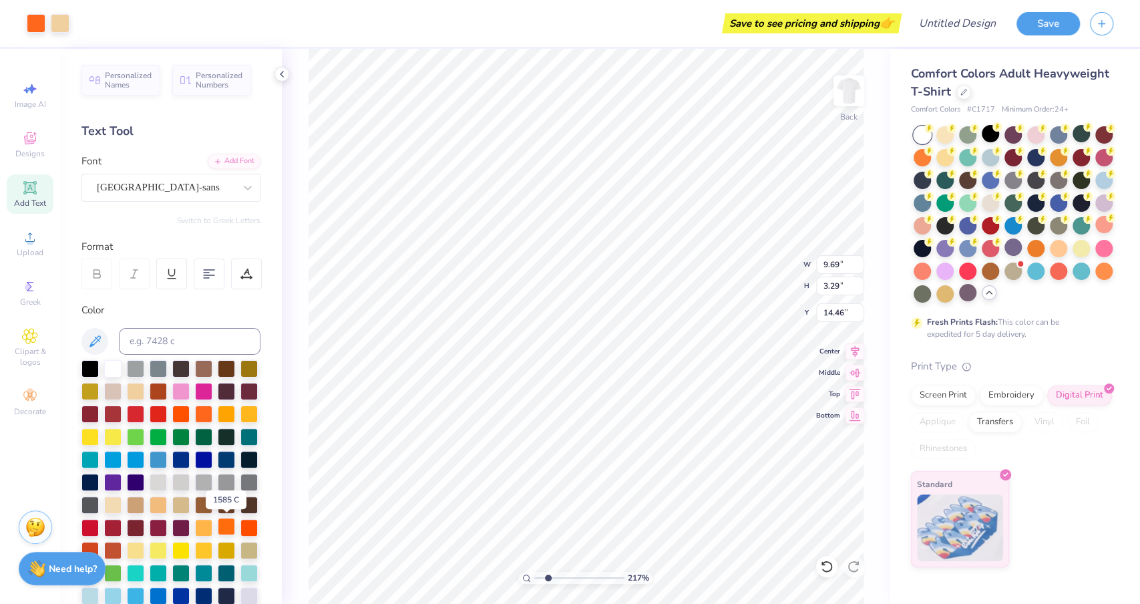
click at [225, 524] on div at bounding box center [226, 525] width 17 height 17
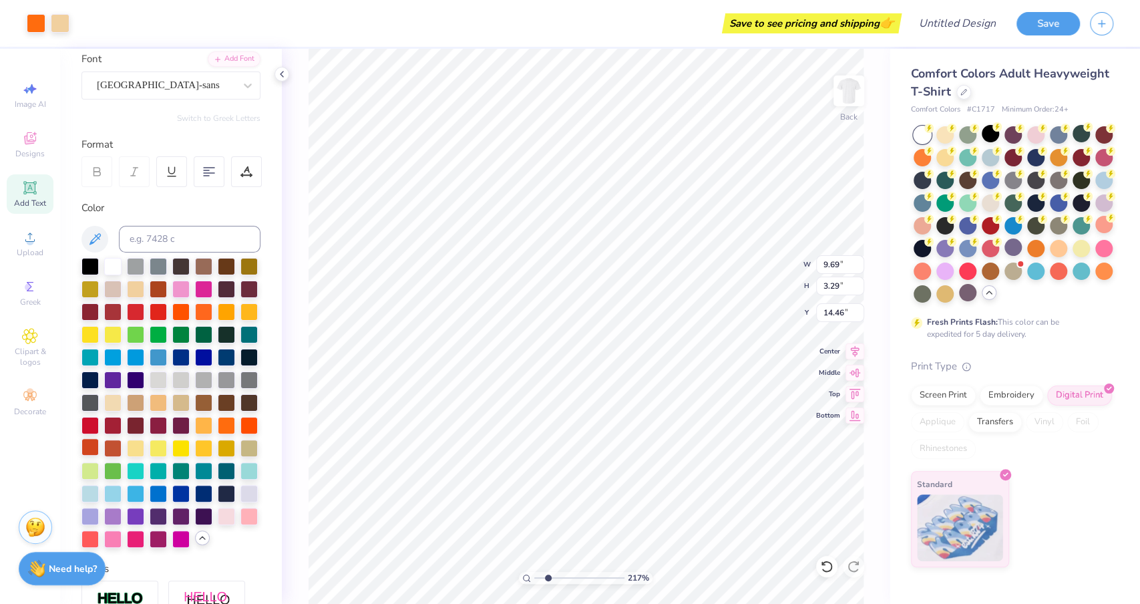
click at [88, 448] on div at bounding box center [89, 446] width 17 height 17
click at [41, 17] on div at bounding box center [36, 22] width 19 height 19
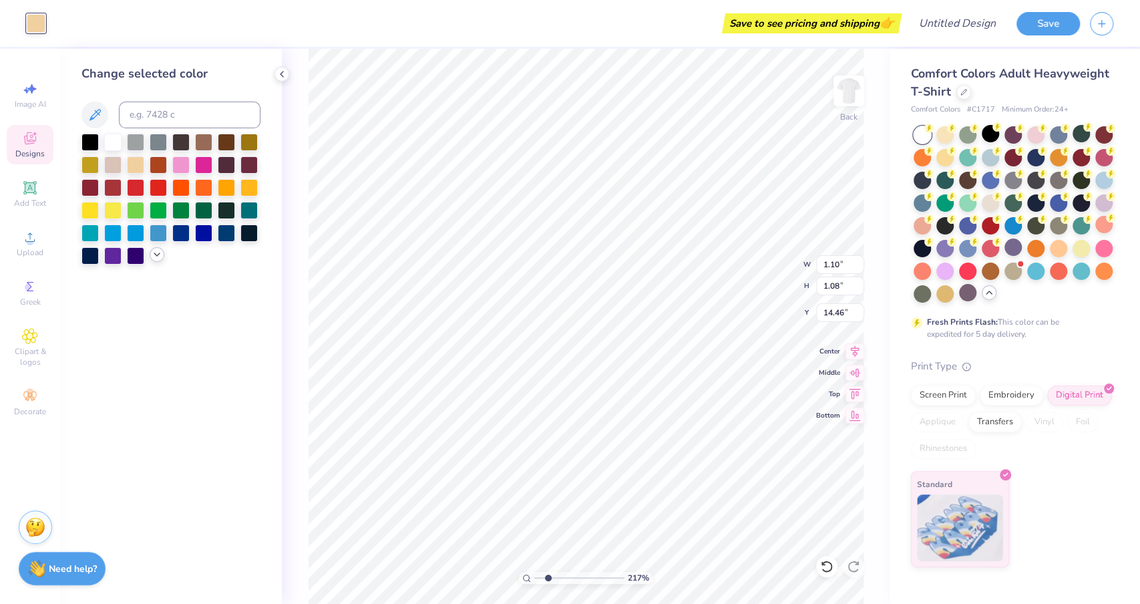
click at [154, 254] on icon at bounding box center [157, 254] width 11 height 11
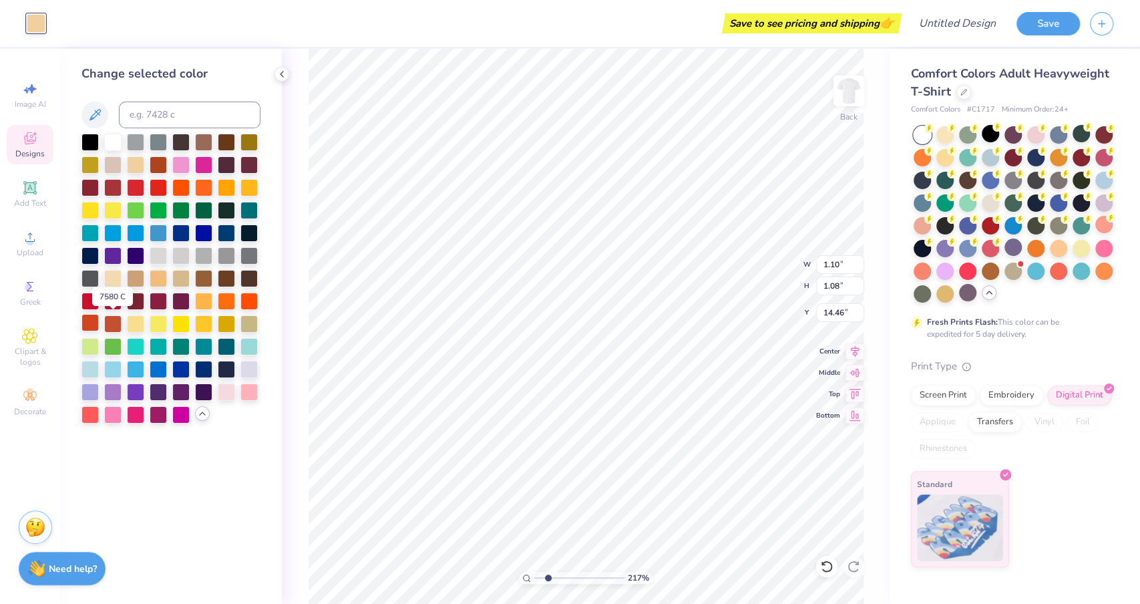
click at [90, 321] on div at bounding box center [89, 322] width 17 height 17
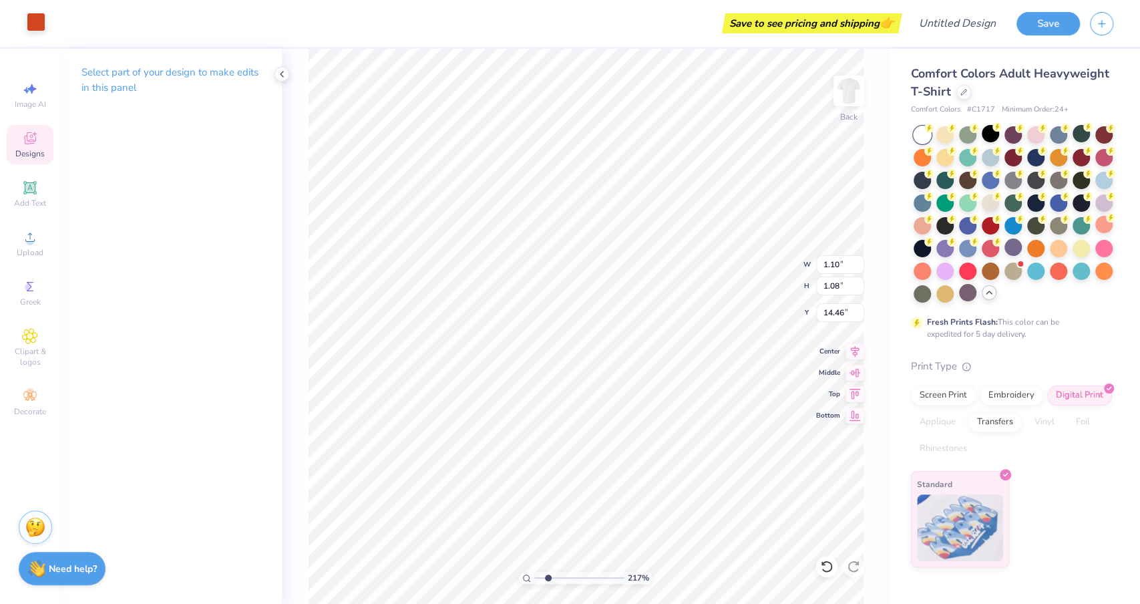
click at [35, 21] on div at bounding box center [36, 22] width 19 height 19
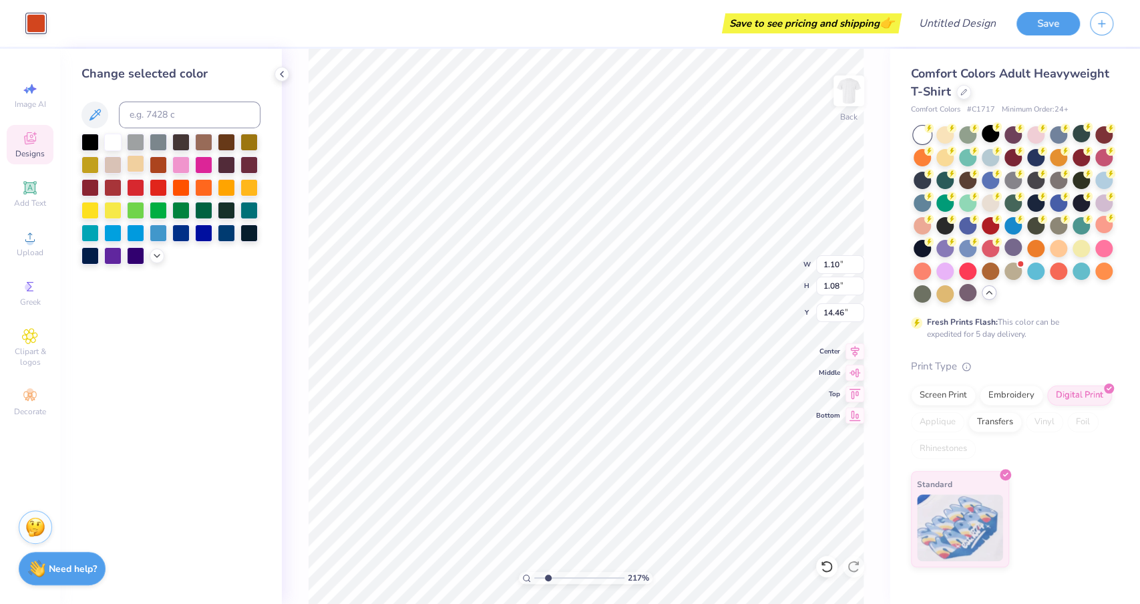
click at [138, 165] on div at bounding box center [135, 163] width 17 height 17
click at [153, 256] on icon at bounding box center [157, 254] width 11 height 11
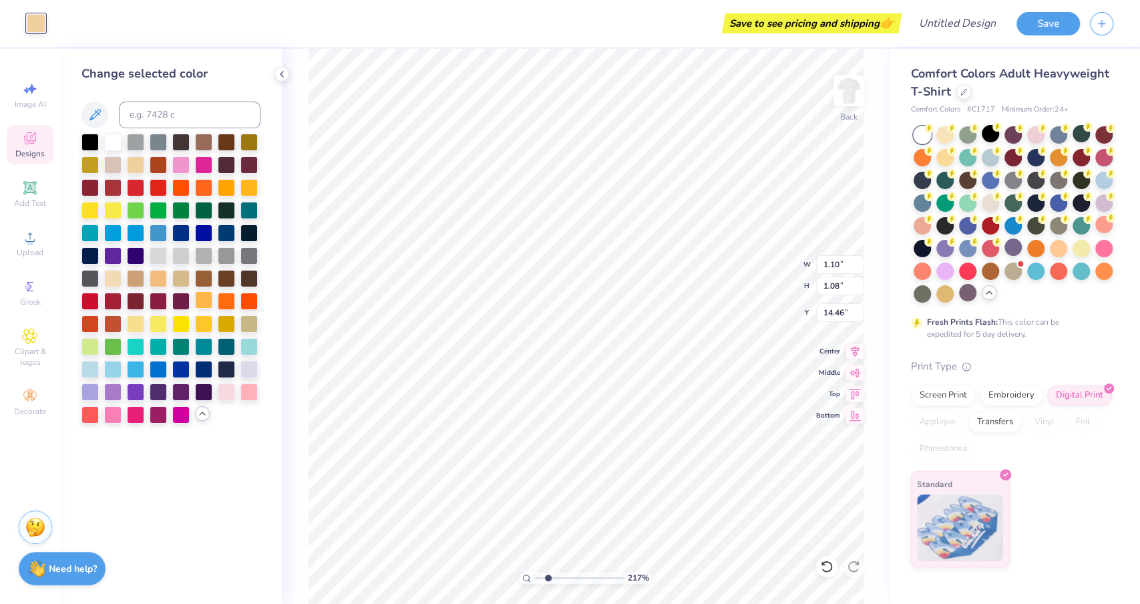
click at [211, 303] on div at bounding box center [203, 299] width 17 height 17
type input "2.16839849647064"
type input "2.82"
type input "1.10"
type input "17.20"
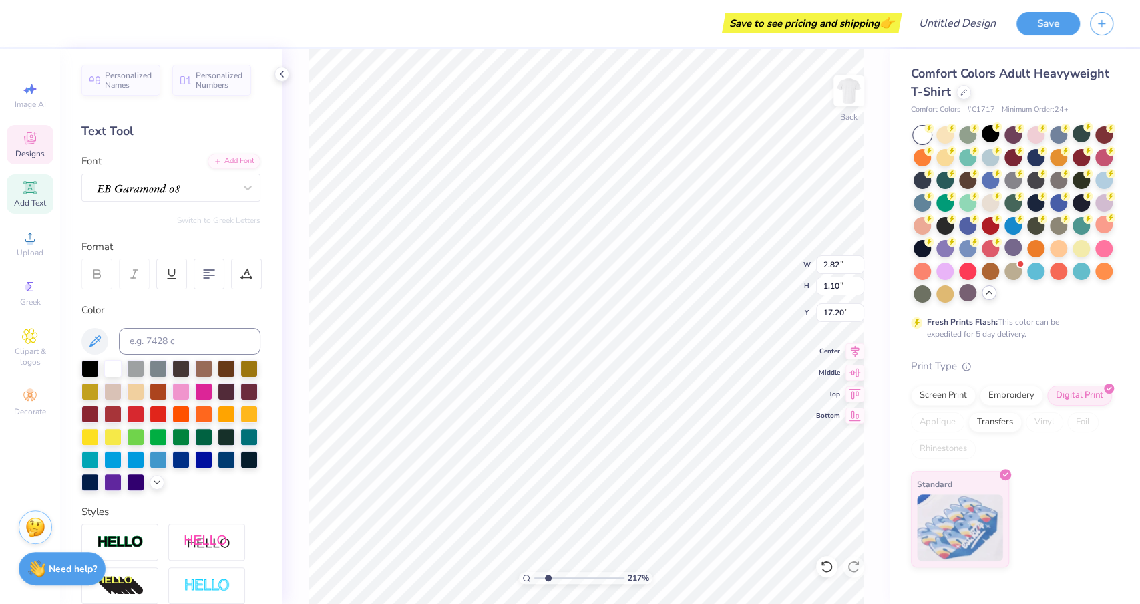
type input "2.16839849647064"
type input "1.10"
type input "1.08"
type input "14.46"
click at [158, 477] on icon at bounding box center [157, 480] width 11 height 11
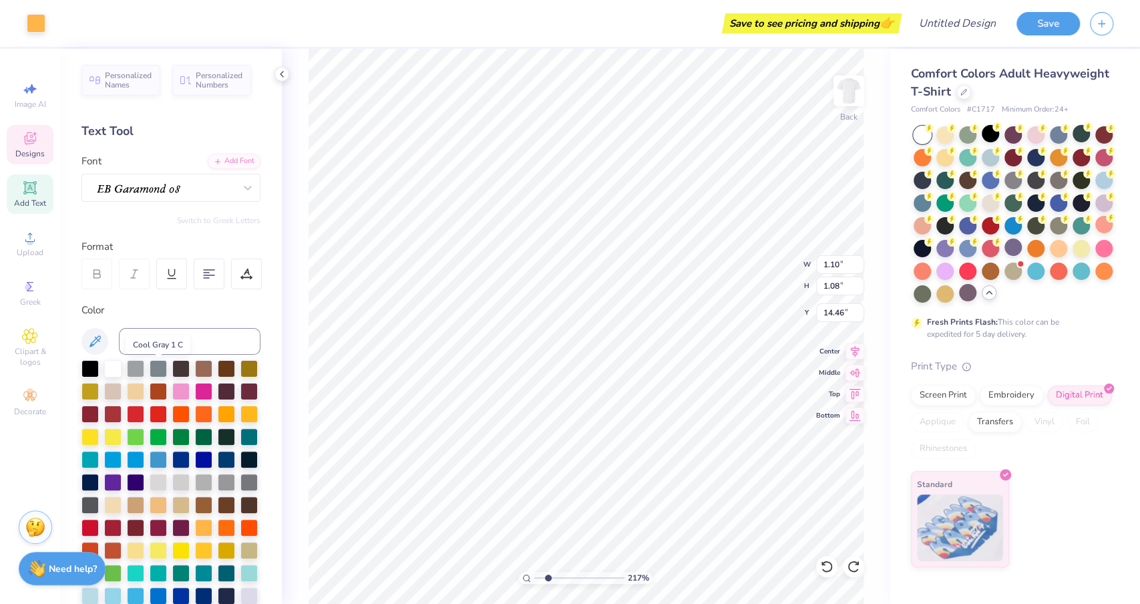
scroll to position [142, 0]
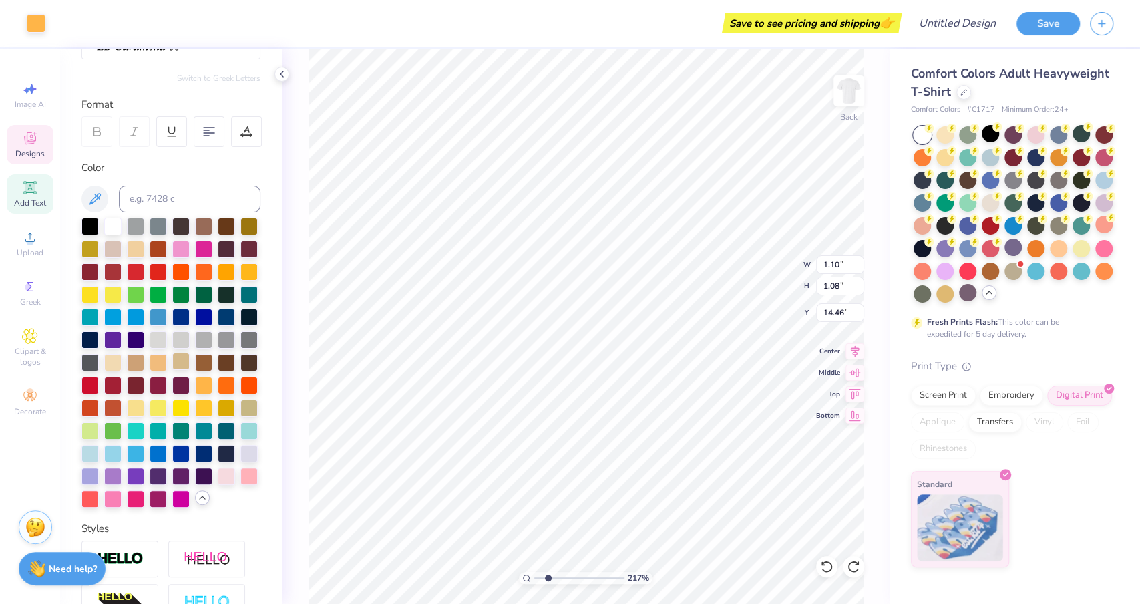
click at [184, 363] on div at bounding box center [180, 361] width 17 height 17
click at [37, 25] on div at bounding box center [36, 22] width 19 height 19
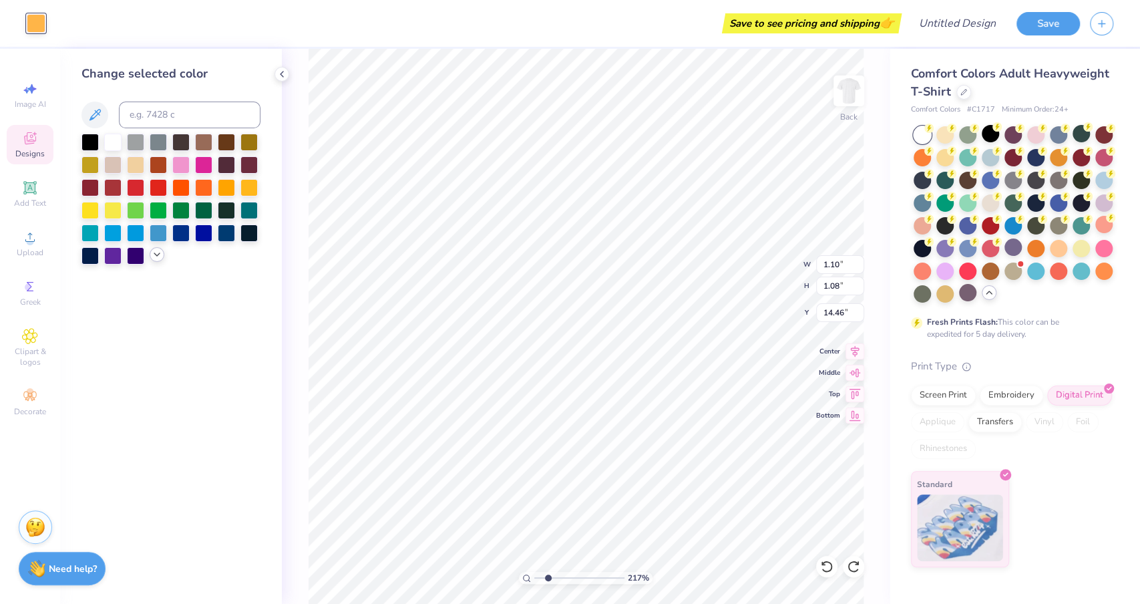
click at [157, 254] on icon at bounding box center [157, 254] width 11 height 11
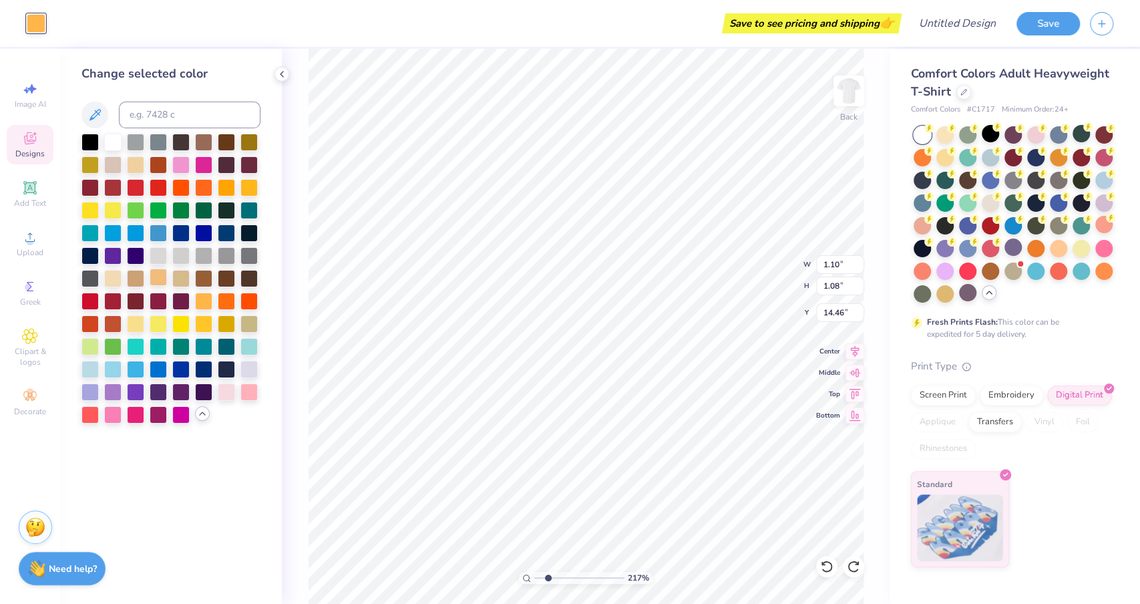
click at [156, 281] on div at bounding box center [158, 276] width 17 height 17
click at [204, 297] on div at bounding box center [203, 299] width 17 height 17
type input "2.16839849647064"
type input "6.34"
type input "0.52"
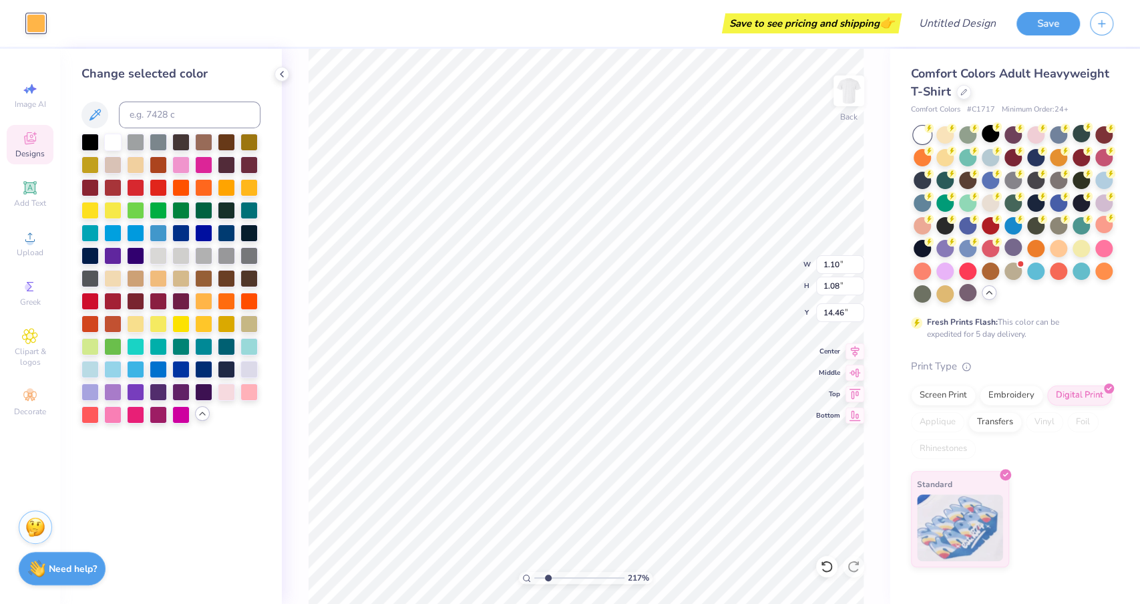
type input "17.23"
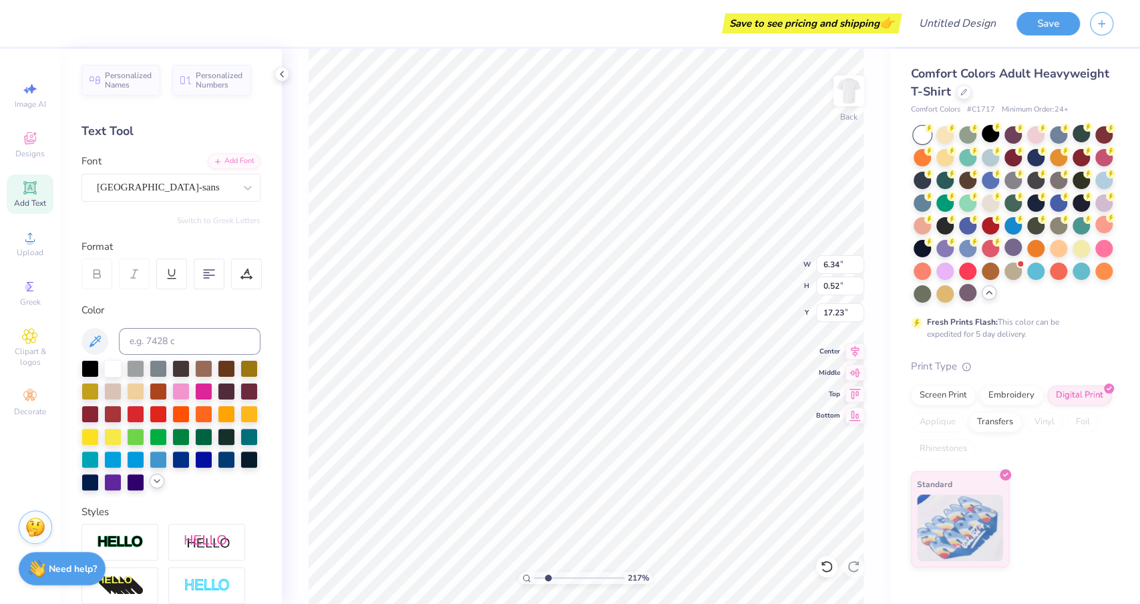
click at [158, 479] on icon at bounding box center [157, 480] width 11 height 11
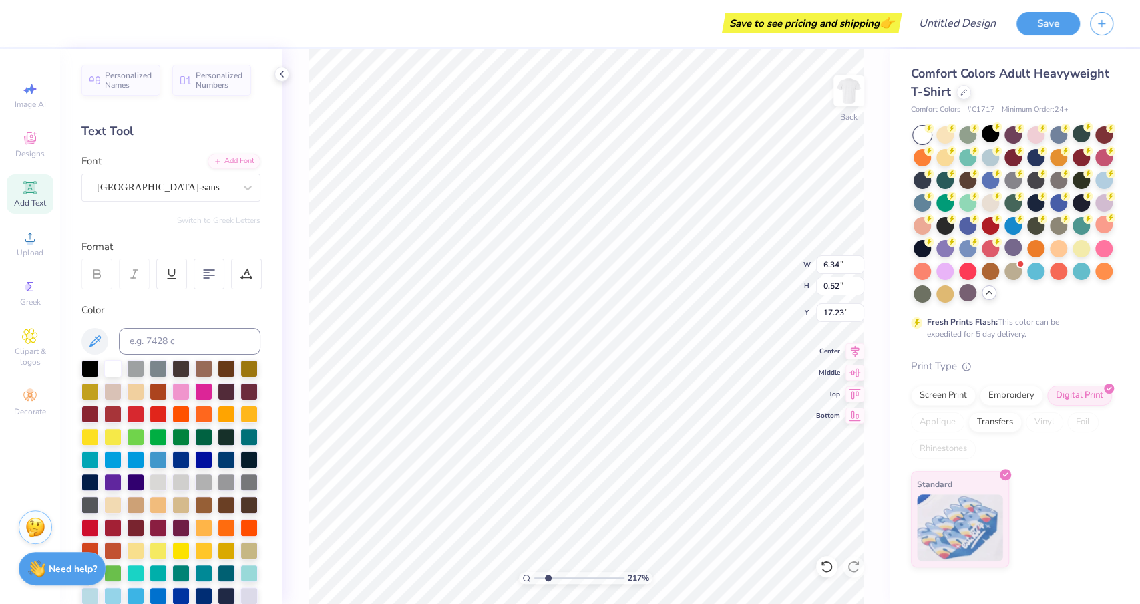
scroll to position [156, 0]
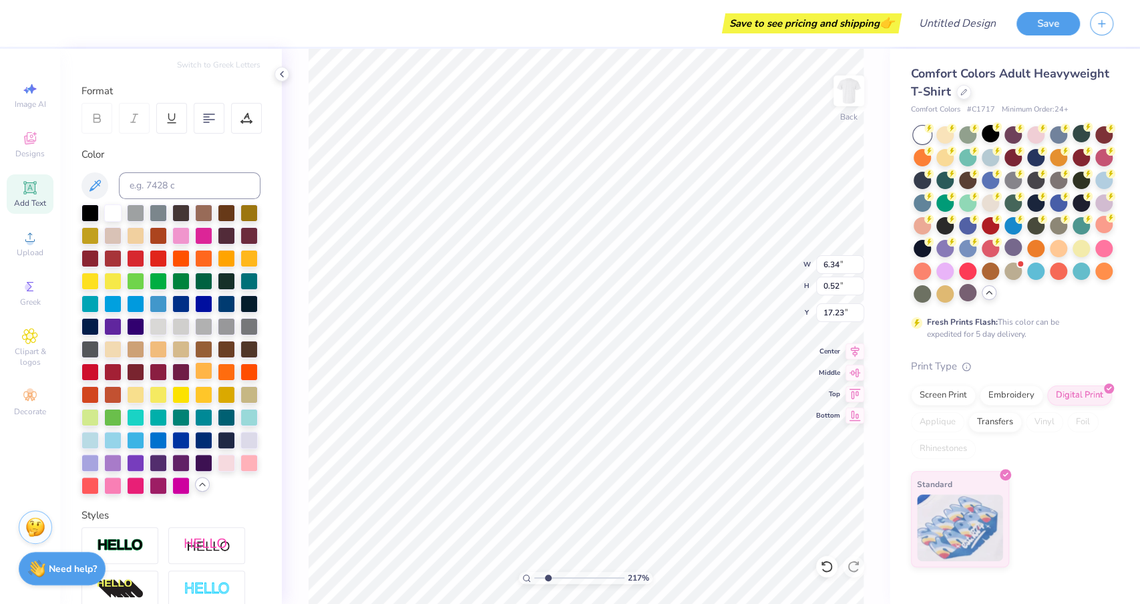
click at [206, 371] on div at bounding box center [203, 370] width 17 height 17
click at [93, 393] on div at bounding box center [89, 393] width 17 height 17
type input "2.16839849647064"
type input "1.10"
type input "1.08"
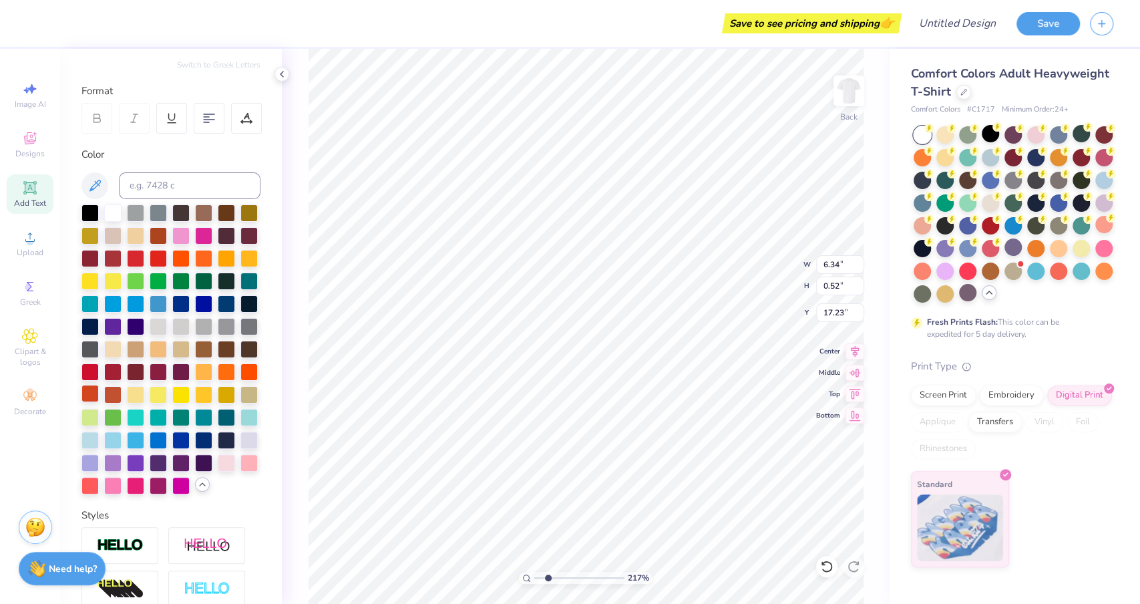
type input "14.46"
click at [85, 393] on div at bounding box center [89, 393] width 17 height 17
click at [92, 391] on div at bounding box center [89, 393] width 17 height 17
click at [226, 367] on div at bounding box center [226, 370] width 17 height 17
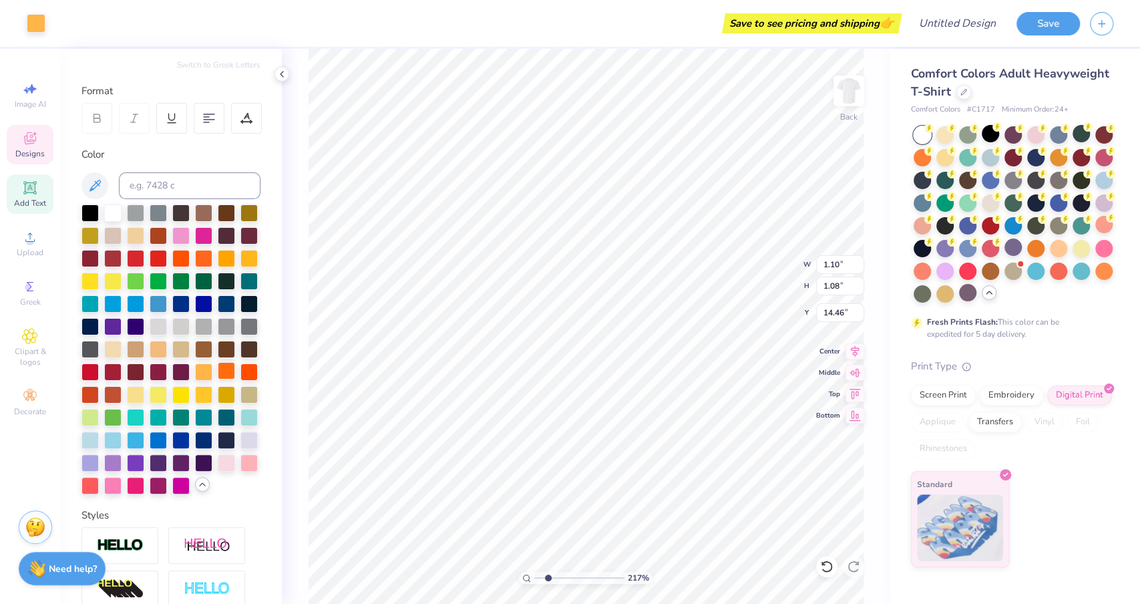
click at [223, 371] on div at bounding box center [226, 370] width 17 height 17
click at [204, 257] on div at bounding box center [203, 256] width 17 height 17
click at [226, 363] on div at bounding box center [226, 370] width 17 height 17
click at [228, 252] on div at bounding box center [226, 256] width 17 height 17
click at [226, 371] on div at bounding box center [226, 370] width 17 height 17
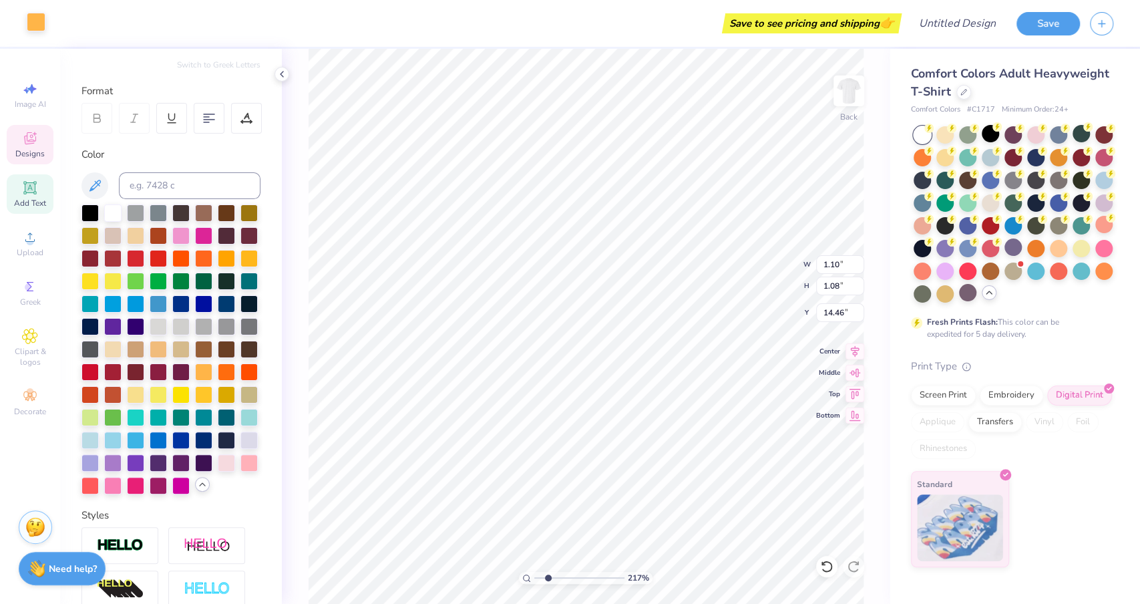
click at [35, 17] on div at bounding box center [36, 22] width 19 height 19
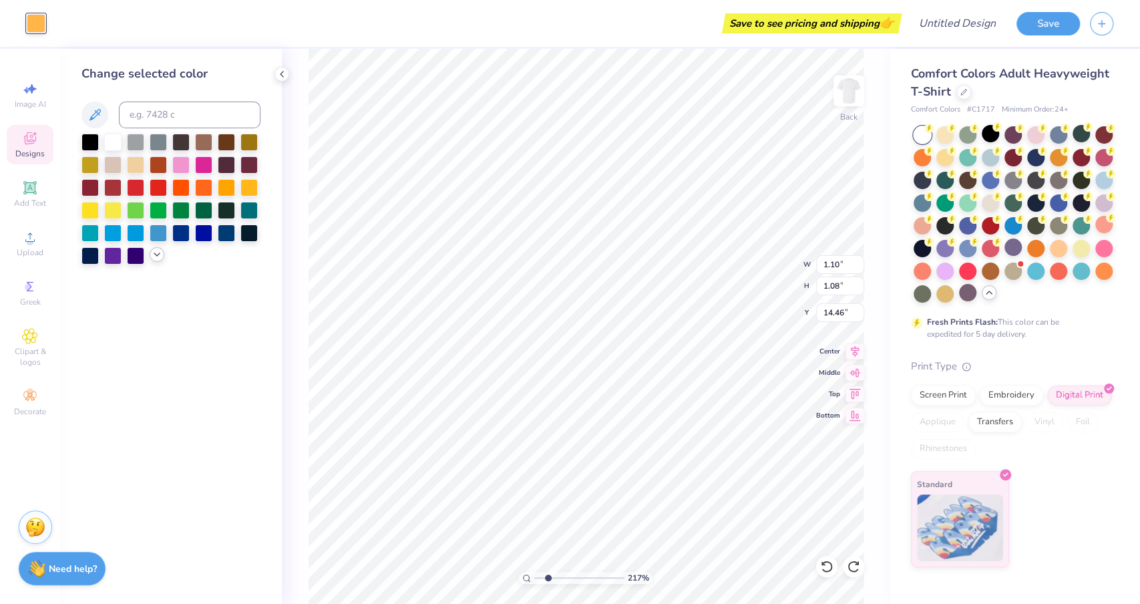
click at [156, 255] on icon at bounding box center [157, 254] width 11 height 11
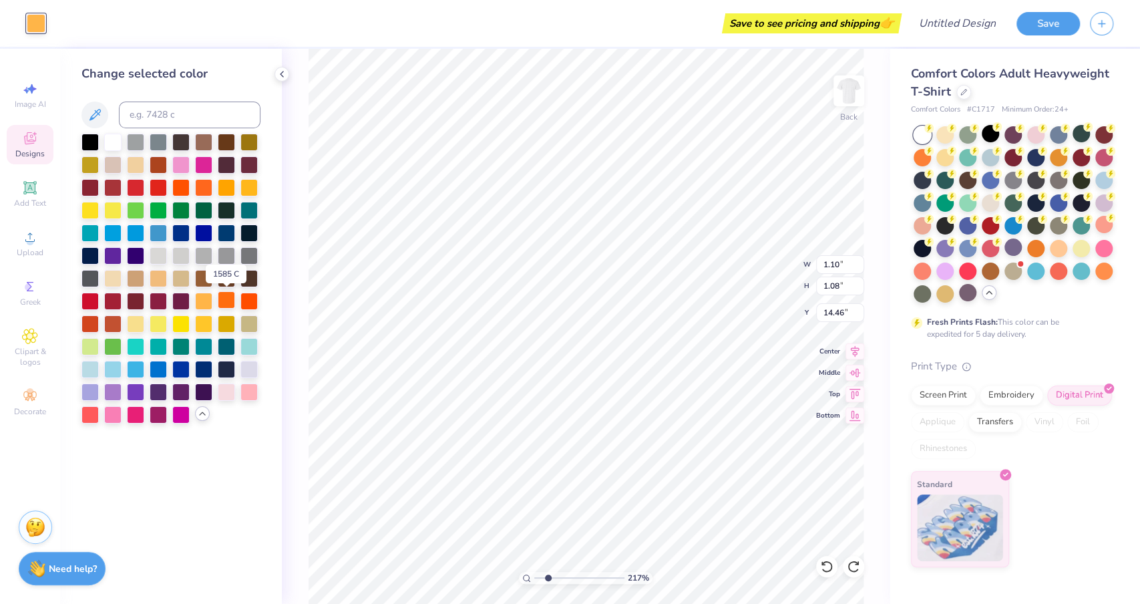
click at [225, 302] on div at bounding box center [226, 299] width 17 height 17
click at [206, 302] on div at bounding box center [203, 299] width 17 height 17
type input "2.16839849647064"
type input "6.34"
type input "0.52"
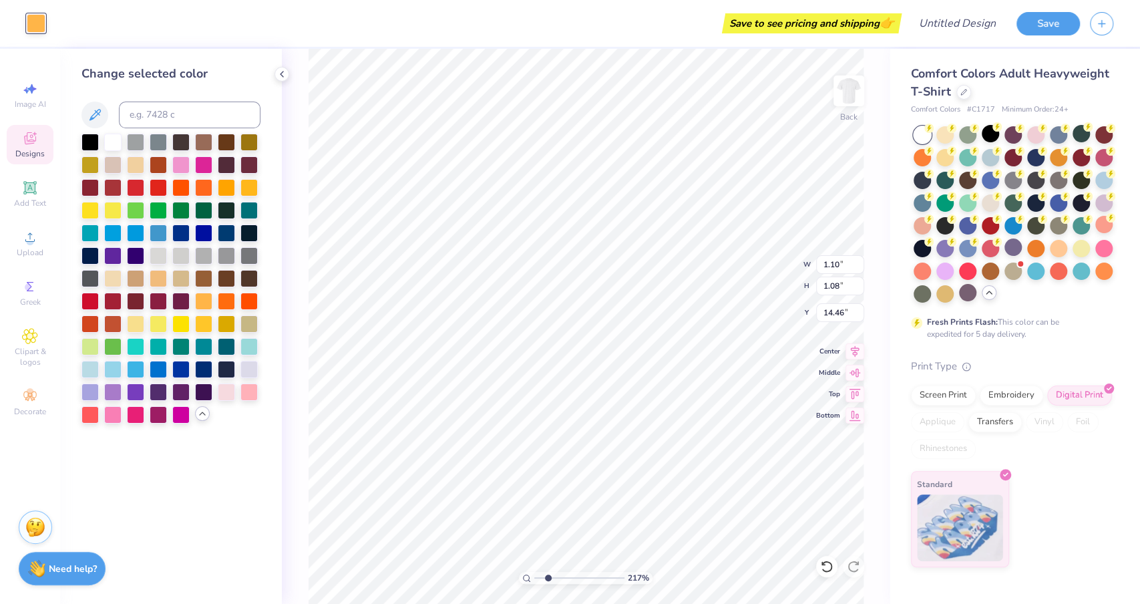
type input "17.23"
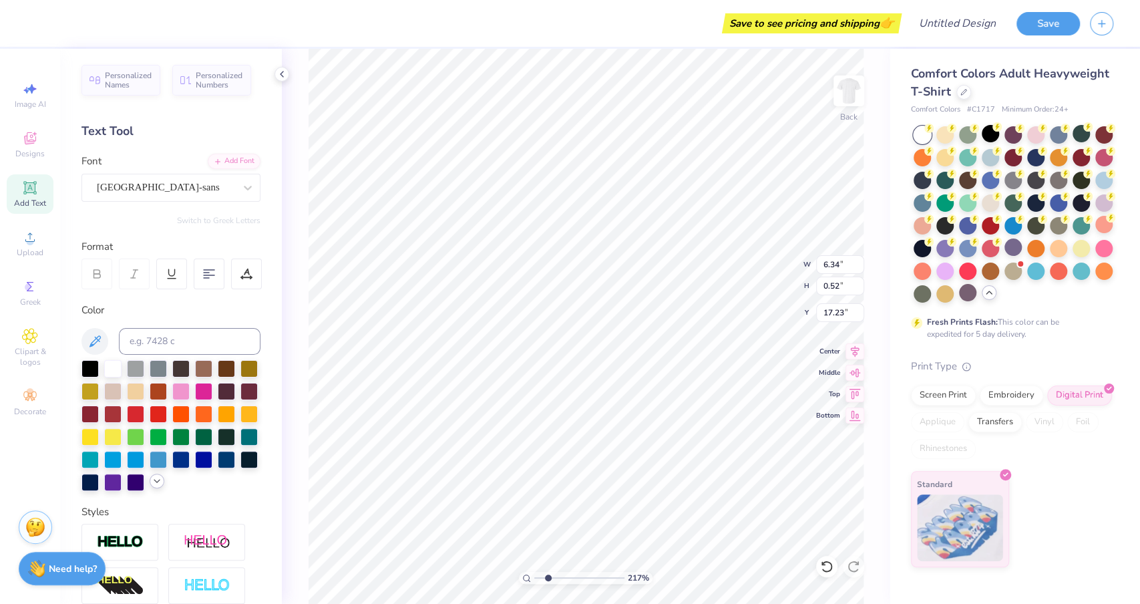
click at [157, 477] on icon at bounding box center [157, 480] width 11 height 11
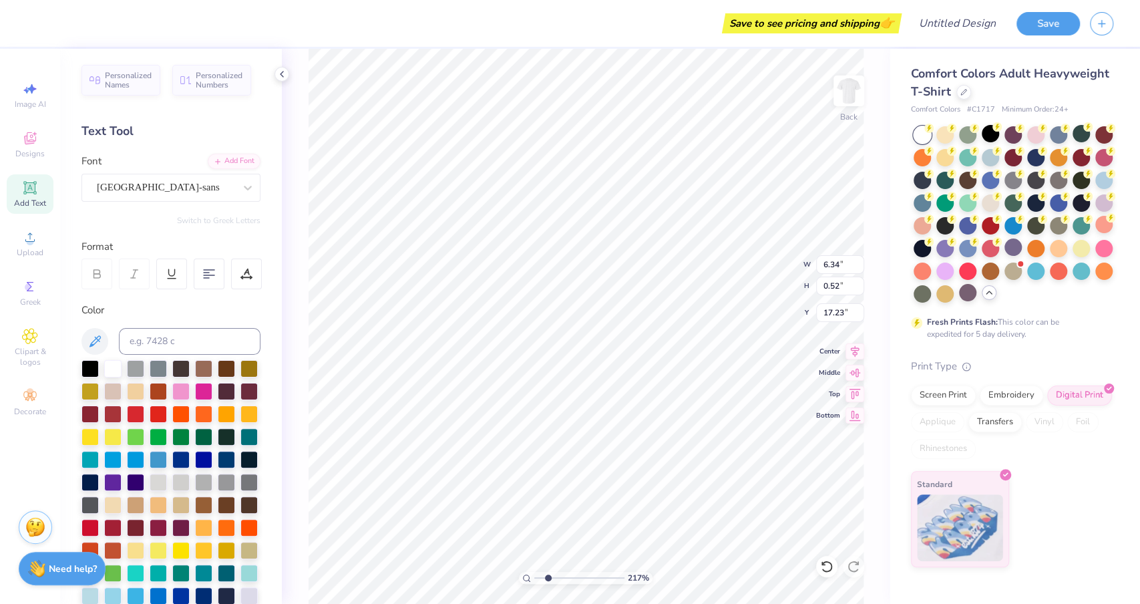
scroll to position [146, 0]
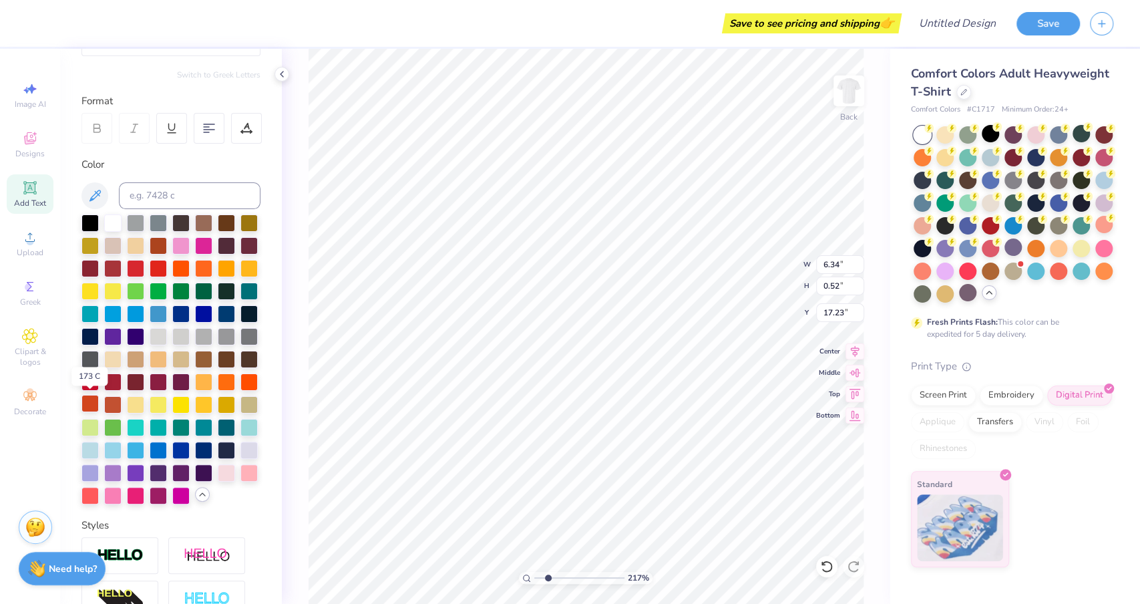
click at [87, 405] on div at bounding box center [89, 403] width 17 height 17
click at [114, 403] on div at bounding box center [112, 403] width 17 height 17
click at [115, 402] on div at bounding box center [112, 403] width 17 height 17
click at [227, 377] on div at bounding box center [226, 380] width 17 height 17
type input "2.16839849647064"
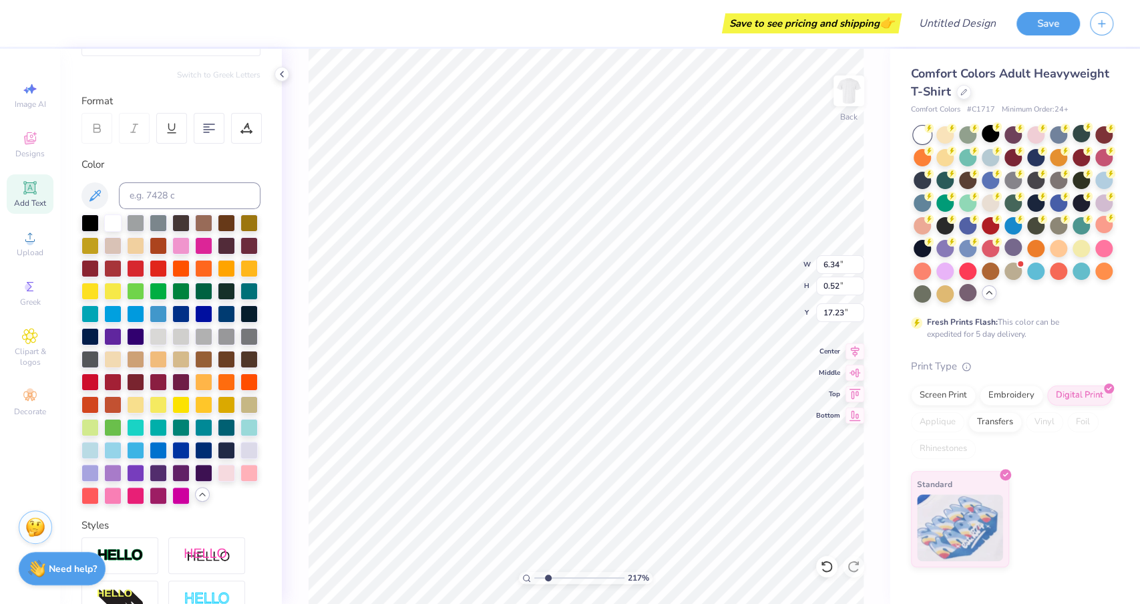
type input "1.10"
type input "1.08"
type input "14.46"
click at [33, 30] on div at bounding box center [36, 22] width 19 height 19
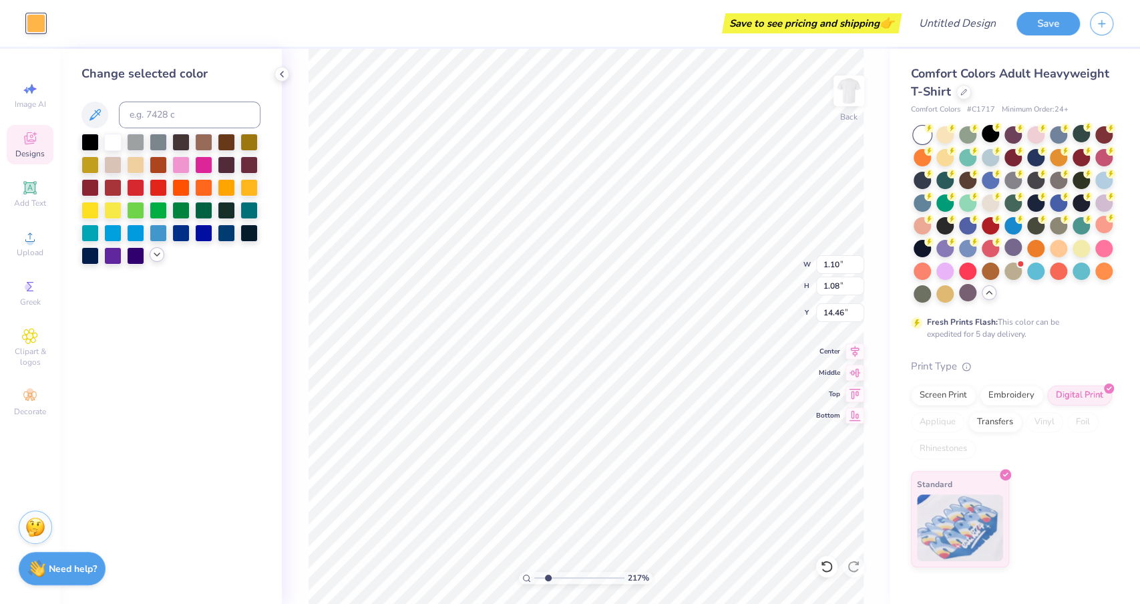
click at [158, 254] on icon at bounding box center [157, 254] width 11 height 11
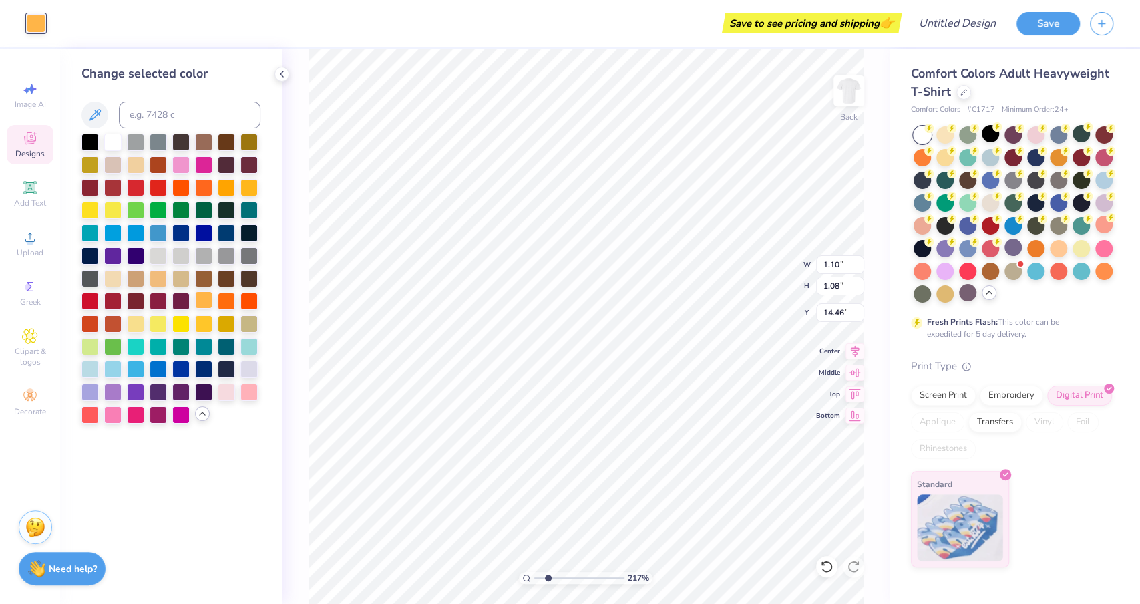
click at [208, 302] on div at bounding box center [203, 299] width 17 height 17
click at [226, 299] on div at bounding box center [226, 299] width 17 height 17
click at [90, 326] on div at bounding box center [89, 322] width 17 height 17
click at [208, 189] on div at bounding box center [203, 186] width 17 height 17
click at [154, 158] on div at bounding box center [158, 163] width 17 height 17
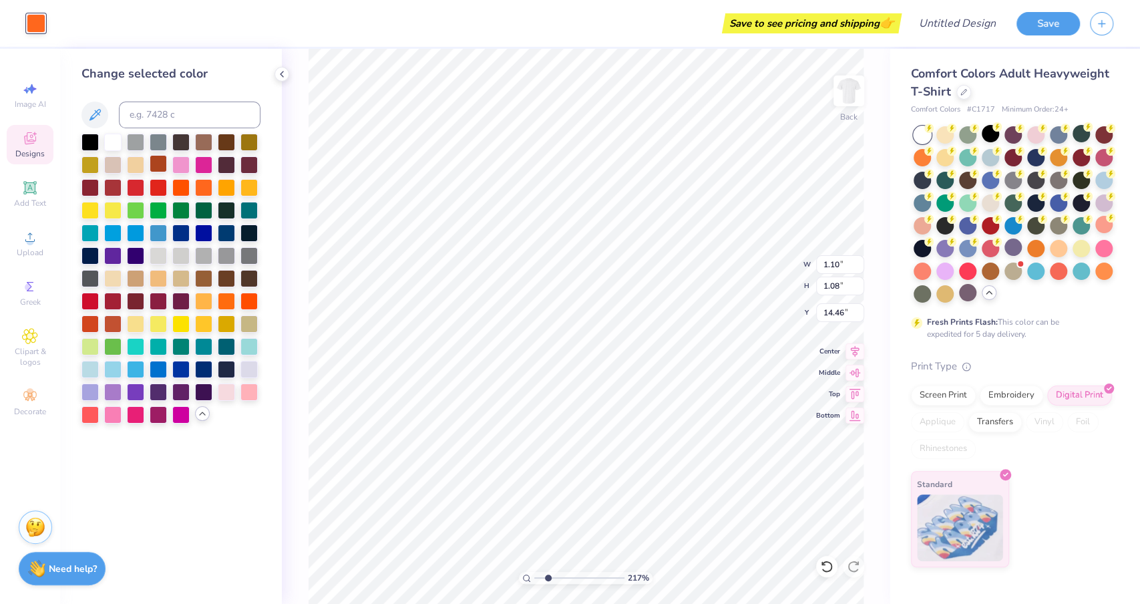
type input "2.16839849647064"
click at [161, 107] on input at bounding box center [190, 114] width 142 height 27
type input "1655"
type input "2.16839849647064"
type input "1670c"
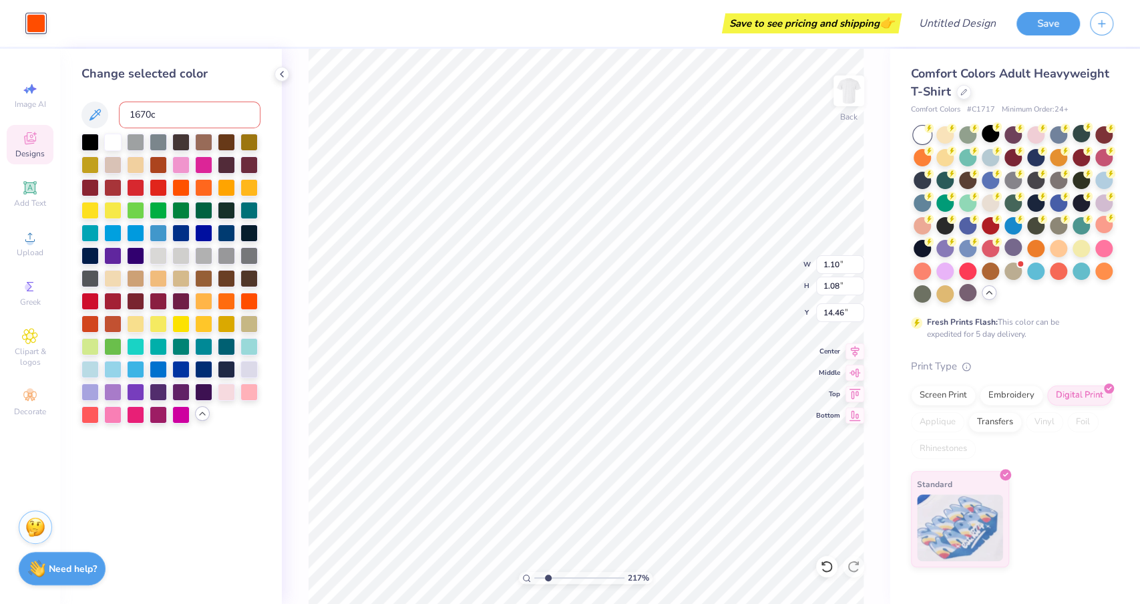
click at [148, 113] on input "1670c" at bounding box center [190, 114] width 142 height 27
click at [150, 113] on input "1670c" at bounding box center [190, 114] width 142 height 27
click at [231, 300] on div at bounding box center [226, 299] width 17 height 17
type input "2.16839849647064"
click at [113, 278] on div at bounding box center [112, 276] width 17 height 17
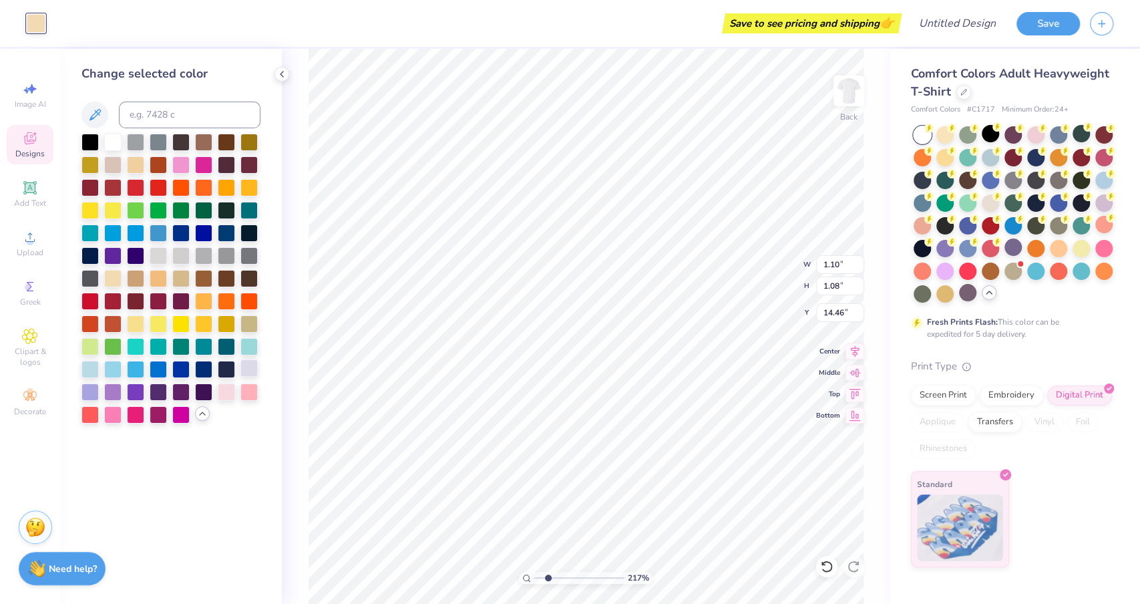
type input "2.16839849647064"
type input "6.34"
type input "0.52"
type input "17.23"
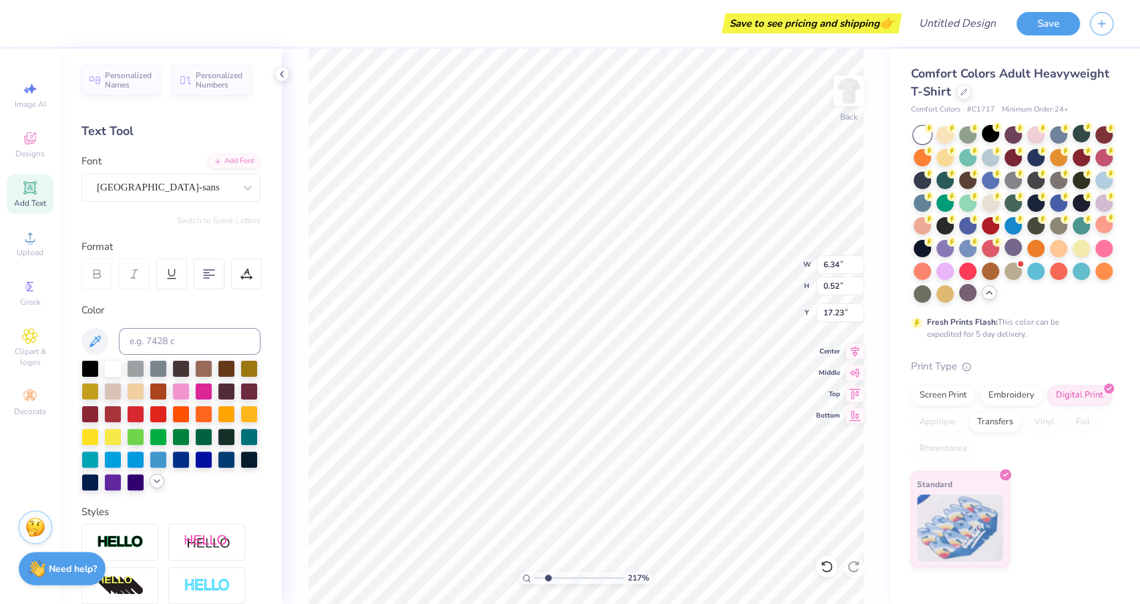
click at [152, 484] on icon at bounding box center [157, 480] width 11 height 11
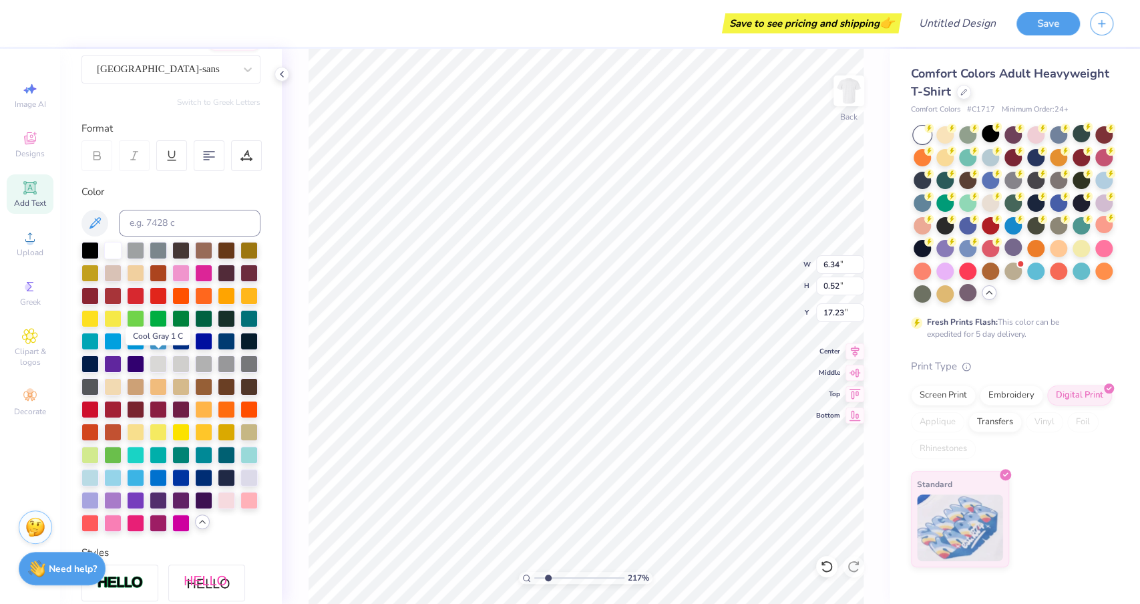
scroll to position [132, 0]
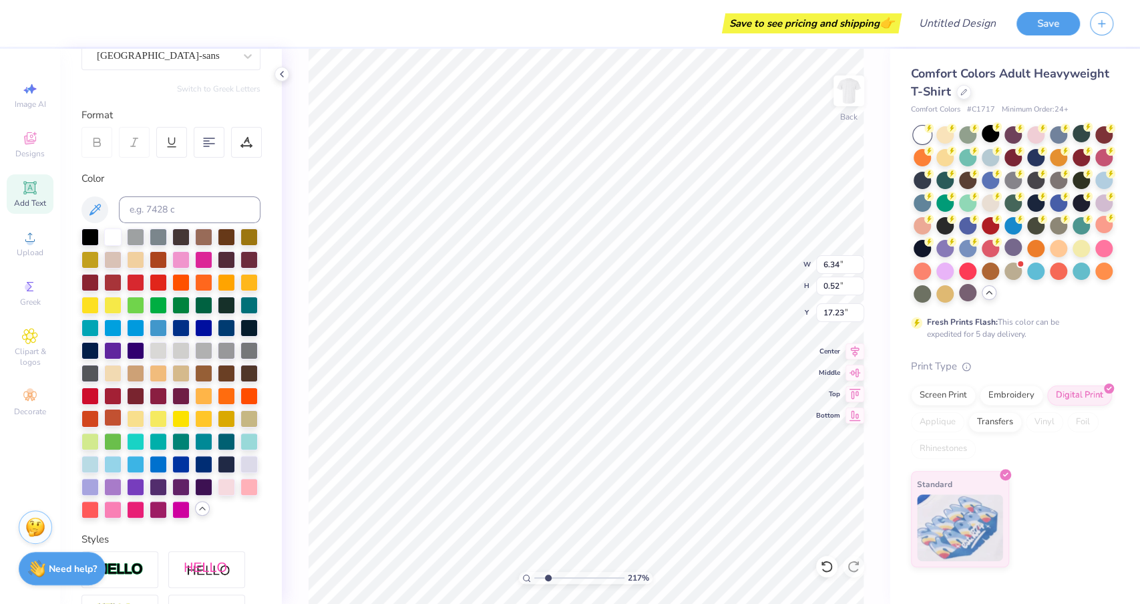
click at [113, 409] on div at bounding box center [112, 417] width 17 height 17
click at [134, 392] on div at bounding box center [135, 394] width 17 height 17
click at [114, 392] on div at bounding box center [112, 394] width 17 height 17
click at [91, 418] on div at bounding box center [89, 417] width 17 height 17
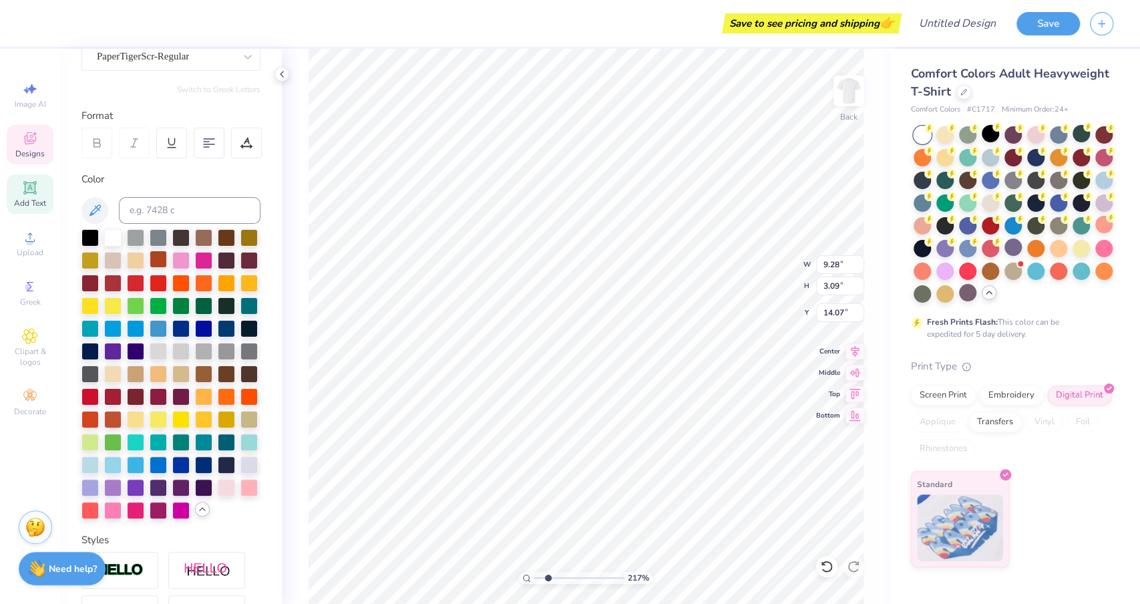
click at [158, 256] on div at bounding box center [158, 258] width 17 height 17
type input "2.16839849647064"
type input "6.34"
type input "0.52"
type input "17.23"
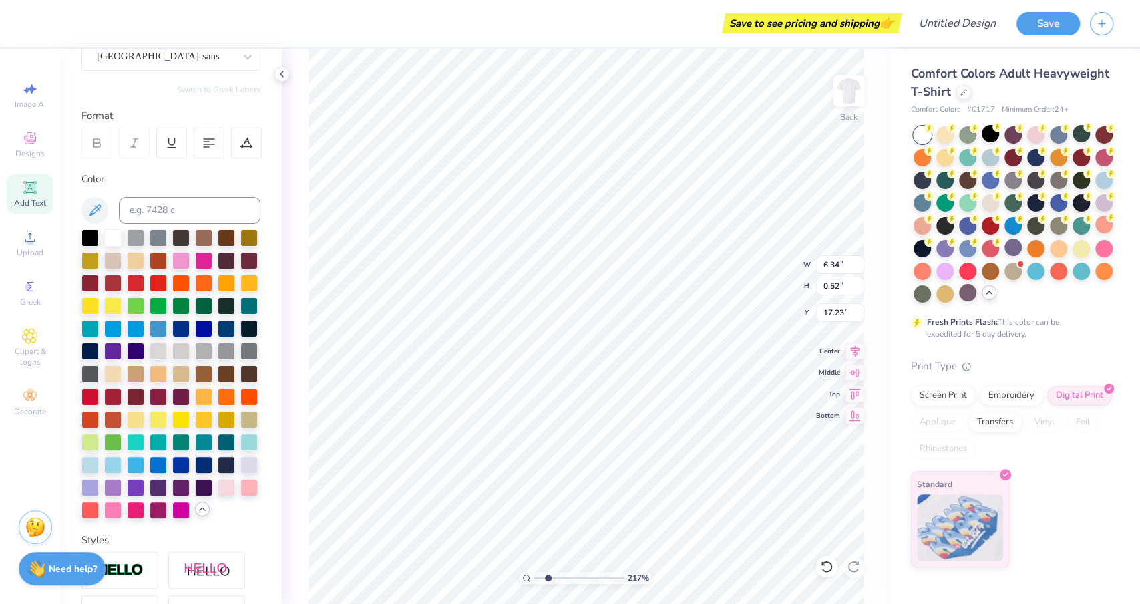
scroll to position [132, 0]
click at [93, 344] on div at bounding box center [89, 349] width 17 height 17
click at [93, 225] on div "Color" at bounding box center [170, 344] width 179 height 347
click at [93, 230] on div at bounding box center [89, 235] width 17 height 17
type input "2.16839849647064"
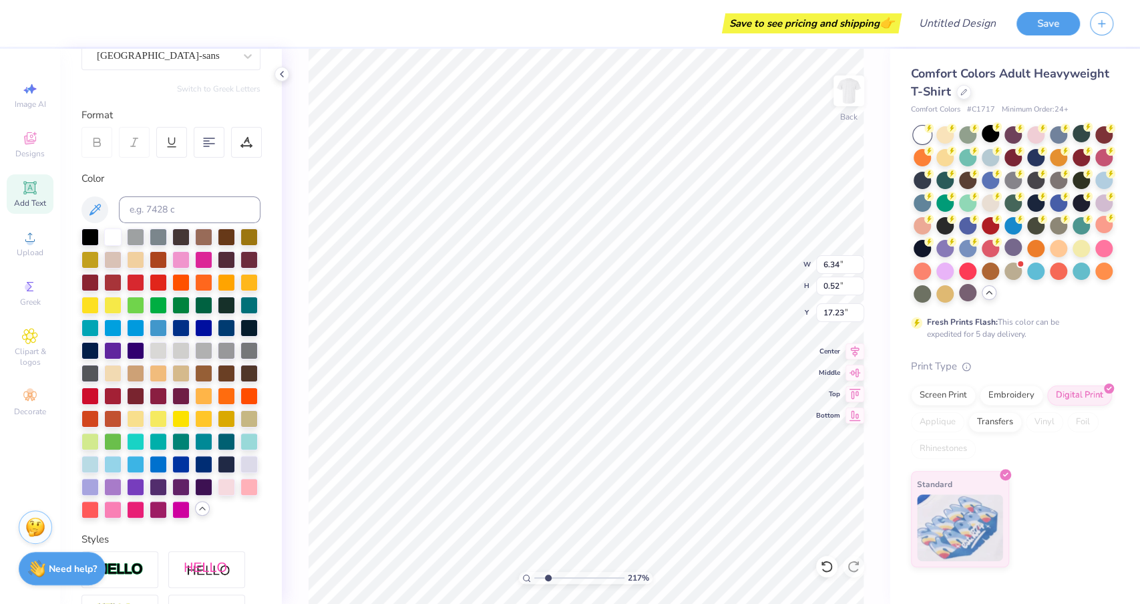
type input "1.10"
type input "1.08"
type input "14.46"
click at [86, 233] on div at bounding box center [89, 235] width 17 height 17
click at [116, 232] on div at bounding box center [112, 235] width 17 height 17
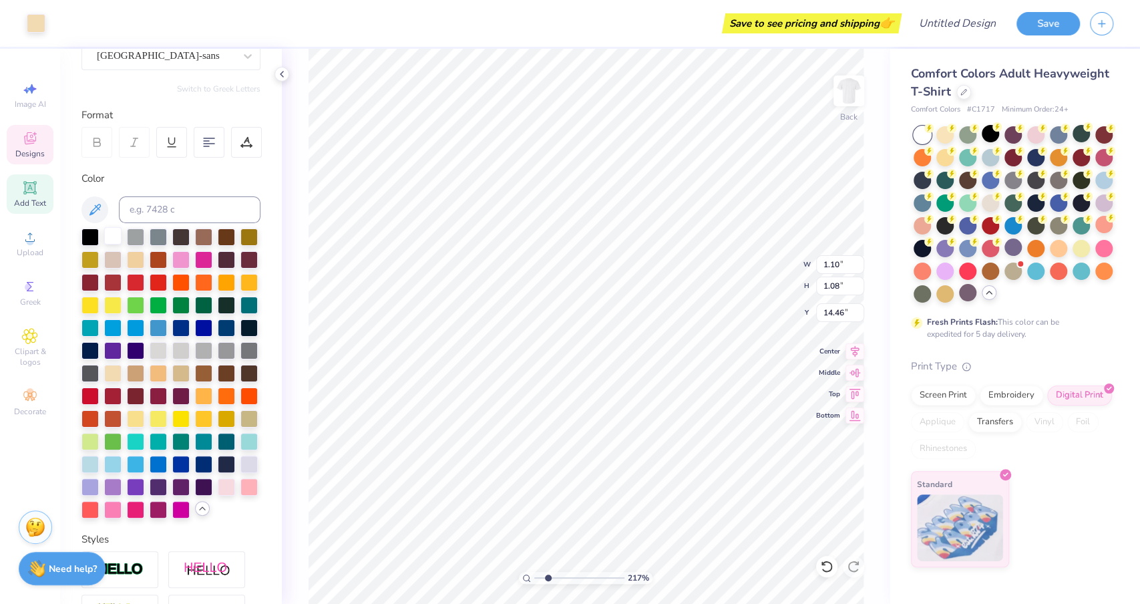
type input "2.16839849647064"
type input "9.28"
type input "3.09"
type input "14.07"
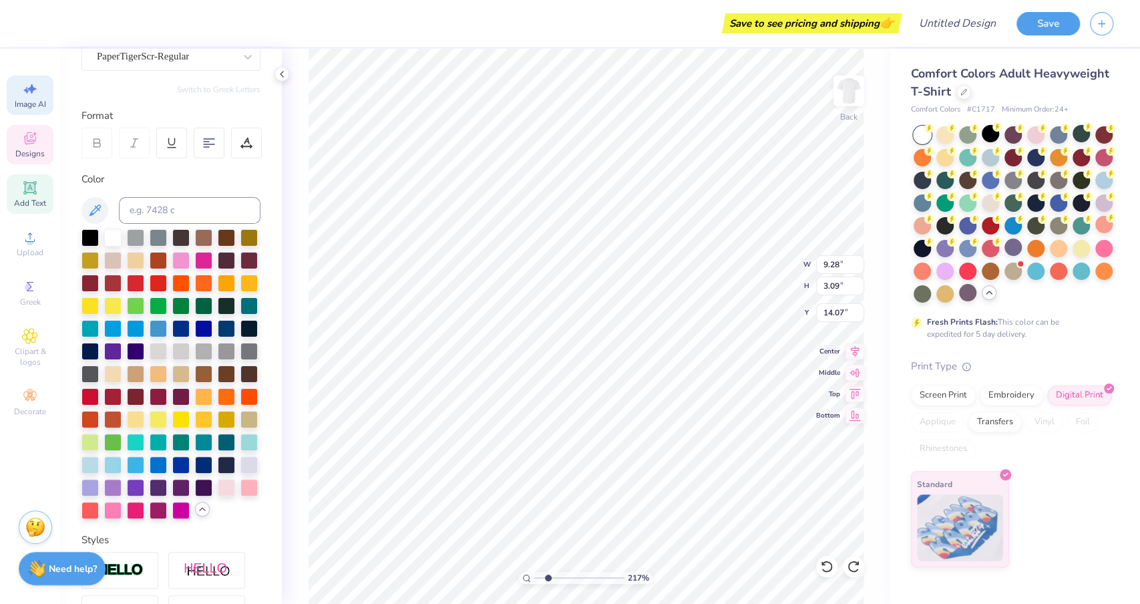
type input "2.16839849647064"
type input "1.10"
type input "1.08"
type input "14.46"
click at [33, 25] on div at bounding box center [36, 22] width 19 height 19
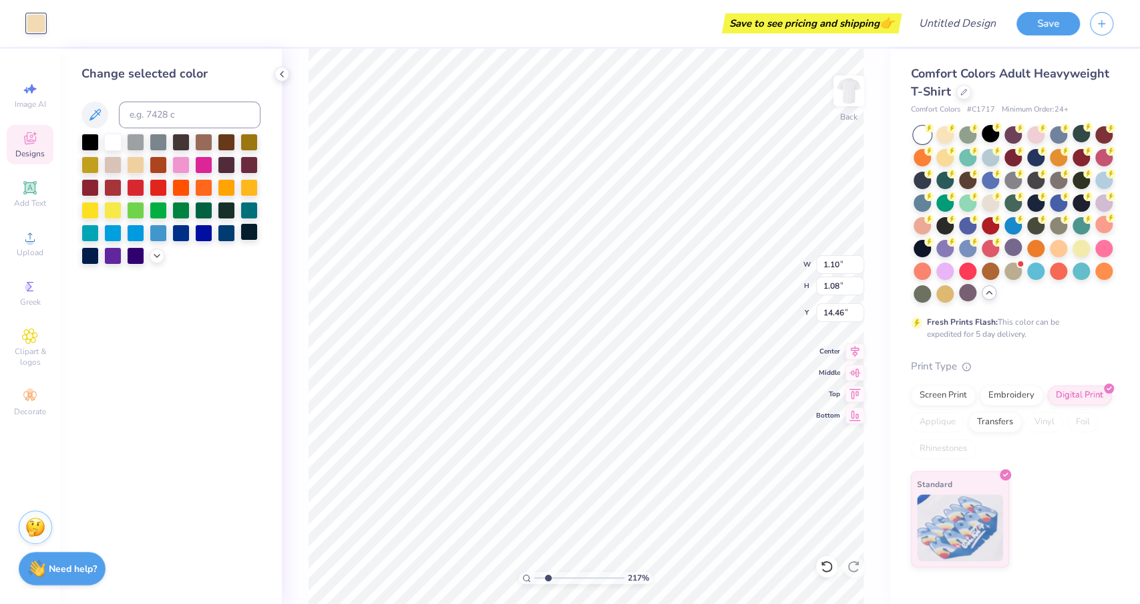
click at [251, 236] on div at bounding box center [248, 231] width 17 height 17
click at [112, 138] on div at bounding box center [112, 140] width 17 height 17
type input "2.16839849647064"
type input "1.58"
type input "1.55"
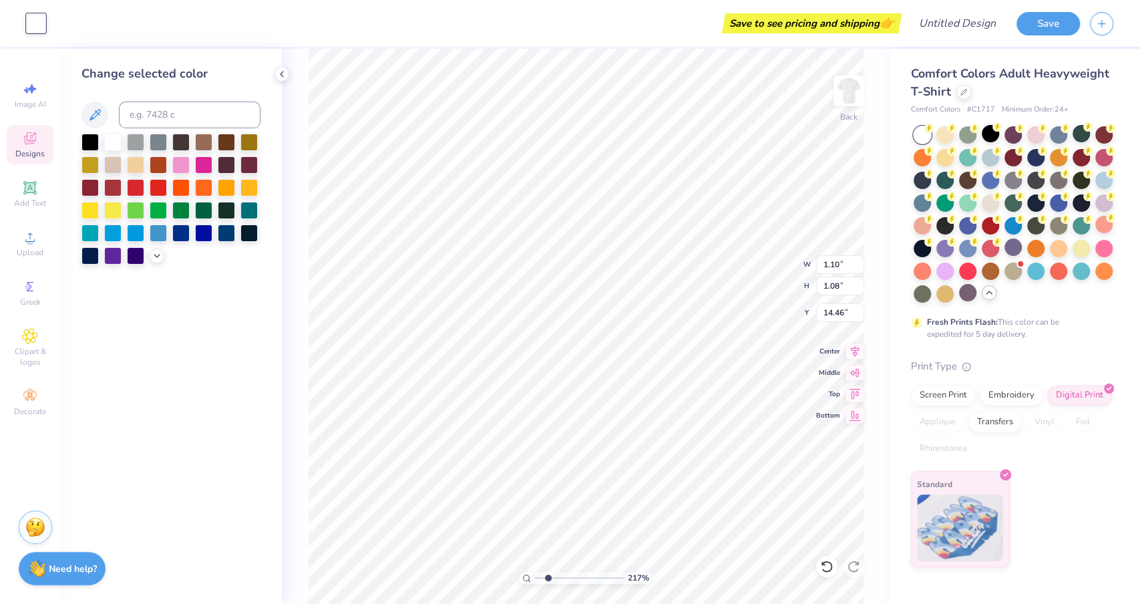
type input "14.22"
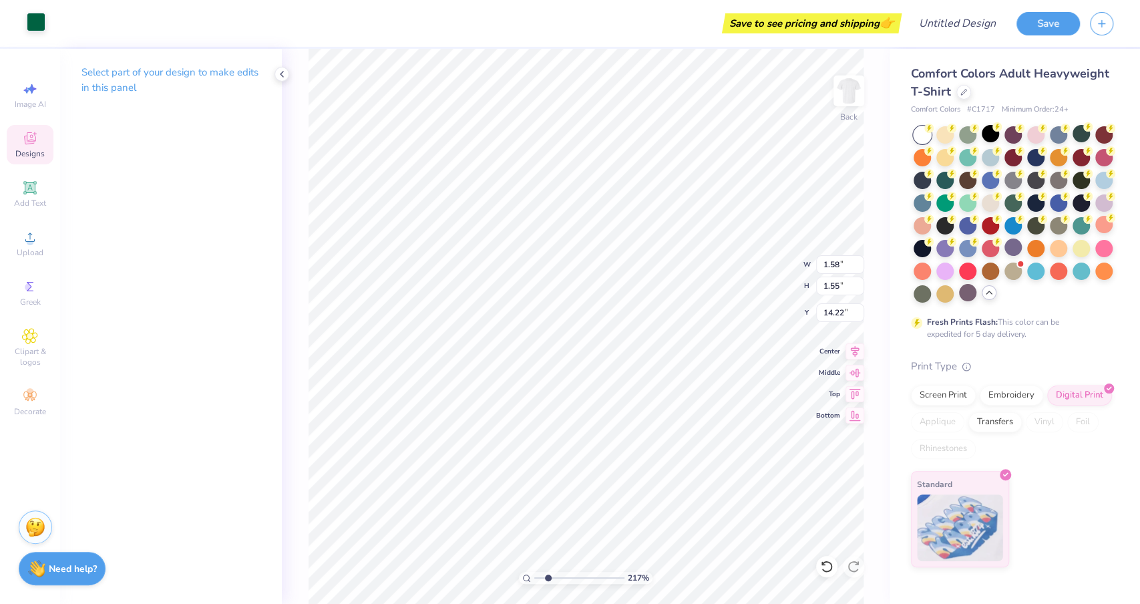
click at [36, 20] on div at bounding box center [36, 22] width 19 height 19
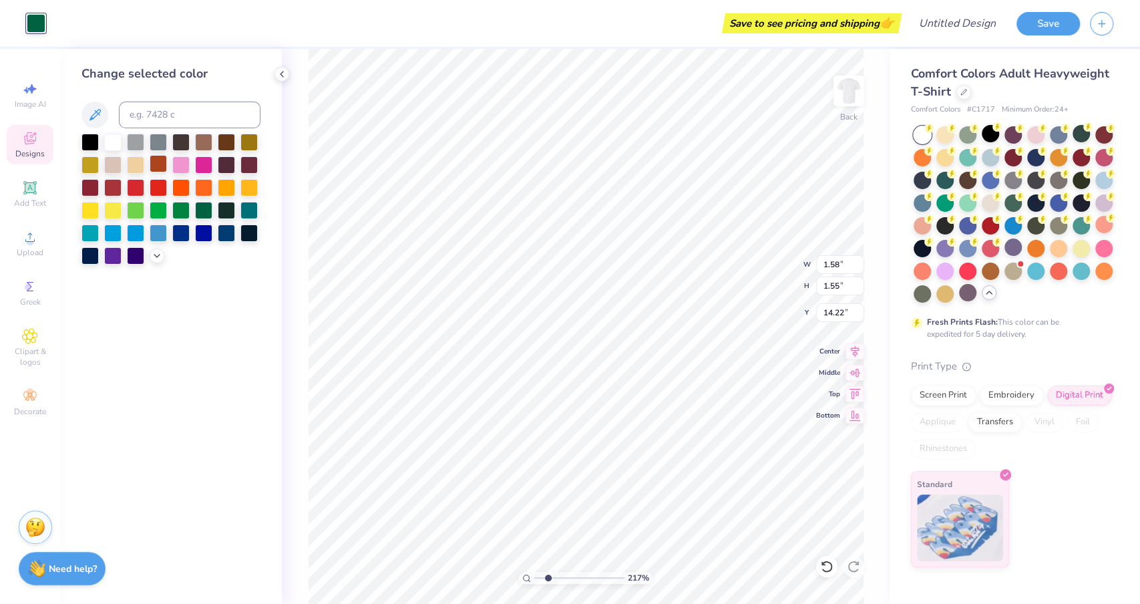
click at [154, 158] on div at bounding box center [158, 163] width 17 height 17
type input "2.16839849647064"
type input "1.10"
type input "1.08"
type input "14.46"
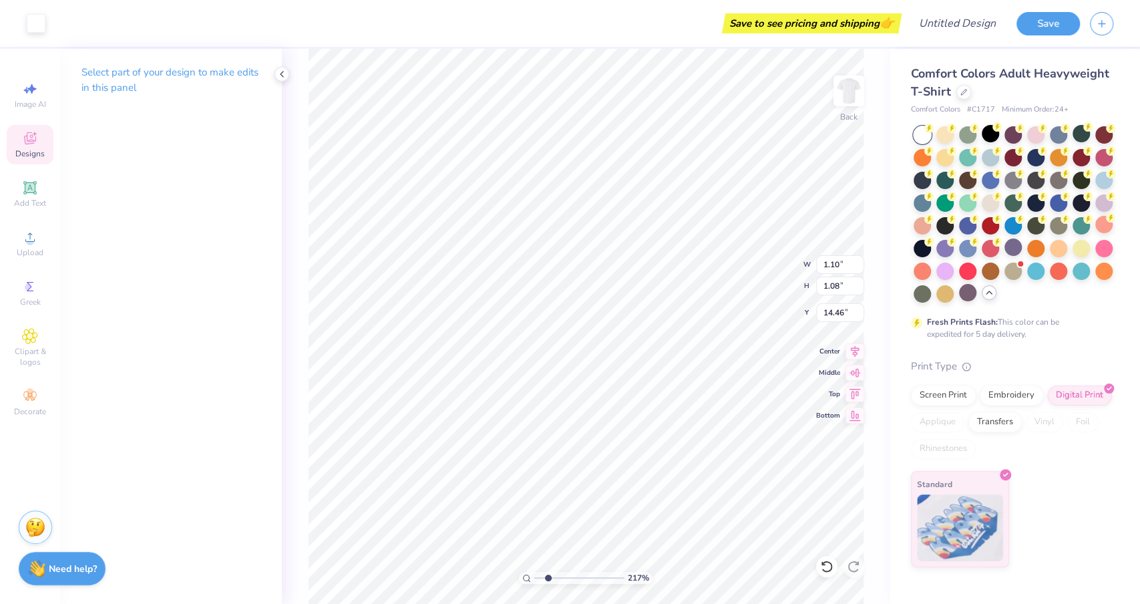
type input "2.16839849647064"
type input "2.82"
type input "1.10"
type input "17.20"
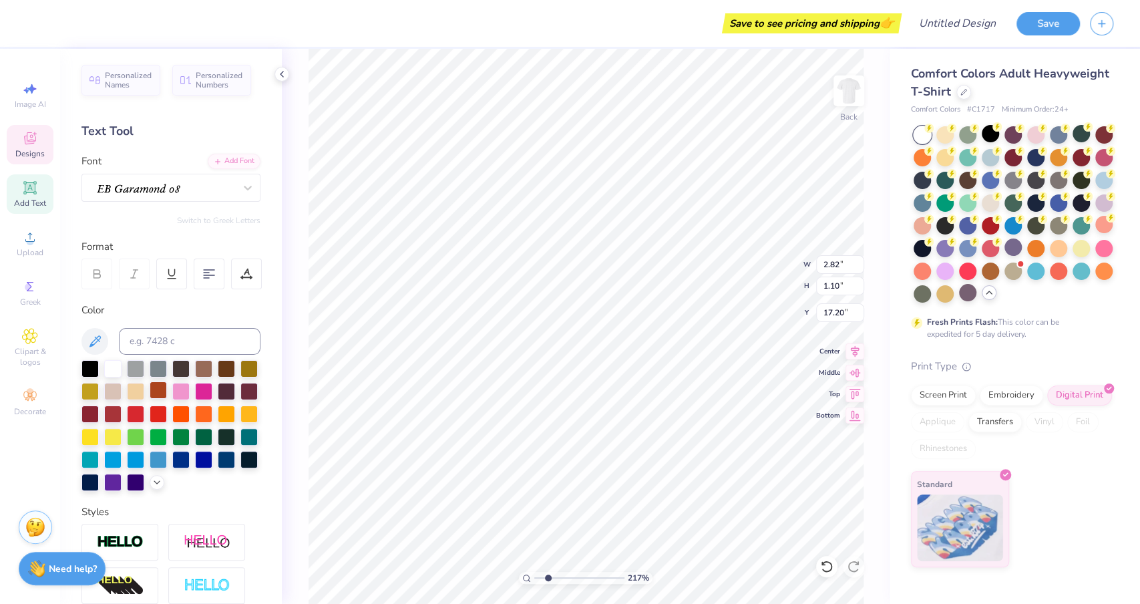
click at [159, 391] on div at bounding box center [158, 389] width 17 height 17
click at [225, 435] on div at bounding box center [226, 435] width 17 height 17
click at [304, 465] on div "217 % Back W 6.34 6.34 " H 0.52 0.52 " Y 17.23 17.23 " Center Middle Top Bottom" at bounding box center [586, 326] width 608 height 555
click at [158, 391] on div at bounding box center [158, 389] width 17 height 17
click at [158, 395] on div at bounding box center [158, 389] width 17 height 17
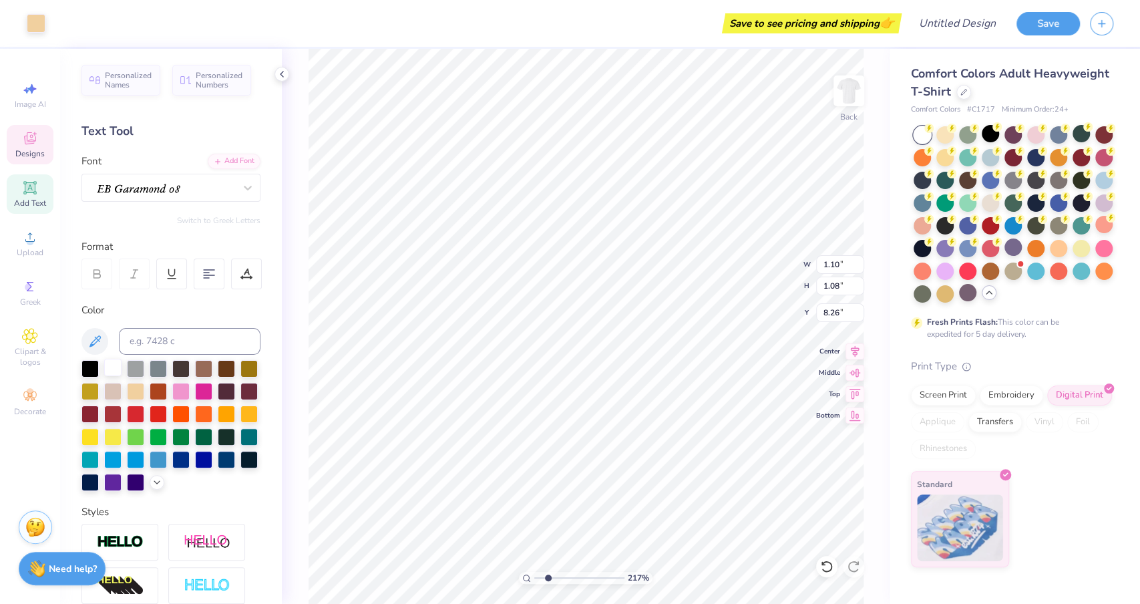
click at [109, 372] on div at bounding box center [112, 367] width 17 height 17
click at [33, 20] on div at bounding box center [36, 22] width 19 height 19
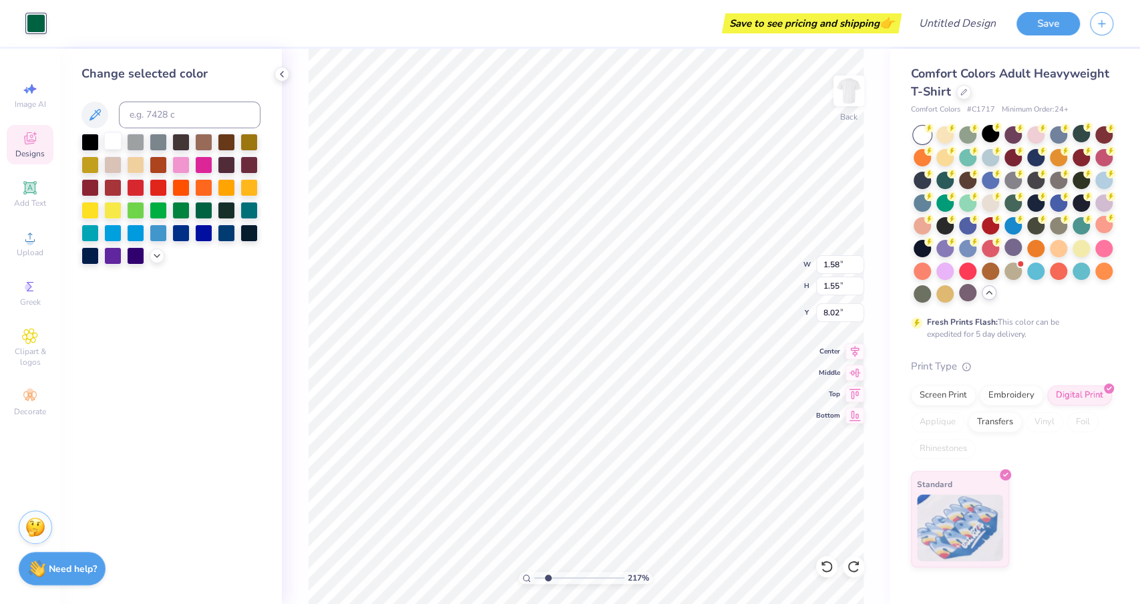
click at [116, 145] on div at bounding box center [112, 140] width 17 height 17
click at [164, 164] on div at bounding box center [158, 163] width 17 height 17
click at [112, 185] on div at bounding box center [112, 186] width 17 height 17
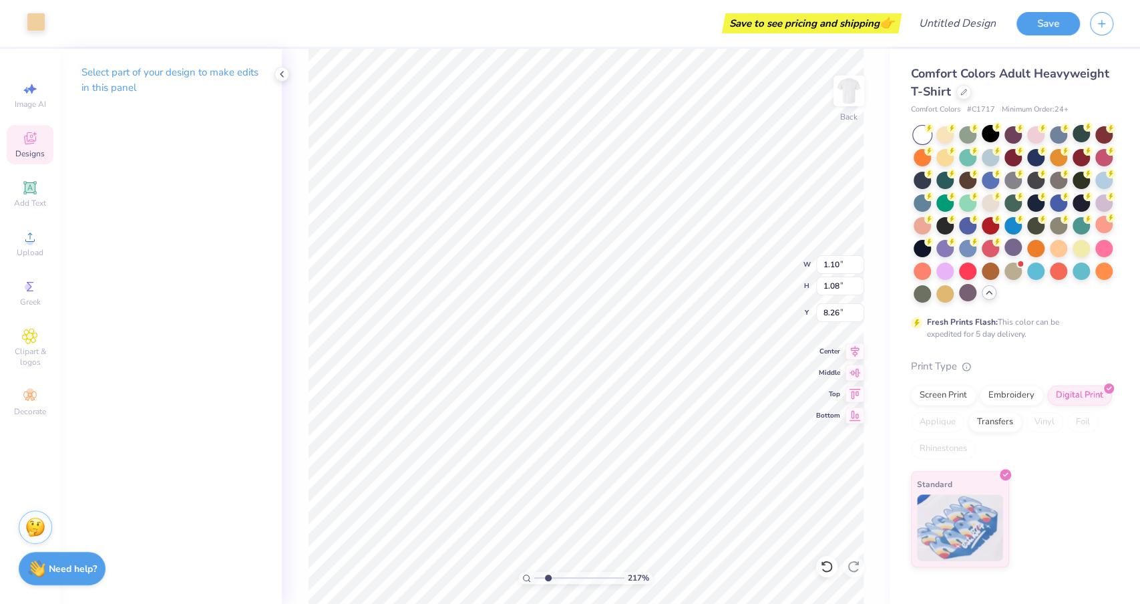
click at [33, 28] on div at bounding box center [36, 22] width 19 height 19
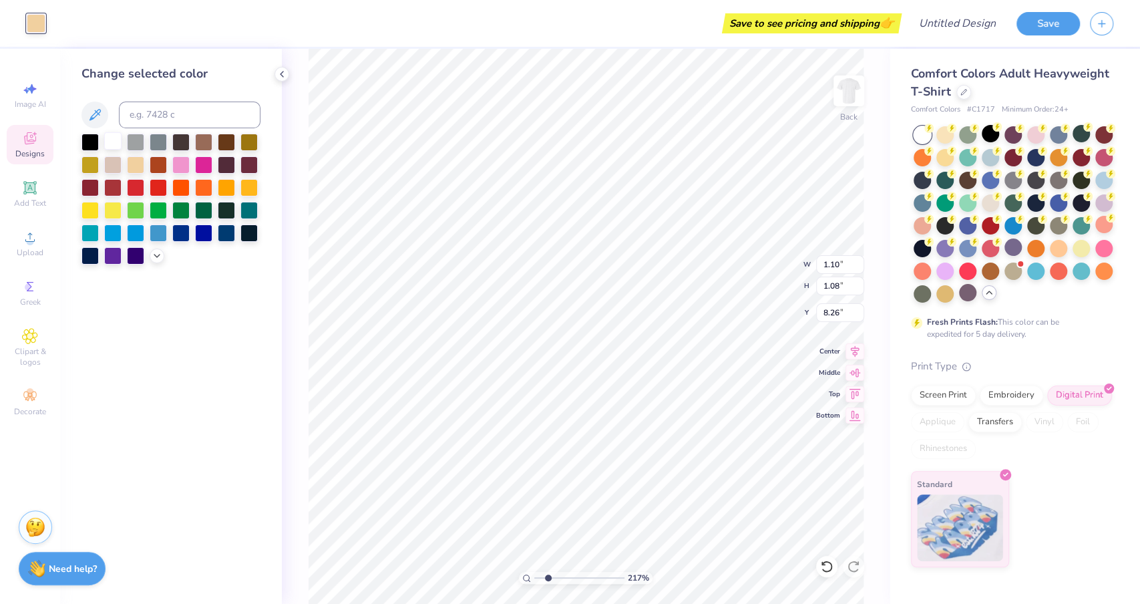
click at [108, 138] on div at bounding box center [112, 140] width 17 height 17
click at [152, 257] on icon at bounding box center [157, 254] width 11 height 11
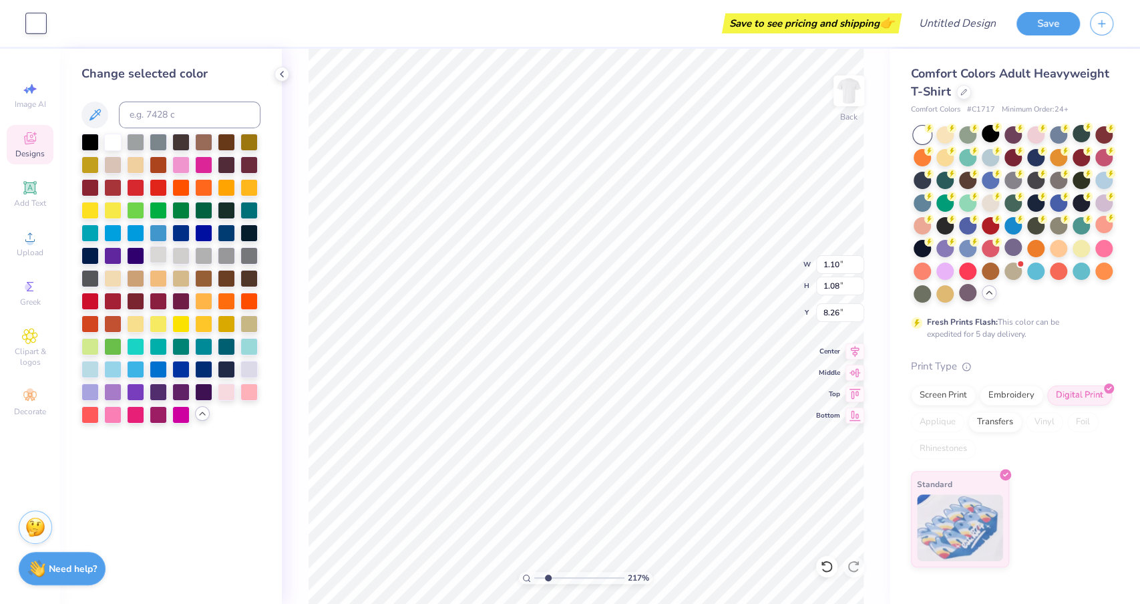
click at [162, 248] on div at bounding box center [158, 254] width 17 height 17
click at [97, 112] on icon at bounding box center [94, 114] width 11 height 11
click at [95, 116] on icon at bounding box center [94, 114] width 11 height 11
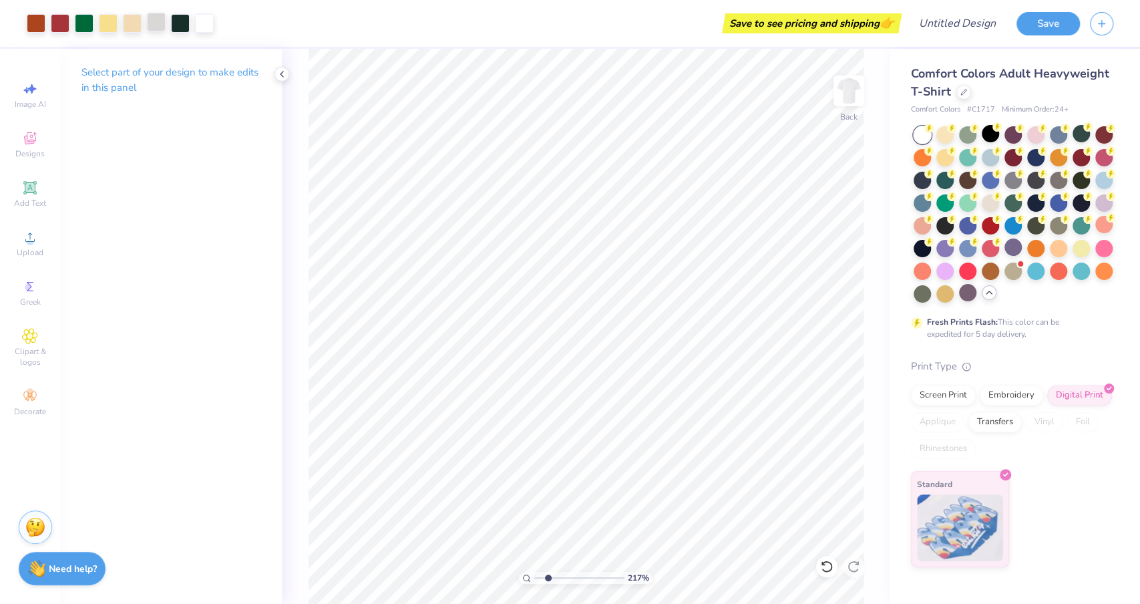
click at [158, 26] on div at bounding box center [156, 22] width 19 height 19
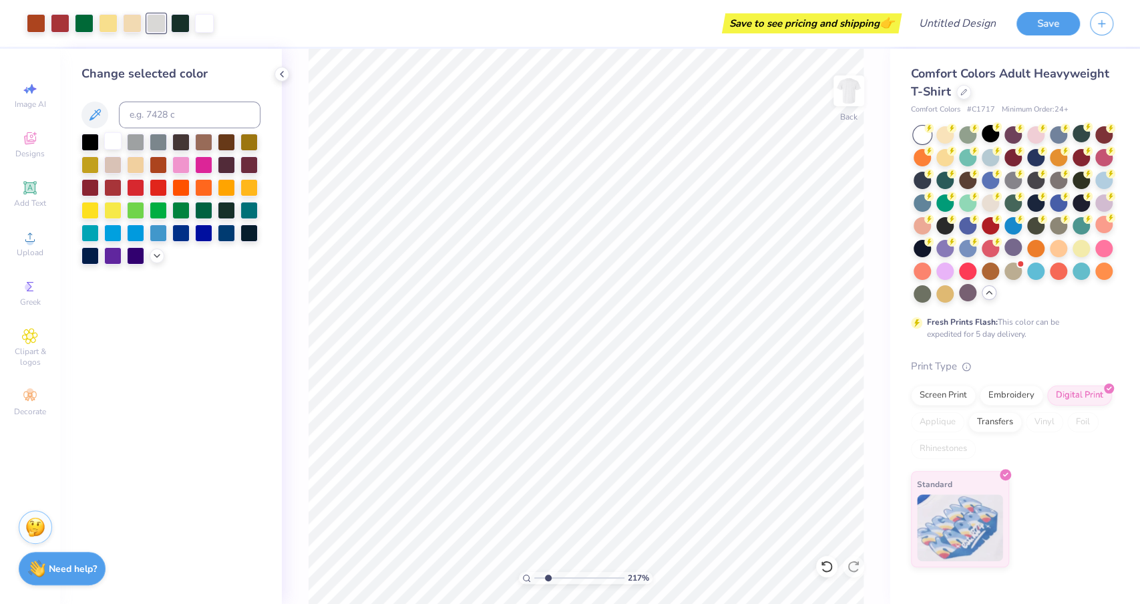
click at [118, 144] on div at bounding box center [112, 140] width 17 height 17
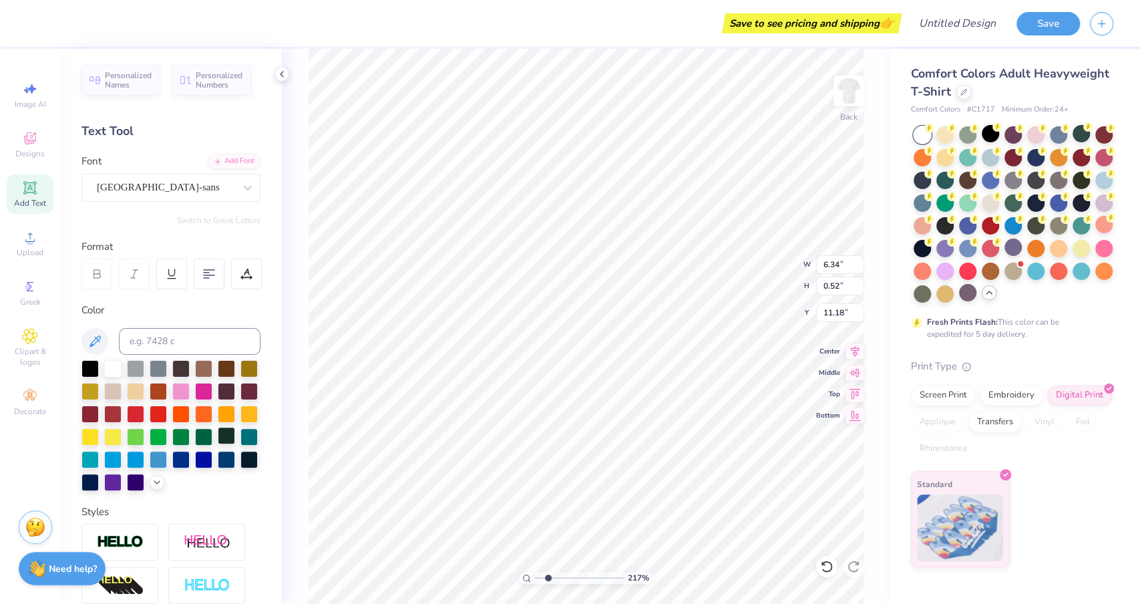
click at [226, 440] on div at bounding box center [226, 435] width 17 height 17
